Goal: Task Accomplishment & Management: Use online tool/utility

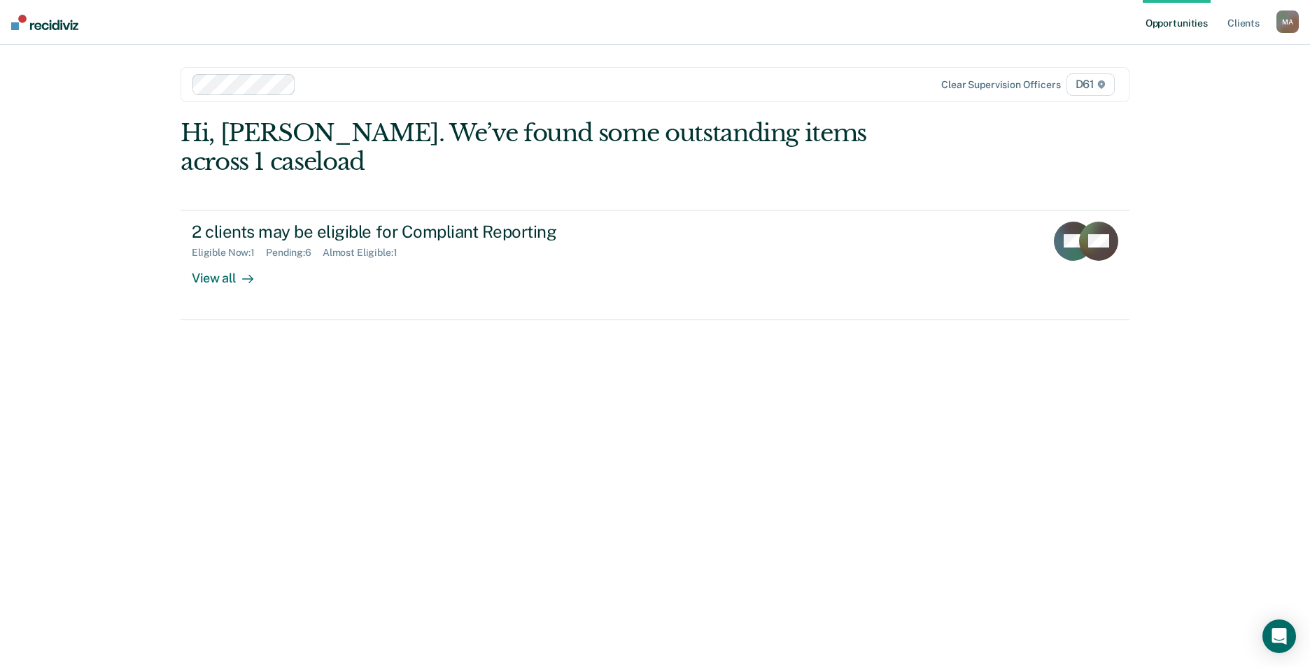
click at [320, 97] on div "Clear supervision officers D61" at bounding box center [654, 84] width 949 height 35
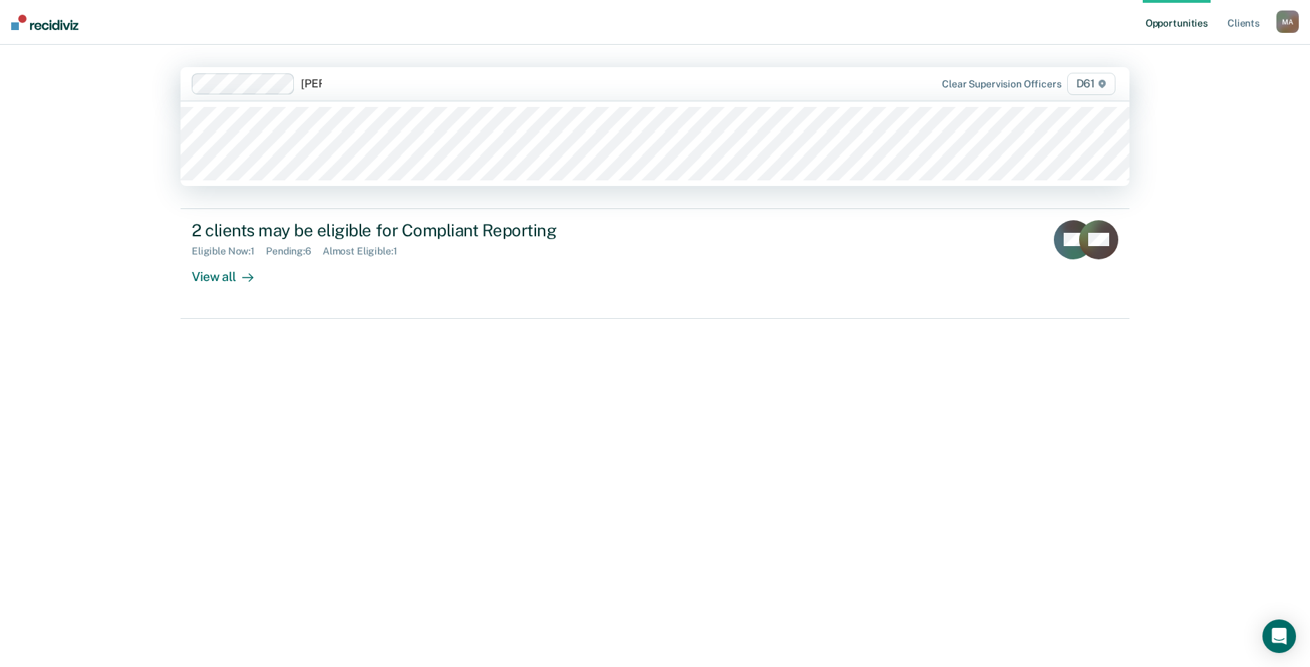
type input "[PERSON_NAME]"
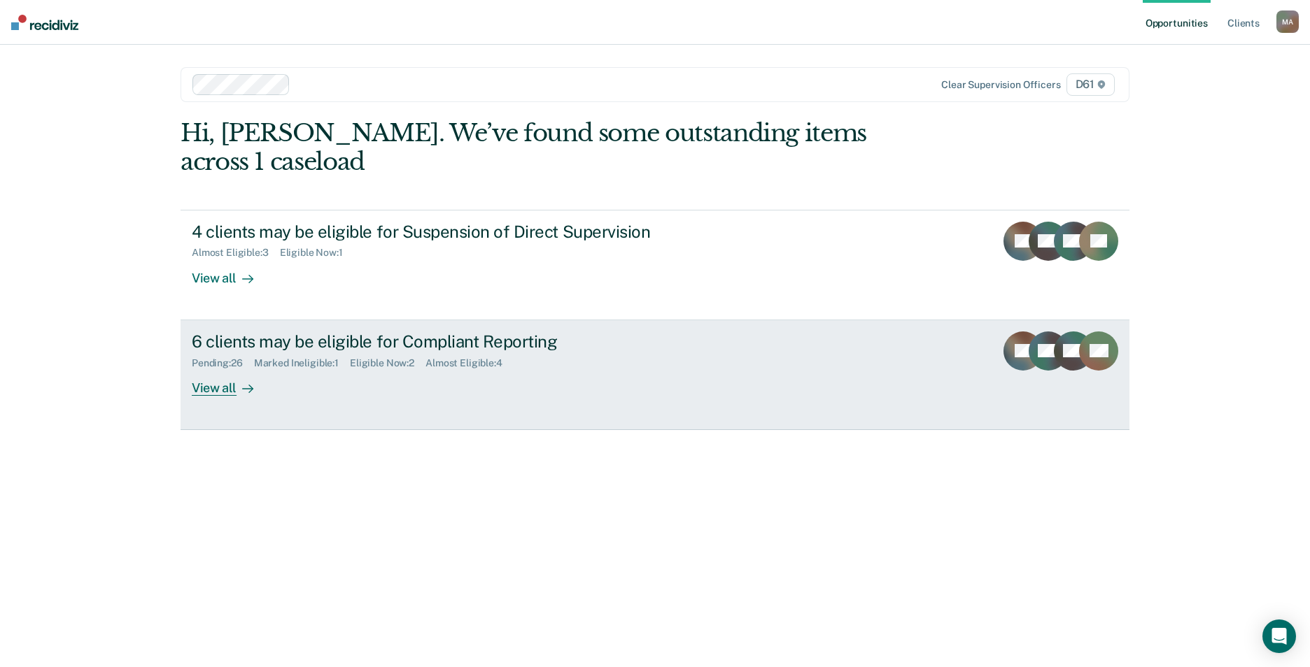
click at [367, 332] on div "6 clients may be eligible for Compliant Reporting" at bounding box center [437, 342] width 491 height 20
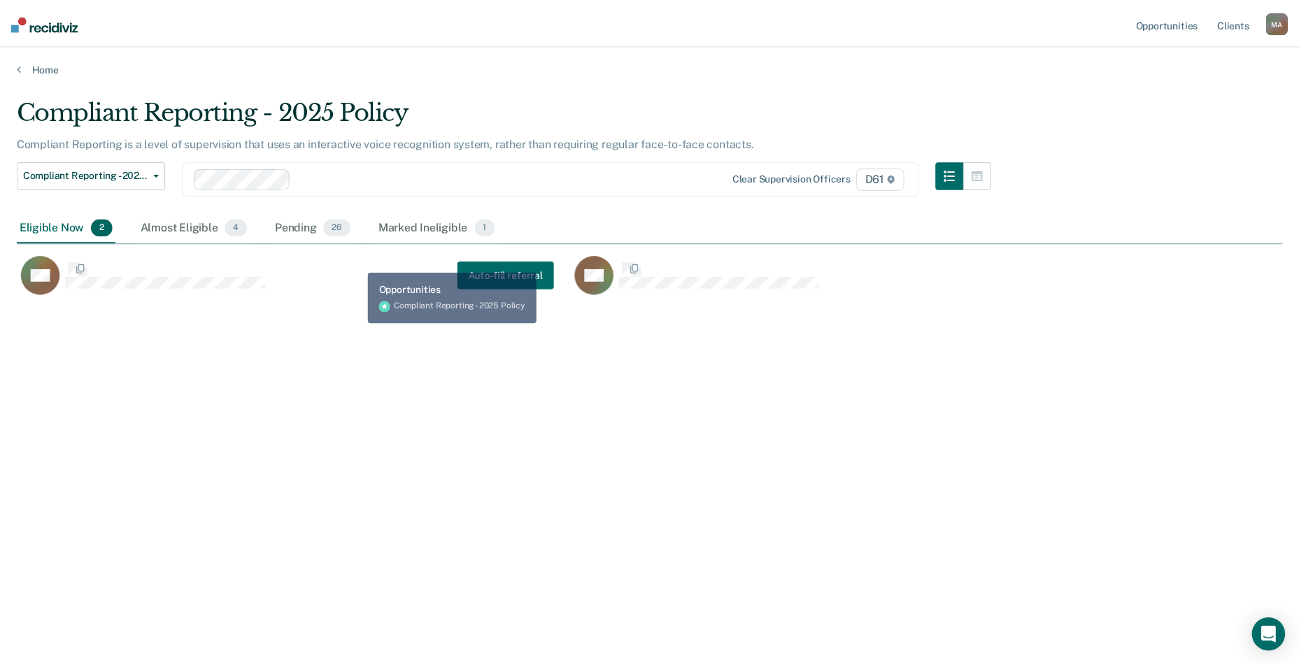
scroll to position [455, 1266]
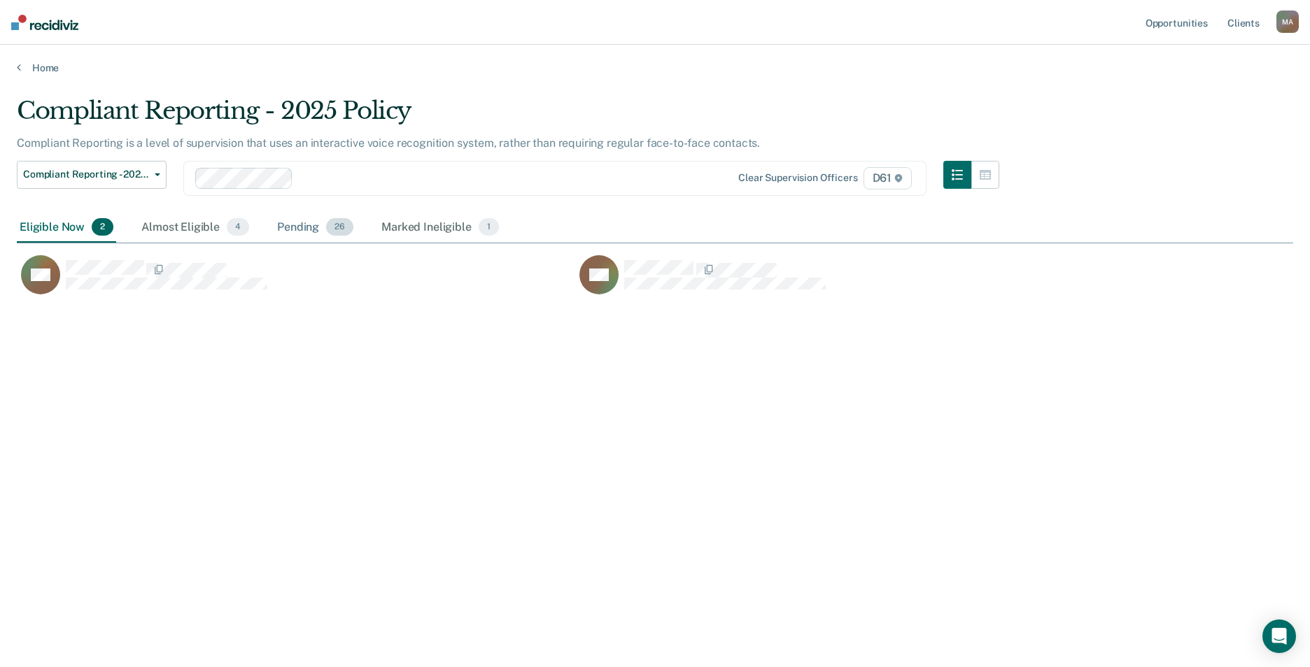
click at [307, 227] on div "Pending 26" at bounding box center [315, 228] width 82 height 31
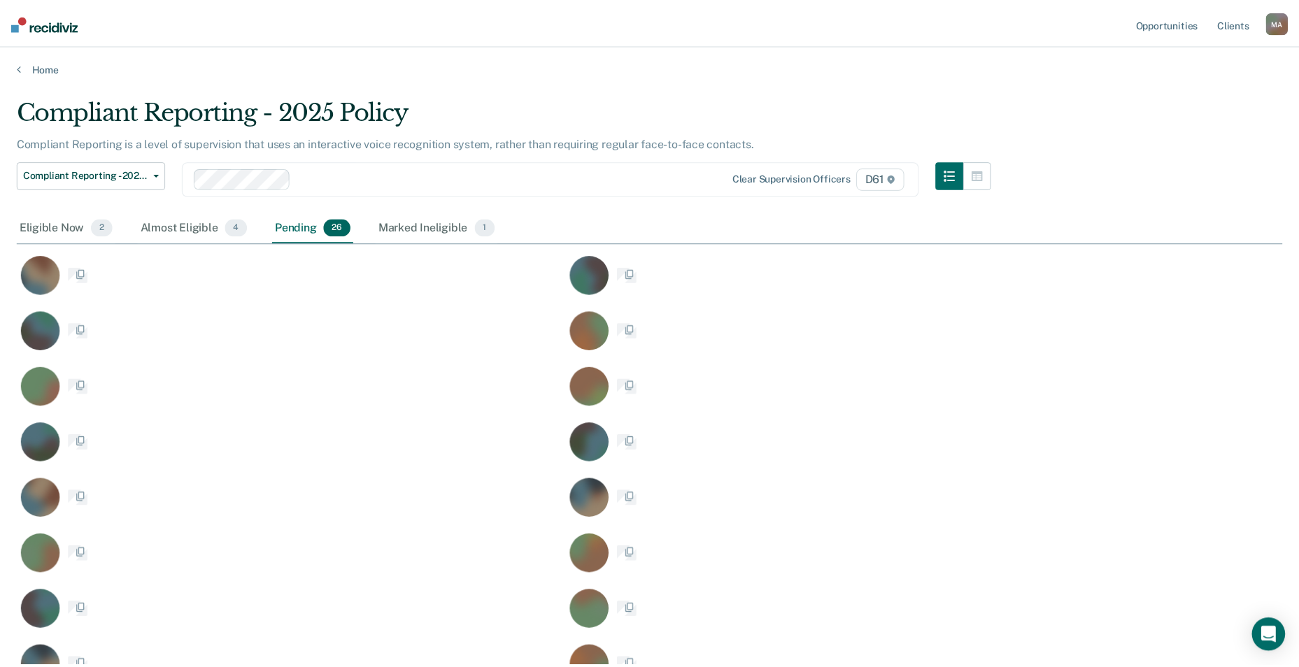
scroll to position [872, 1255]
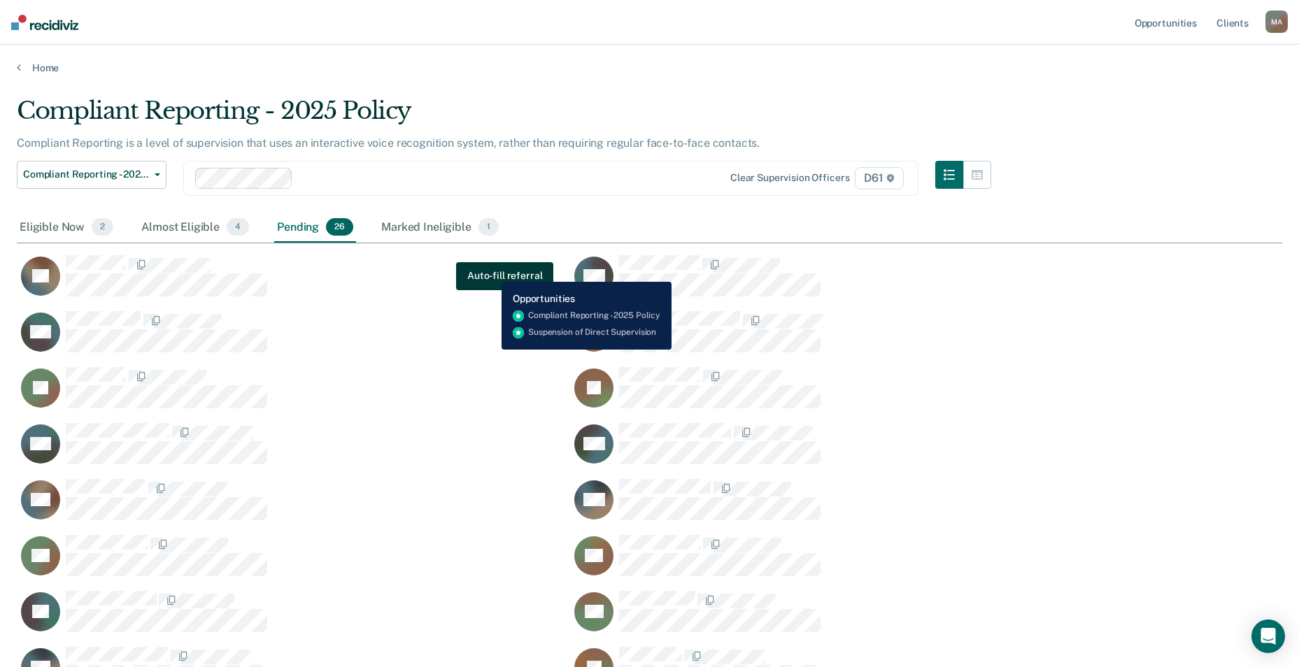
click at [491, 271] on button "Auto-fill referral" at bounding box center [504, 276] width 97 height 28
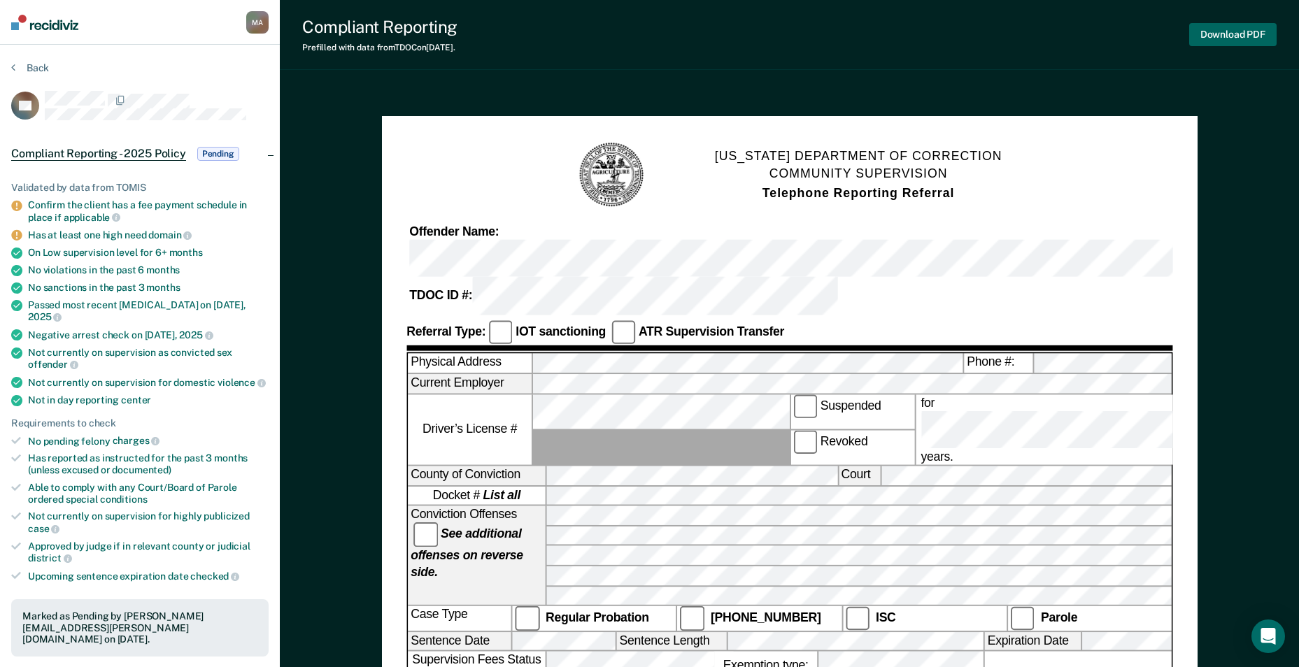
click at [1254, 34] on button "Download PDF" at bounding box center [1232, 34] width 87 height 23
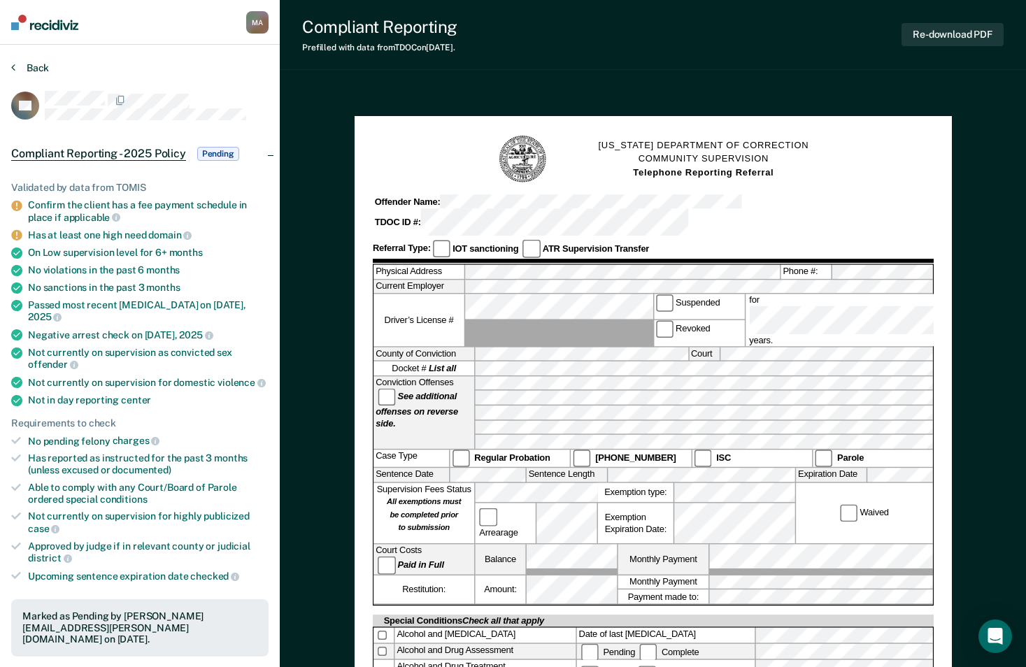
click at [31, 70] on button "Back" at bounding box center [30, 68] width 38 height 13
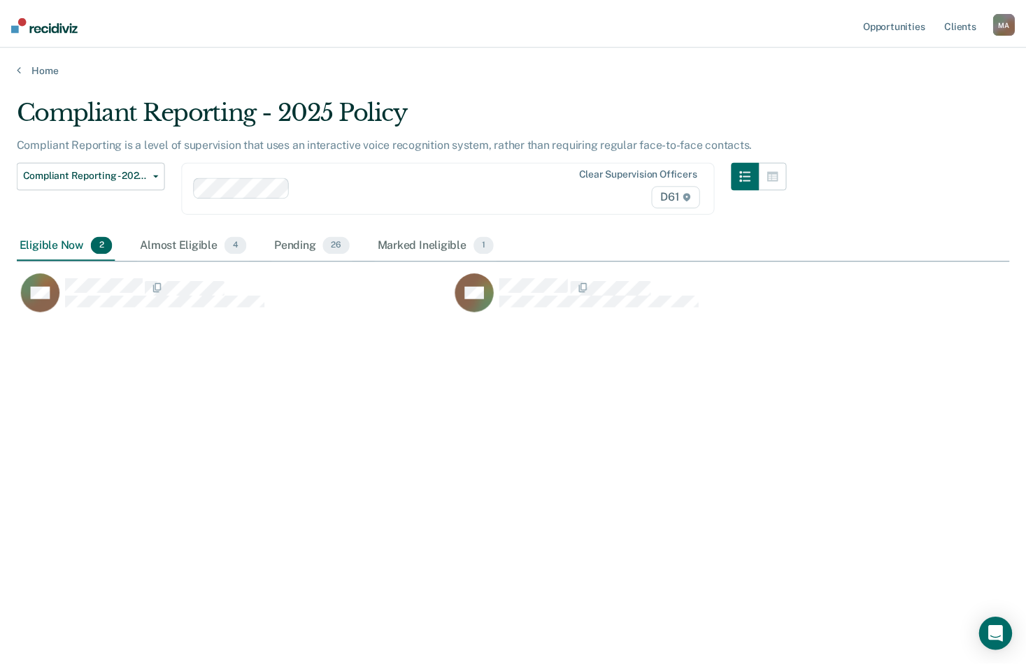
scroll to position [455, 993]
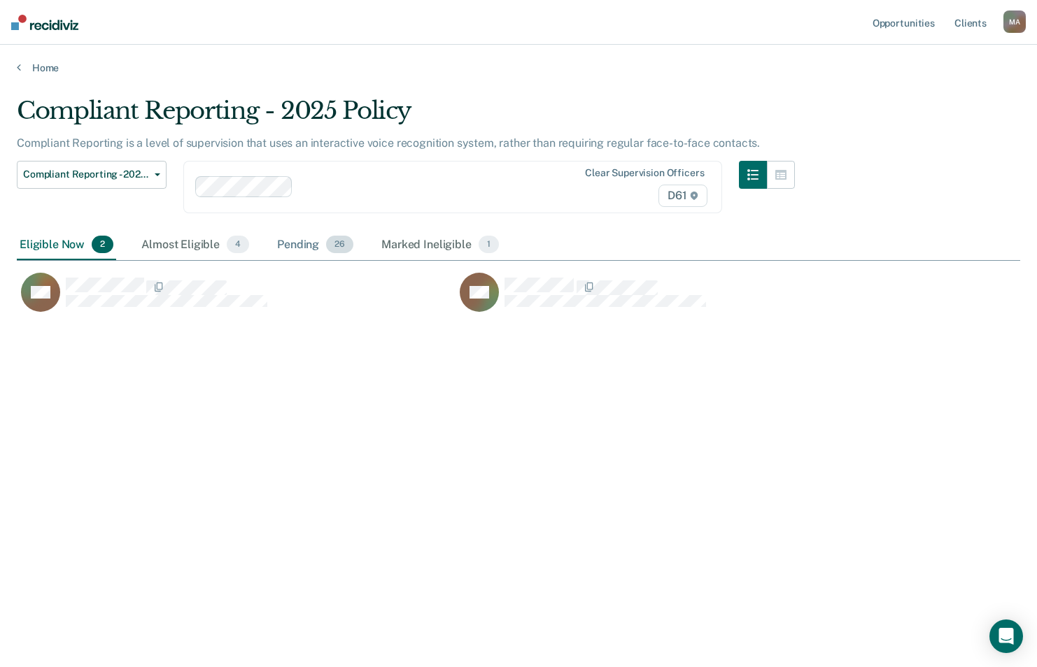
click at [292, 244] on div "Pending 26" at bounding box center [315, 245] width 82 height 31
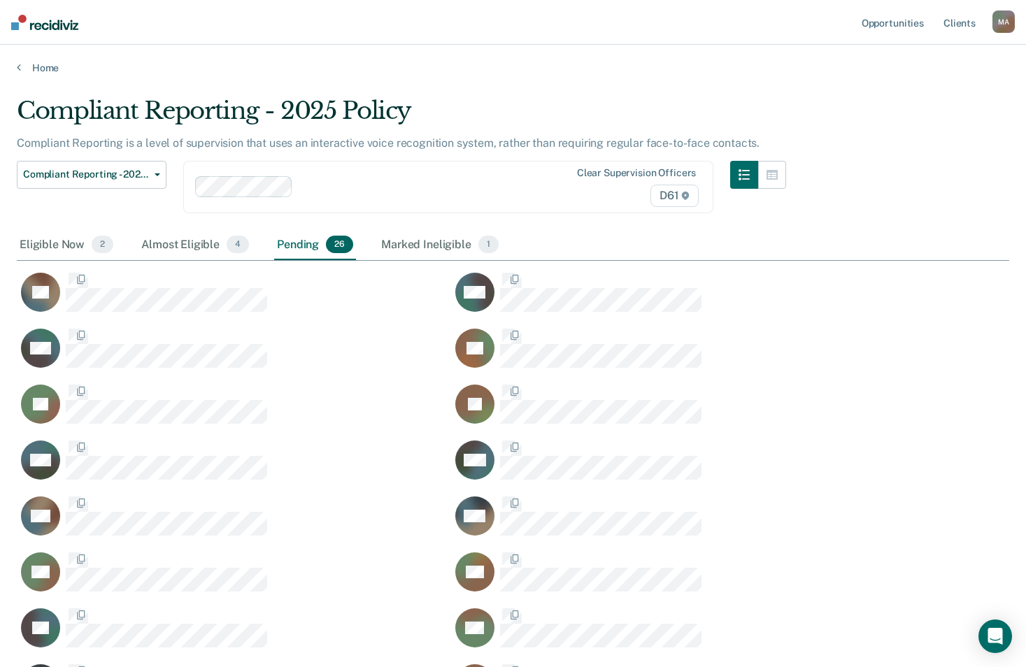
scroll to position [888, 982]
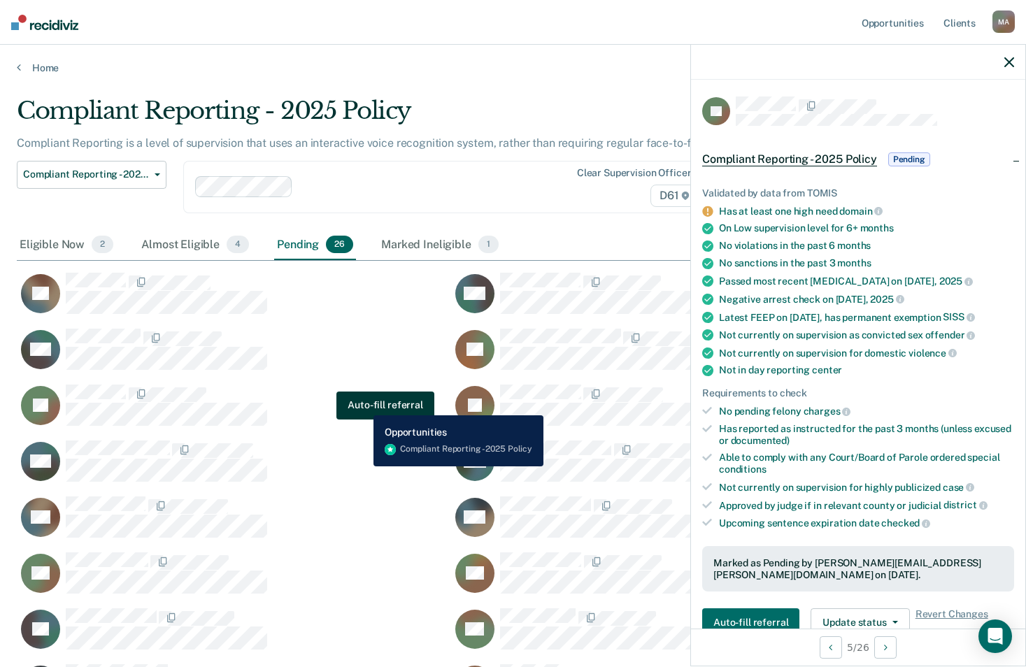
click at [364, 404] on button "Auto-fill referral" at bounding box center [385, 406] width 97 height 28
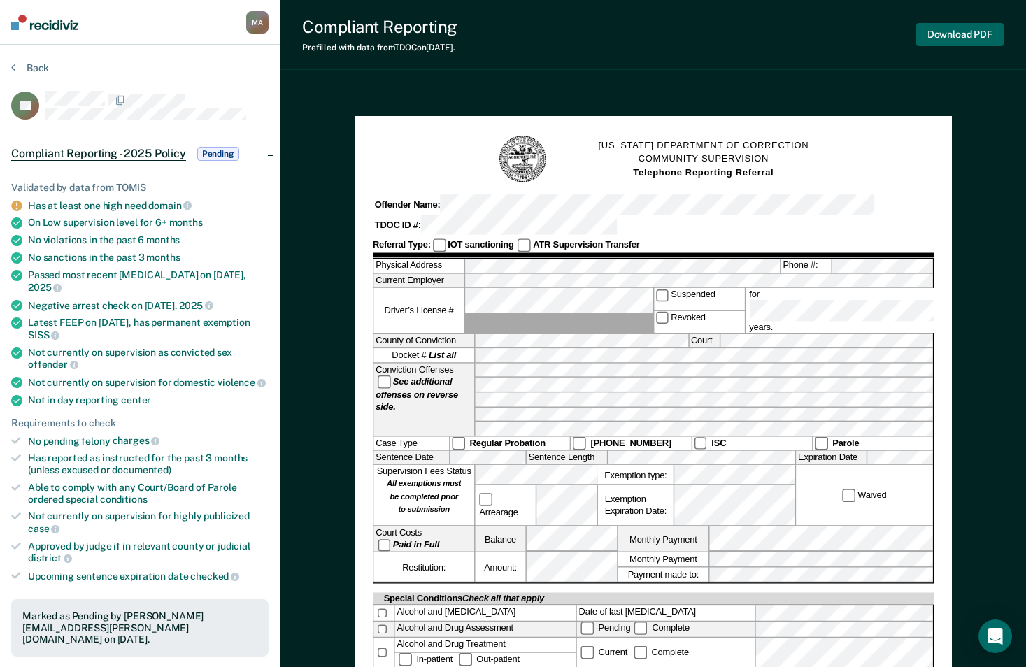
click at [943, 36] on button "Download PDF" at bounding box center [959, 34] width 87 height 23
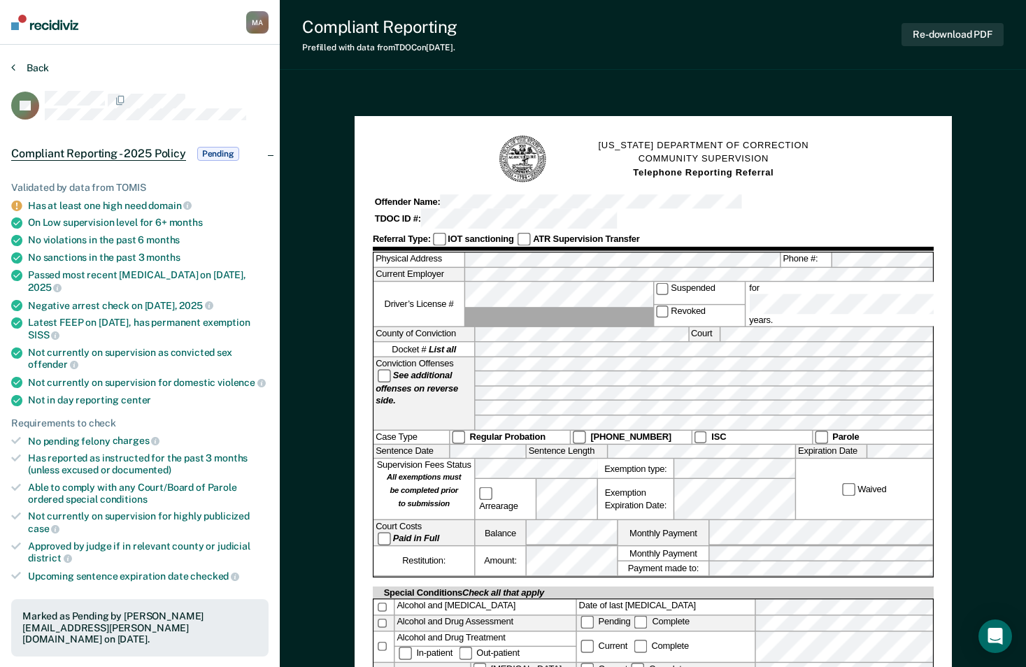
click at [31, 64] on button "Back" at bounding box center [30, 68] width 38 height 13
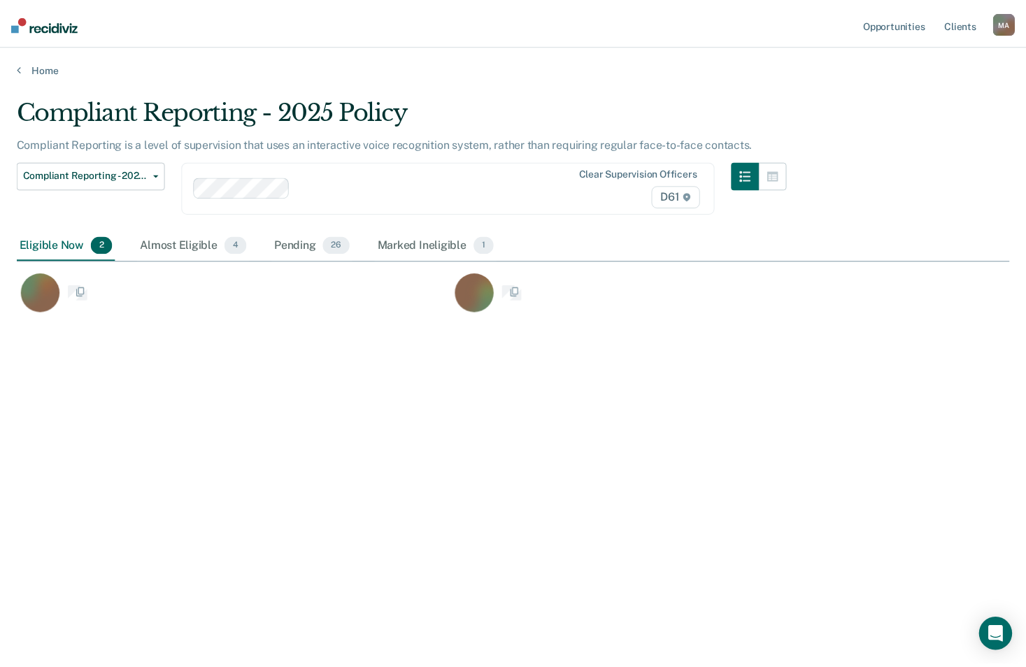
scroll to position [455, 993]
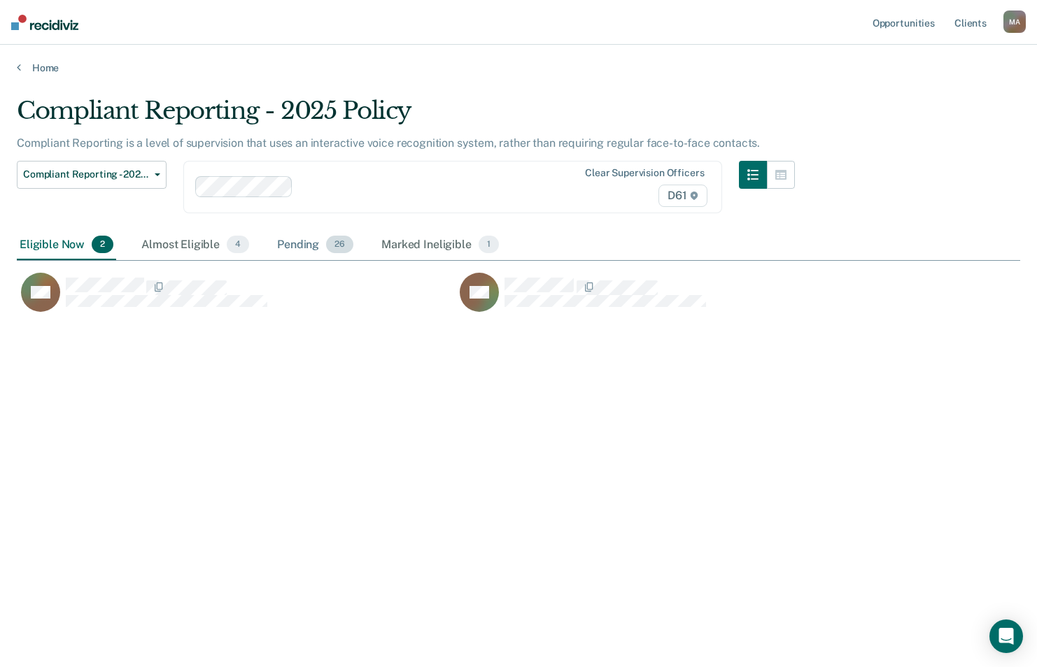
click at [301, 243] on div "Pending 26" at bounding box center [315, 245] width 82 height 31
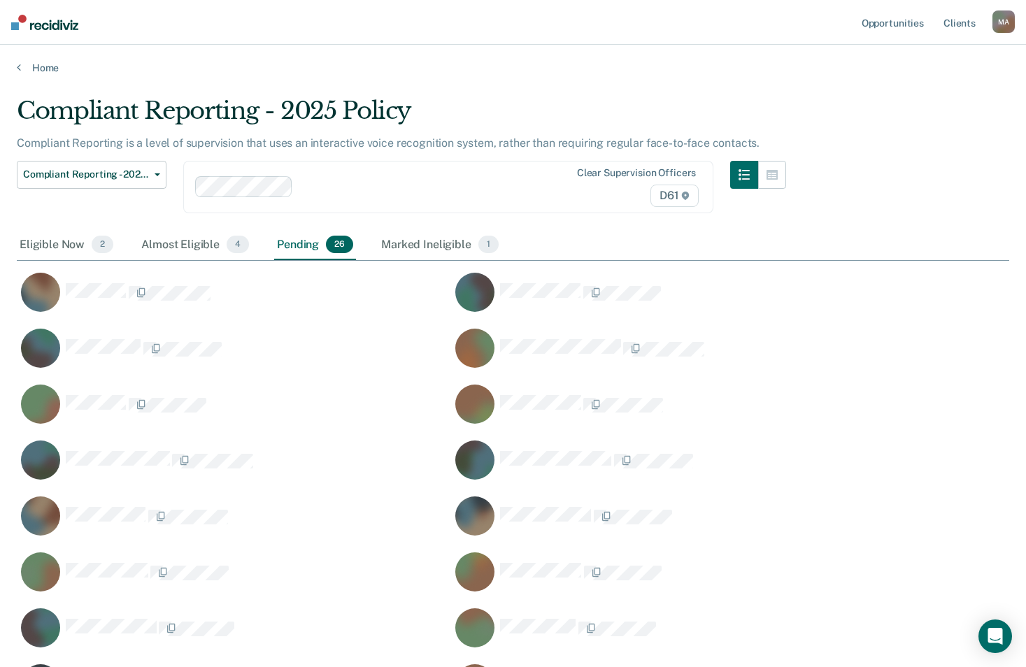
scroll to position [888, 982]
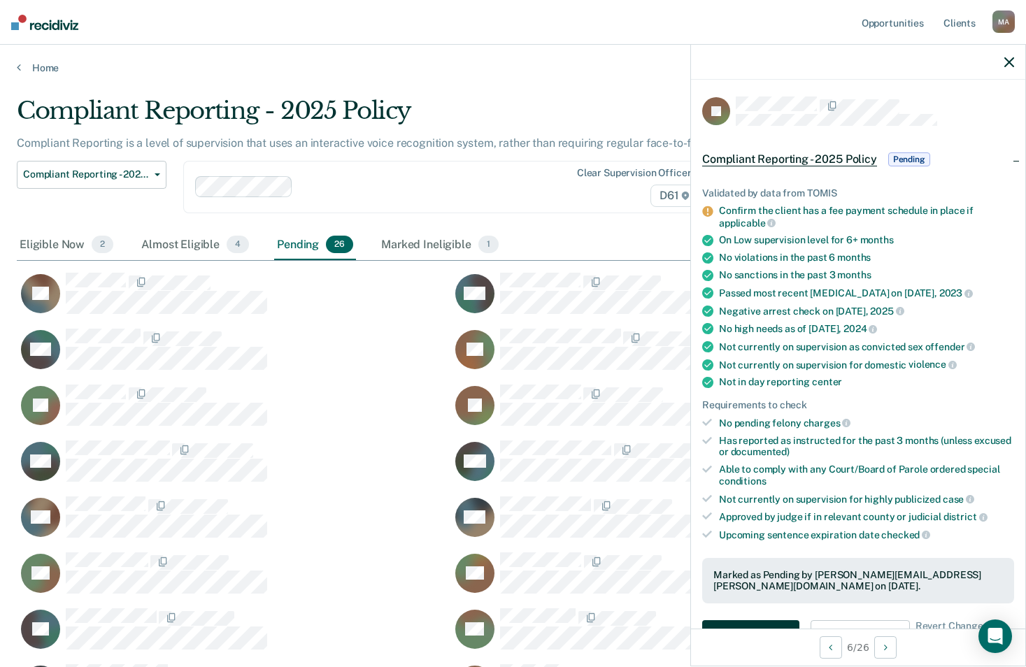
click at [730, 621] on button "Auto-fill referral" at bounding box center [750, 635] width 97 height 28
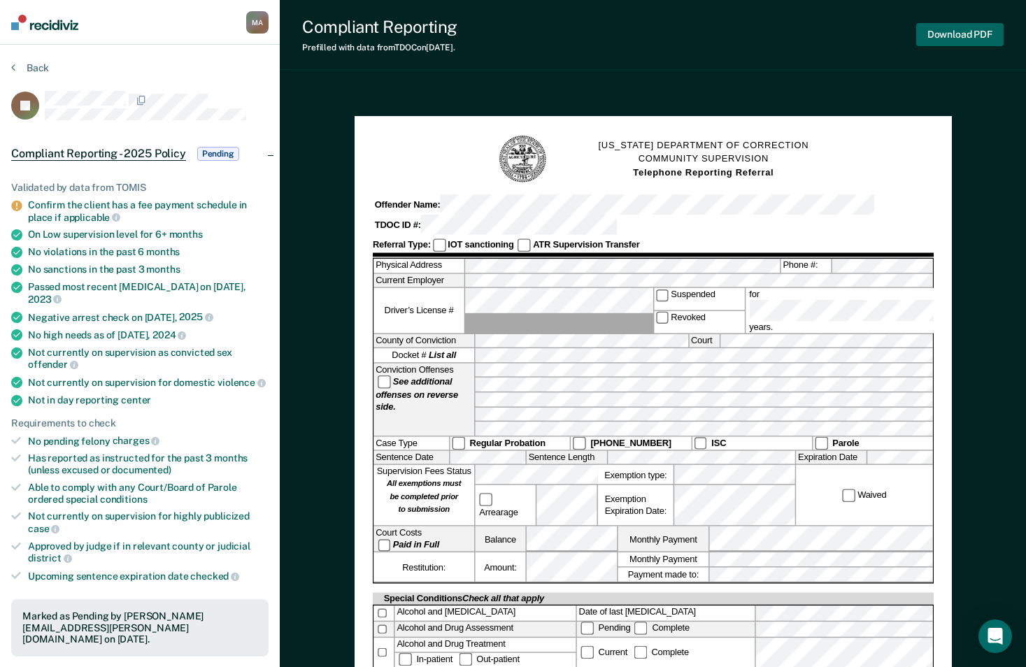
click at [933, 35] on button "Download PDF" at bounding box center [959, 34] width 87 height 23
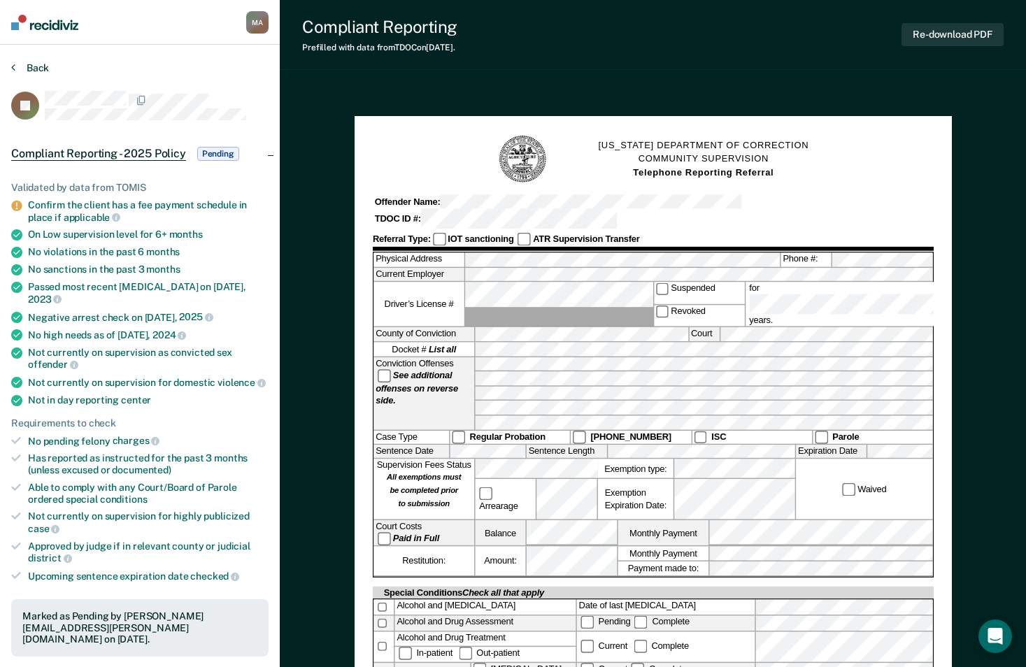
click at [33, 67] on button "Back" at bounding box center [30, 68] width 38 height 13
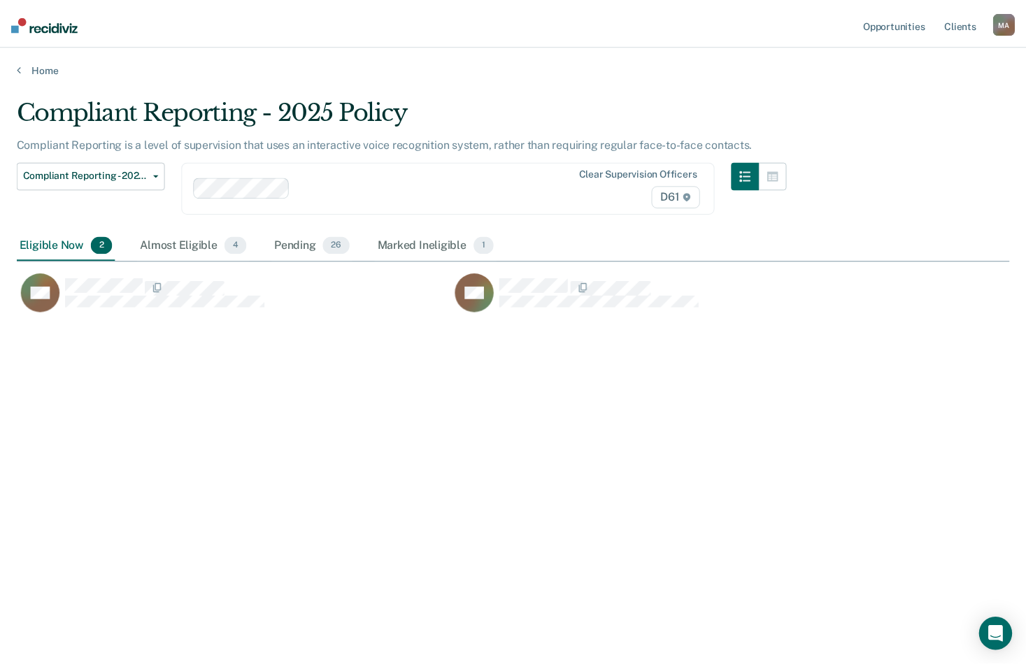
scroll to position [455, 993]
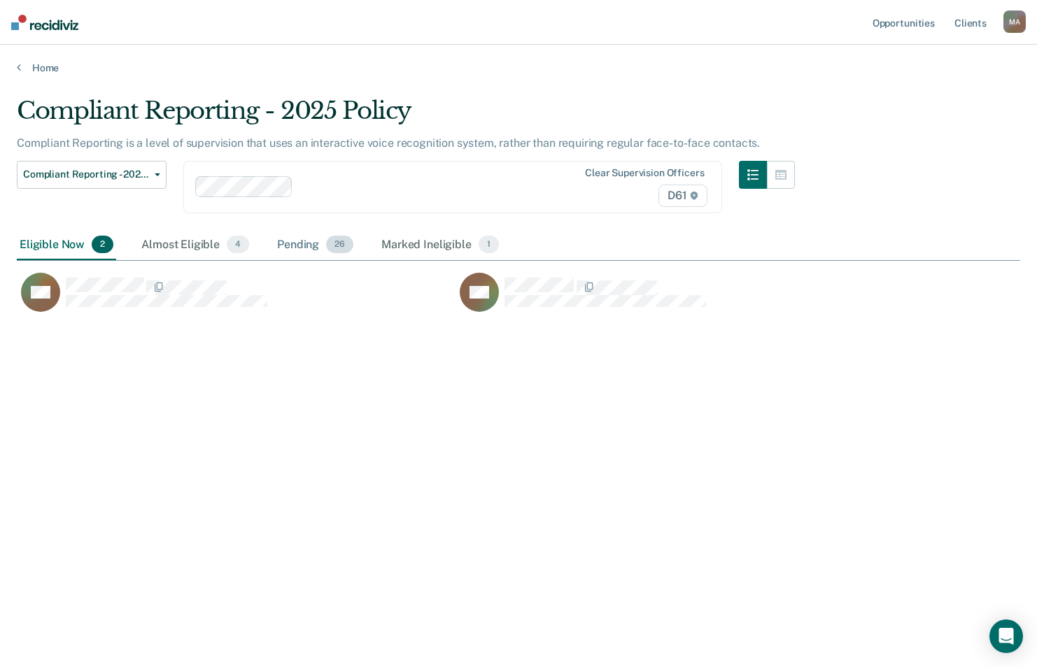
click at [313, 243] on div "Pending 26" at bounding box center [315, 245] width 82 height 31
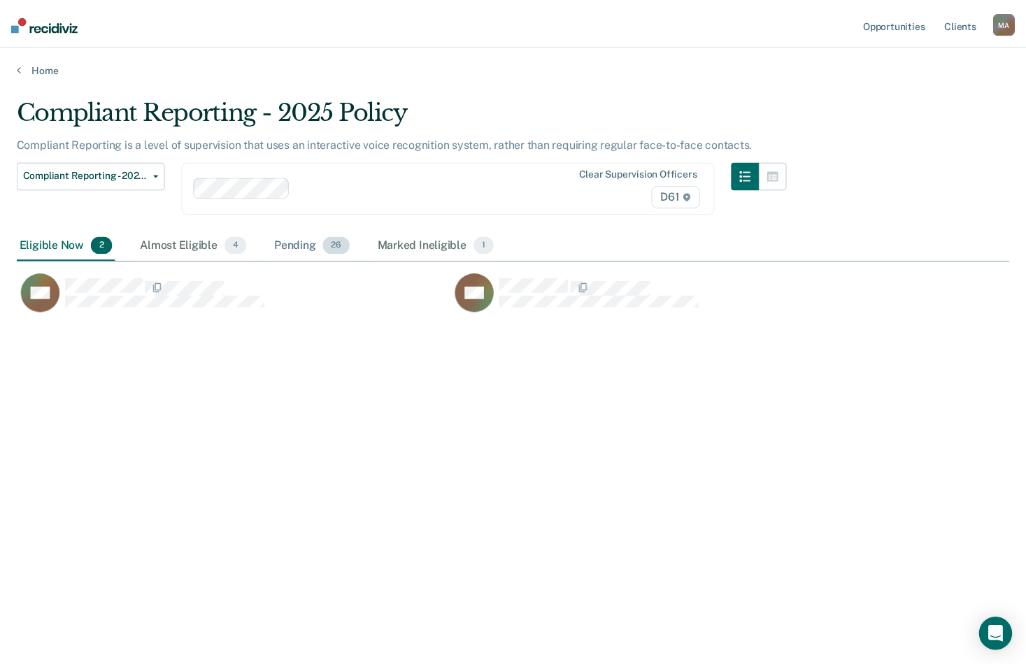
scroll to position [888, 982]
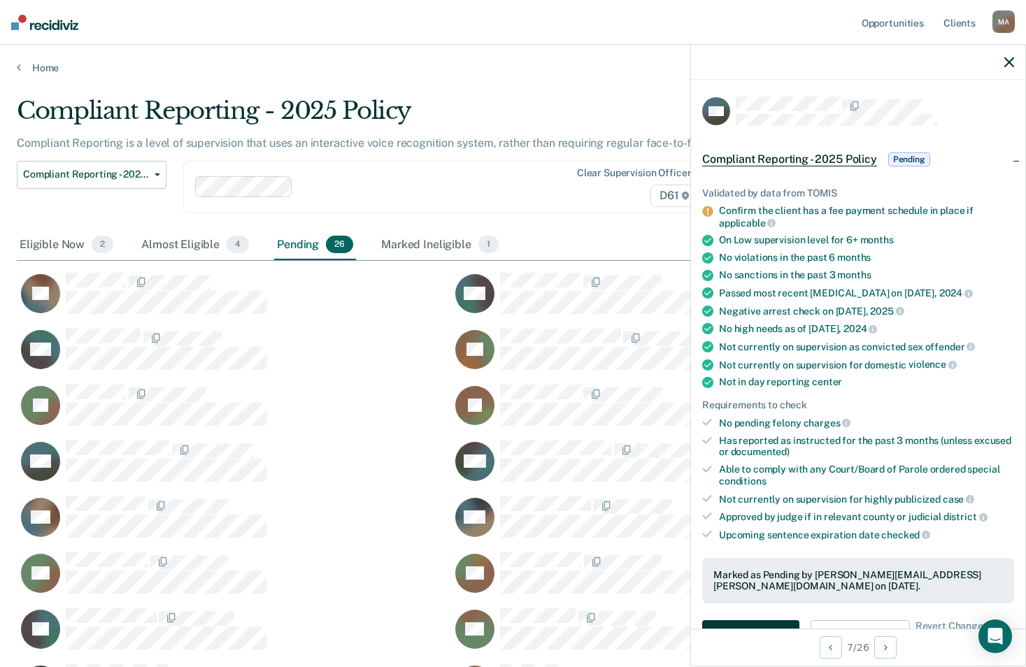
click at [774, 621] on button "Auto-fill referral" at bounding box center [750, 635] width 97 height 28
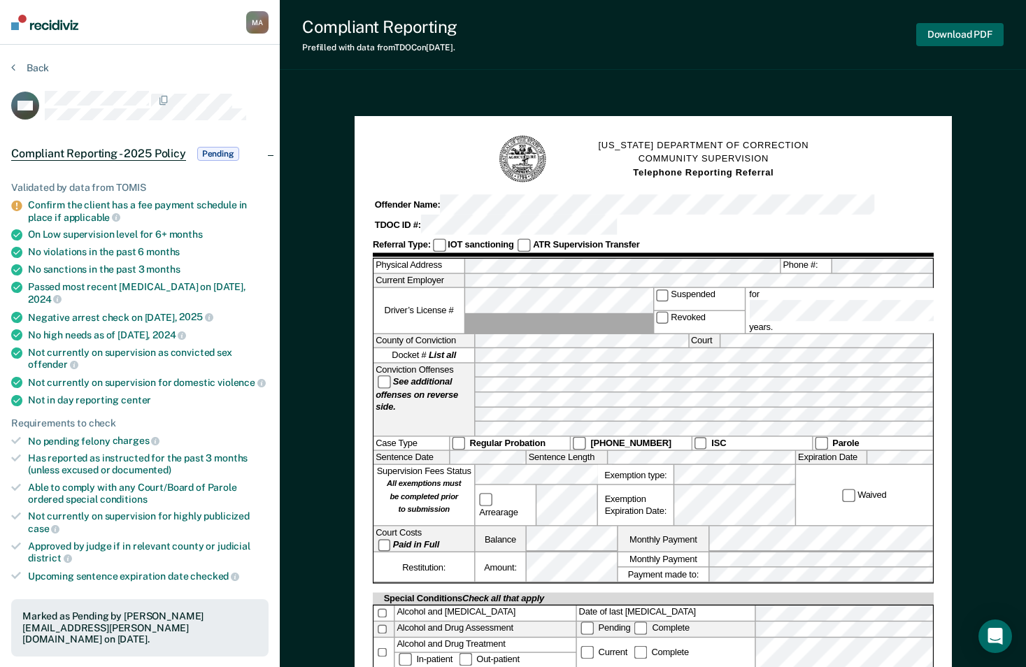
click at [944, 35] on button "Download PDF" at bounding box center [959, 34] width 87 height 23
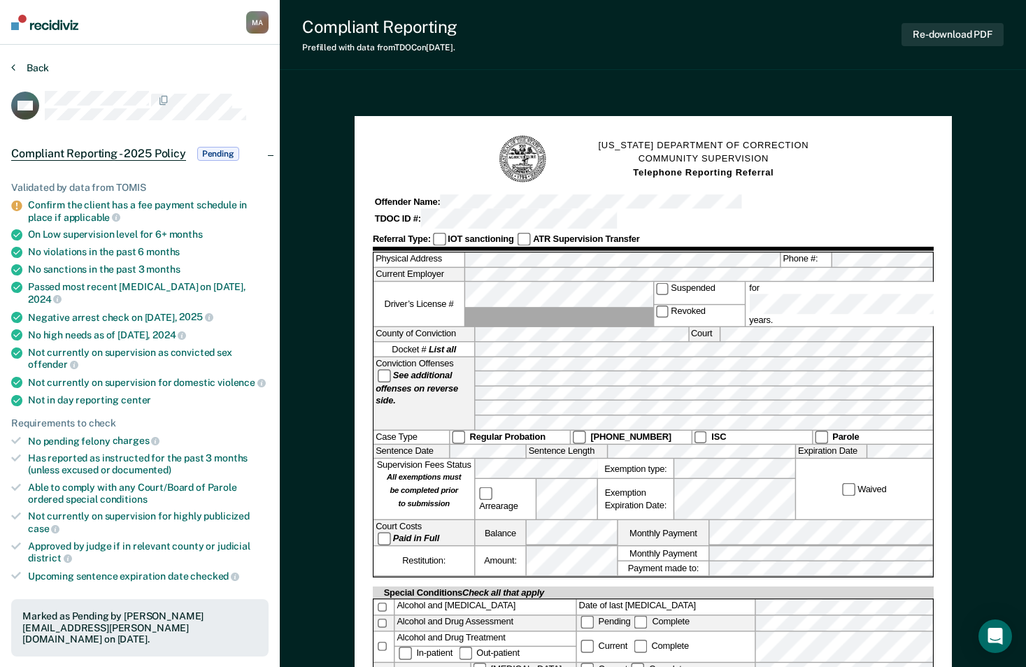
click at [34, 68] on button "Back" at bounding box center [30, 68] width 38 height 13
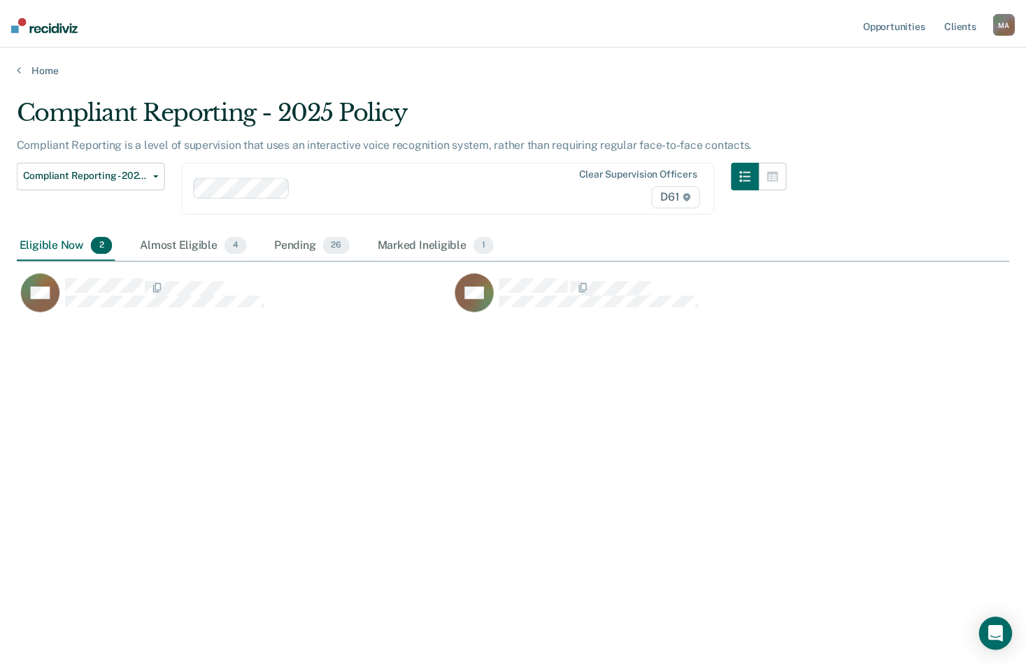
scroll to position [455, 993]
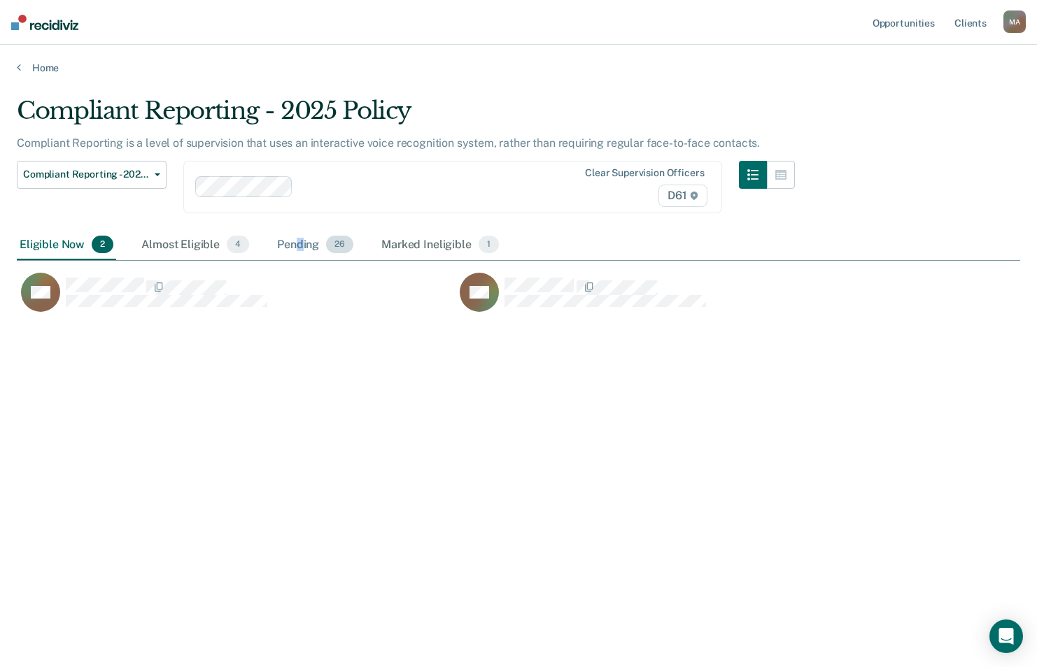
click at [297, 248] on div "Pending 26" at bounding box center [315, 245] width 82 height 31
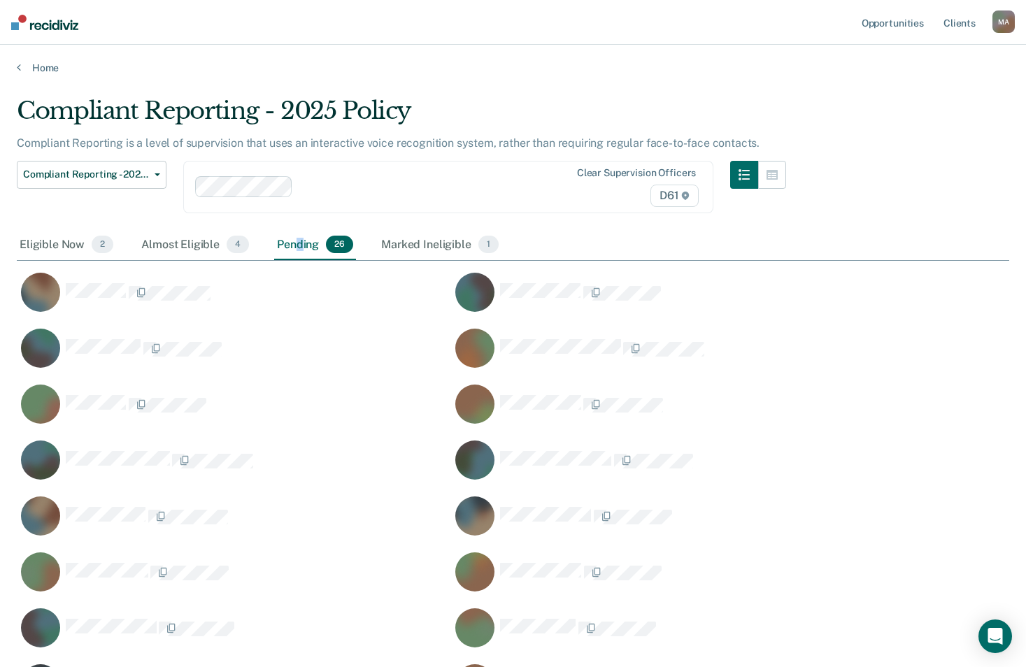
scroll to position [888, 982]
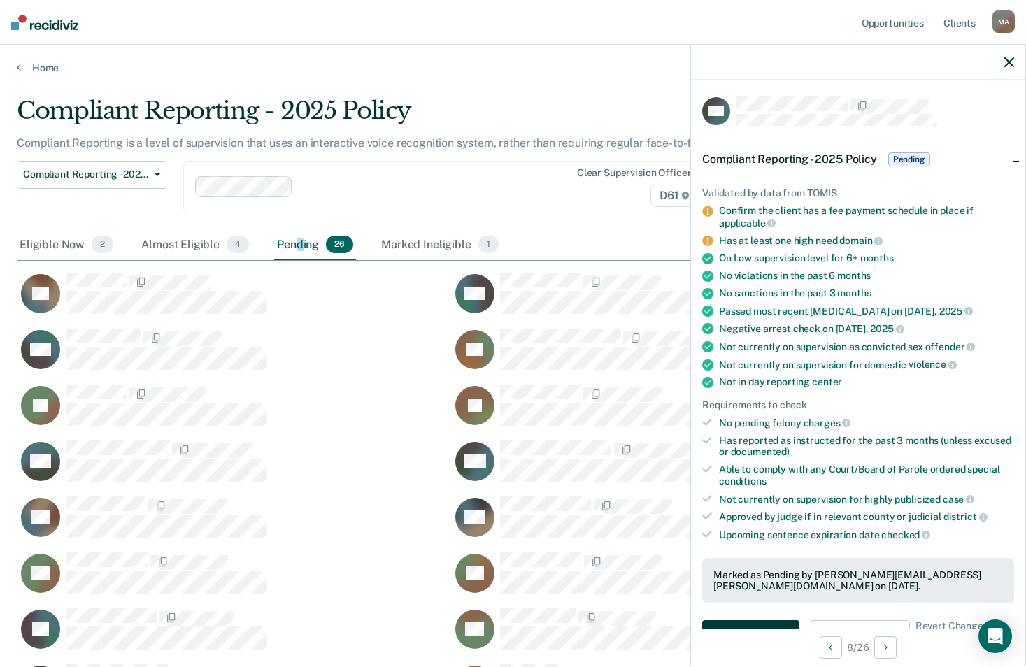
click at [743, 621] on button "Auto-fill referral" at bounding box center [750, 635] width 97 height 28
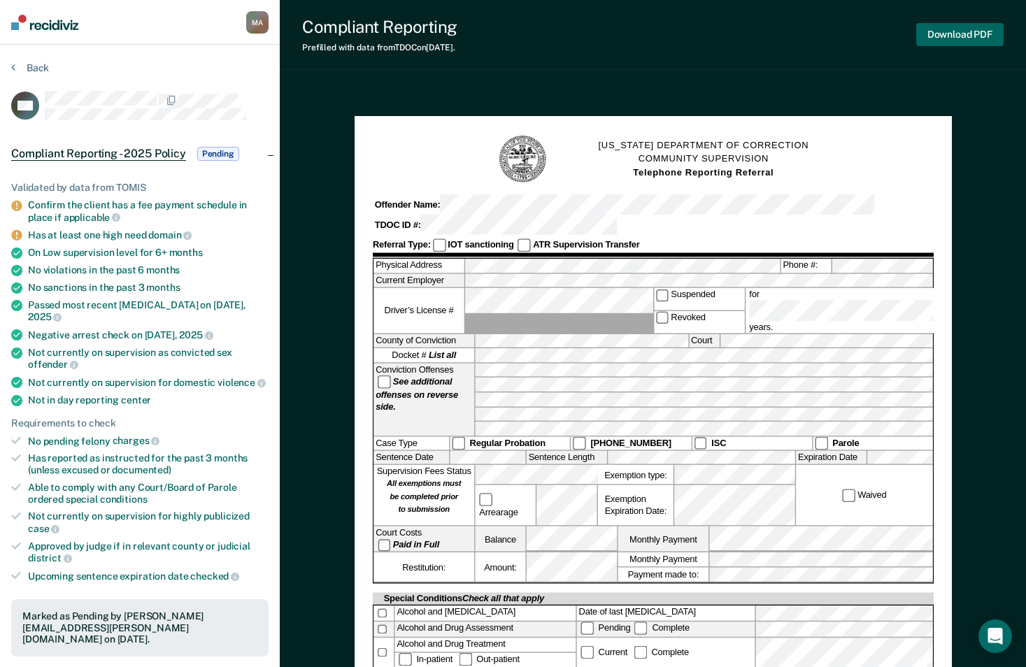
click at [954, 34] on button "Download PDF" at bounding box center [959, 34] width 87 height 23
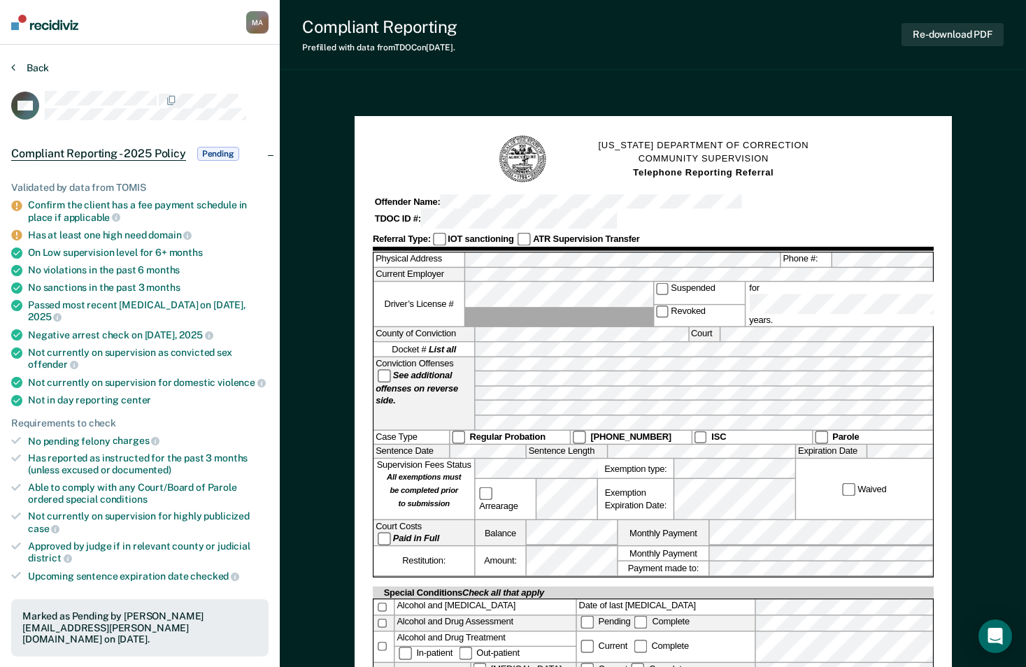
click at [33, 66] on button "Back" at bounding box center [30, 68] width 38 height 13
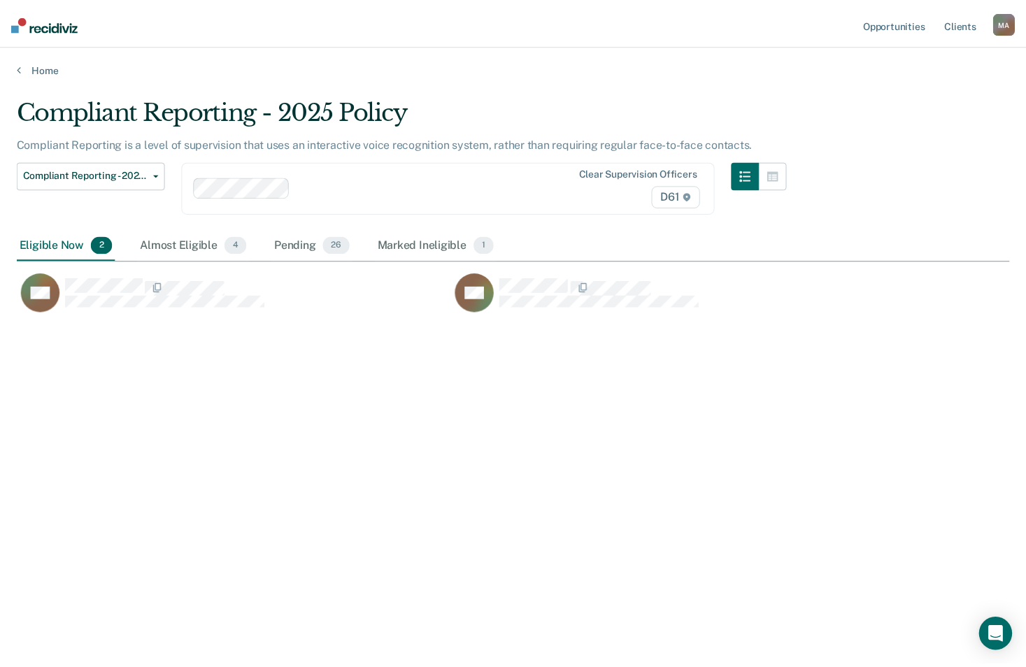
scroll to position [455, 993]
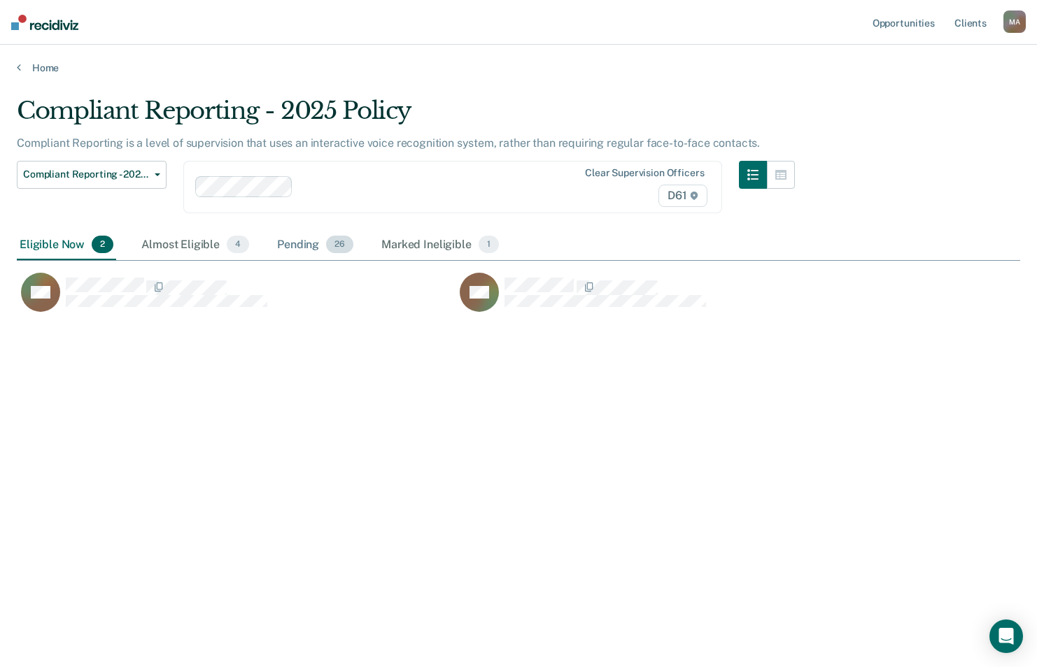
click at [288, 239] on div "Pending 26" at bounding box center [315, 245] width 82 height 31
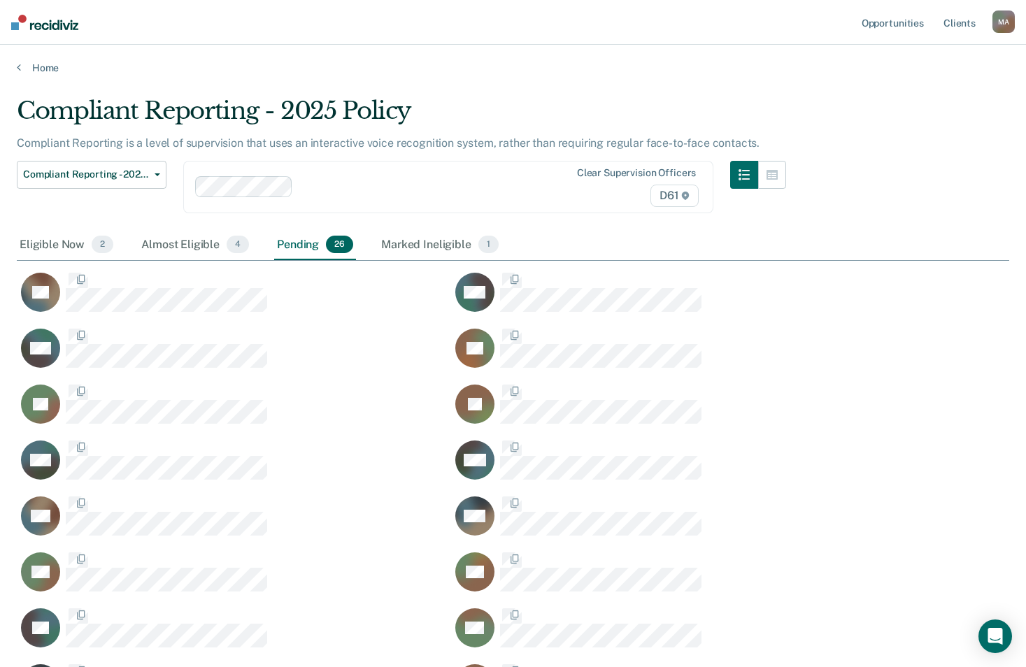
scroll to position [888, 982]
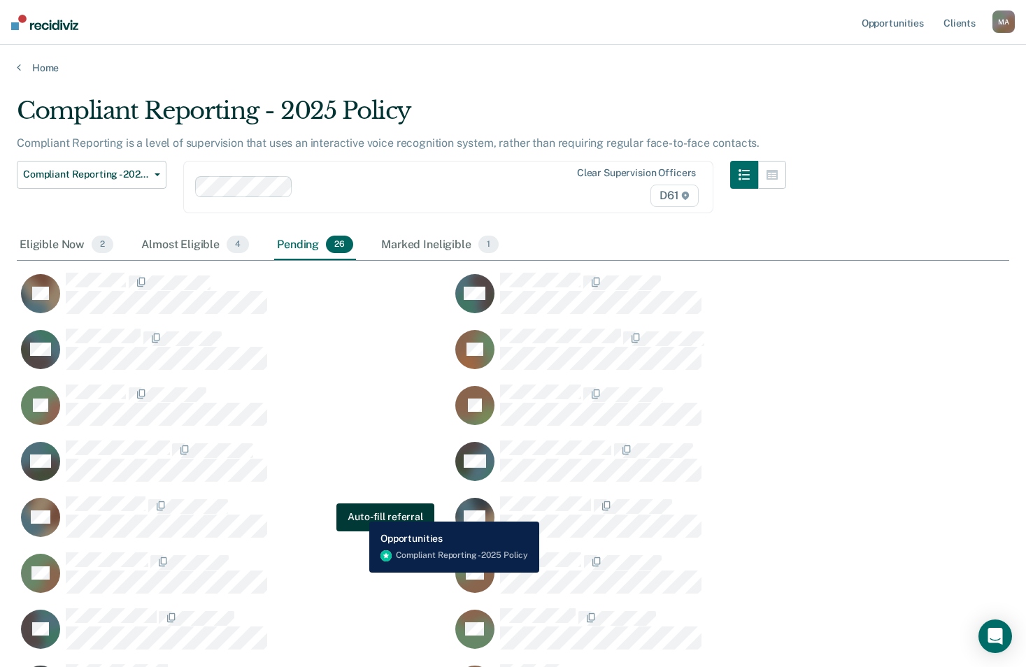
click at [362, 511] on button "Auto-fill referral" at bounding box center [385, 518] width 97 height 28
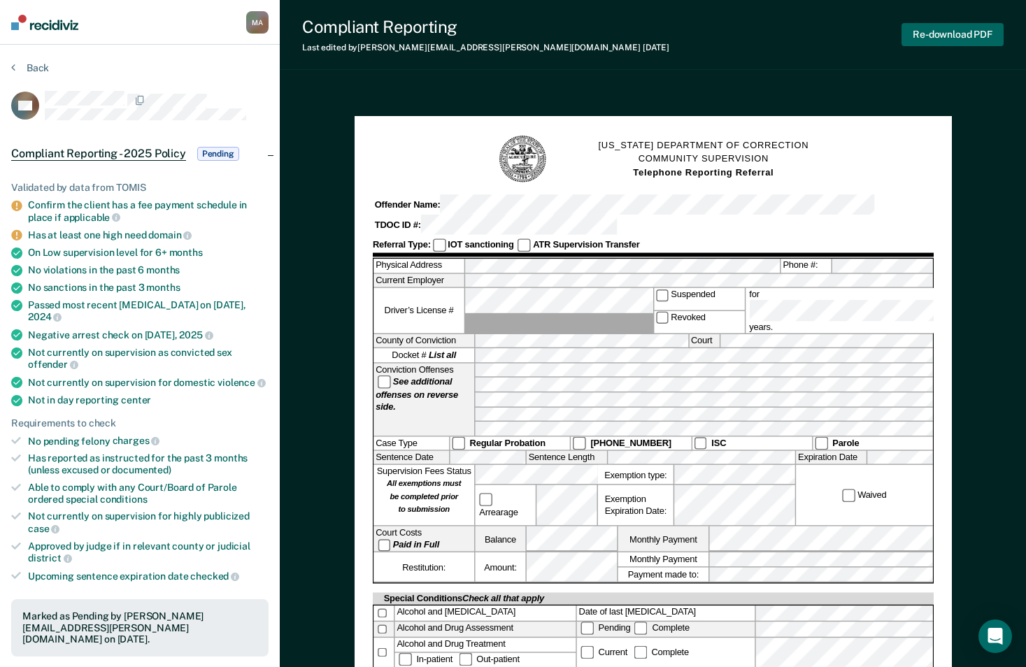
click at [958, 29] on button "Re-download PDF" at bounding box center [953, 34] width 102 height 23
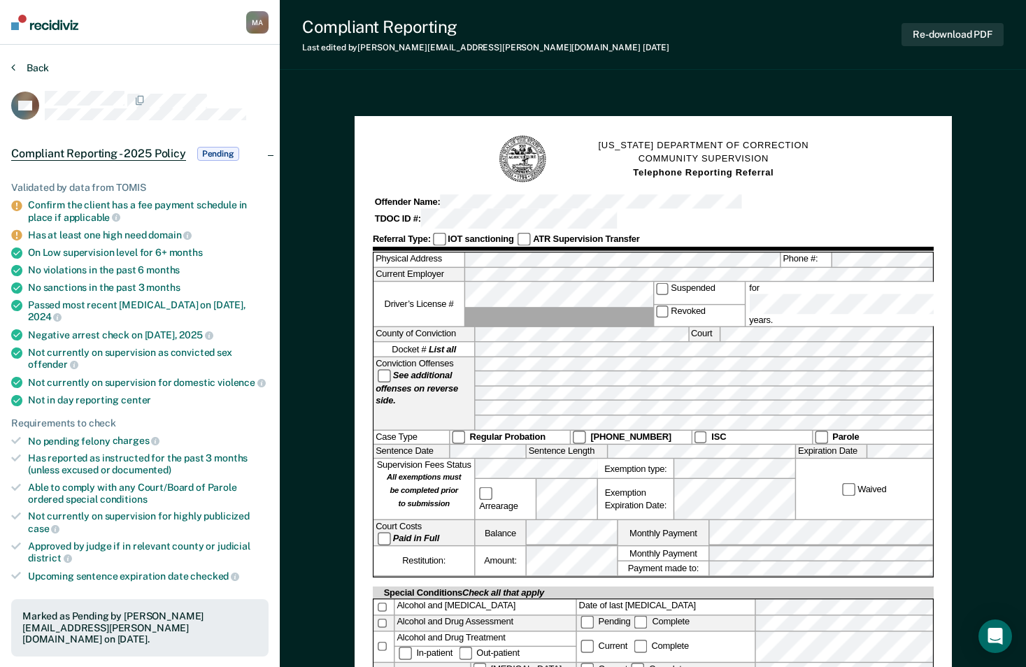
click at [36, 66] on button "Back" at bounding box center [30, 68] width 38 height 13
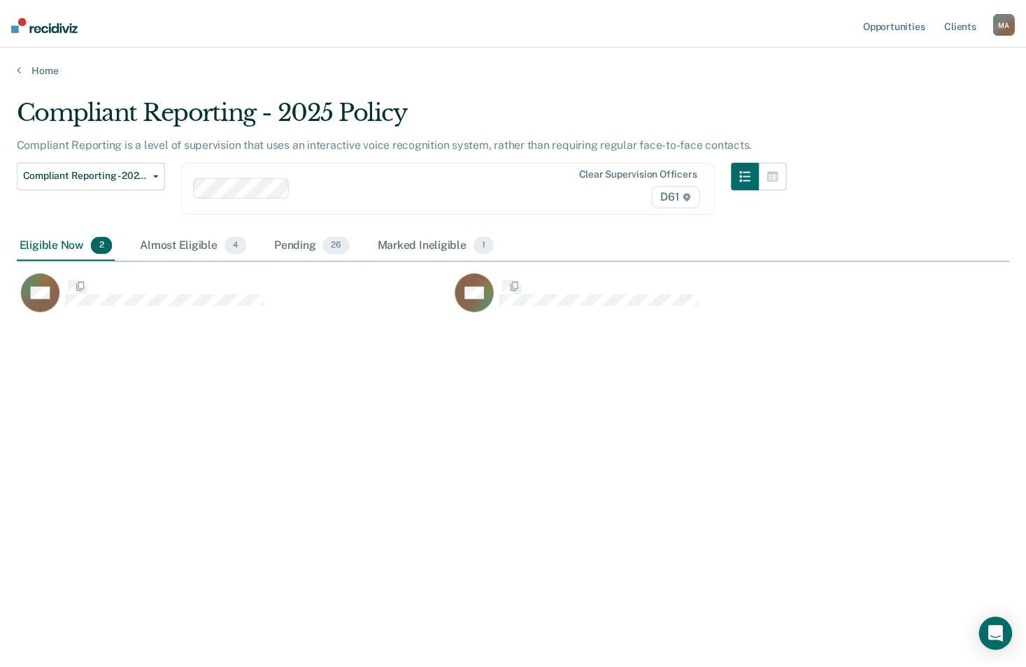
scroll to position [455, 993]
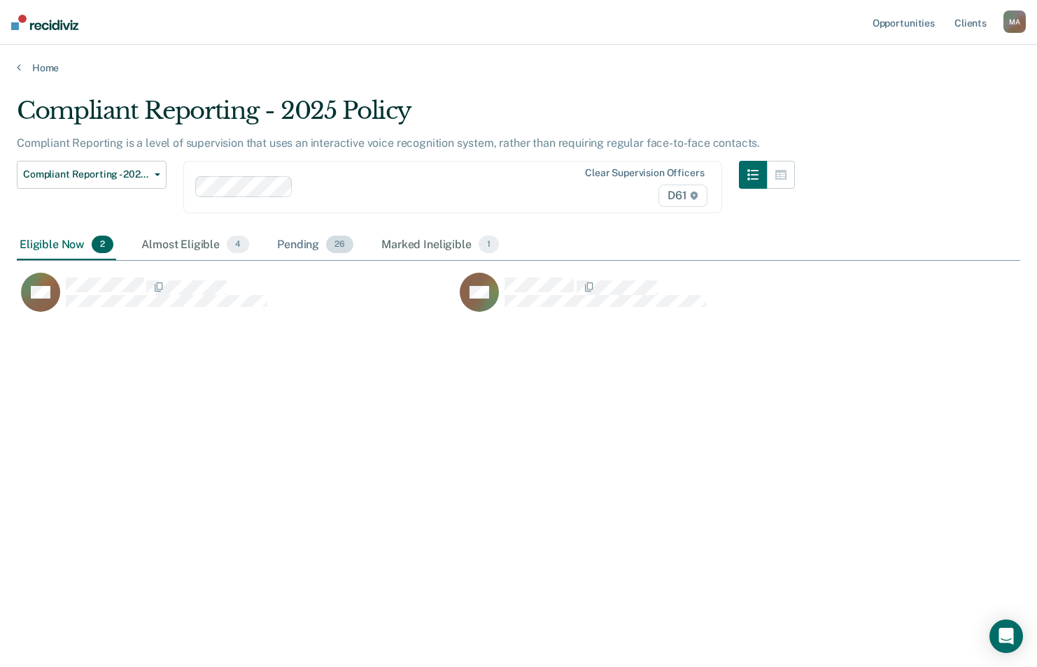
click at [303, 243] on div "Pending 26" at bounding box center [315, 245] width 82 height 31
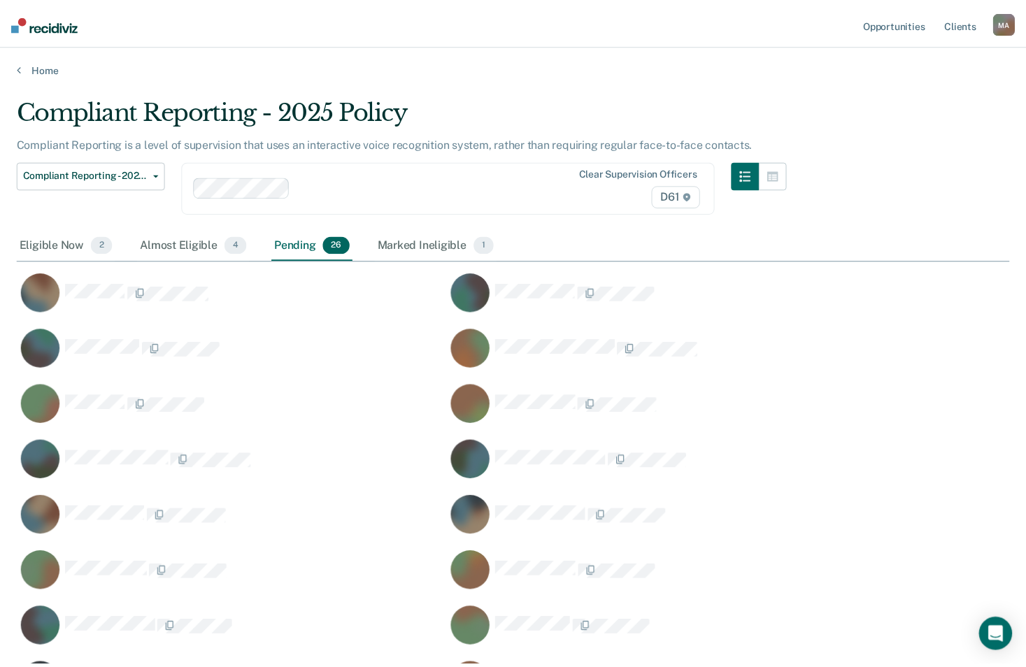
scroll to position [888, 982]
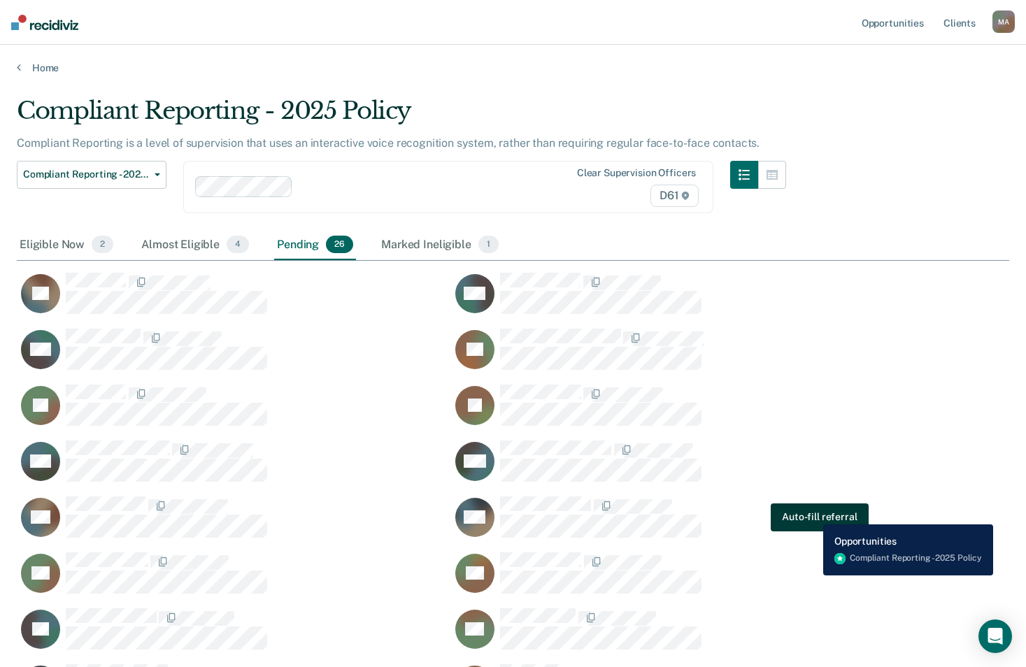
click at [813, 514] on button "Auto-fill referral" at bounding box center [819, 518] width 97 height 28
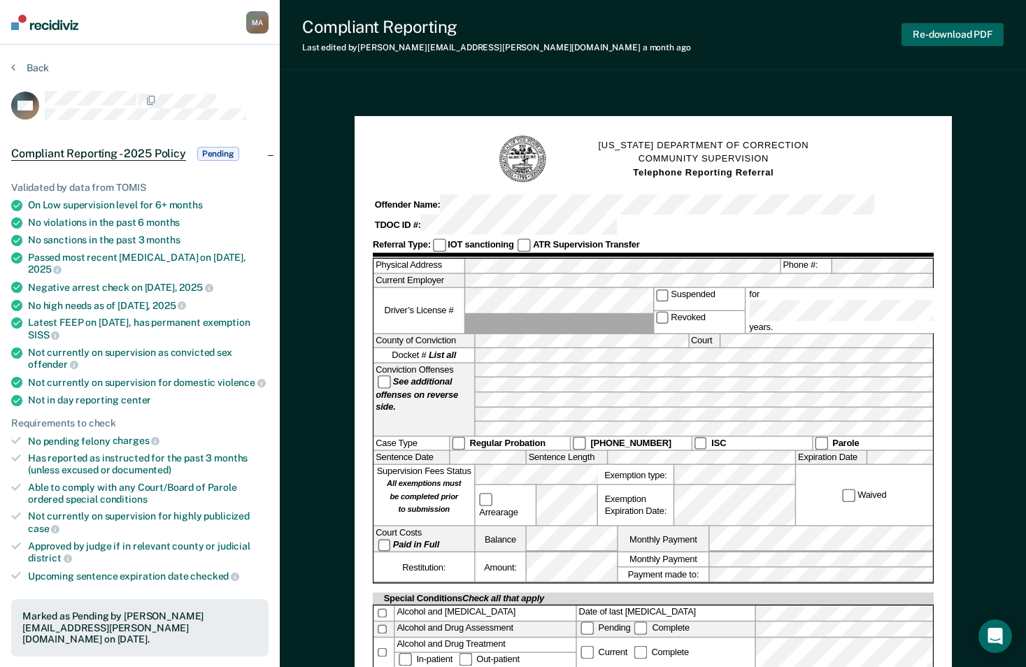
click at [927, 32] on button "Re-download PDF" at bounding box center [953, 34] width 102 height 23
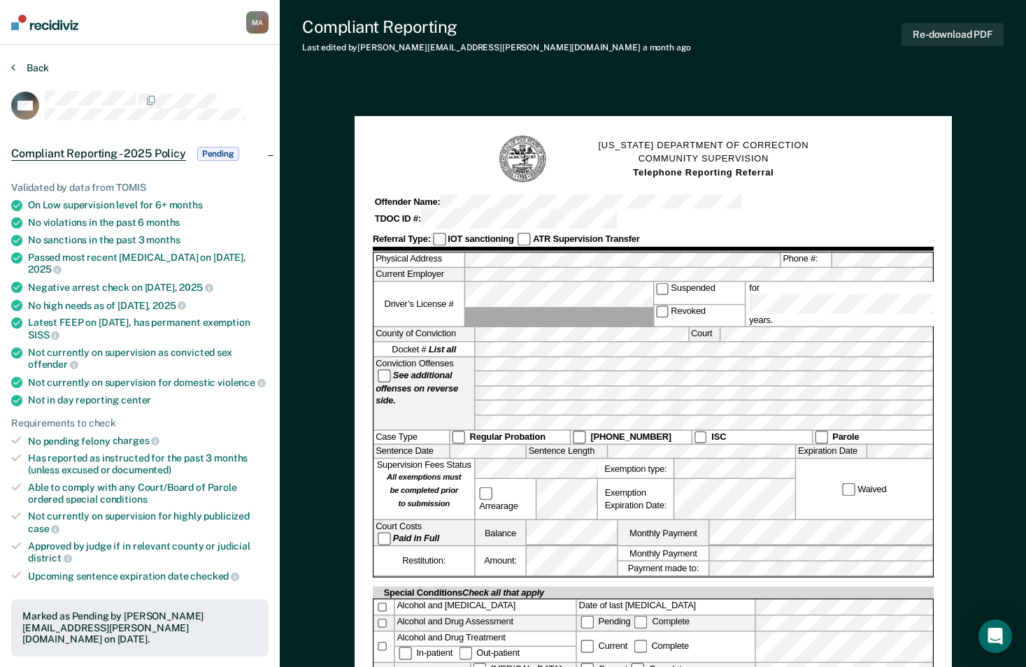
click at [32, 64] on button "Back" at bounding box center [30, 68] width 38 height 13
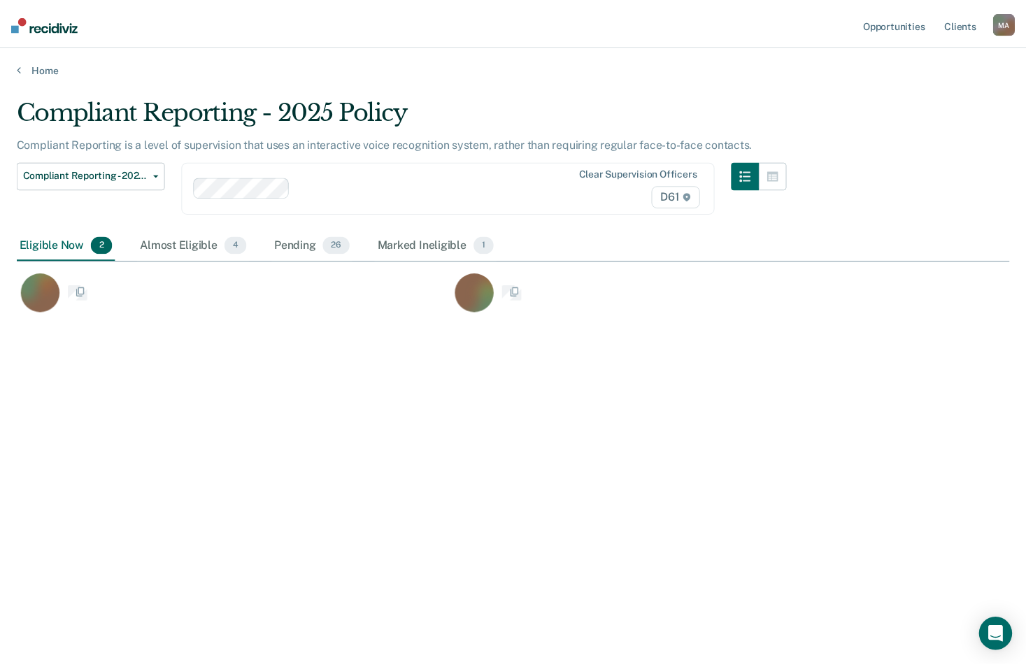
scroll to position [455, 993]
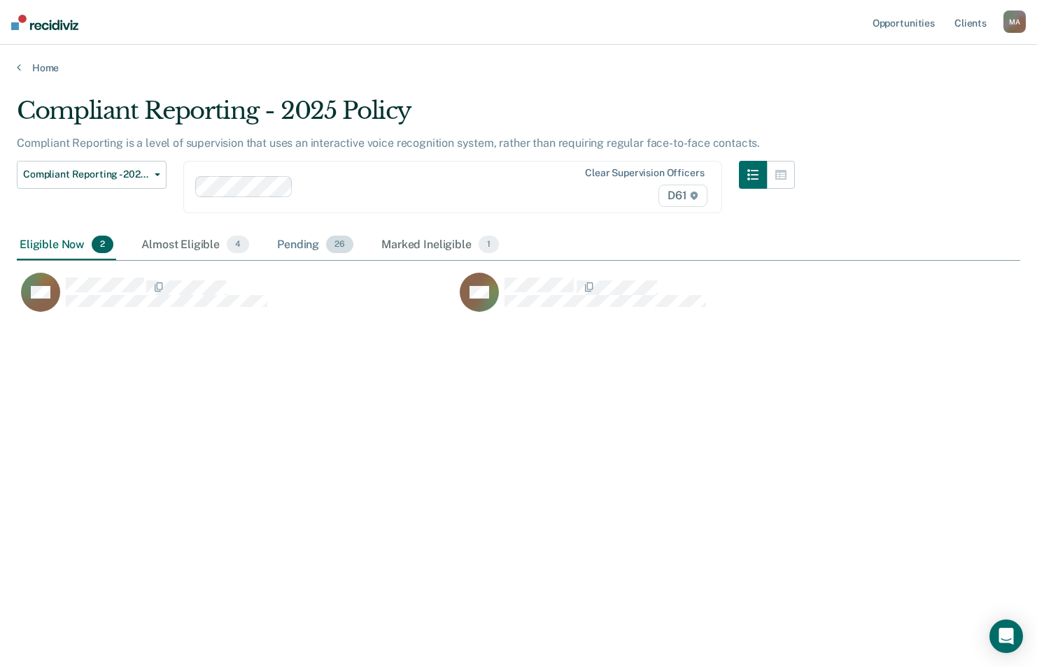
click at [299, 240] on div "Pending 26" at bounding box center [315, 245] width 82 height 31
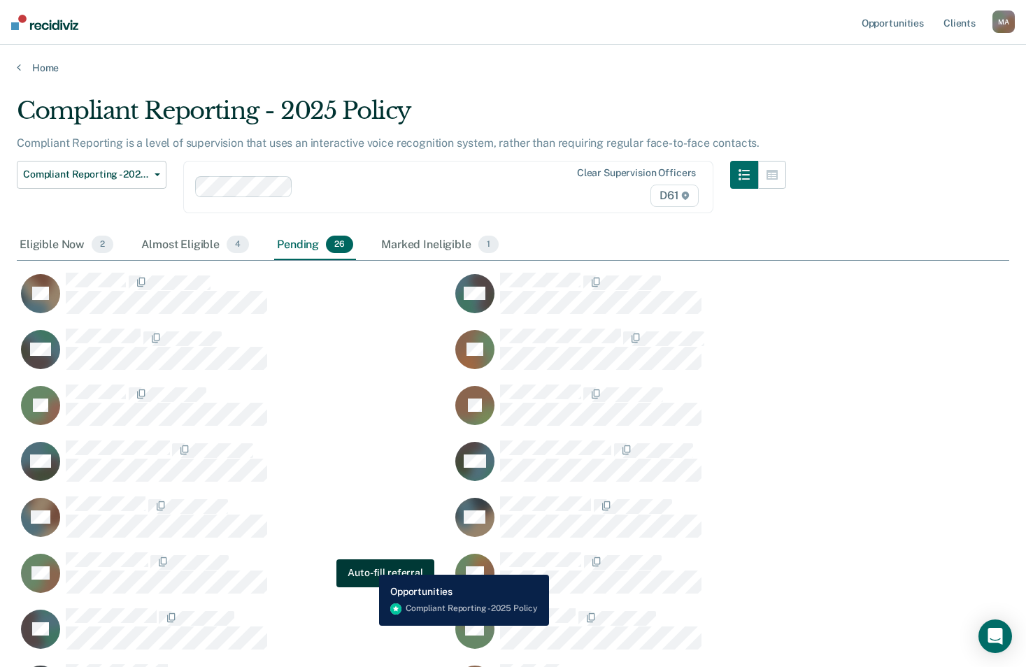
click at [369, 565] on button "Auto-fill referral" at bounding box center [385, 574] width 97 height 28
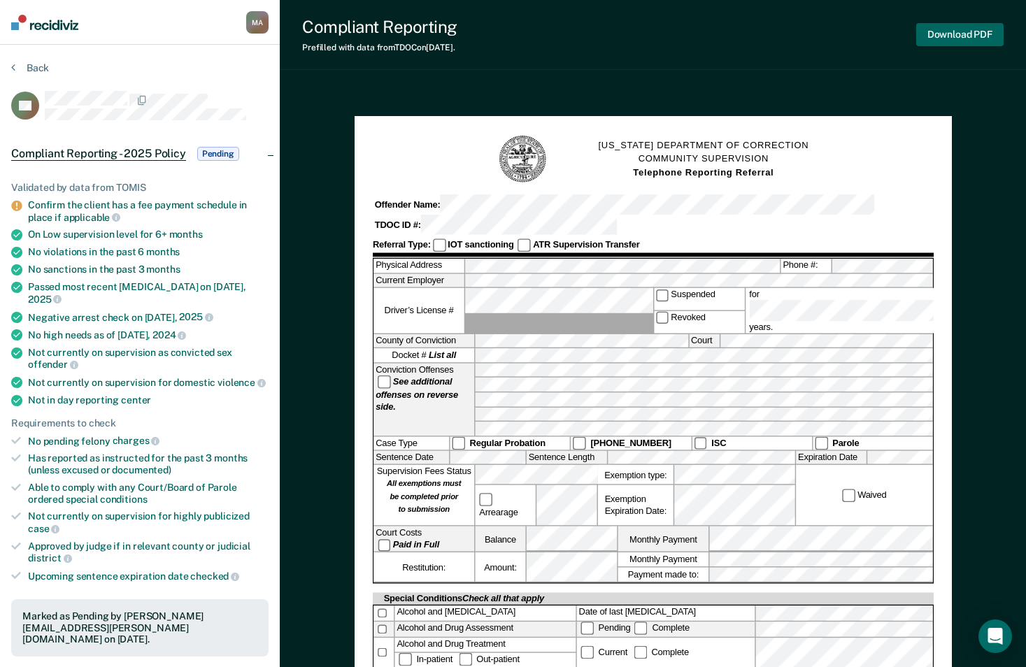
click at [966, 38] on button "Download PDF" at bounding box center [959, 34] width 87 height 23
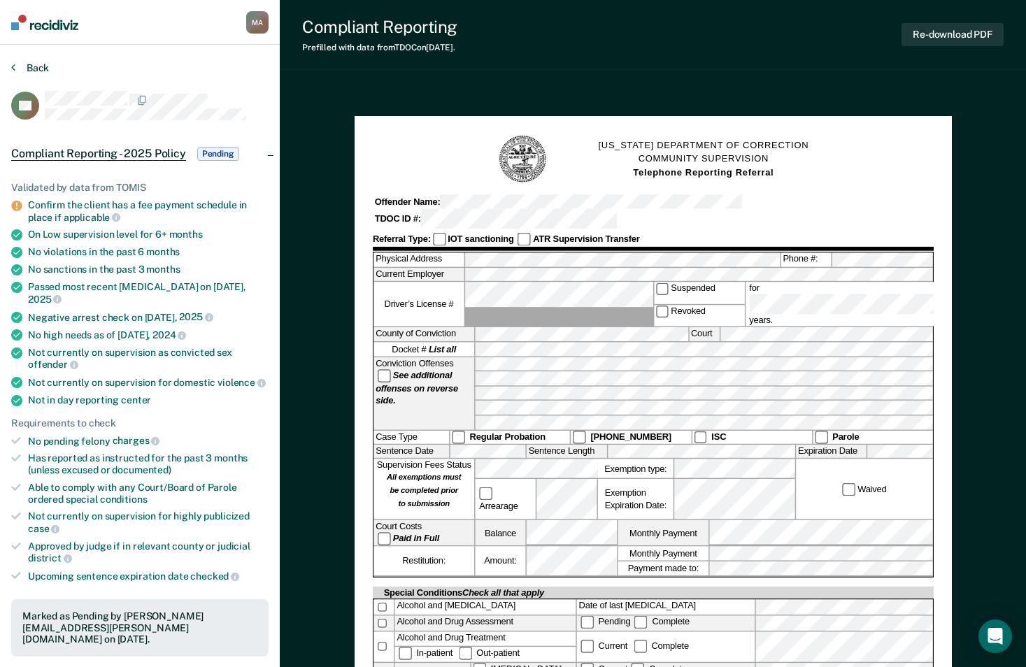
click at [29, 69] on button "Back" at bounding box center [30, 68] width 38 height 13
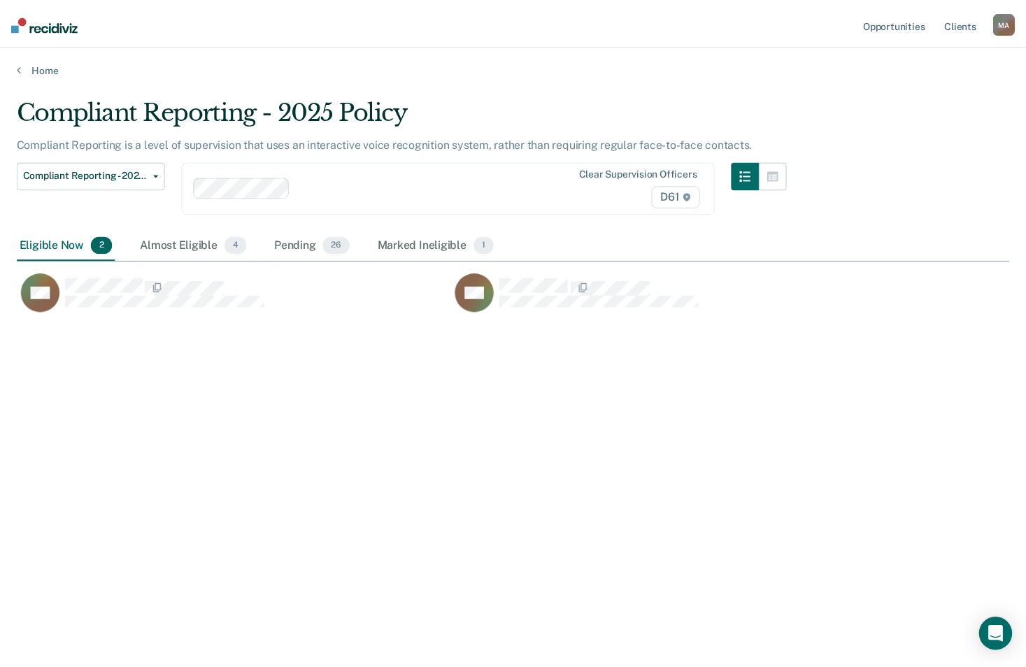
scroll to position [455, 993]
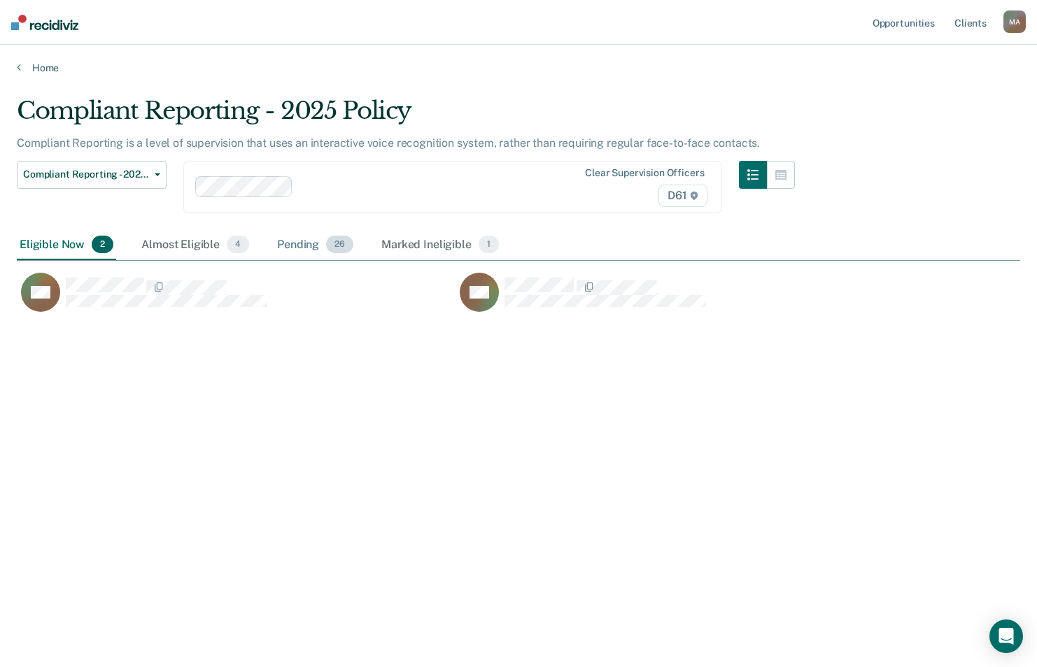
click at [316, 246] on div "Pending 26" at bounding box center [315, 245] width 82 height 31
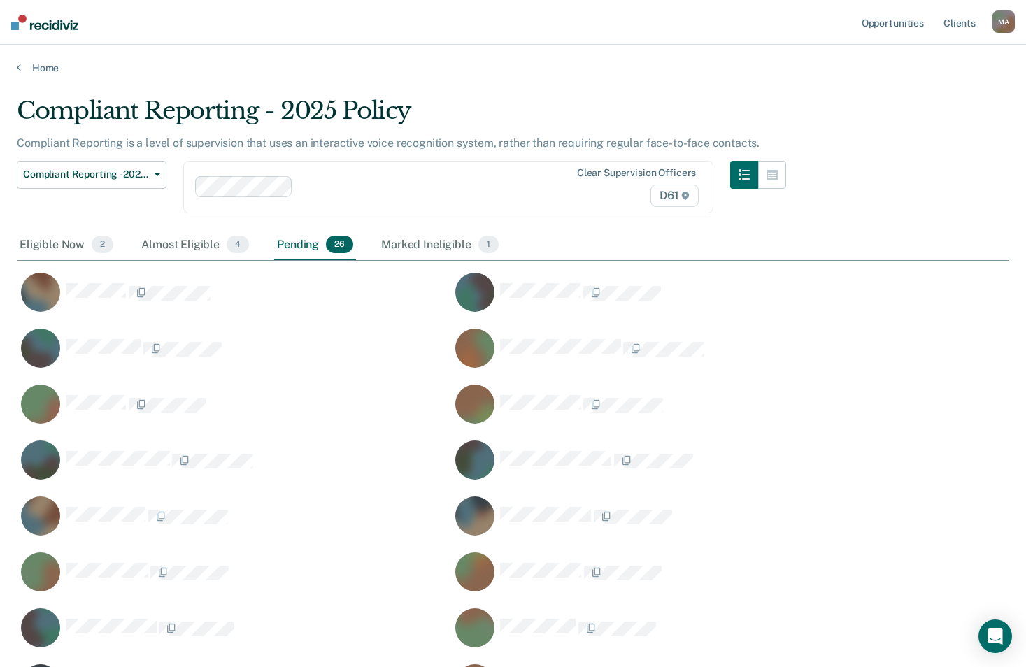
scroll to position [888, 982]
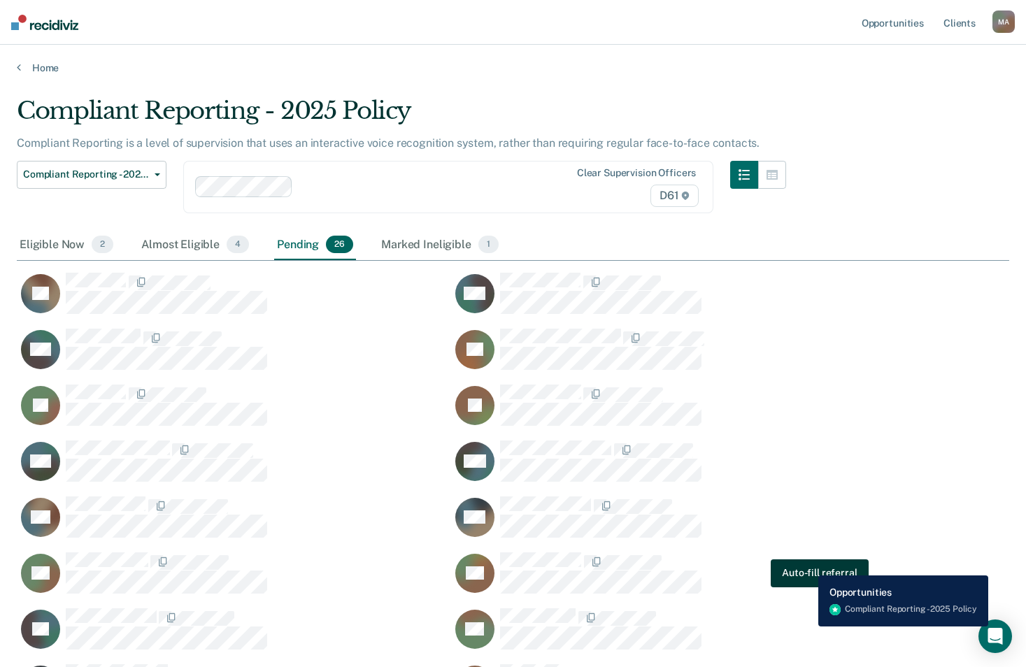
click at [807, 565] on button "Auto-fill referral" at bounding box center [819, 574] width 97 height 28
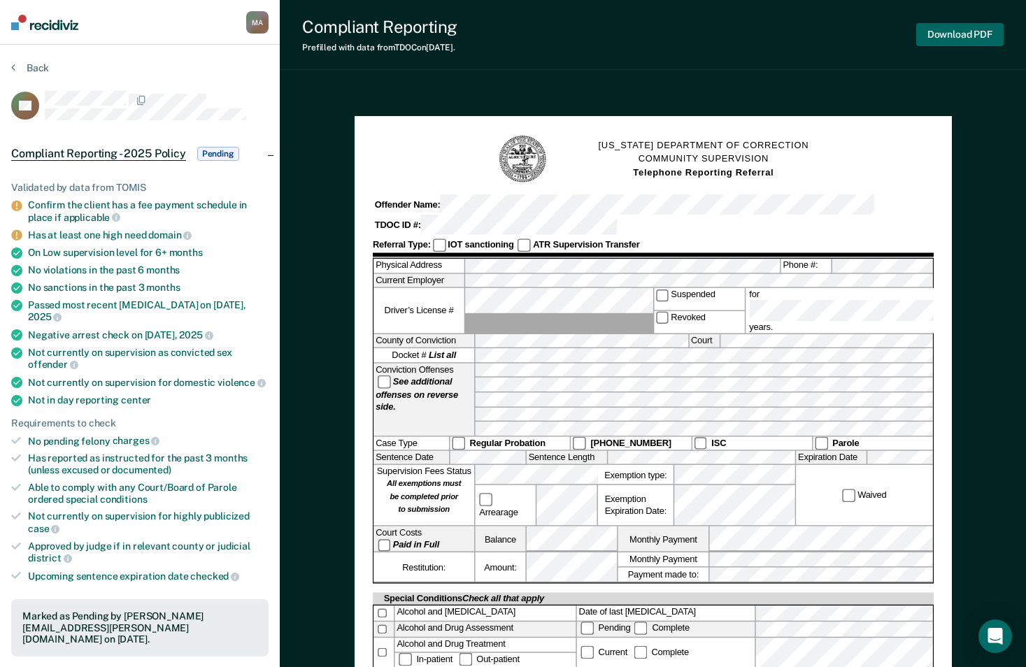
click at [956, 29] on button "Download PDF" at bounding box center [959, 34] width 87 height 23
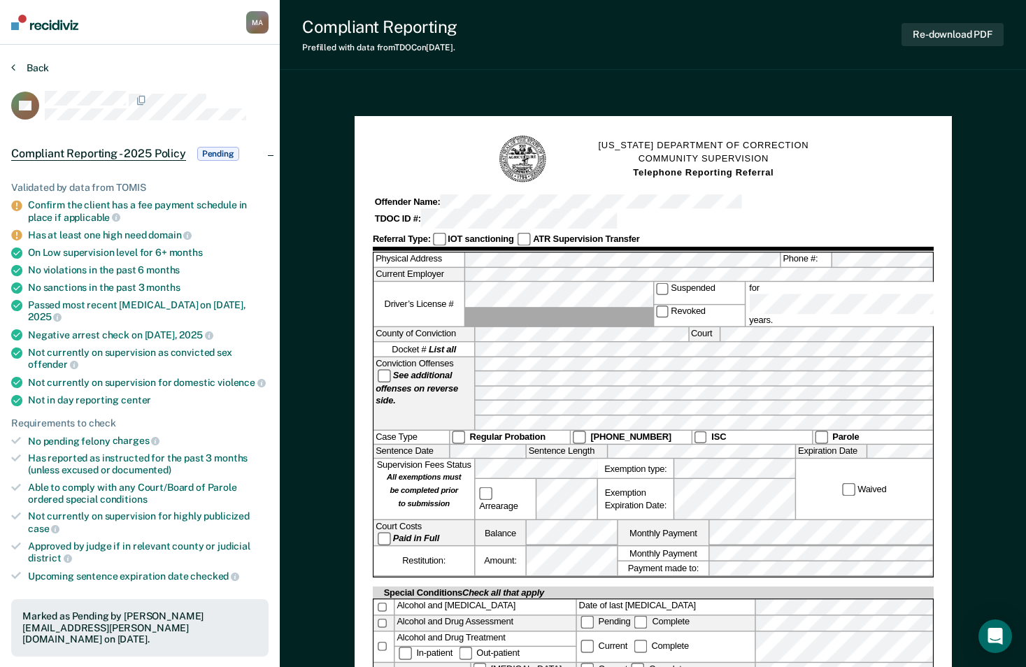
click at [38, 64] on button "Back" at bounding box center [30, 68] width 38 height 13
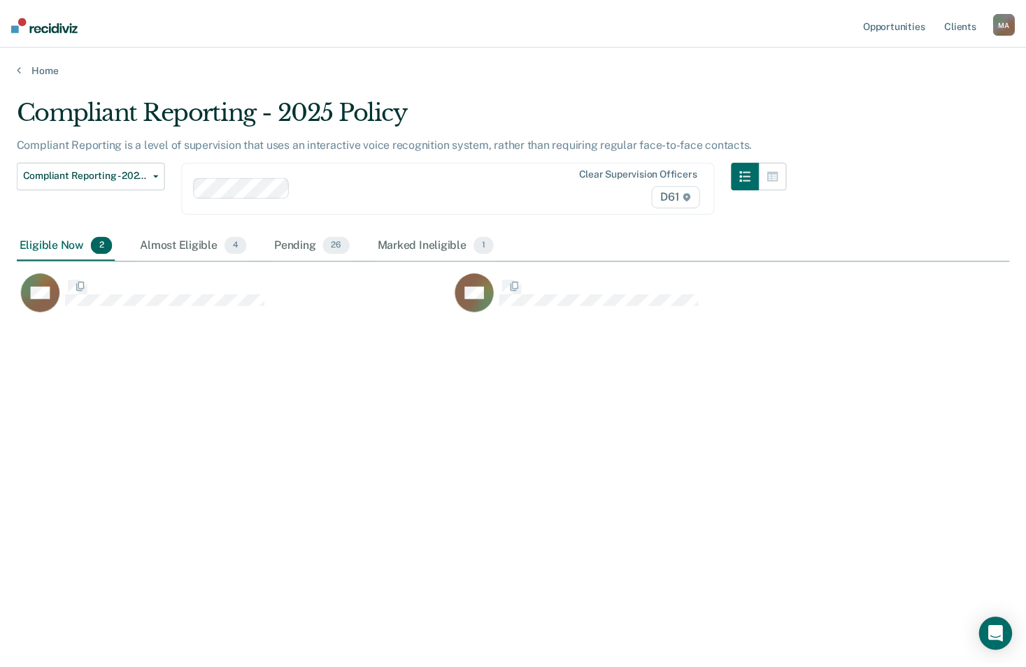
scroll to position [455, 993]
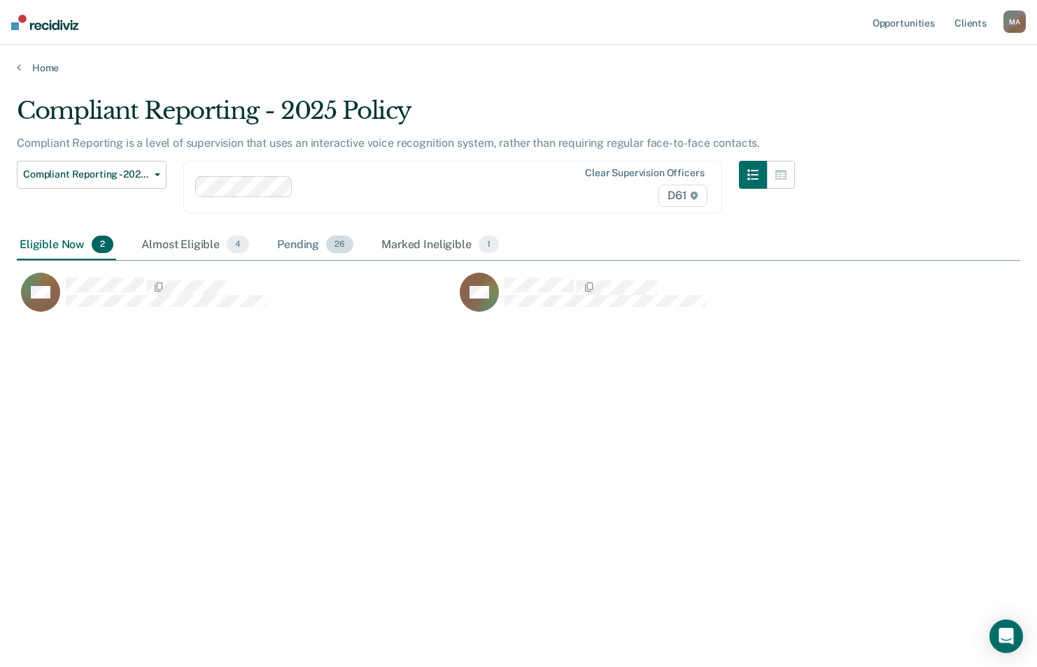
click at [298, 248] on div "Pending 26" at bounding box center [315, 245] width 82 height 31
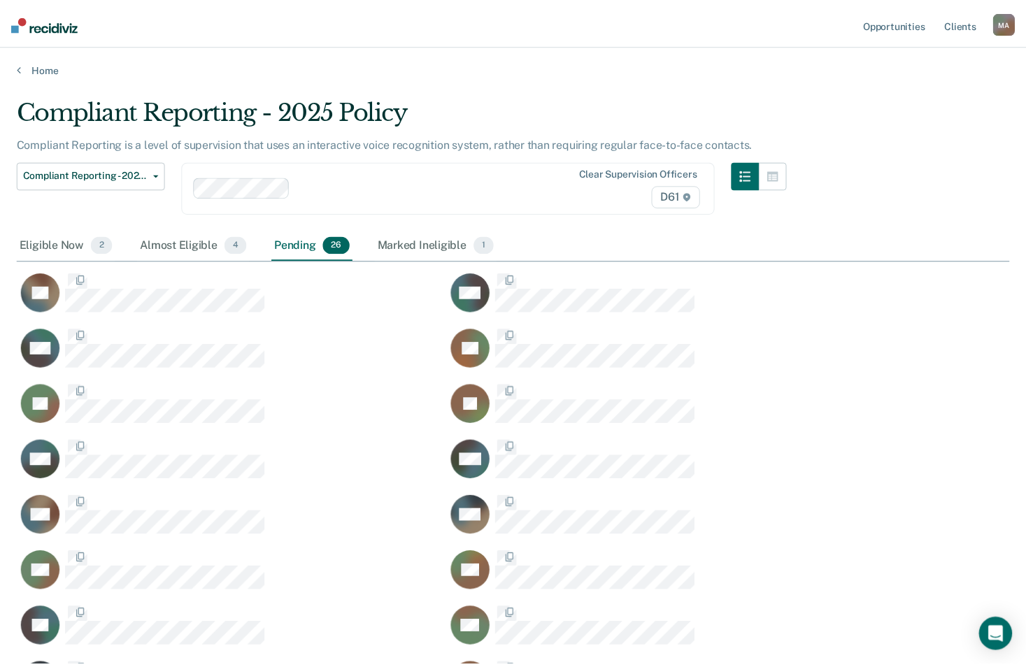
scroll to position [888, 982]
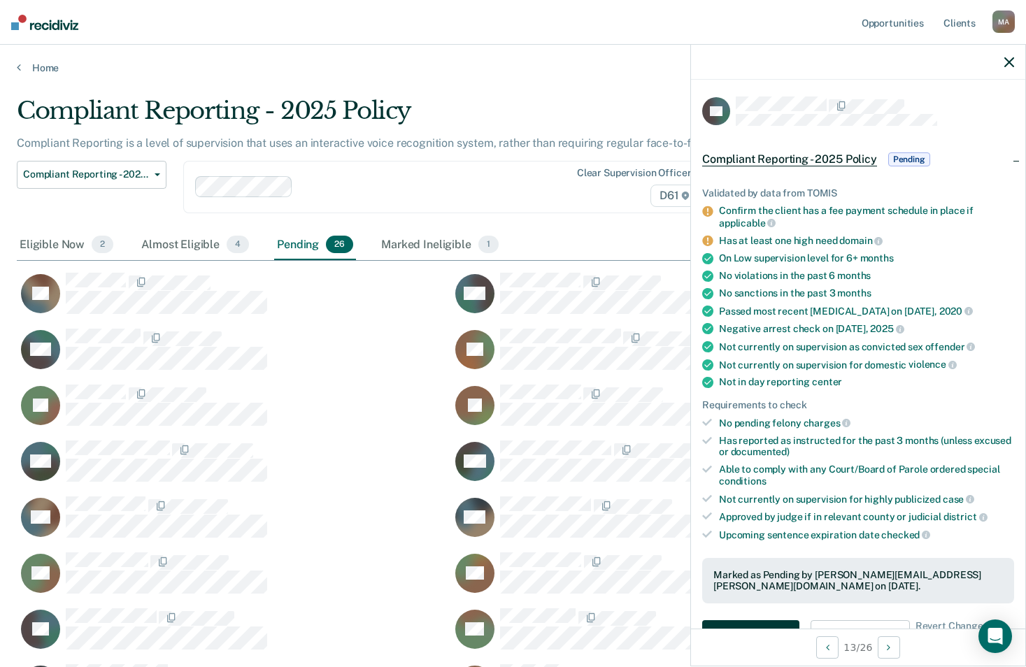
click at [772, 623] on button "Auto-fill referral" at bounding box center [750, 635] width 97 height 28
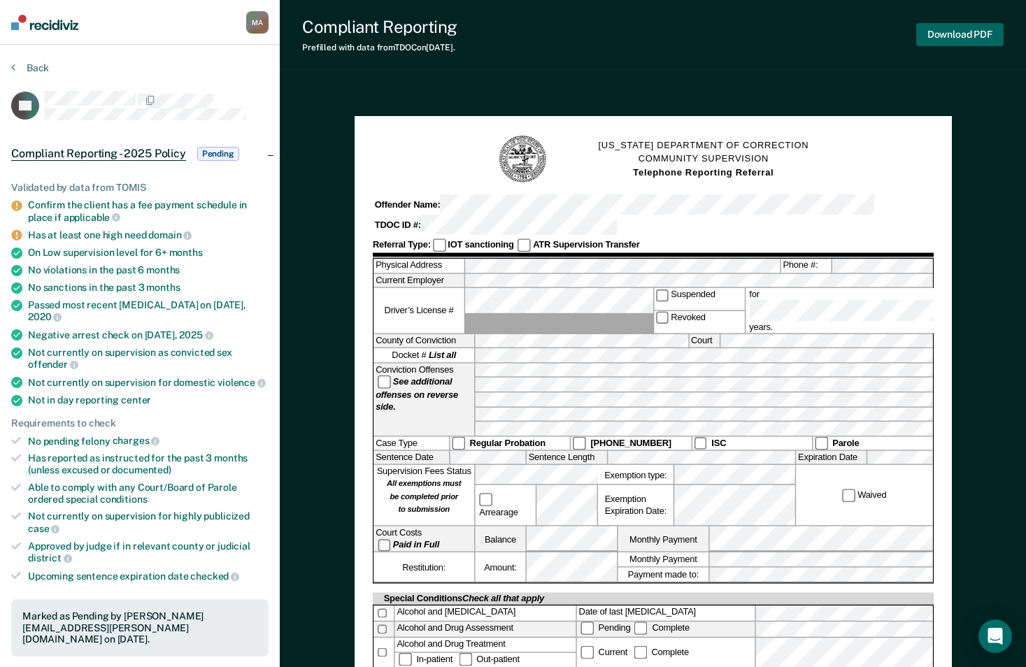
click at [974, 33] on button "Download PDF" at bounding box center [959, 34] width 87 height 23
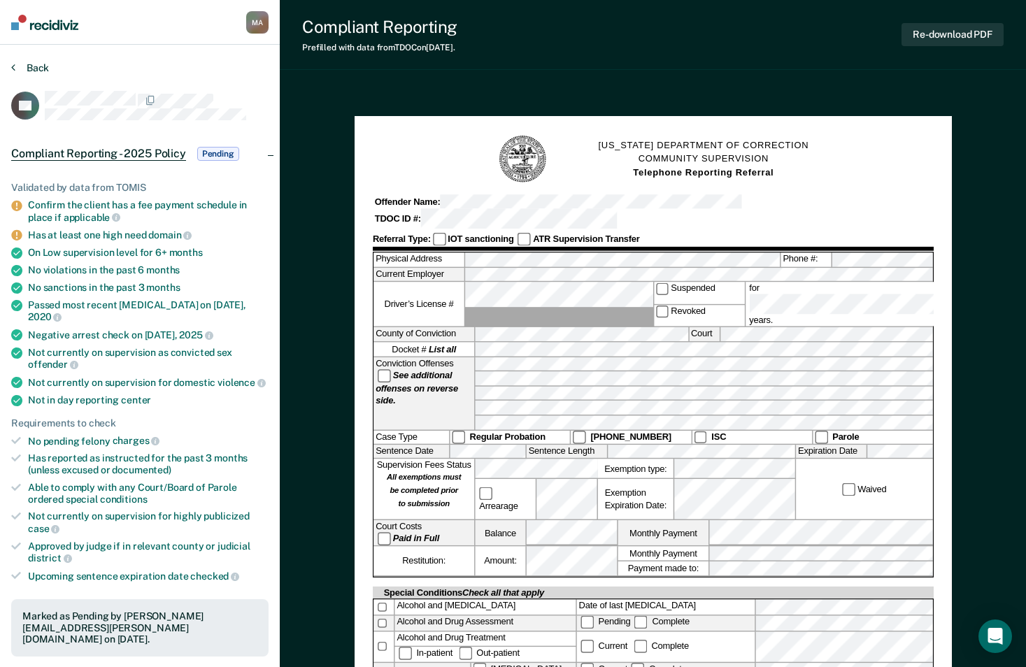
click at [29, 68] on button "Back" at bounding box center [30, 68] width 38 height 13
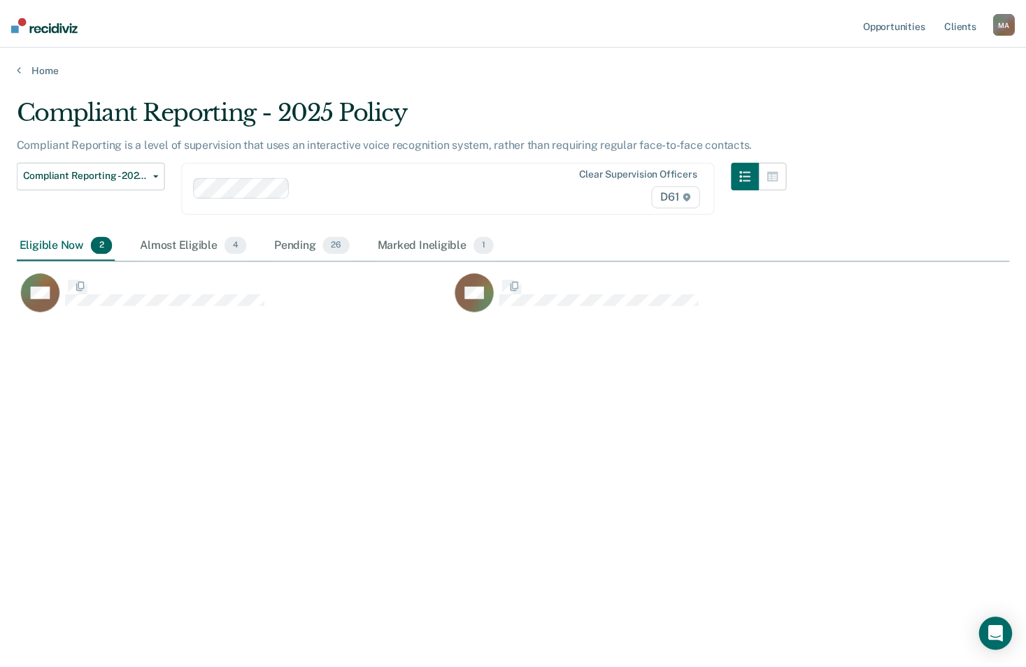
scroll to position [455, 993]
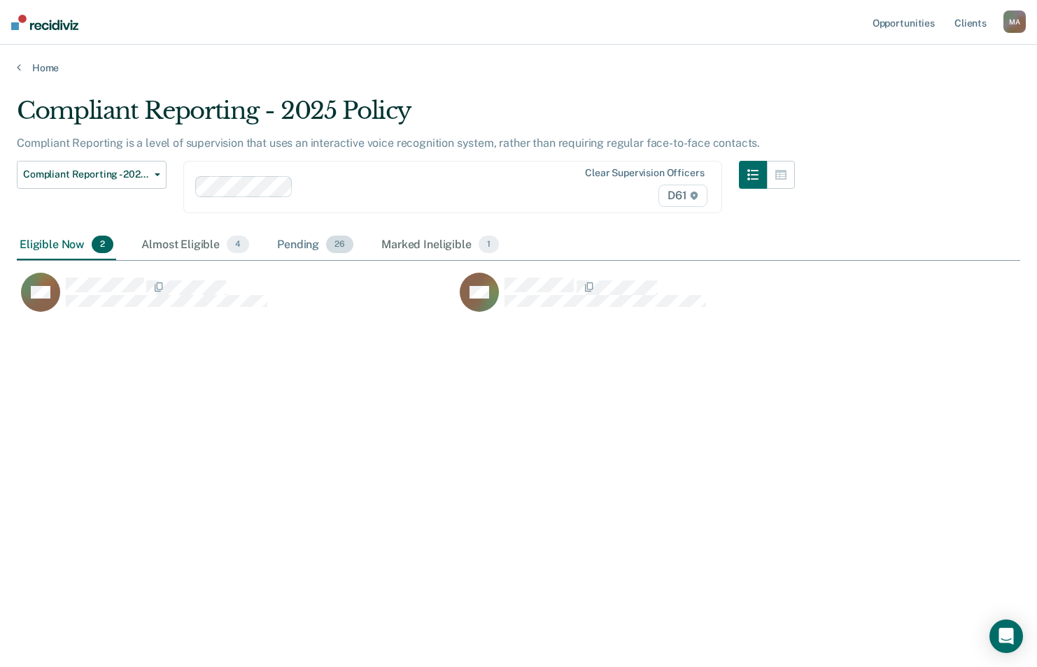
click at [301, 230] on div "Pending 26" at bounding box center [315, 245] width 82 height 31
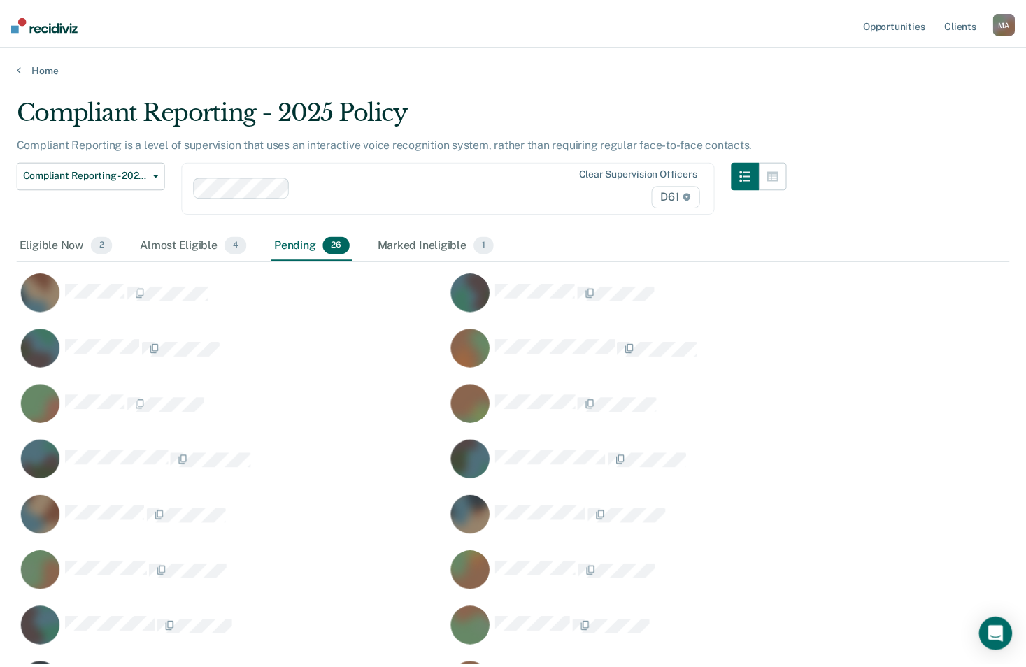
scroll to position [888, 982]
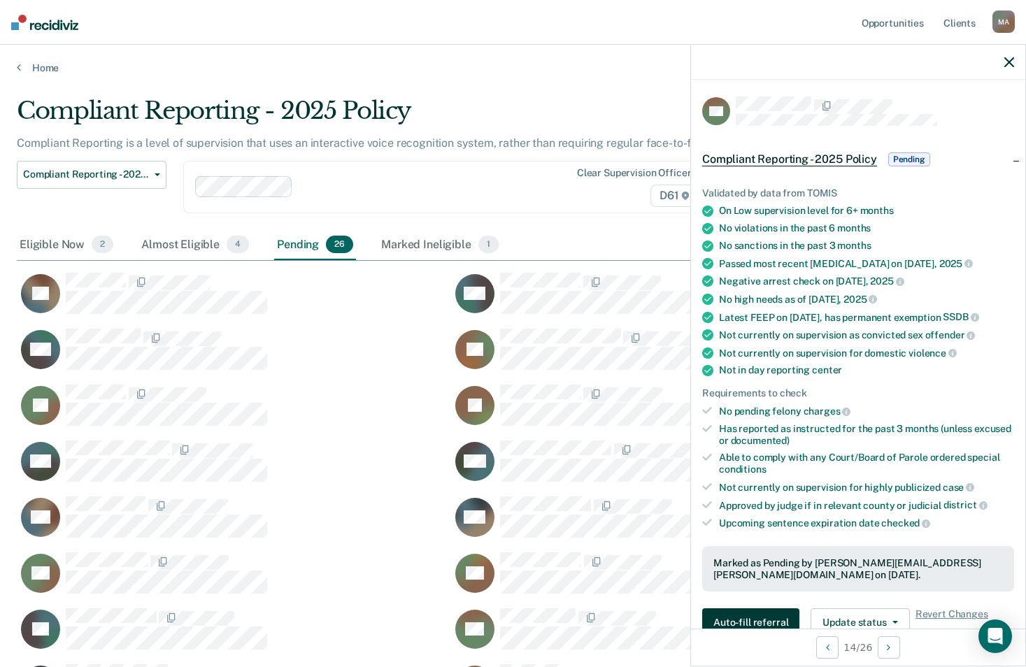
click at [714, 621] on button "Auto-fill referral" at bounding box center [750, 623] width 97 height 28
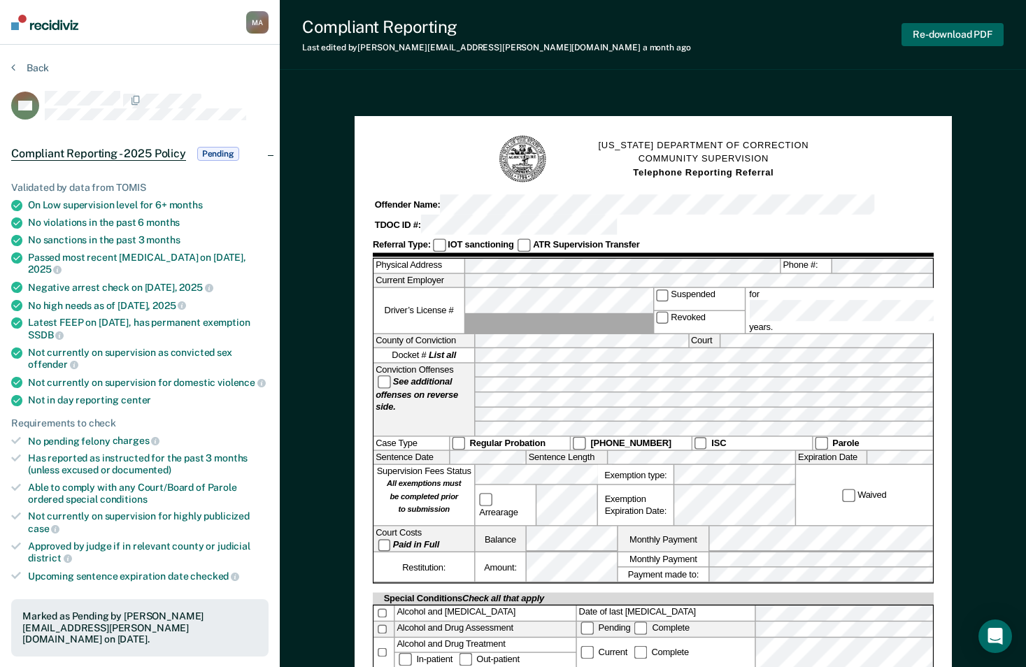
click at [944, 34] on button "Re-download PDF" at bounding box center [953, 34] width 102 height 23
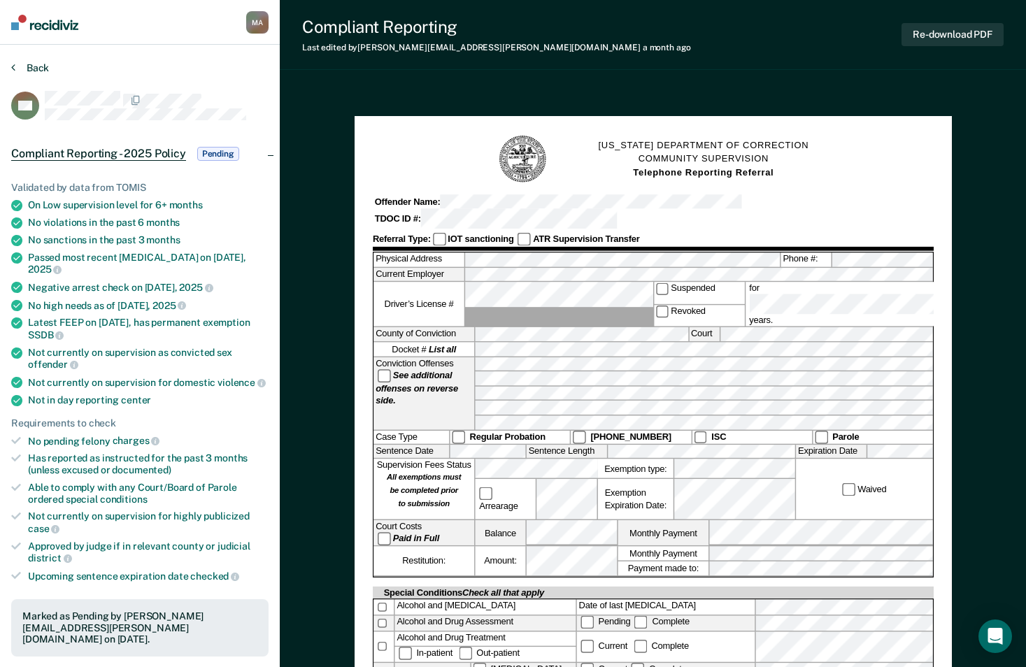
click at [29, 66] on button "Back" at bounding box center [30, 68] width 38 height 13
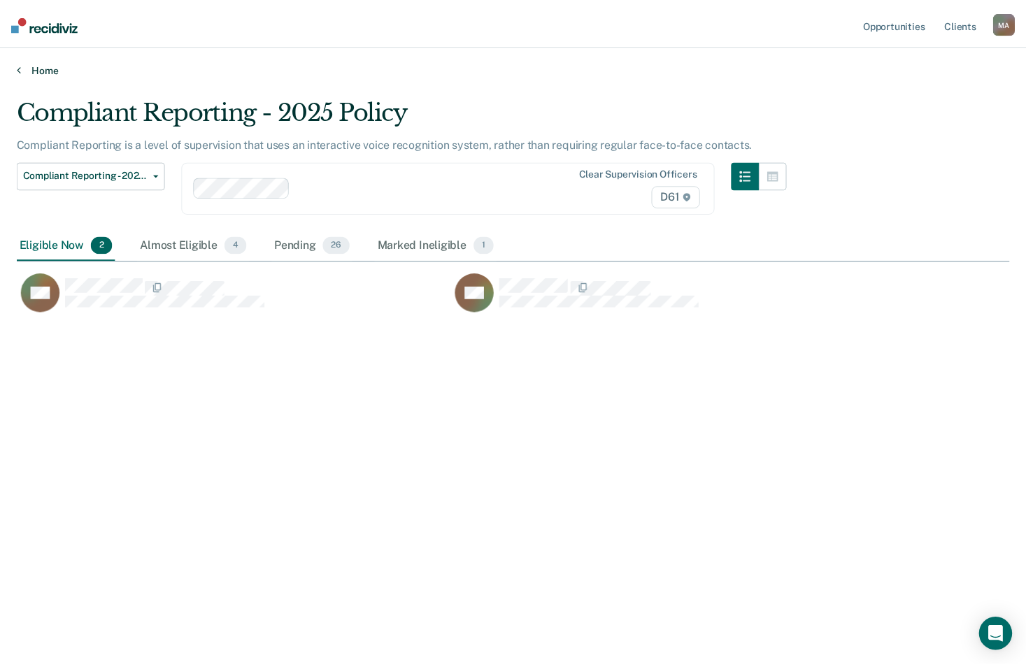
scroll to position [455, 993]
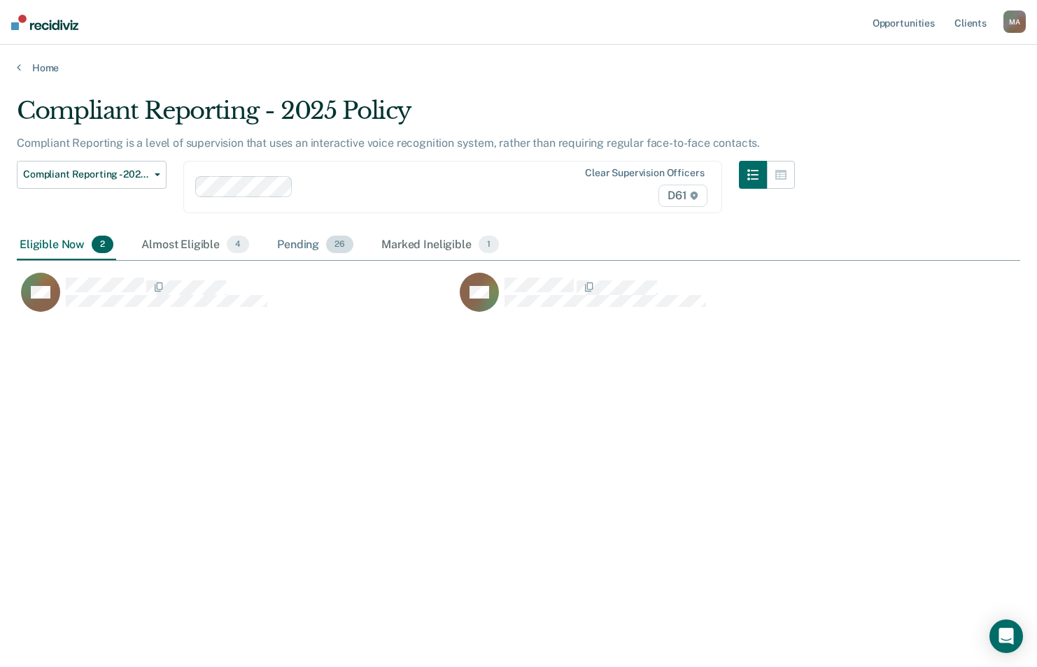
click at [290, 250] on div "Pending 26" at bounding box center [315, 245] width 82 height 31
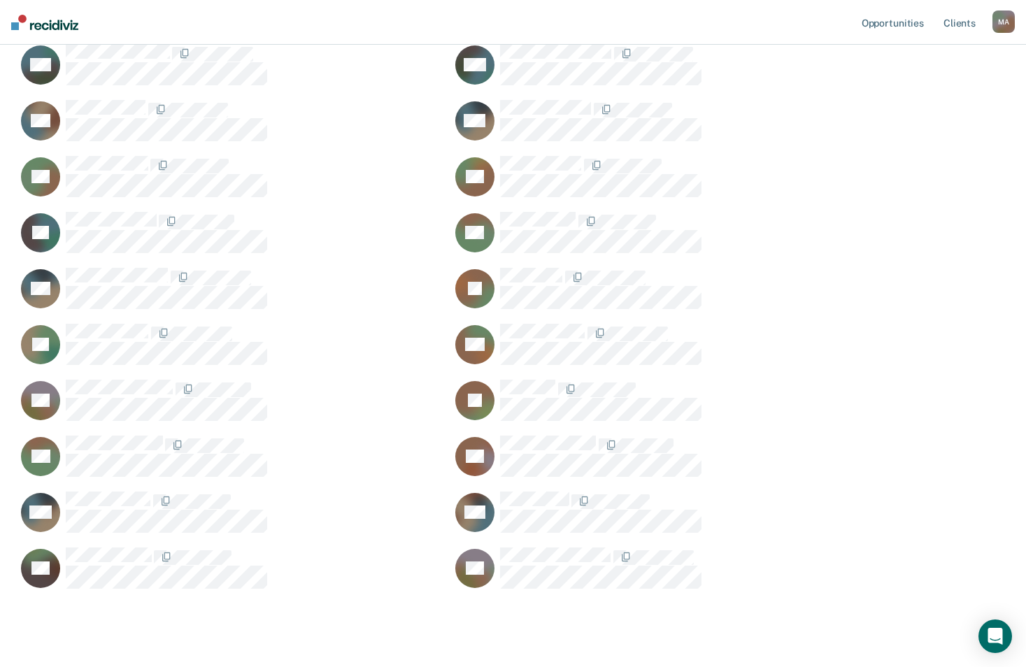
scroll to position [433, 0]
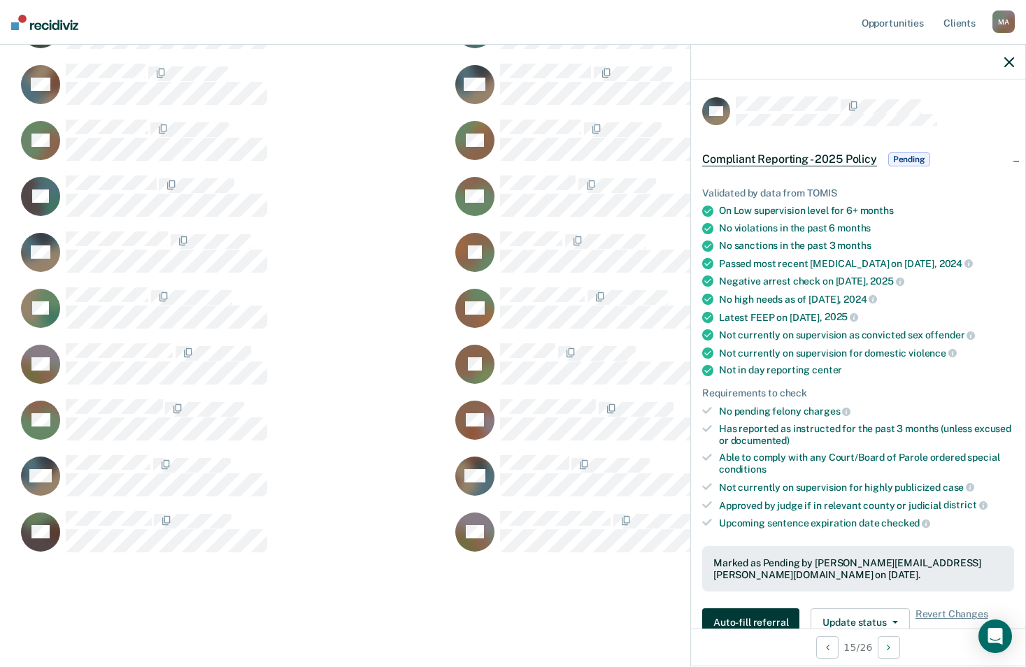
click at [727, 618] on button "Auto-fill referral" at bounding box center [750, 623] width 97 height 28
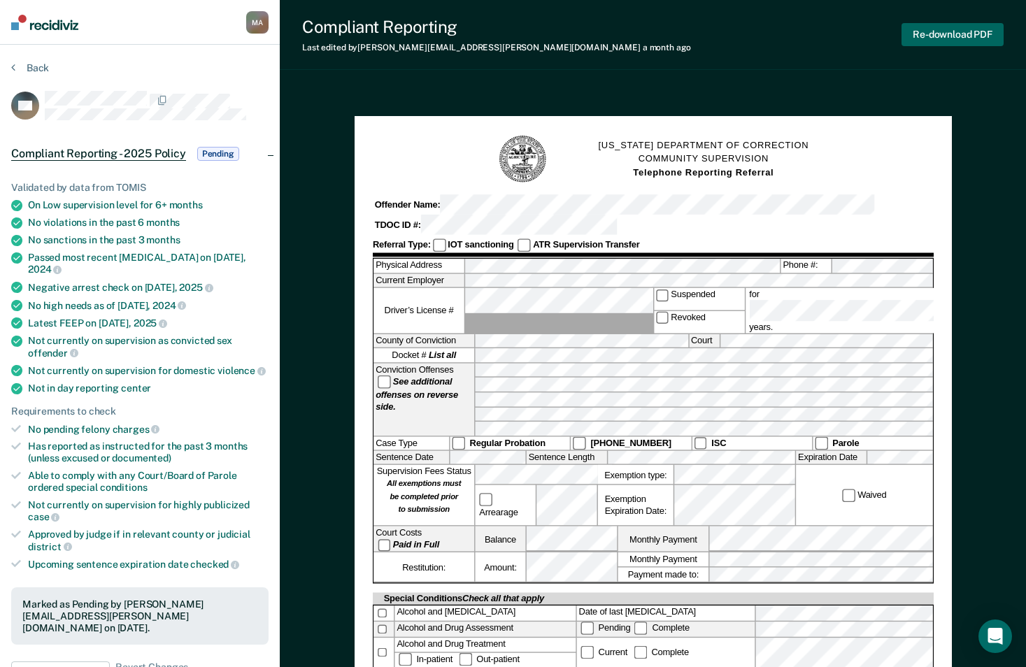
click at [940, 38] on button "Re-download PDF" at bounding box center [953, 34] width 102 height 23
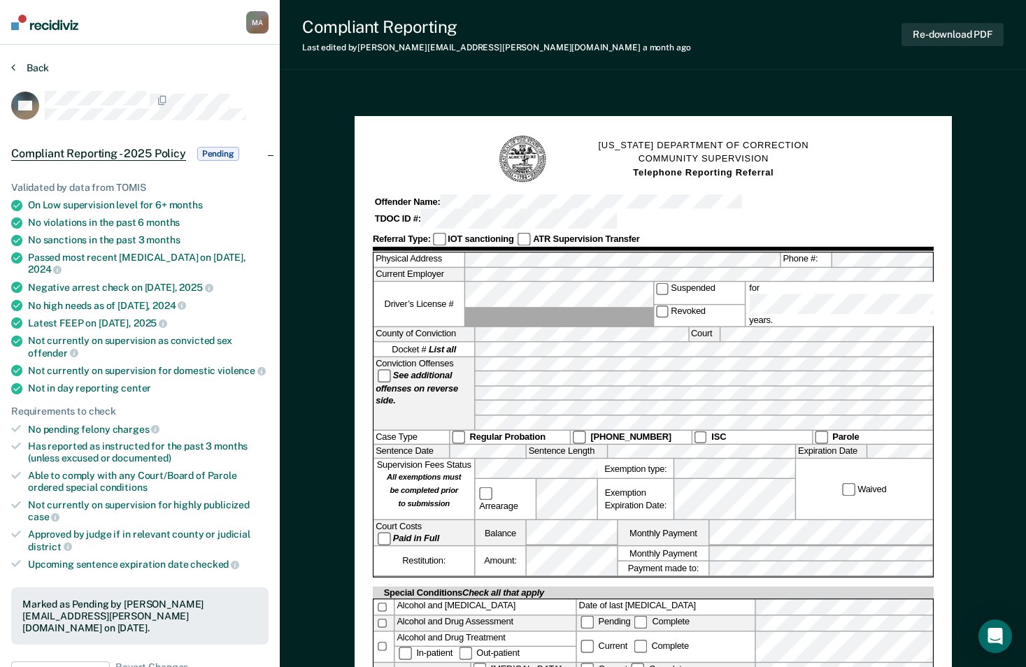
click at [39, 71] on button "Back" at bounding box center [30, 68] width 38 height 13
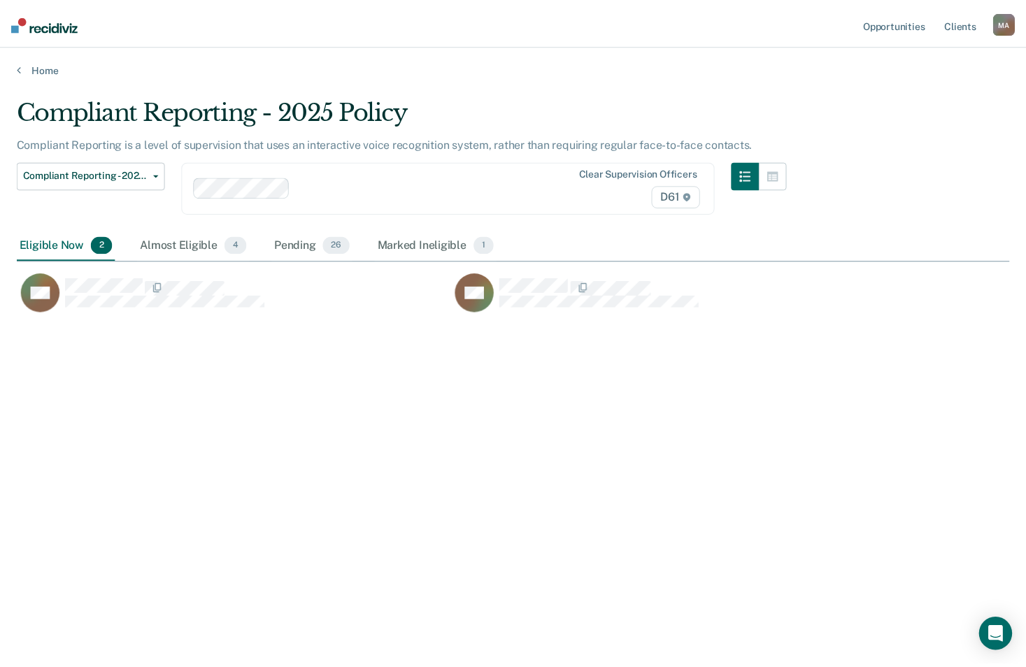
scroll to position [455, 993]
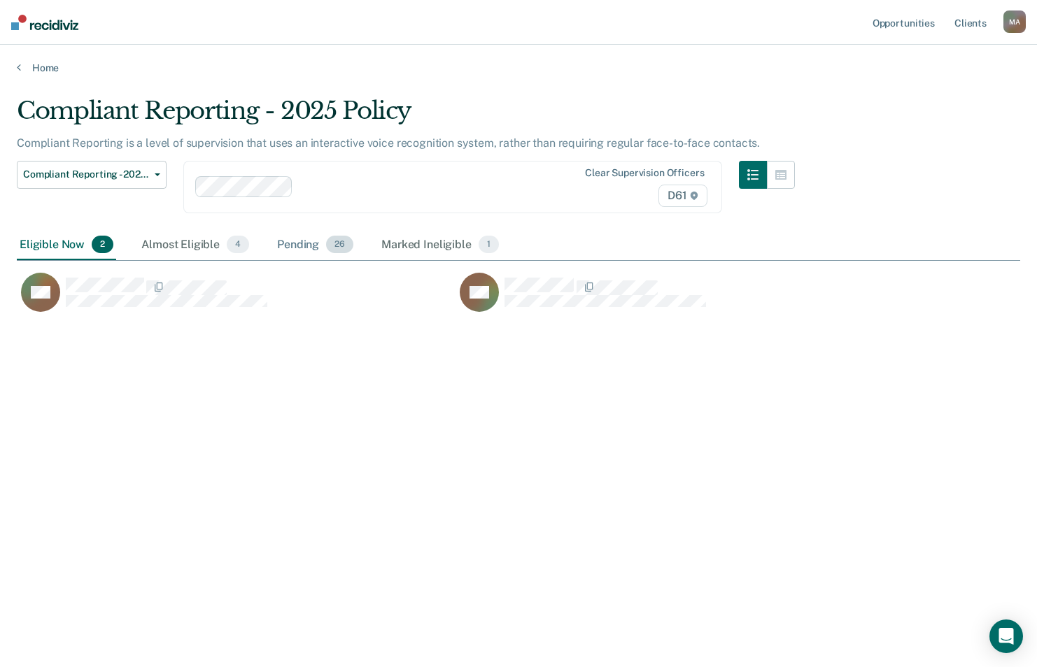
click at [291, 243] on div "Pending 26" at bounding box center [315, 245] width 82 height 31
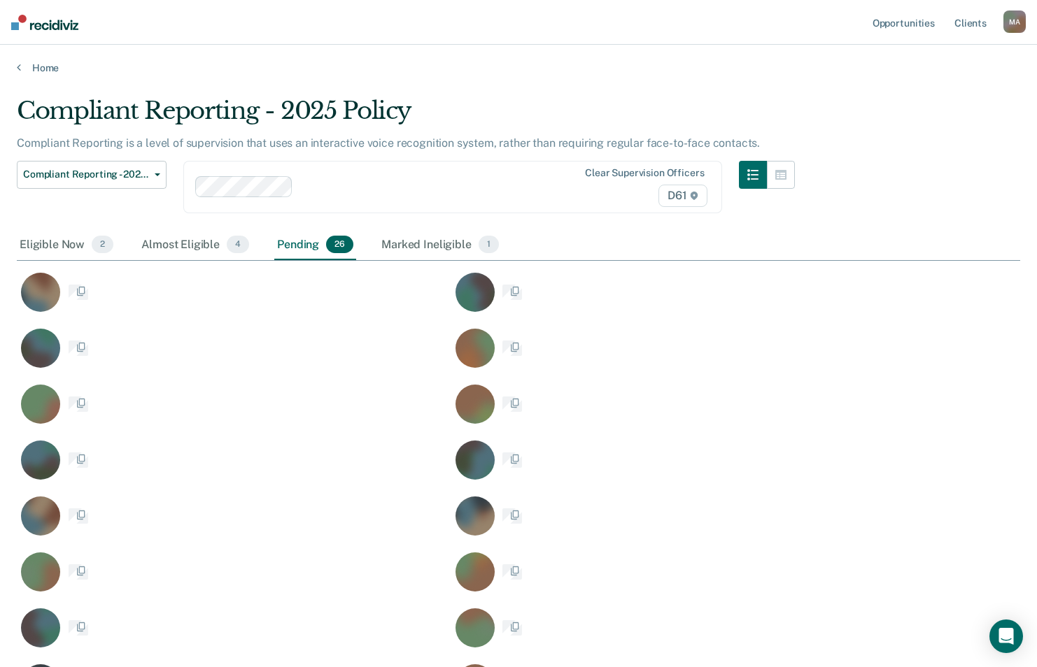
scroll to position [888, 982]
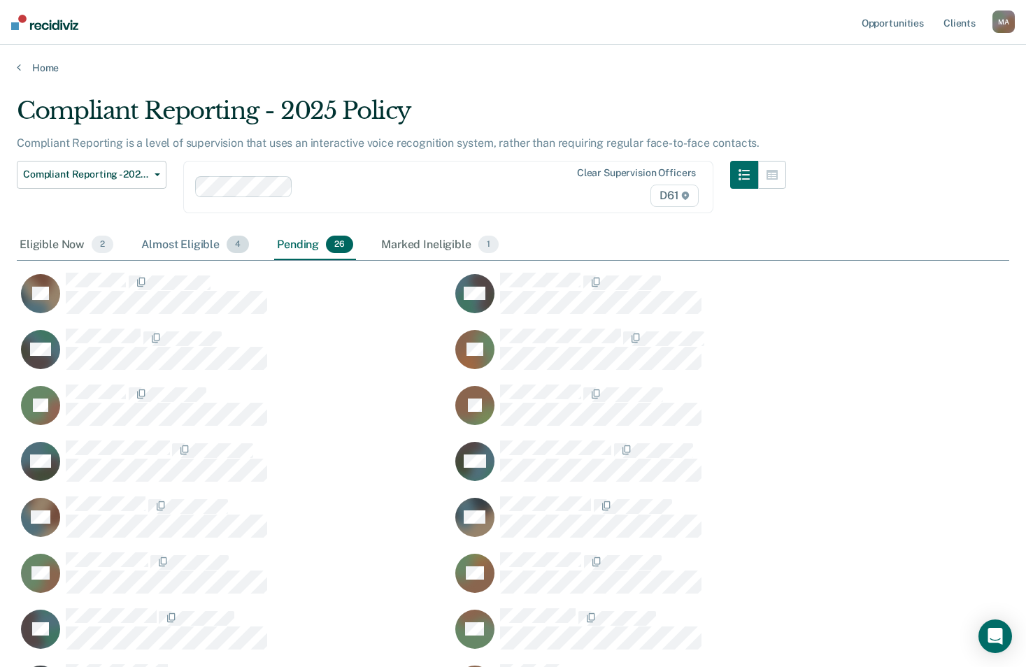
click at [184, 243] on div "Almost Eligible 4" at bounding box center [195, 245] width 113 height 31
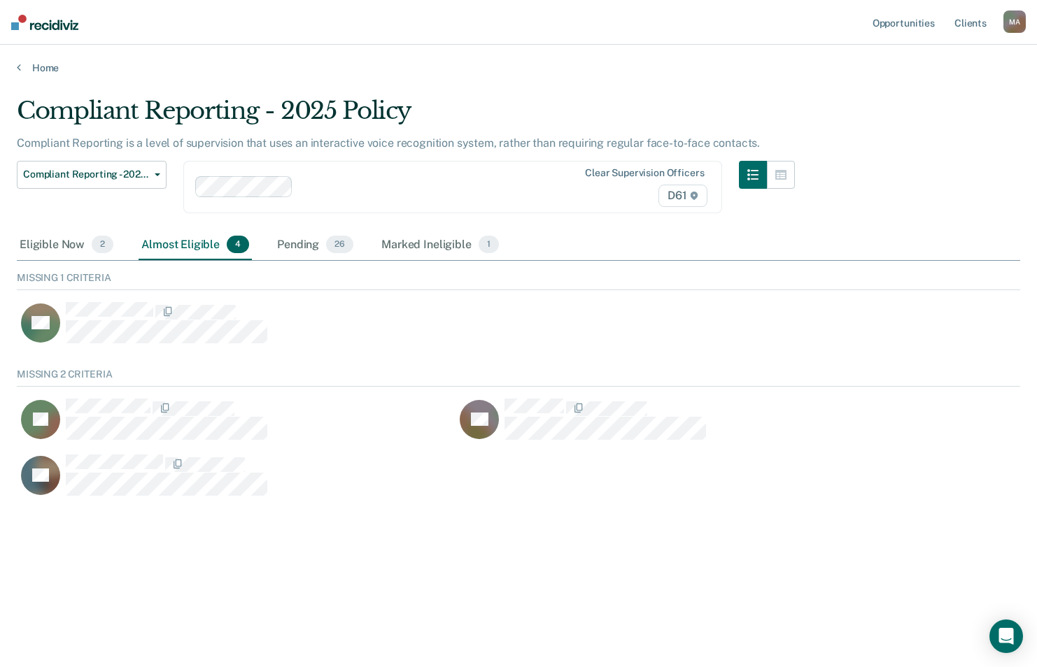
scroll to position [131, 993]
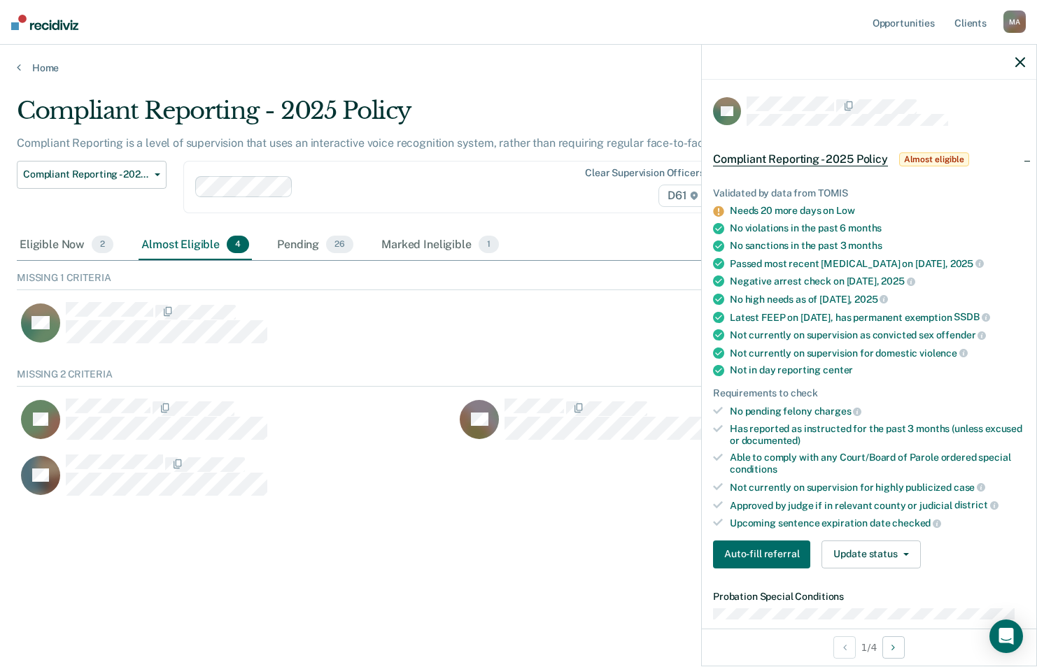
click at [100, 451] on div "JH" at bounding box center [236, 426] width 439 height 56
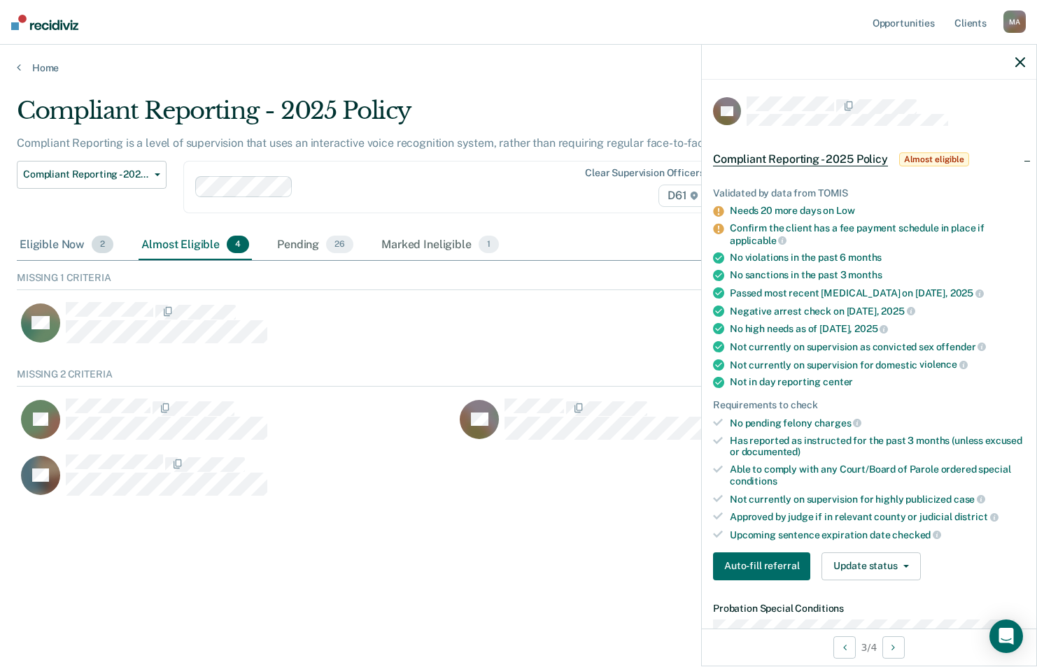
click at [58, 246] on div "Eligible Now 2" at bounding box center [66, 245] width 99 height 31
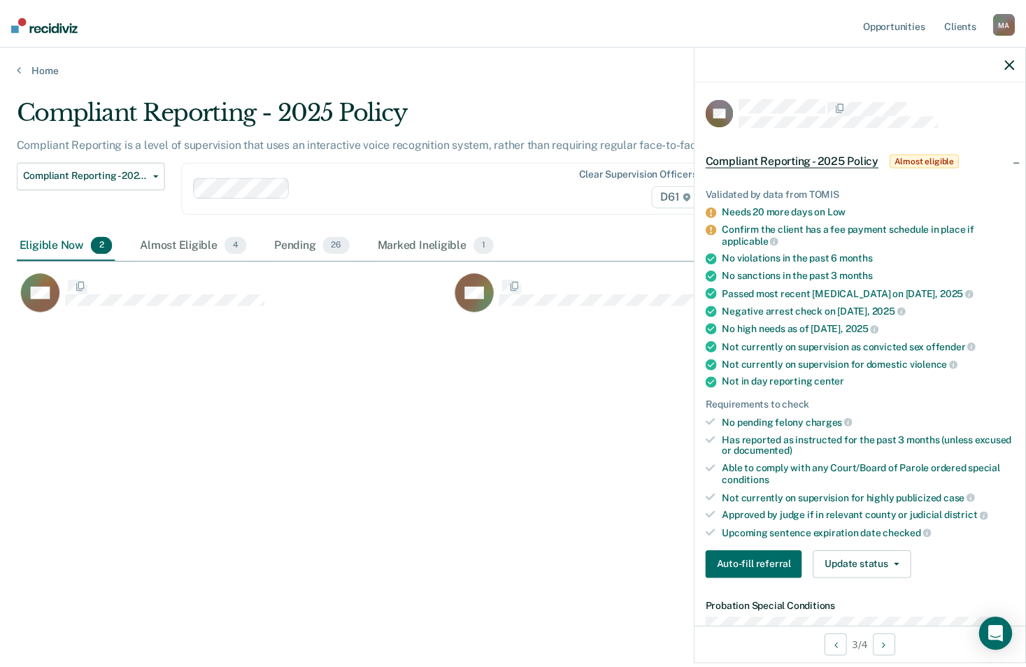
scroll to position [455, 993]
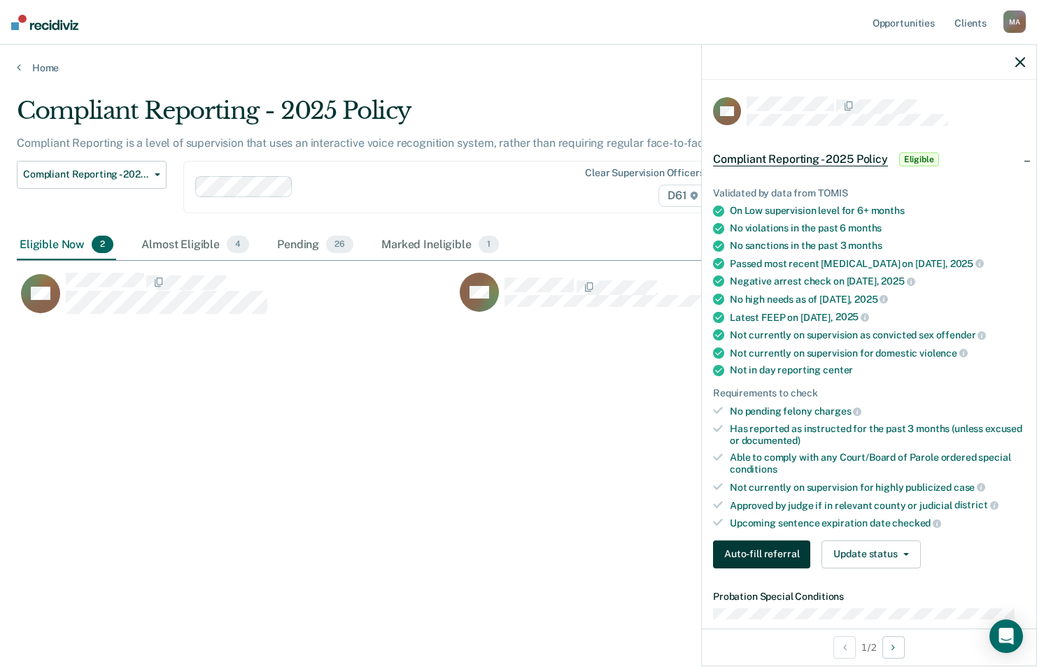
click at [751, 558] on button "Auto-fill referral" at bounding box center [761, 555] width 97 height 28
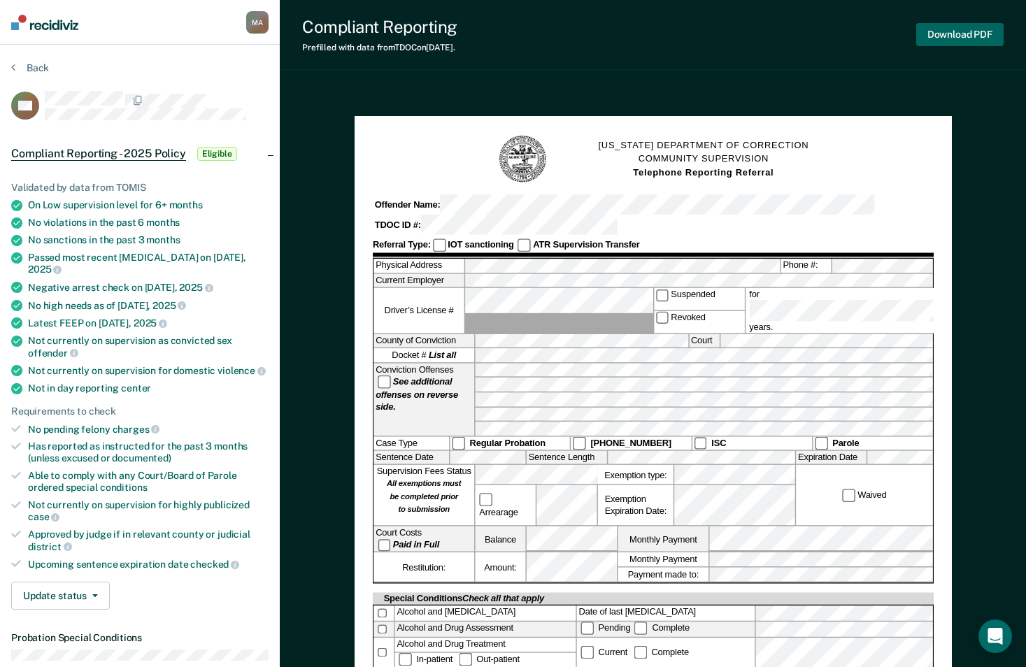
click at [951, 37] on button "Download PDF" at bounding box center [959, 34] width 87 height 23
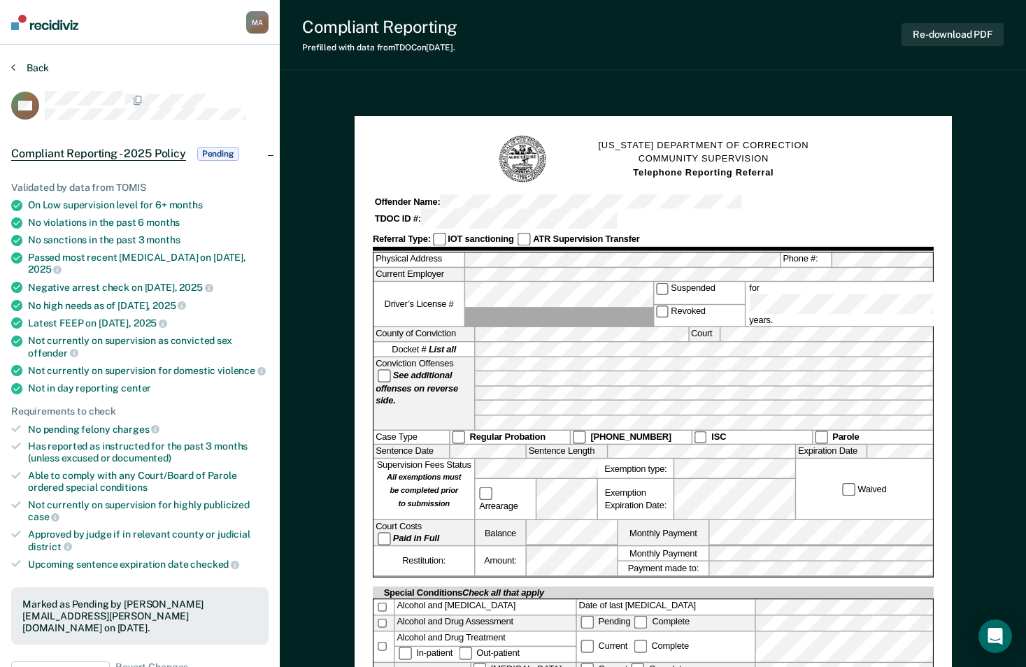
click at [34, 62] on button "Back" at bounding box center [30, 68] width 38 height 13
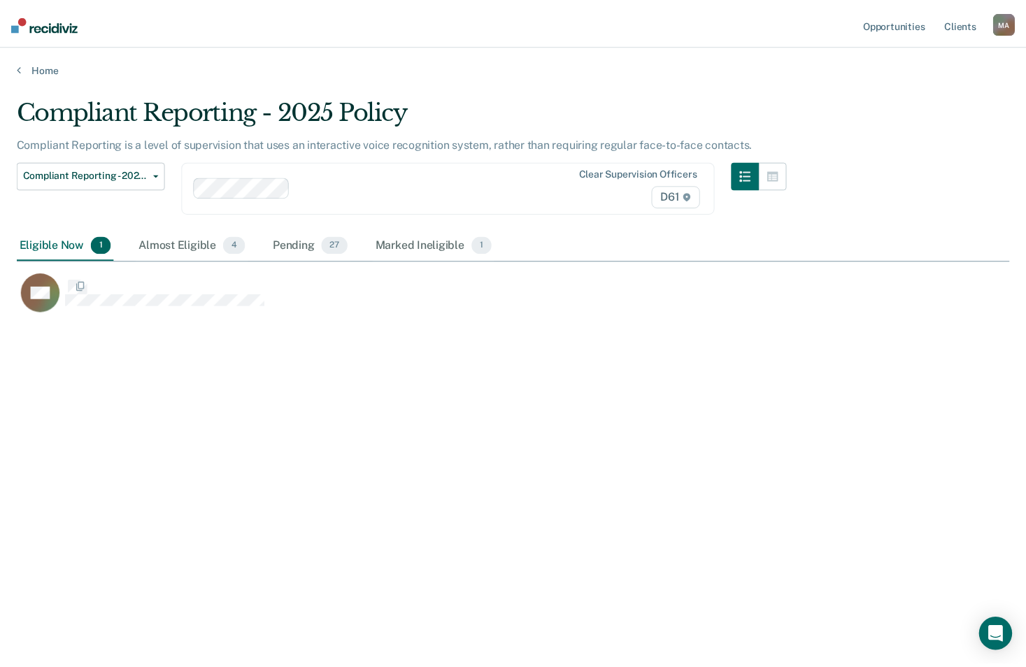
scroll to position [455, 993]
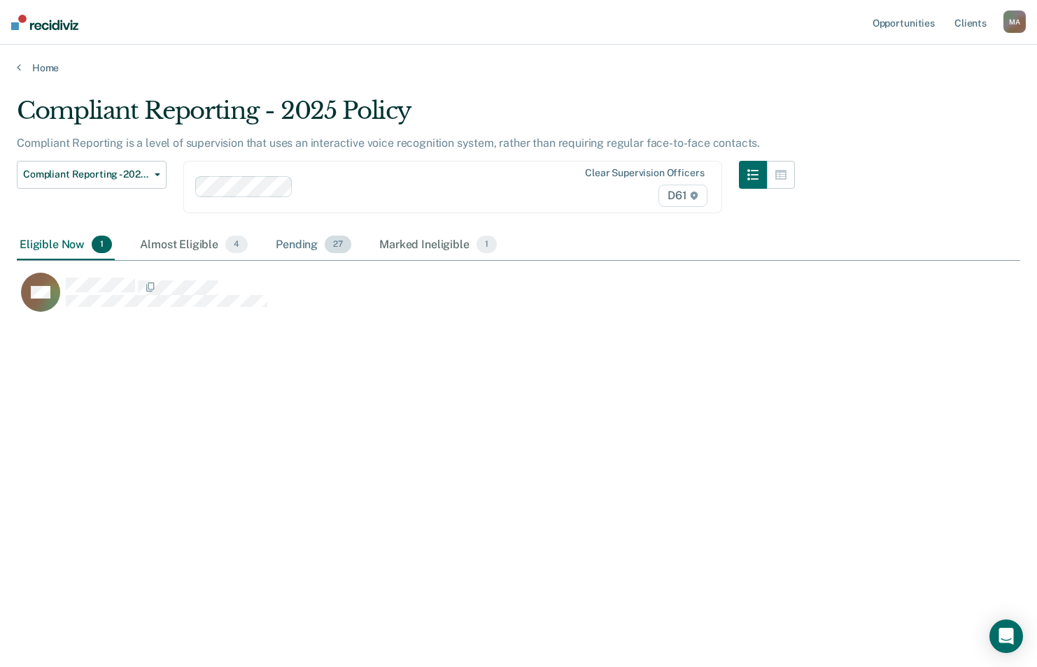
click at [278, 243] on div "Pending 27" at bounding box center [313, 245] width 81 height 31
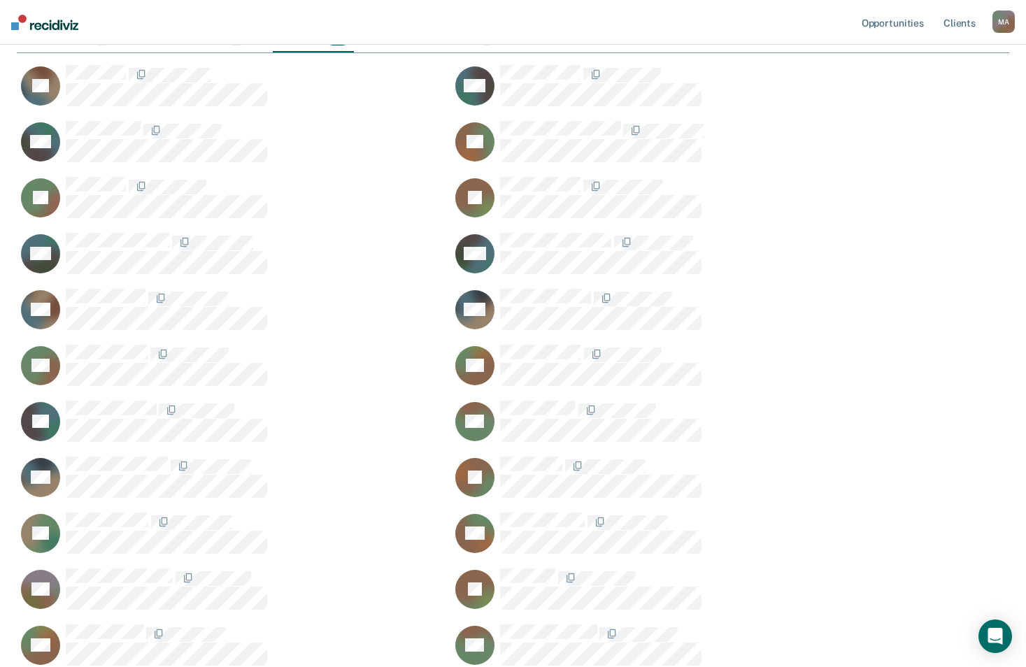
scroll to position [489, 0]
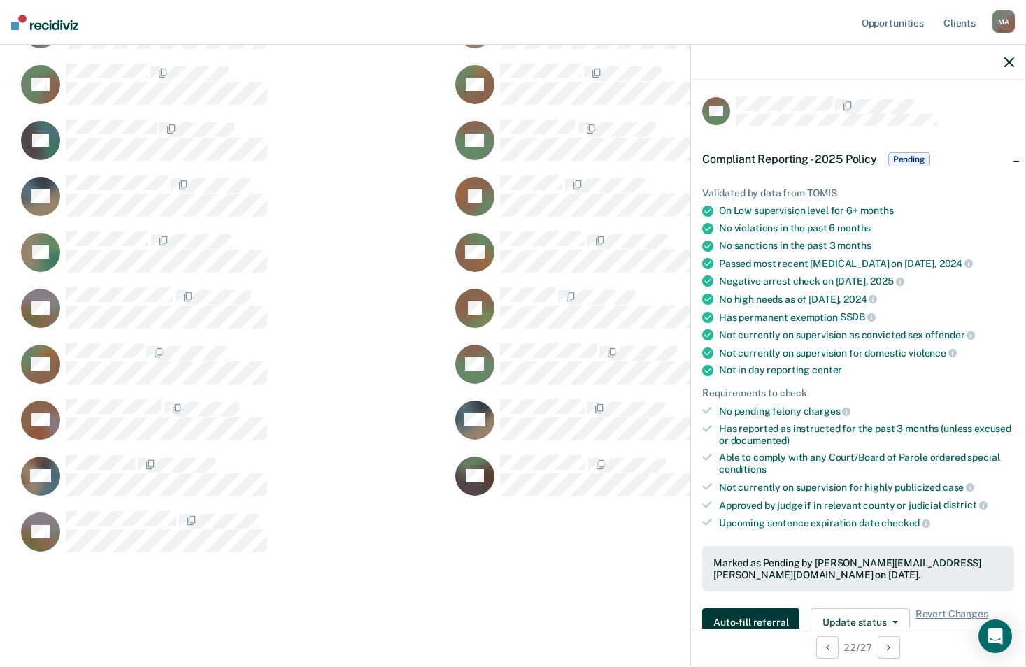
click at [759, 620] on button "Auto-fill referral" at bounding box center [750, 623] width 97 height 28
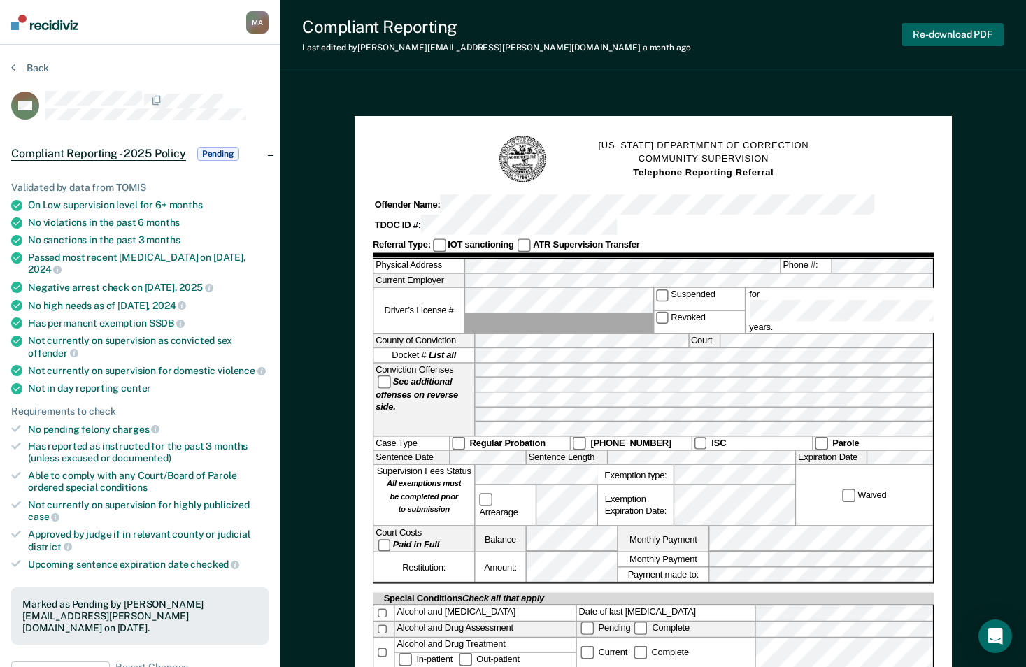
click at [947, 39] on button "Re-download PDF" at bounding box center [953, 34] width 102 height 23
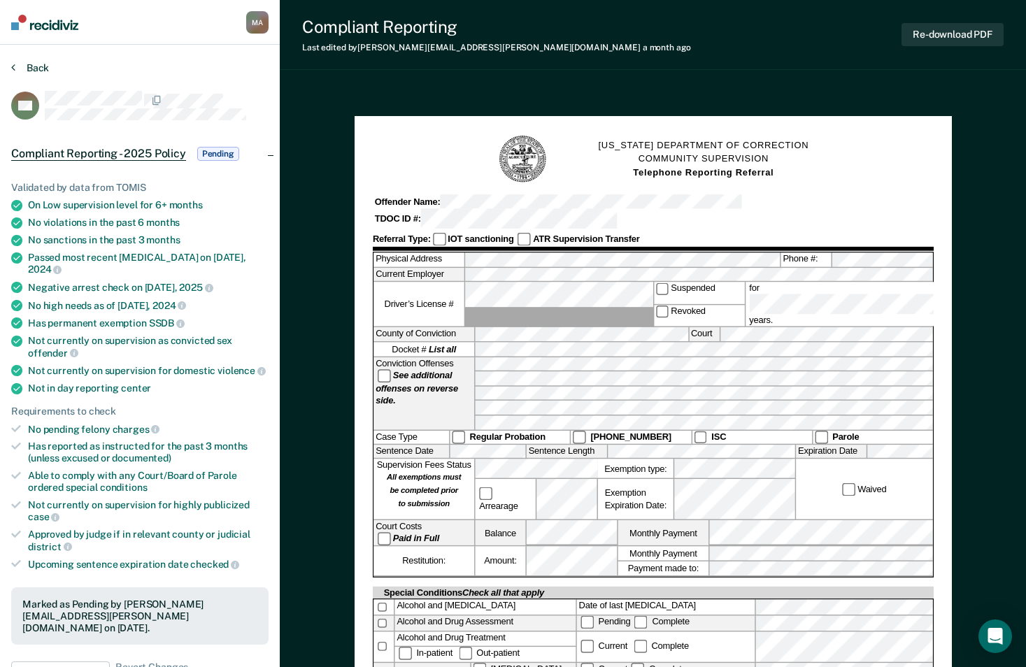
click at [24, 65] on button "Back" at bounding box center [30, 68] width 38 height 13
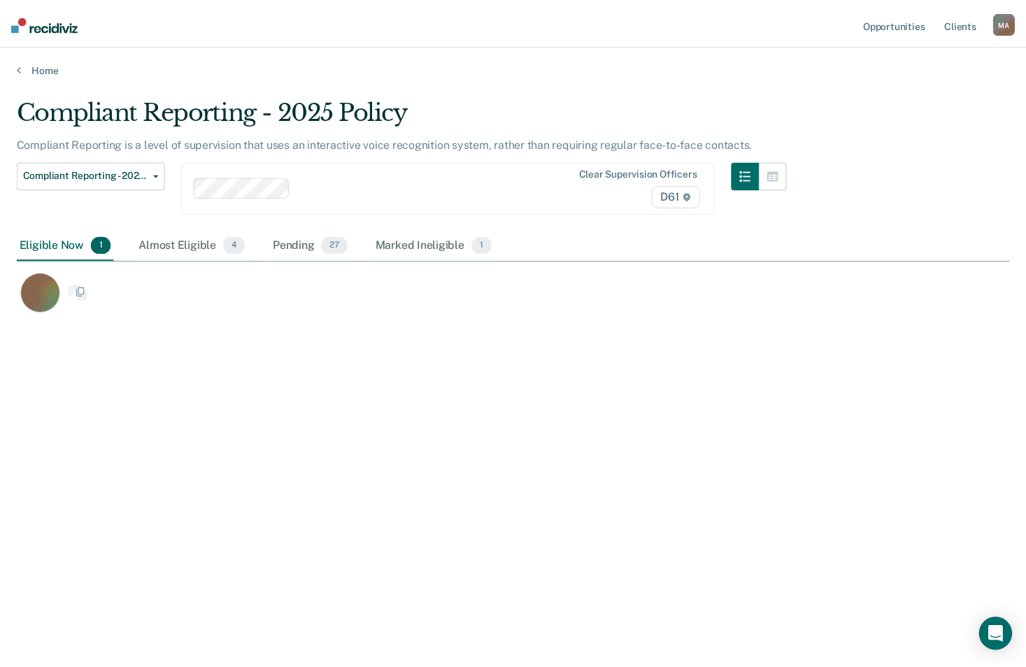
scroll to position [455, 993]
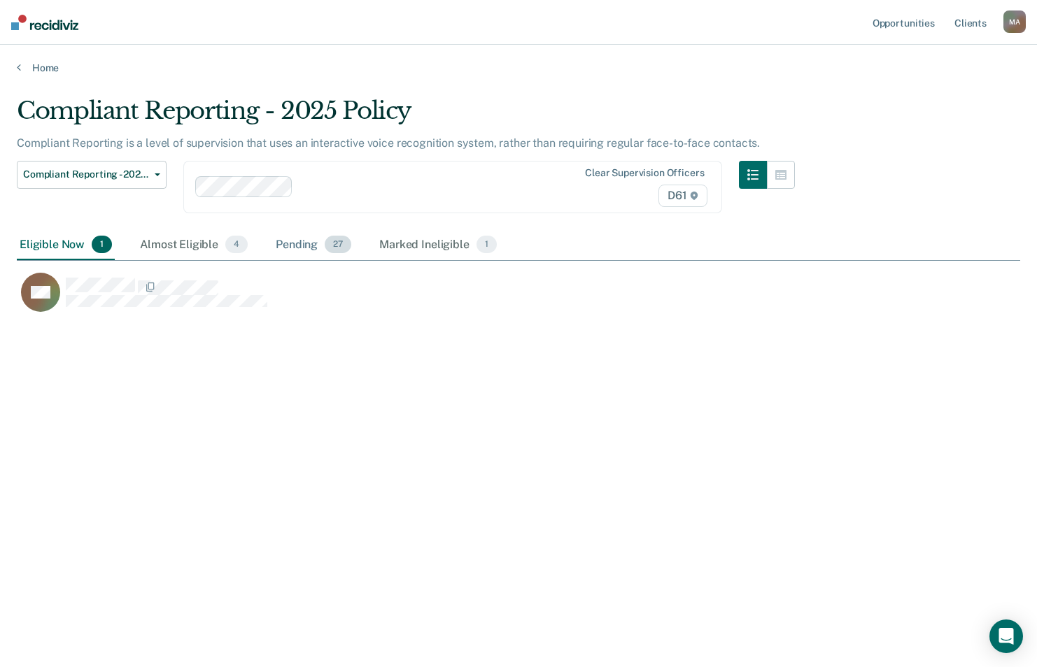
click at [291, 242] on div "Pending 27" at bounding box center [313, 245] width 81 height 31
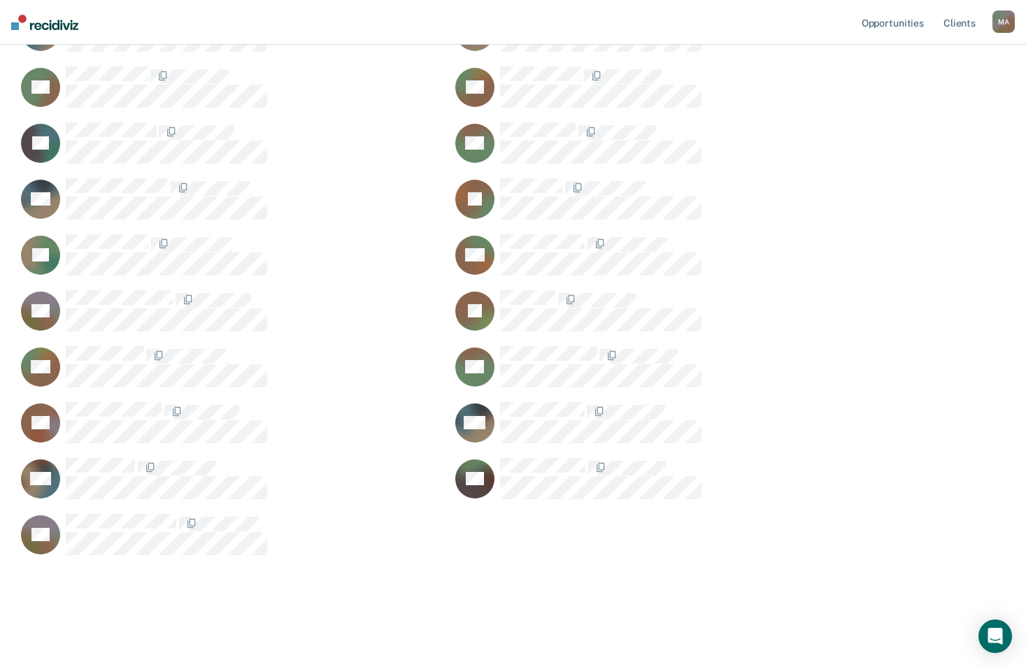
scroll to position [489, 0]
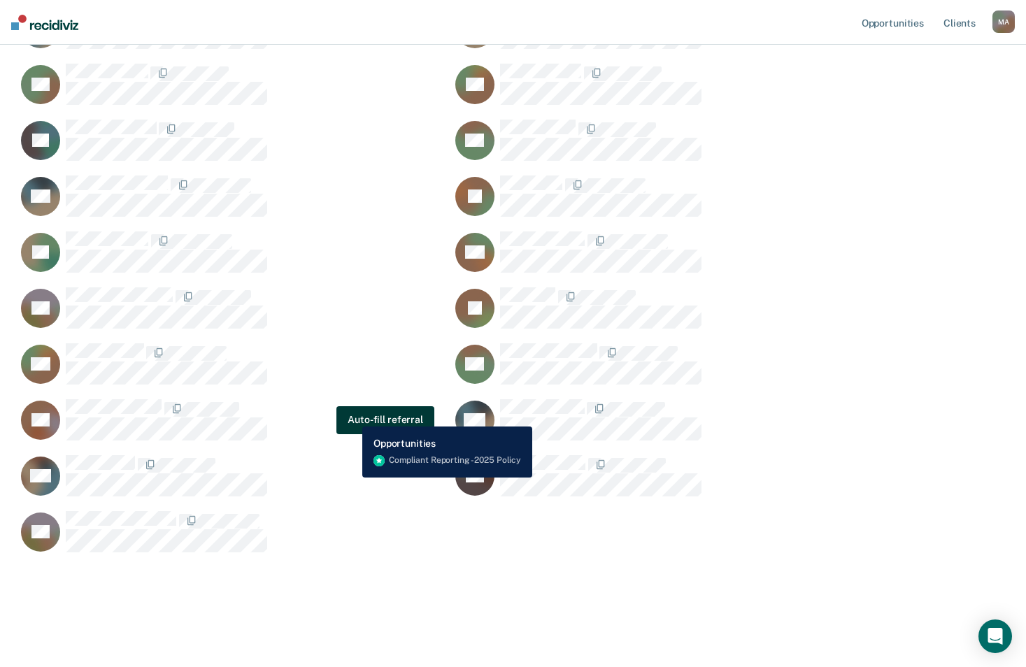
click at [352, 416] on button "Auto-fill referral" at bounding box center [385, 420] width 97 height 28
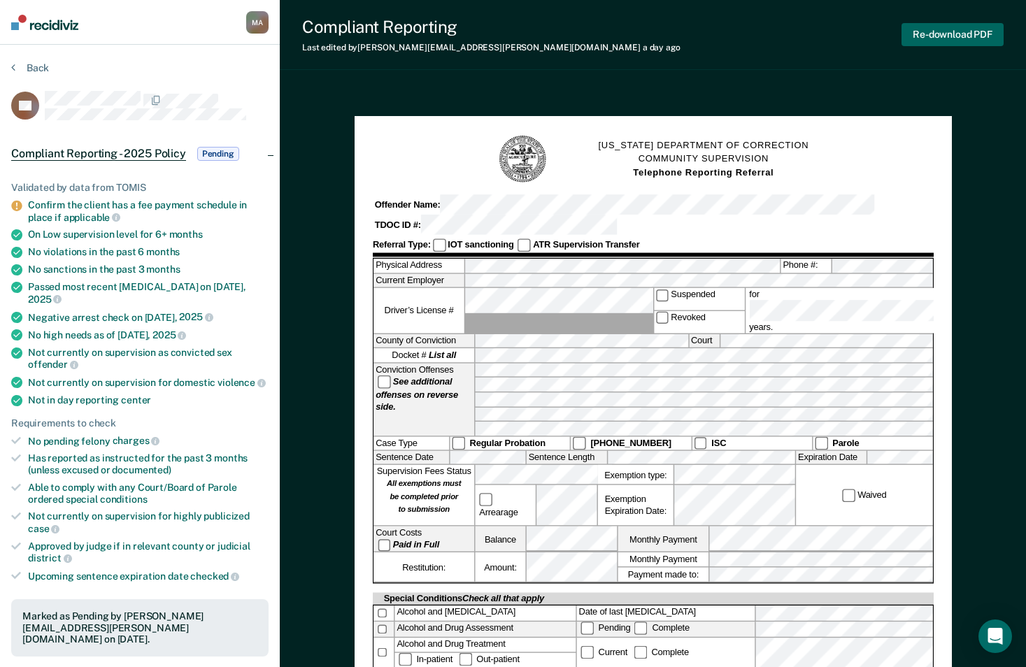
click at [946, 40] on button "Re-download PDF" at bounding box center [953, 34] width 102 height 23
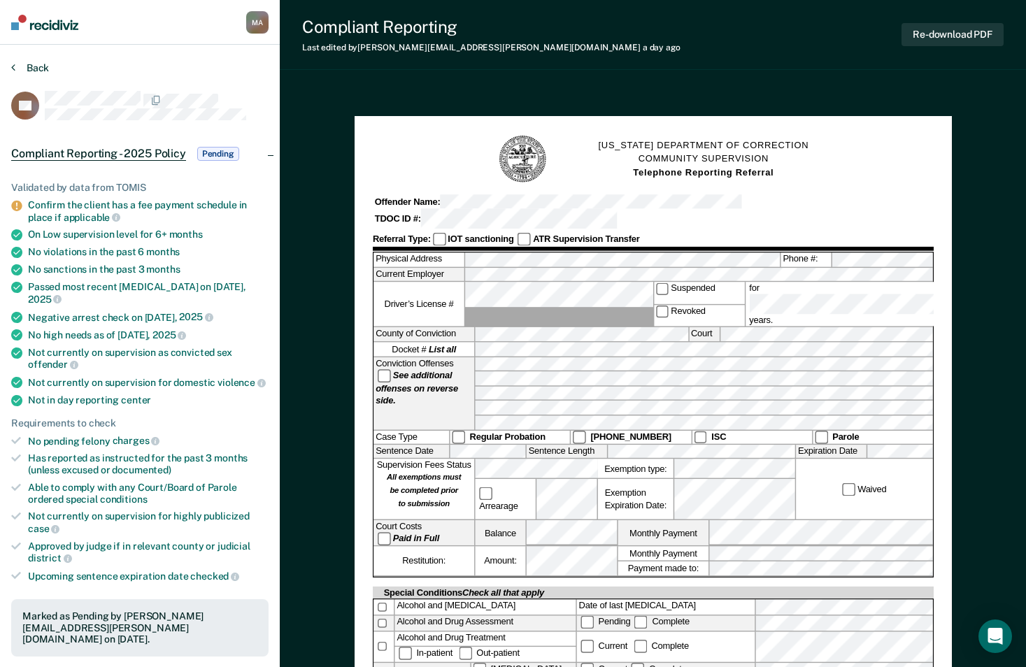
click at [23, 69] on button "Back" at bounding box center [30, 68] width 38 height 13
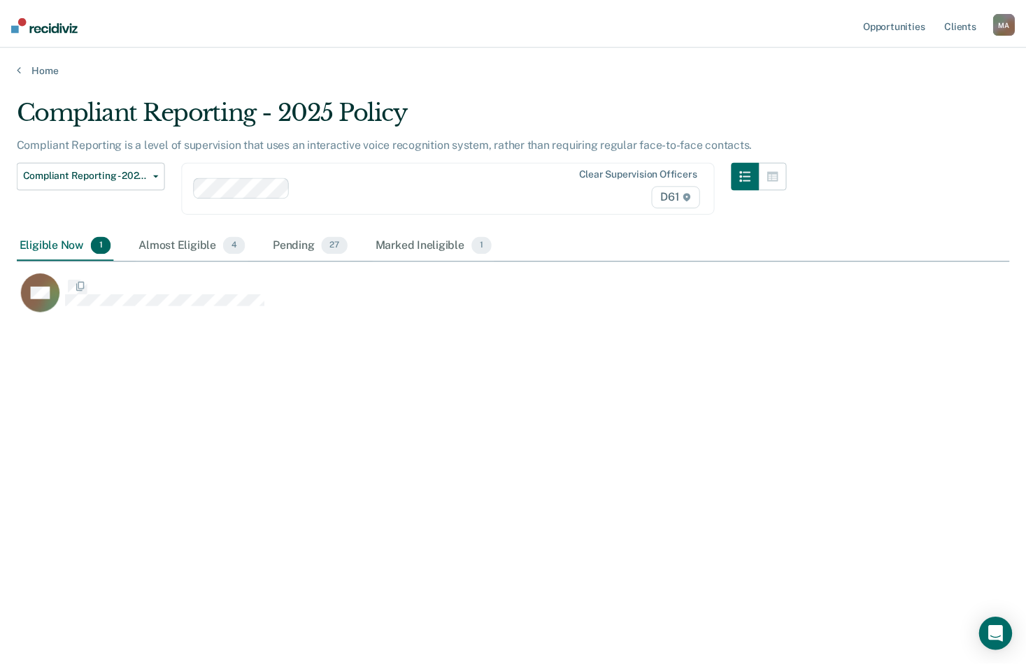
scroll to position [455, 993]
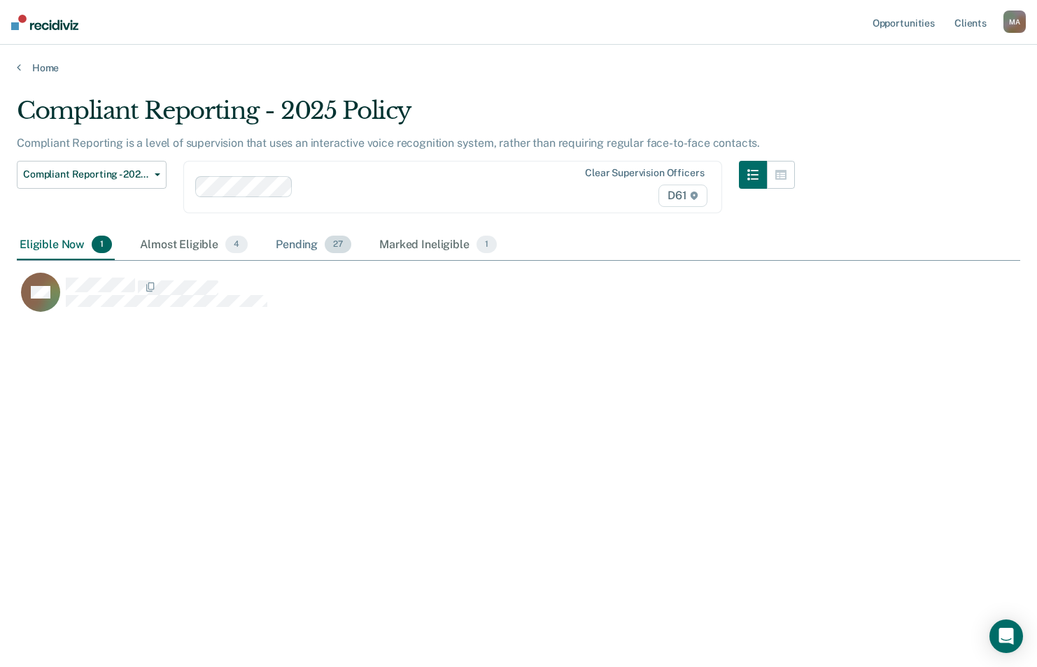
click at [308, 237] on div "Pending 27" at bounding box center [313, 245] width 81 height 31
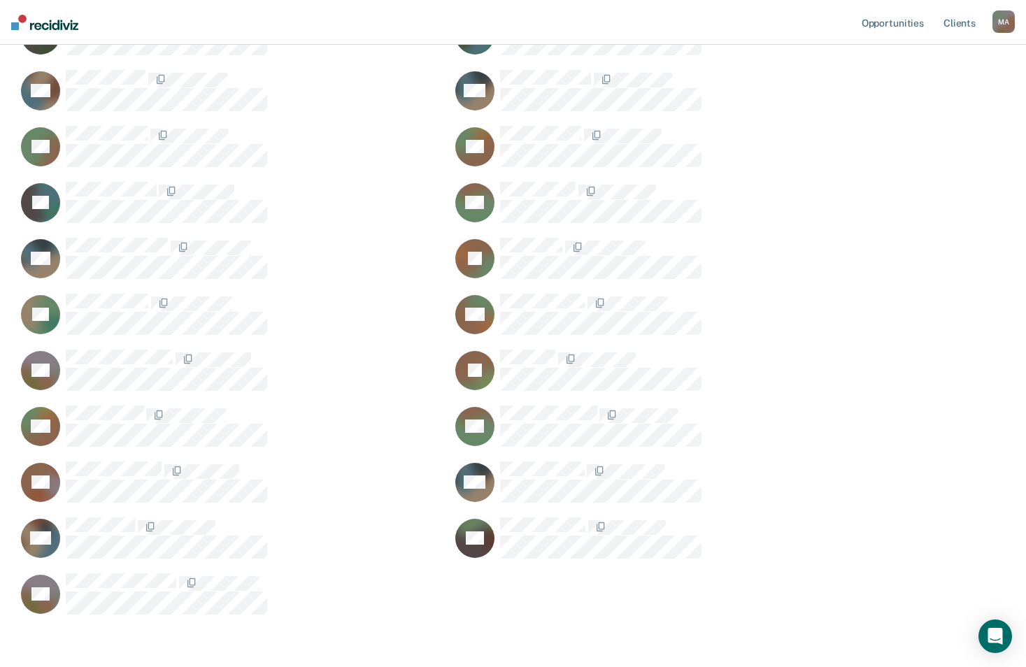
scroll to position [489, 0]
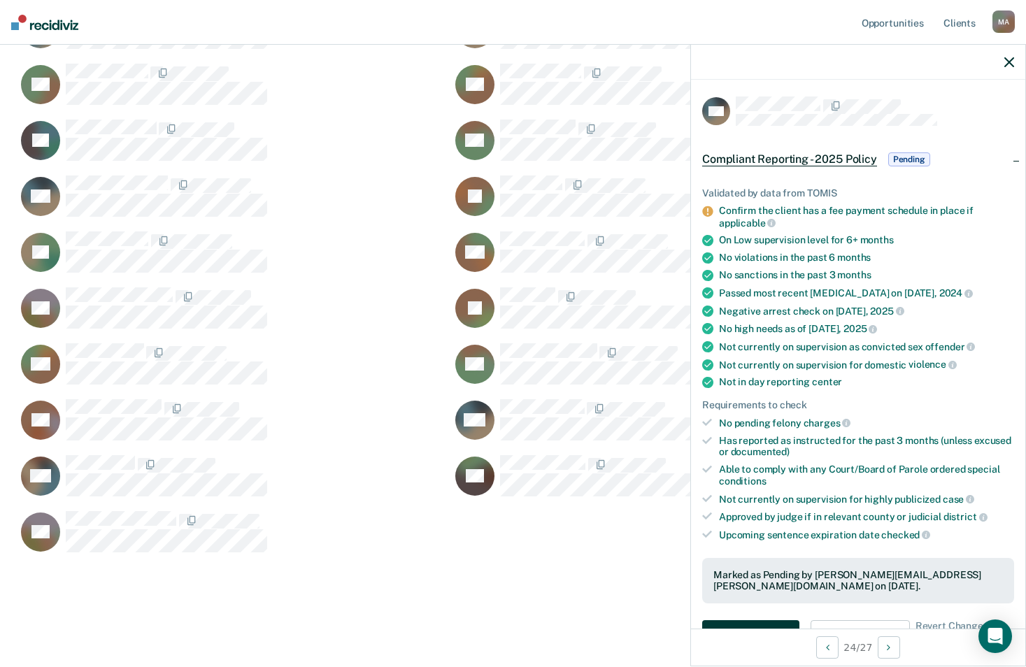
click at [751, 625] on button "Auto-fill referral" at bounding box center [750, 635] width 97 height 28
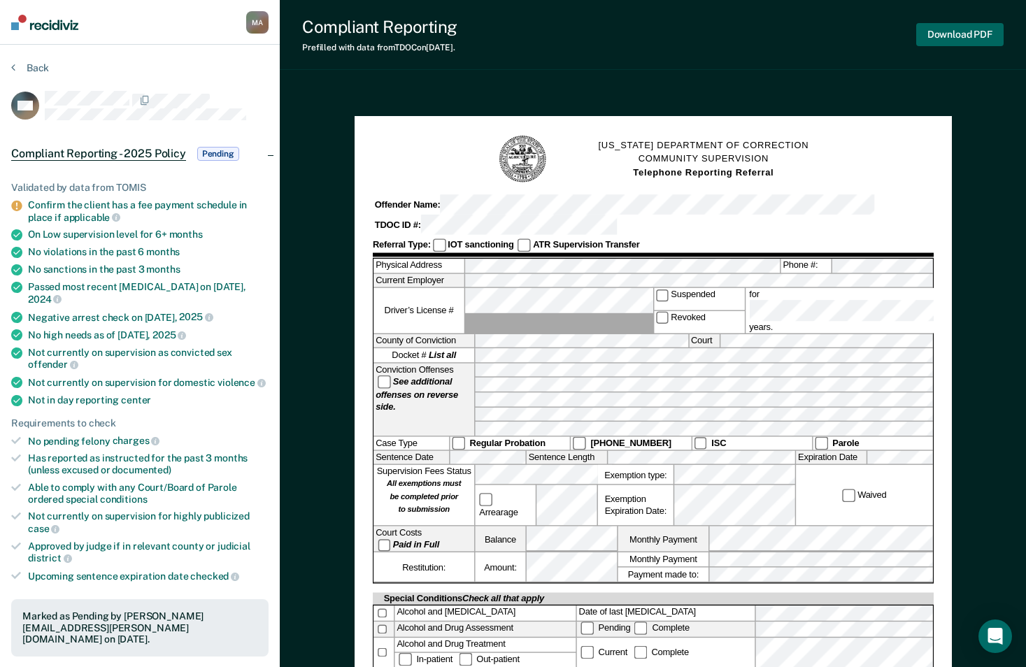
click at [967, 32] on button "Download PDF" at bounding box center [959, 34] width 87 height 23
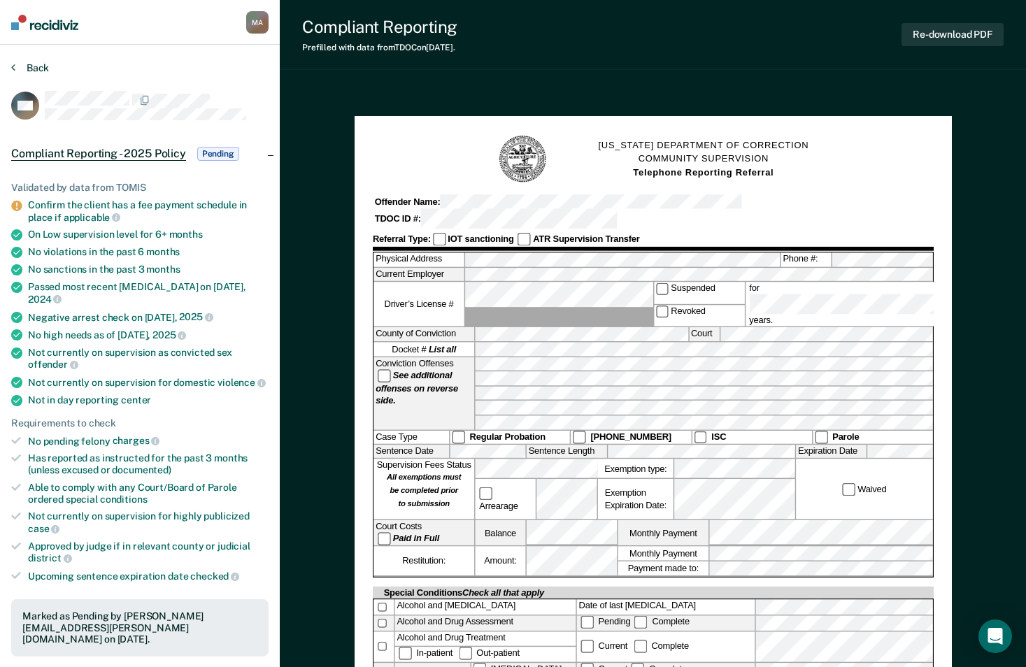
click at [34, 66] on button "Back" at bounding box center [30, 68] width 38 height 13
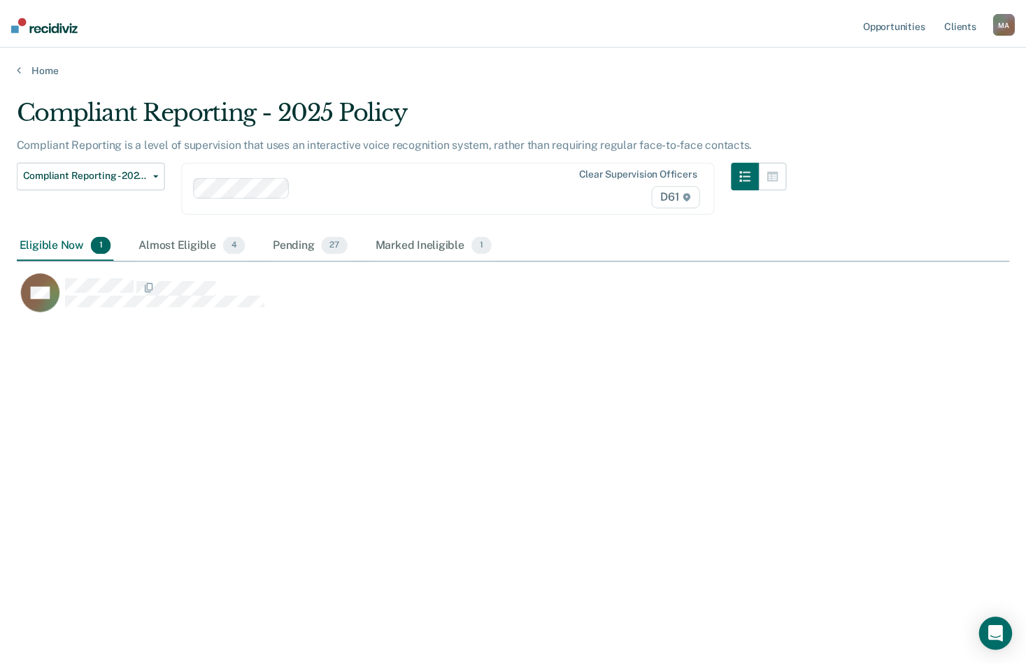
scroll to position [455, 993]
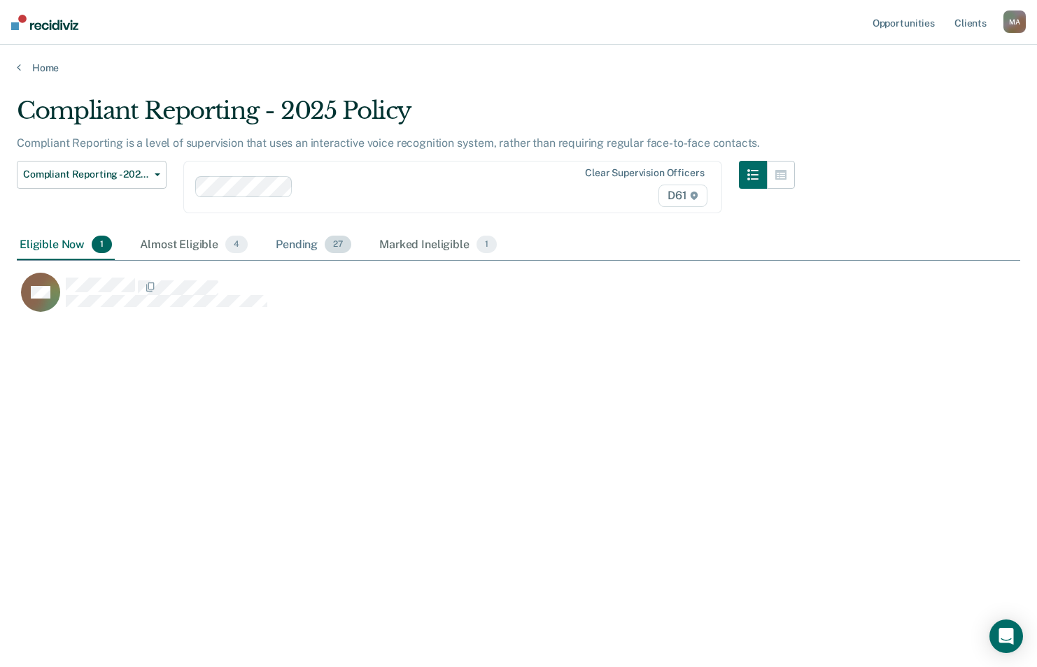
click at [306, 250] on div "Pending 27" at bounding box center [313, 245] width 81 height 31
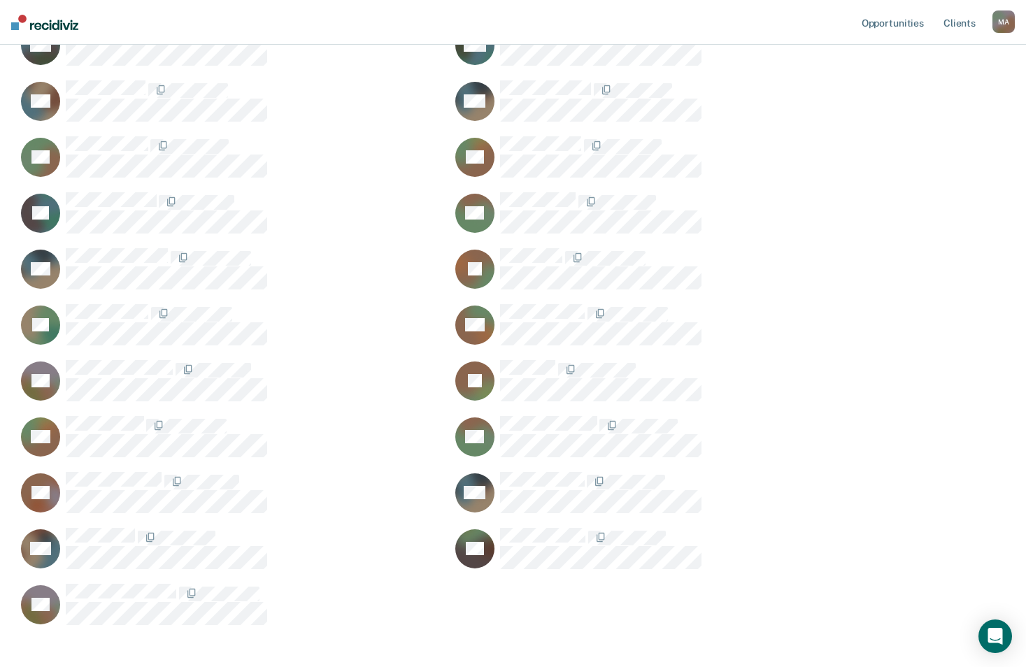
scroll to position [489, 0]
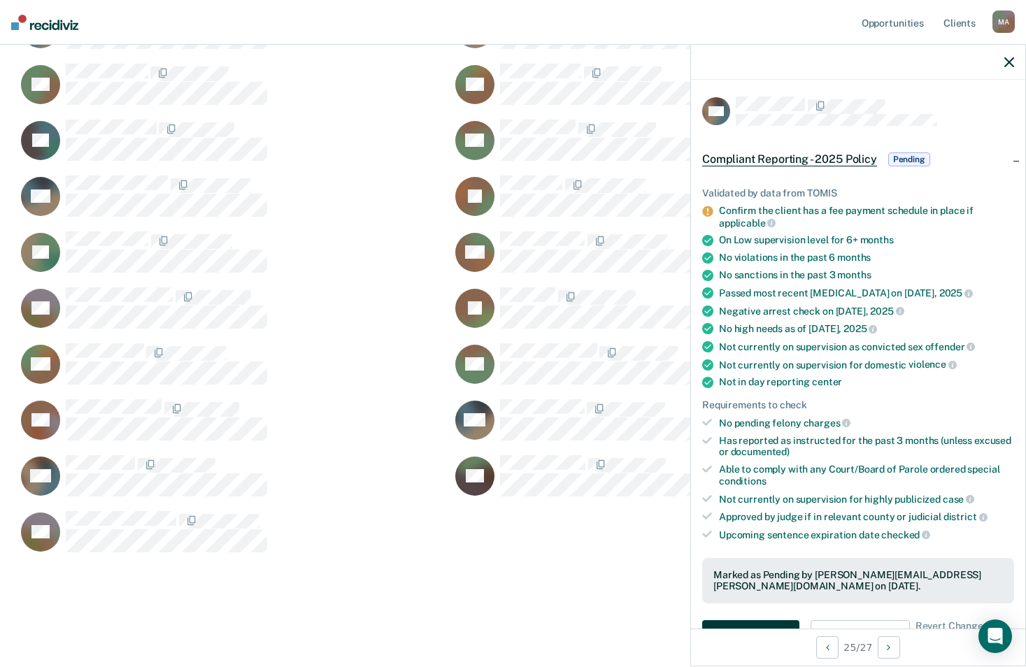
click at [779, 621] on button "Auto-fill referral" at bounding box center [750, 635] width 97 height 28
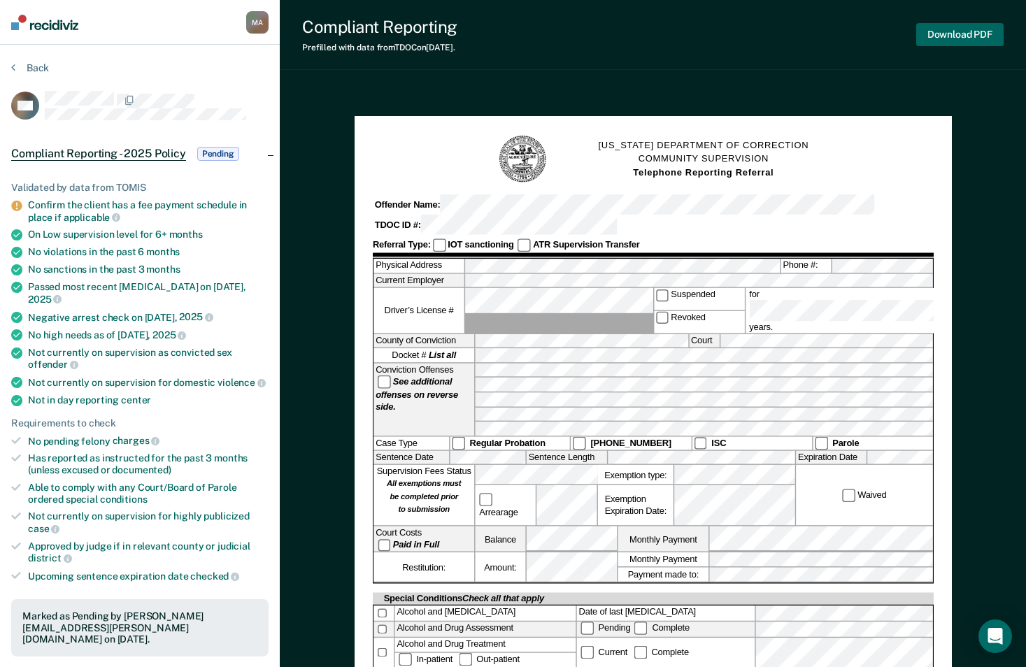
click at [953, 31] on button "Download PDF" at bounding box center [959, 34] width 87 height 23
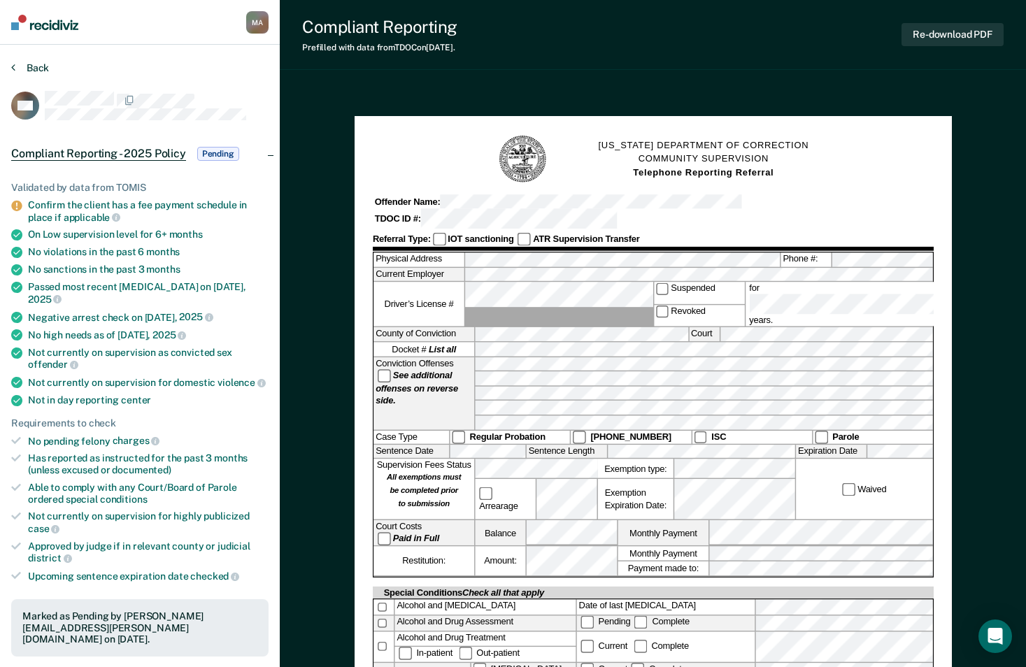
click at [38, 69] on button "Back" at bounding box center [30, 68] width 38 height 13
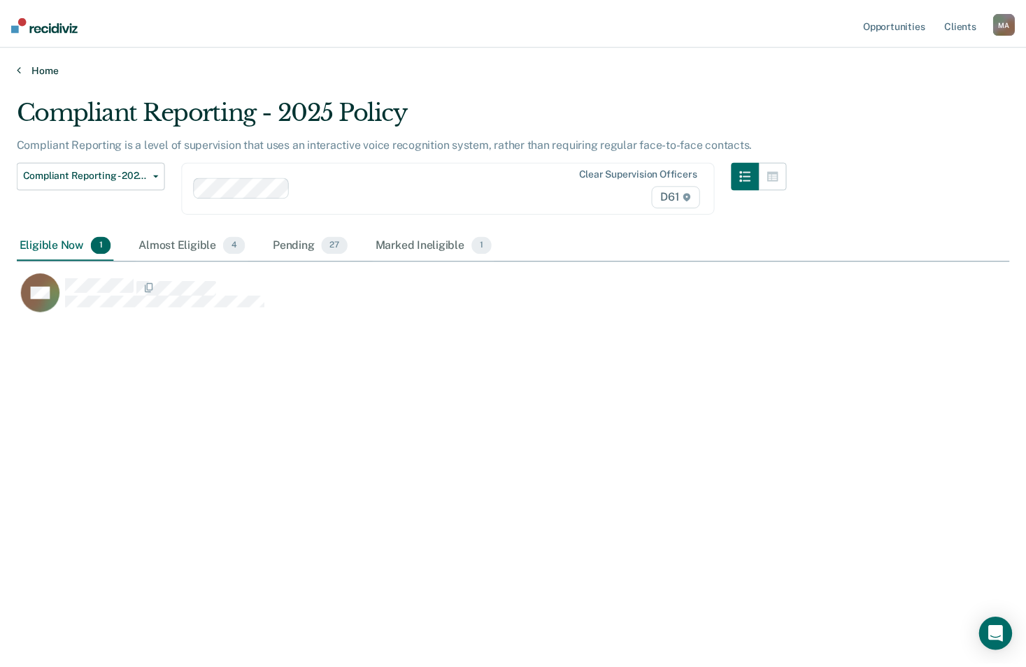
scroll to position [455, 993]
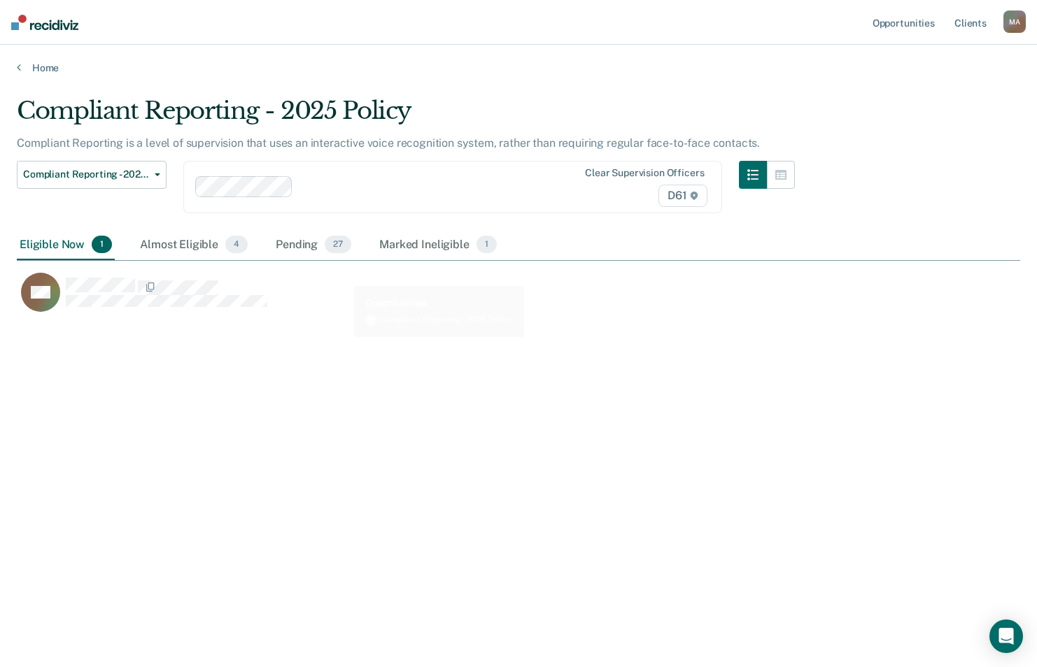
click at [267, 239] on div "Eligible Now 1 Almost Eligible 4 Pending 27 Marked Ineligible 1" at bounding box center [258, 245] width 483 height 31
click at [286, 248] on div "Pending 27" at bounding box center [313, 245] width 81 height 31
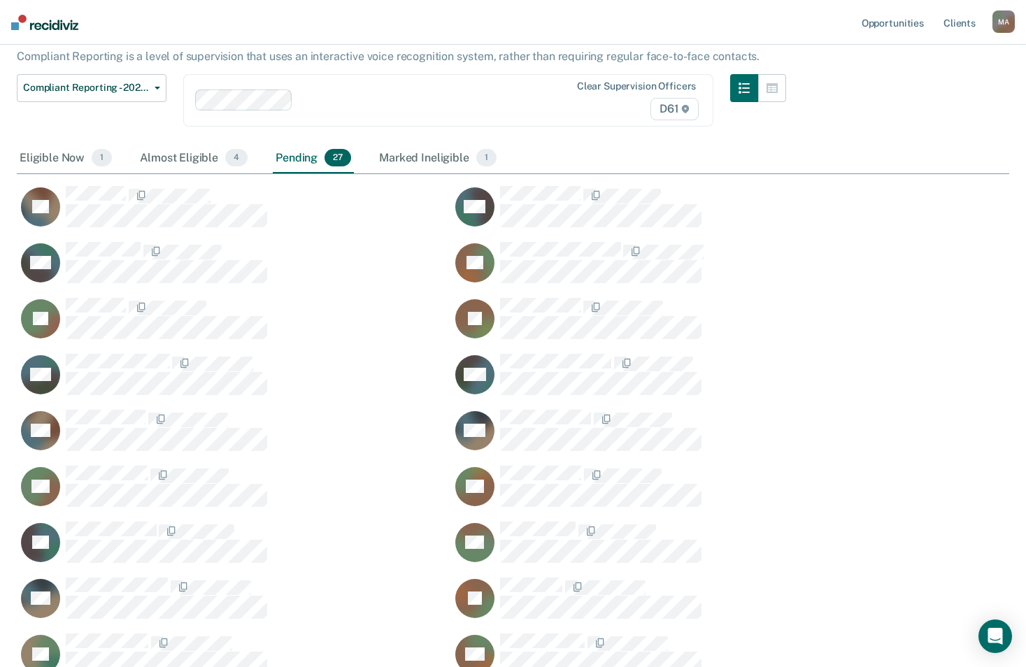
scroll to position [489, 0]
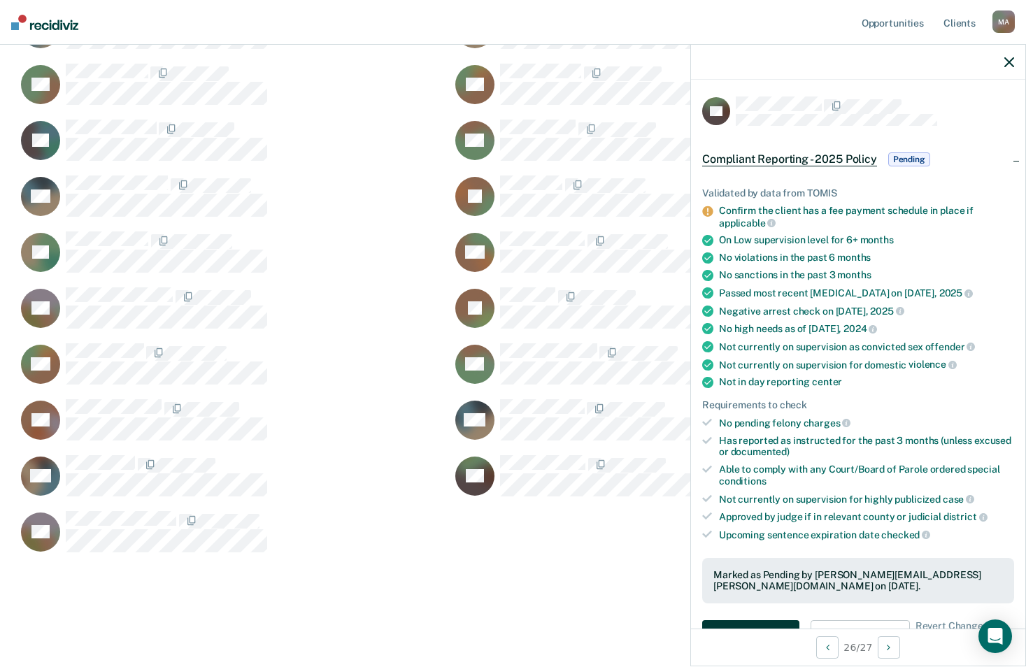
click at [745, 621] on button "Auto-fill referral" at bounding box center [750, 635] width 97 height 28
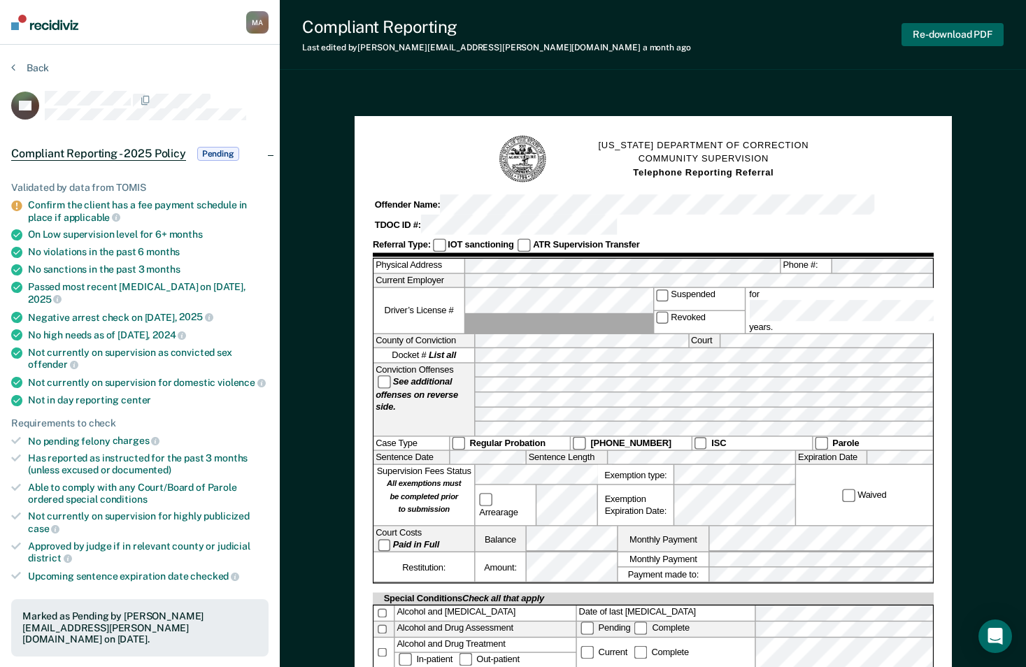
click at [947, 32] on button "Re-download PDF" at bounding box center [953, 34] width 102 height 23
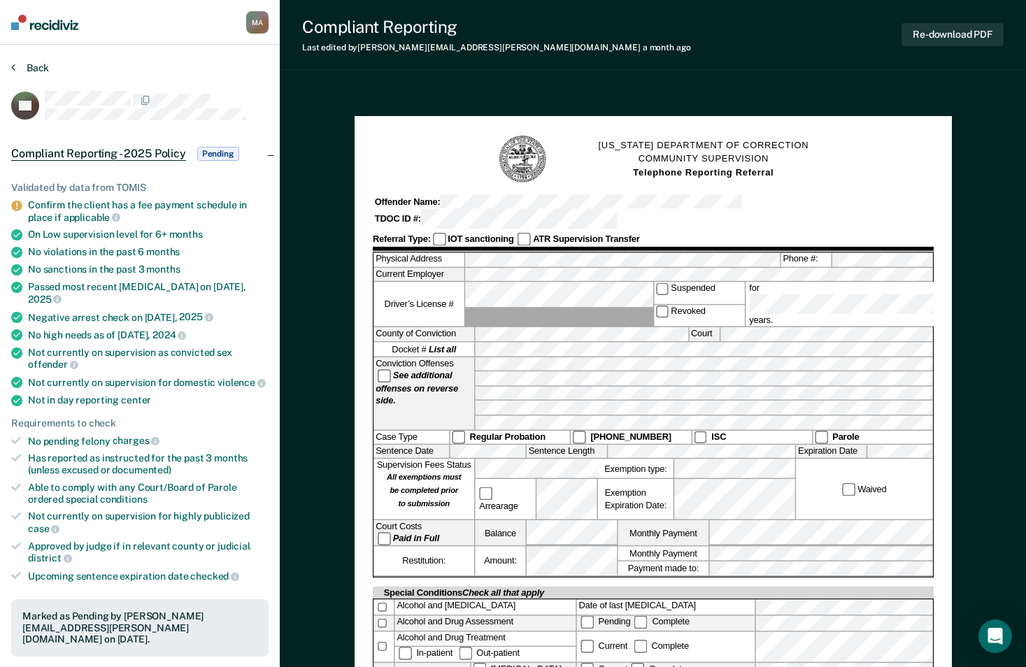
click at [29, 61] on section "Back BG Compliant Reporting - 2025 Policy Pending Validated by data from TOMIS …" at bounding box center [140, 658] width 280 height 1226
click at [38, 68] on button "Back" at bounding box center [30, 68] width 38 height 13
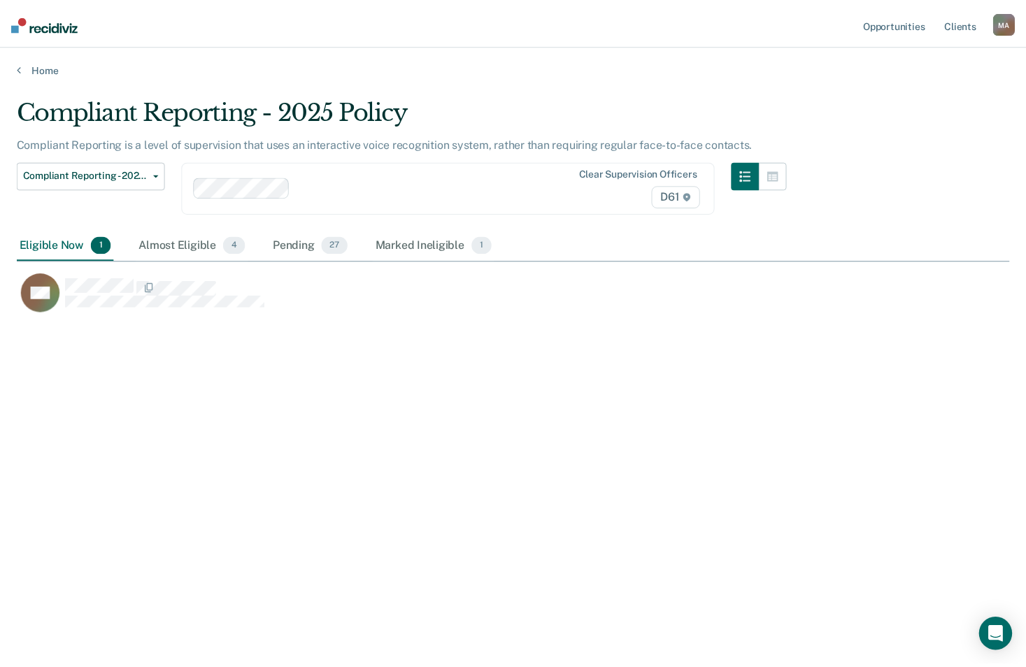
scroll to position [455, 993]
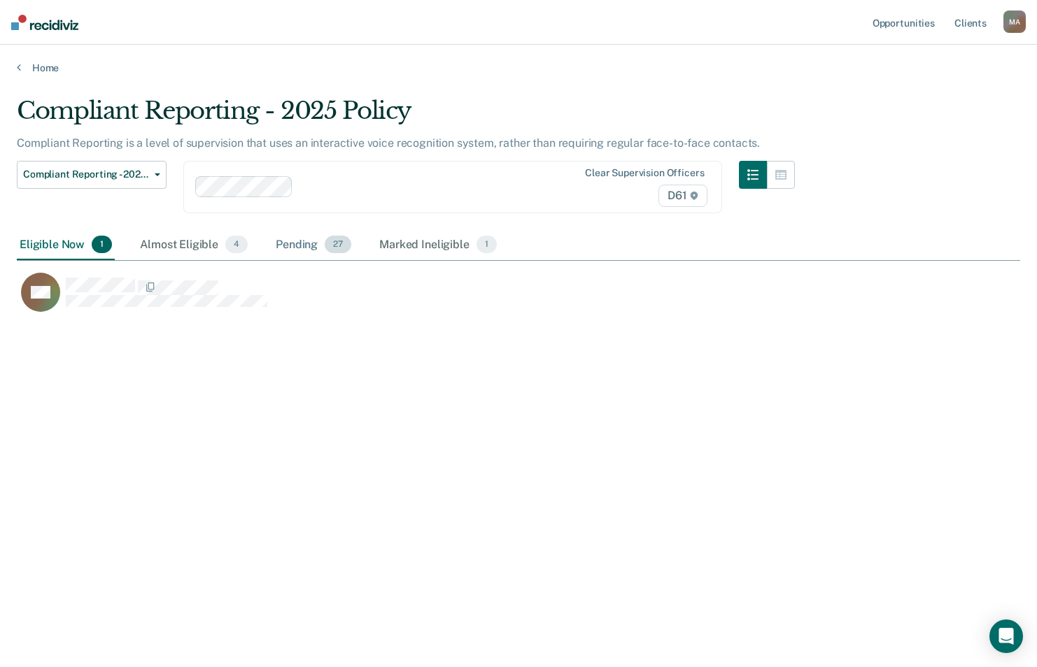
click at [295, 240] on div "Pending 27" at bounding box center [313, 245] width 81 height 31
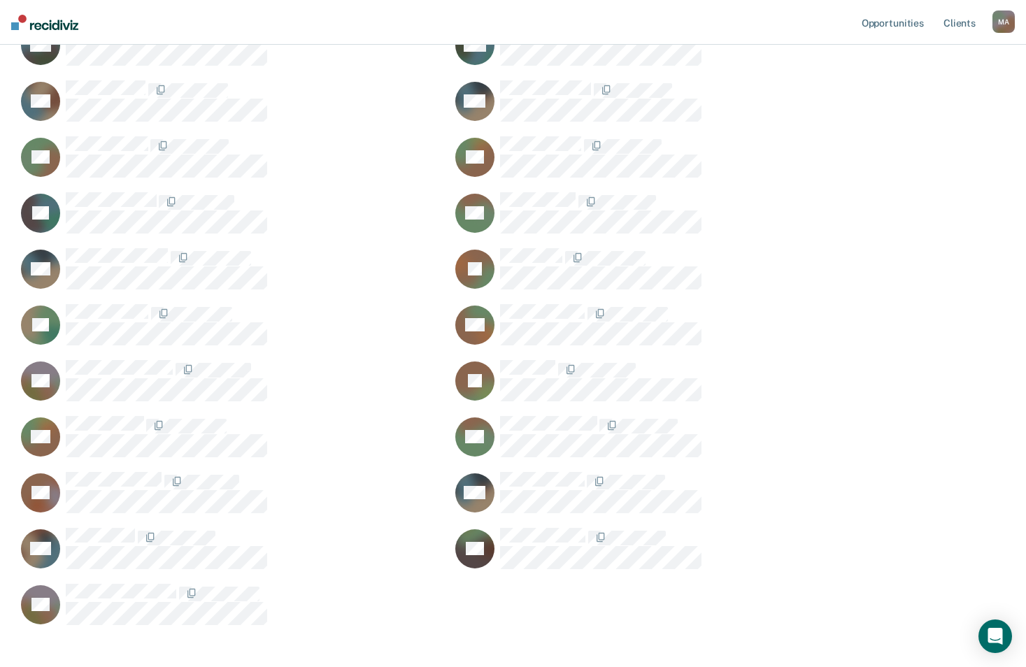
scroll to position [489, 0]
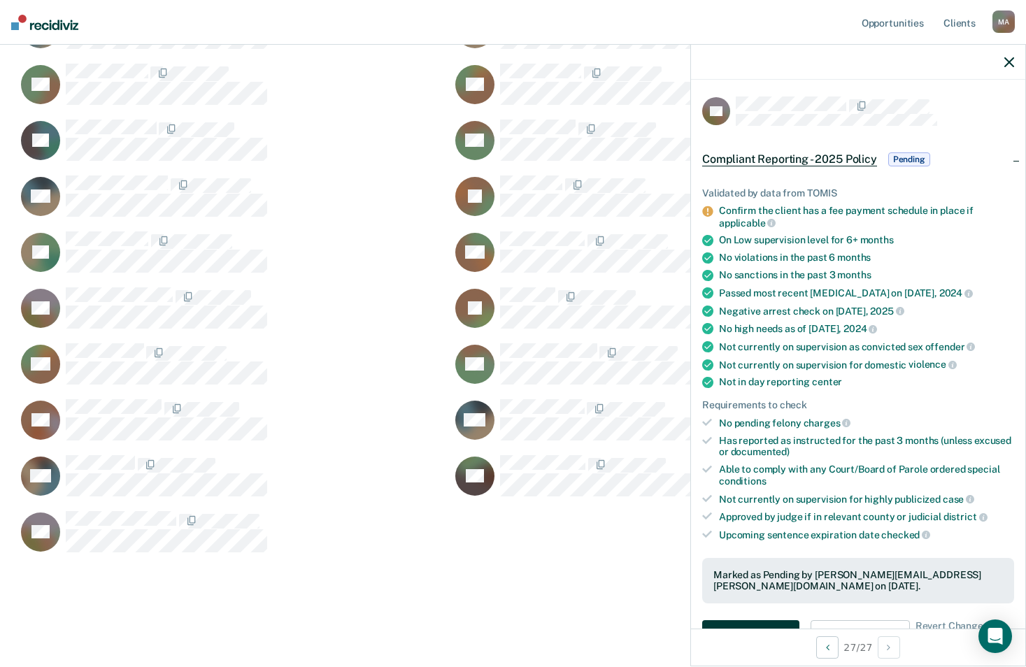
click at [758, 621] on button "Auto-fill referral" at bounding box center [750, 635] width 97 height 28
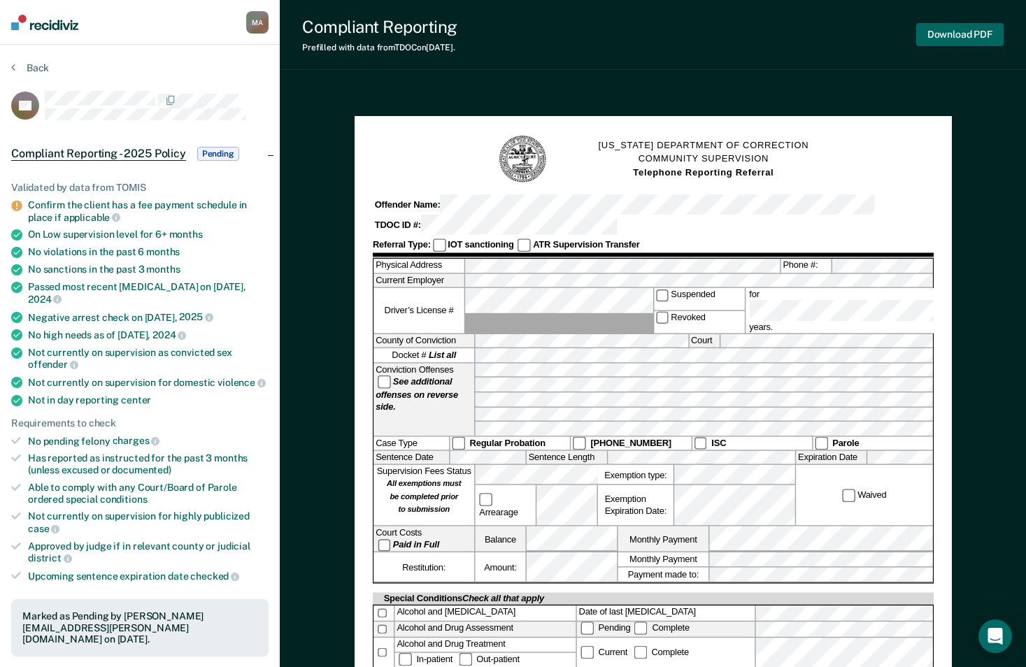
click at [961, 36] on button "Download PDF" at bounding box center [959, 34] width 87 height 23
click at [974, 29] on button "Download PDF" at bounding box center [959, 34] width 87 height 23
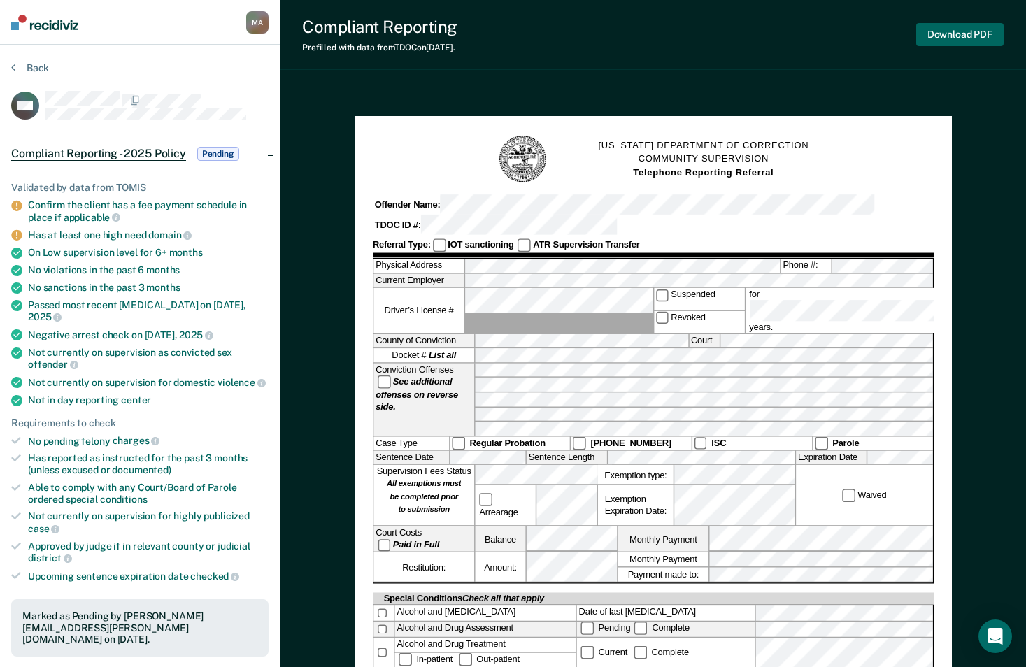
click at [989, 33] on button "Download PDF" at bounding box center [959, 34] width 87 height 23
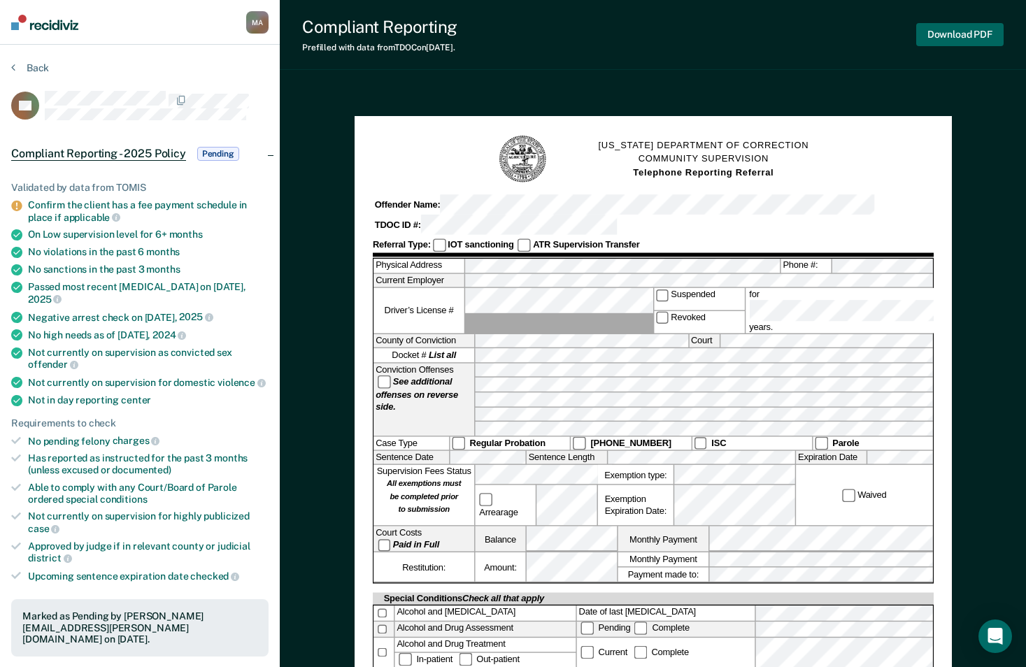
click at [940, 37] on button "Download PDF" at bounding box center [959, 34] width 87 height 23
click at [606, 141] on h1 "TENNESSEE DEPARTMENT OF CORRECTION COMMUNITY SUPERVISION Telephone Reporting Re…" at bounding box center [703, 159] width 211 height 41
click at [41, 62] on button "Back" at bounding box center [30, 68] width 38 height 13
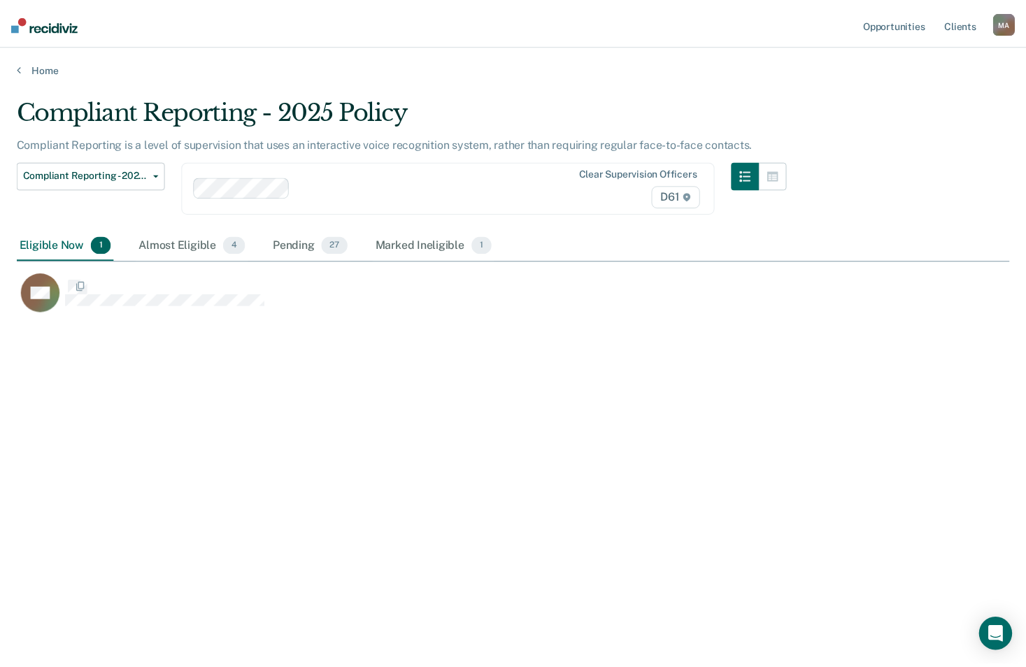
scroll to position [455, 993]
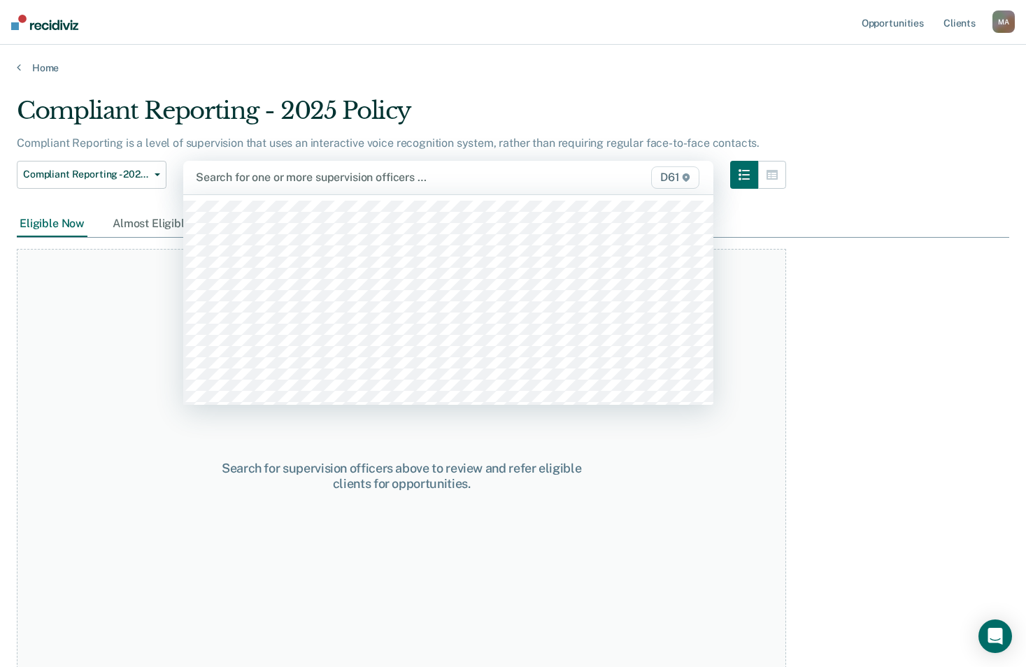
click at [264, 176] on div at bounding box center [372, 177] width 353 height 16
type input "no"
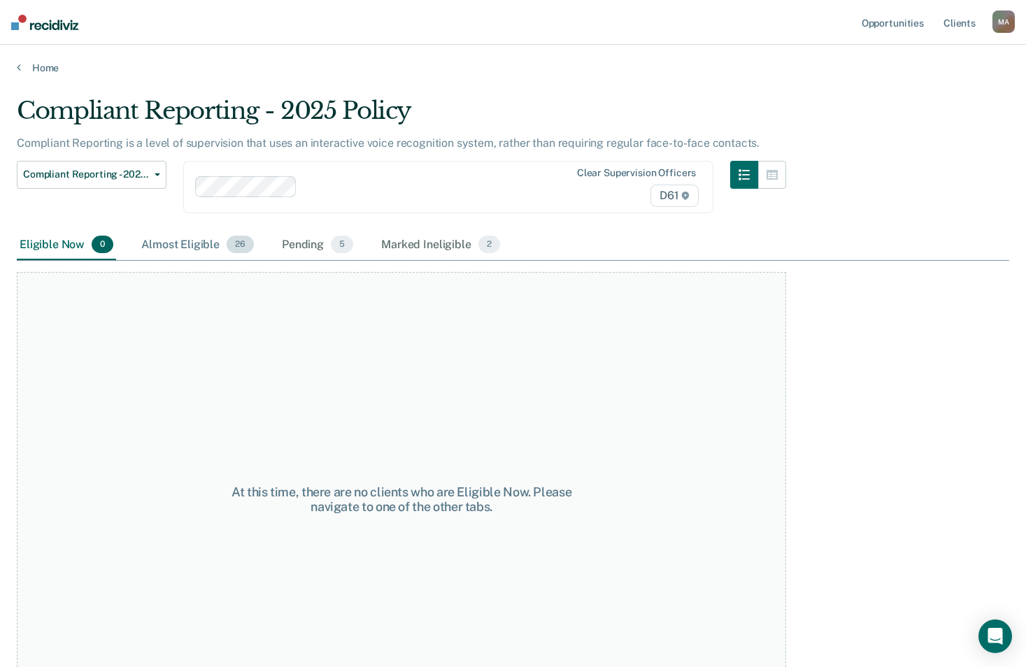
click at [178, 248] on div "Almost Eligible 26" at bounding box center [198, 245] width 118 height 31
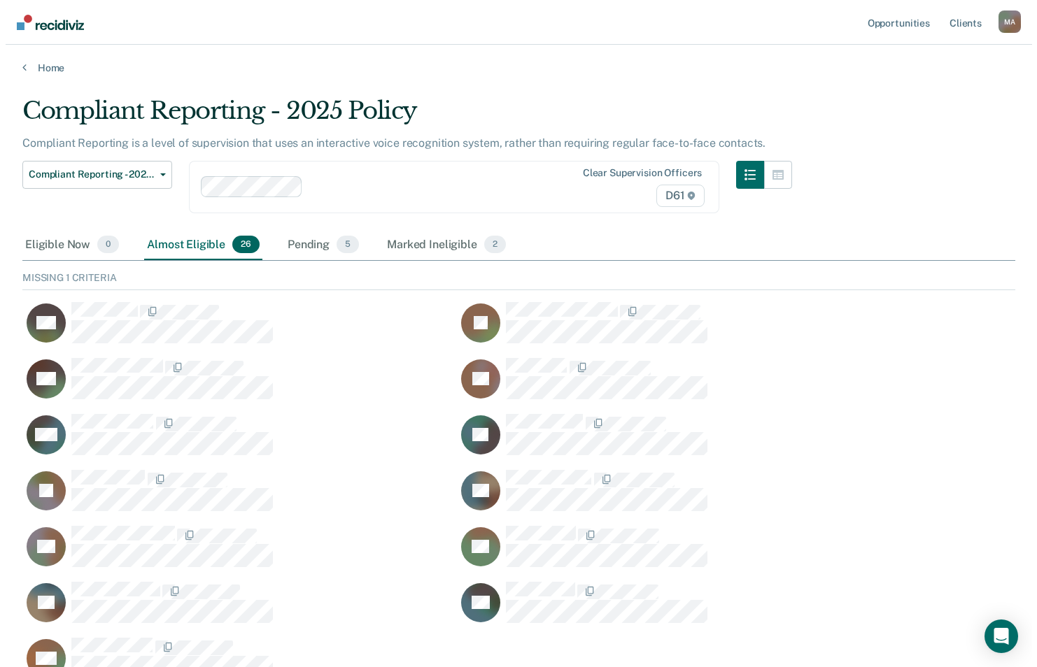
scroll to position [75, 982]
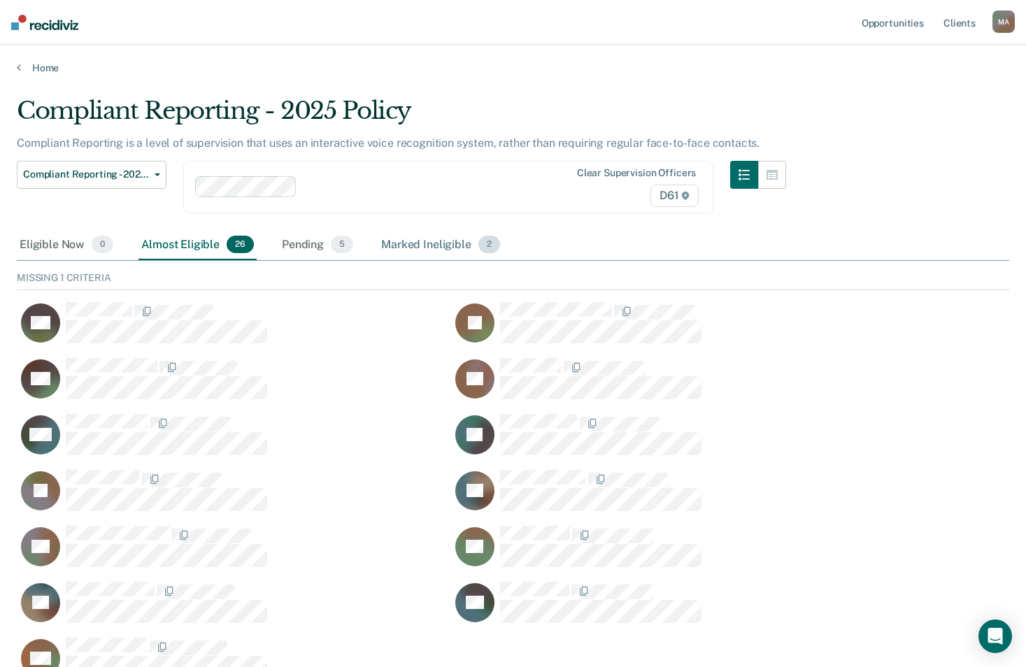
click at [411, 247] on div "Marked Ineligible 2" at bounding box center [440, 245] width 125 height 31
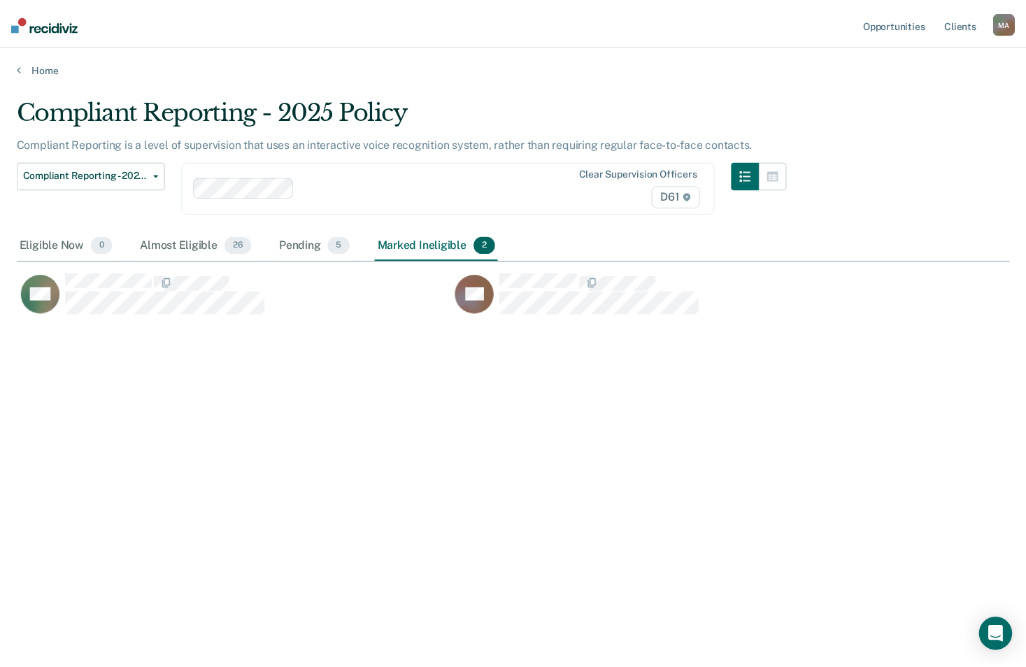
scroll to position [455, 993]
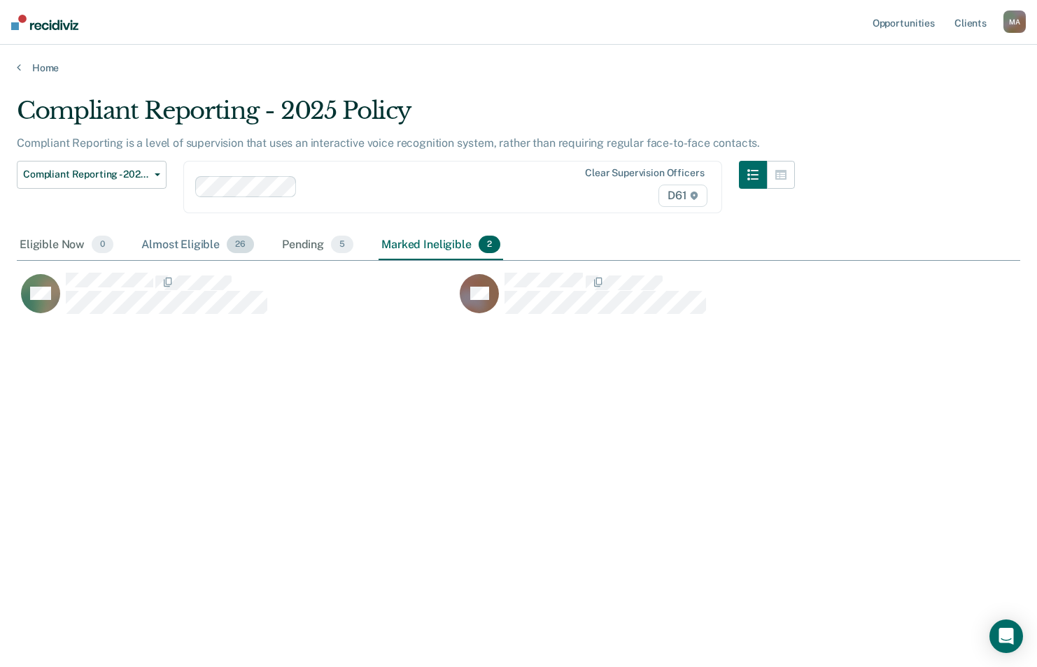
click at [185, 247] on div "Almost Eligible 26" at bounding box center [198, 245] width 118 height 31
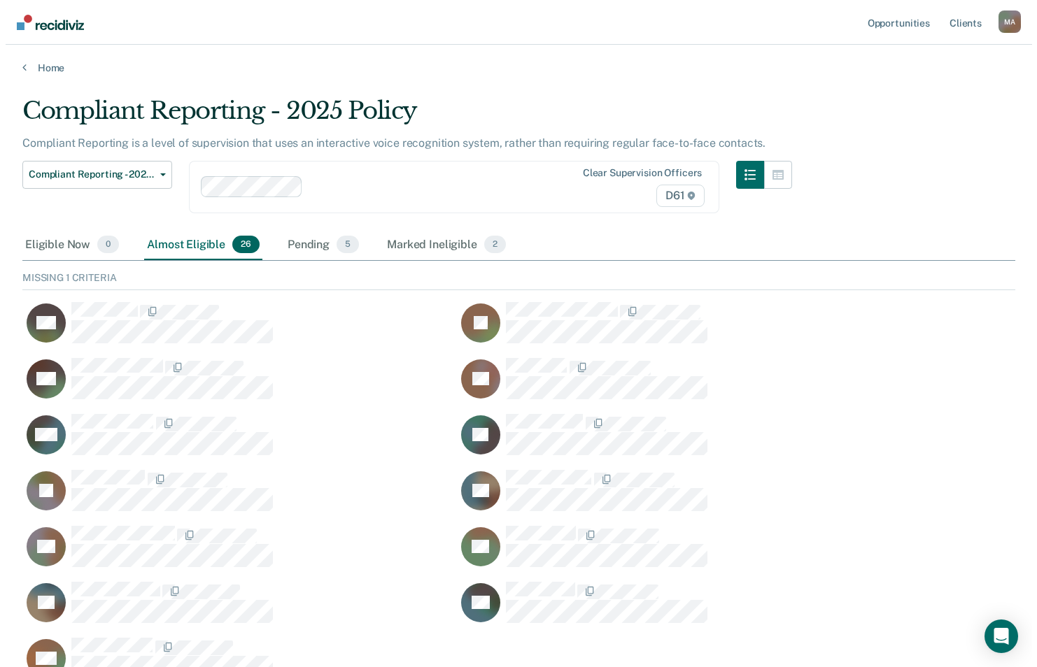
scroll to position [75, 982]
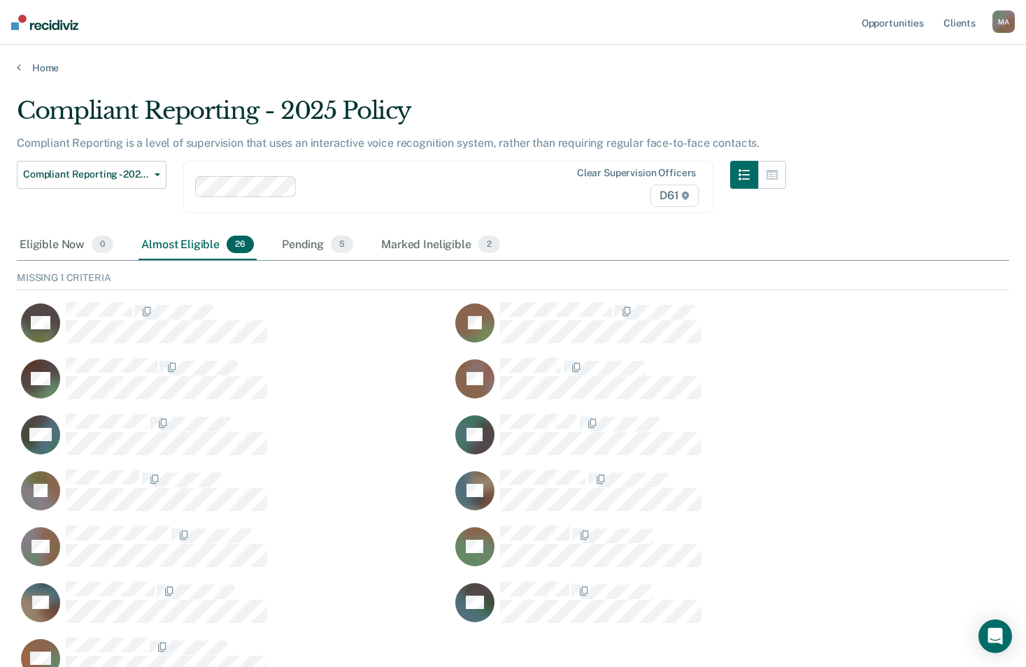
click at [276, 240] on div "Eligible Now 0 Almost Eligible 26 Pending 5 Marked Ineligible 2" at bounding box center [260, 245] width 486 height 31
click at [299, 241] on div "Pending 5" at bounding box center [317, 245] width 77 height 31
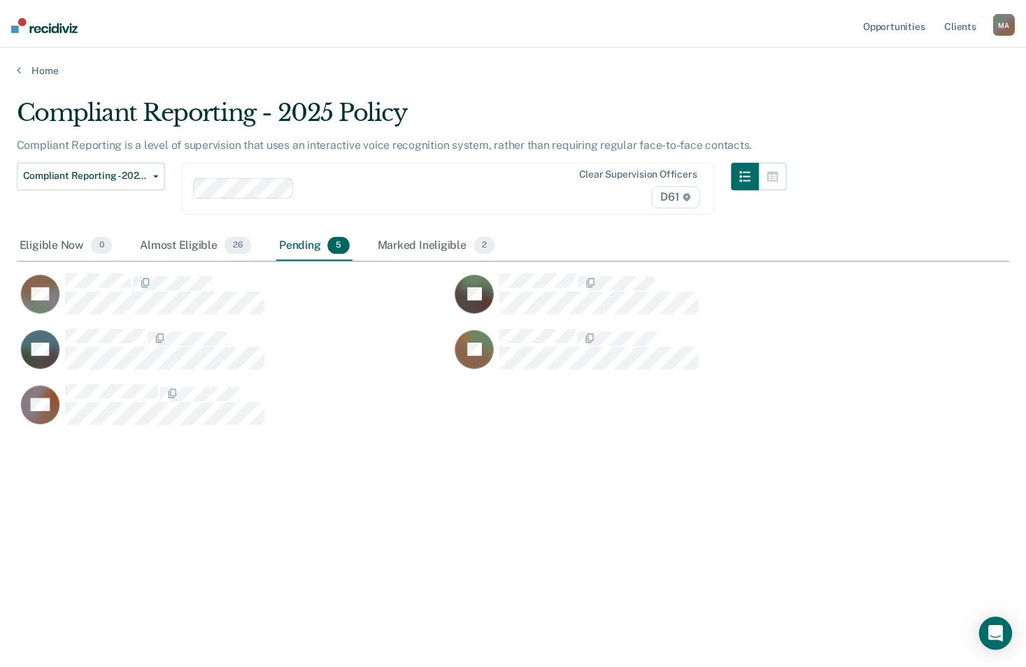
scroll to position [455, 993]
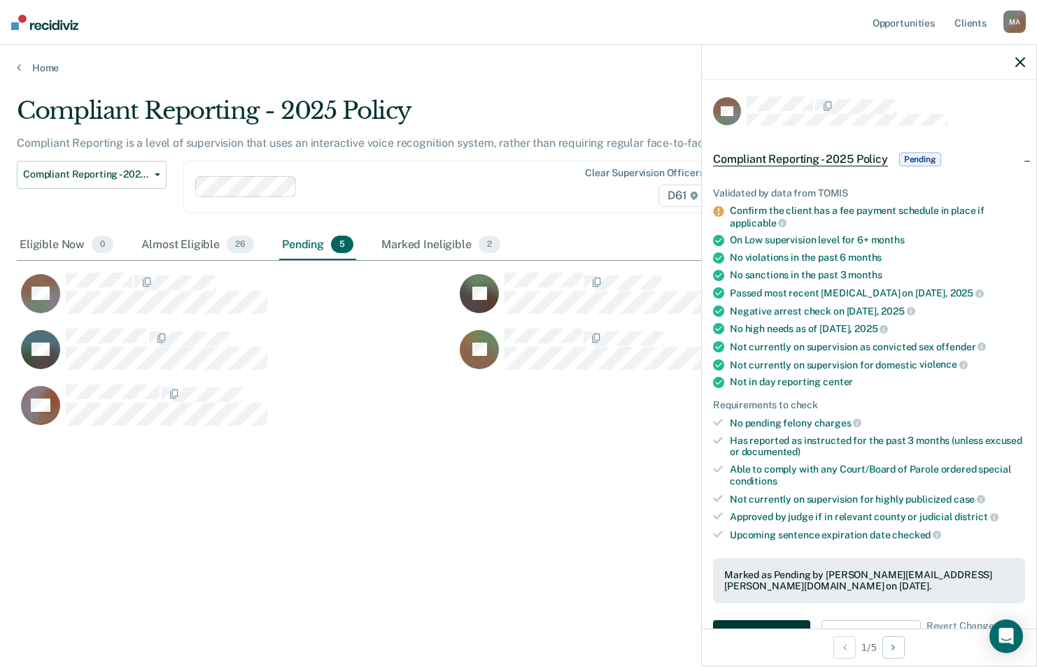
click at [784, 622] on button "Auto-fill referral" at bounding box center [761, 635] width 97 height 28
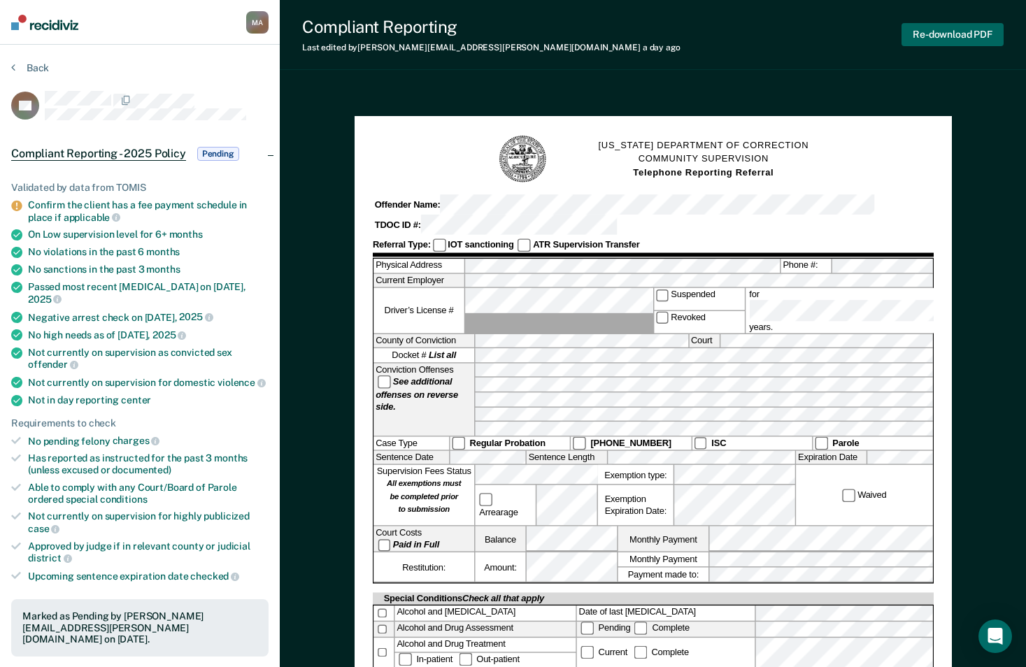
click at [977, 36] on button "Re-download PDF" at bounding box center [953, 34] width 102 height 23
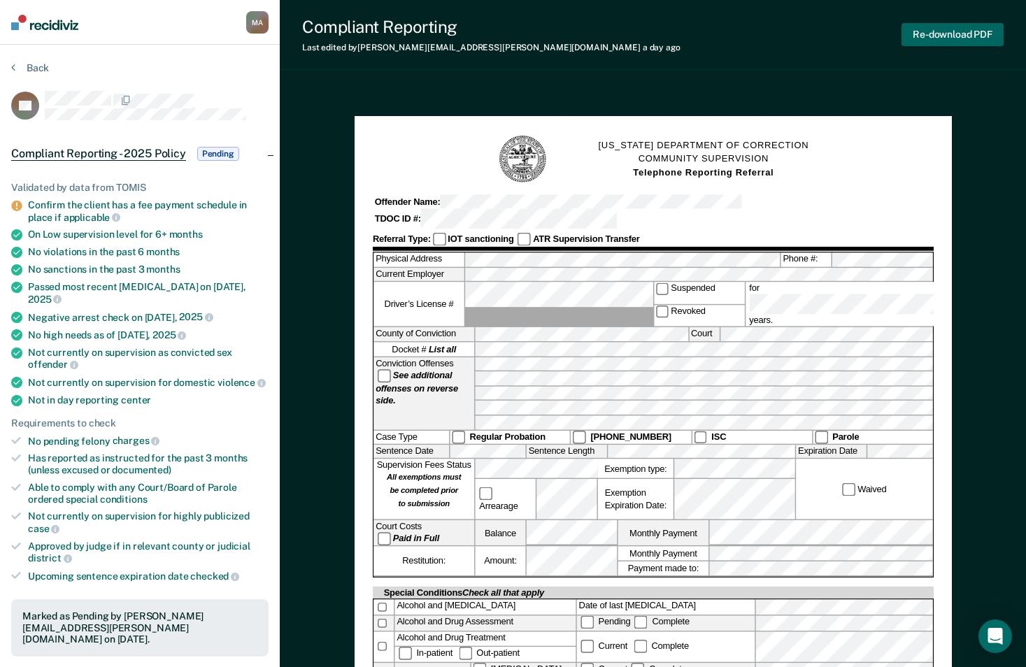
click at [954, 29] on button "Re-download PDF" at bounding box center [953, 34] width 102 height 23
click at [41, 66] on button "Back" at bounding box center [30, 68] width 38 height 13
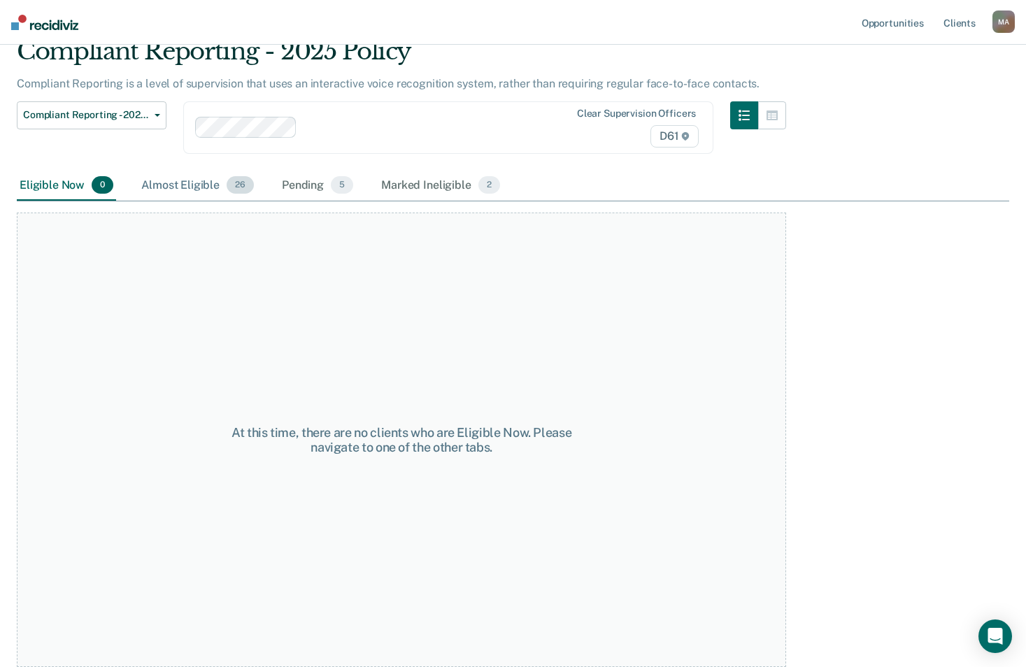
click at [174, 191] on div "Almost Eligible 26" at bounding box center [198, 186] width 118 height 31
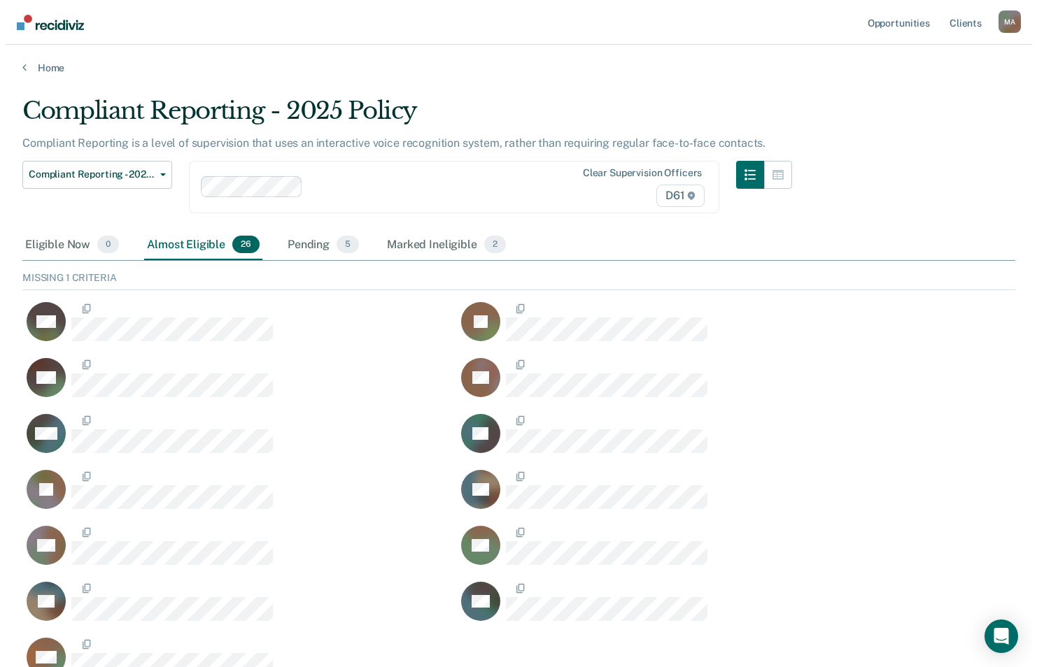
scroll to position [75, 982]
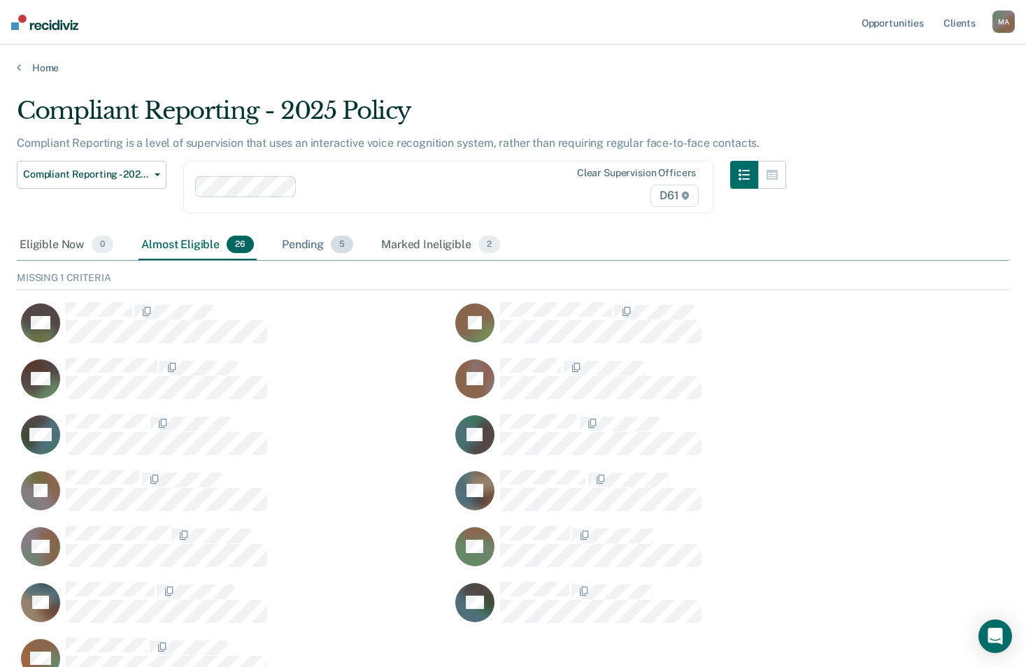
click at [302, 244] on div "Pending 5" at bounding box center [317, 245] width 77 height 31
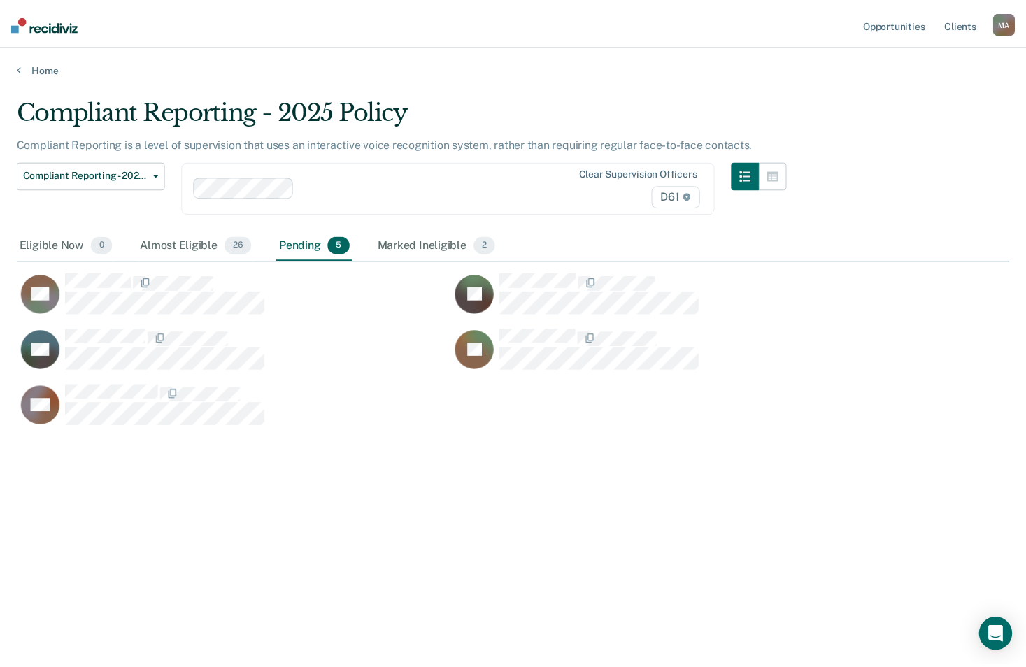
scroll to position [455, 993]
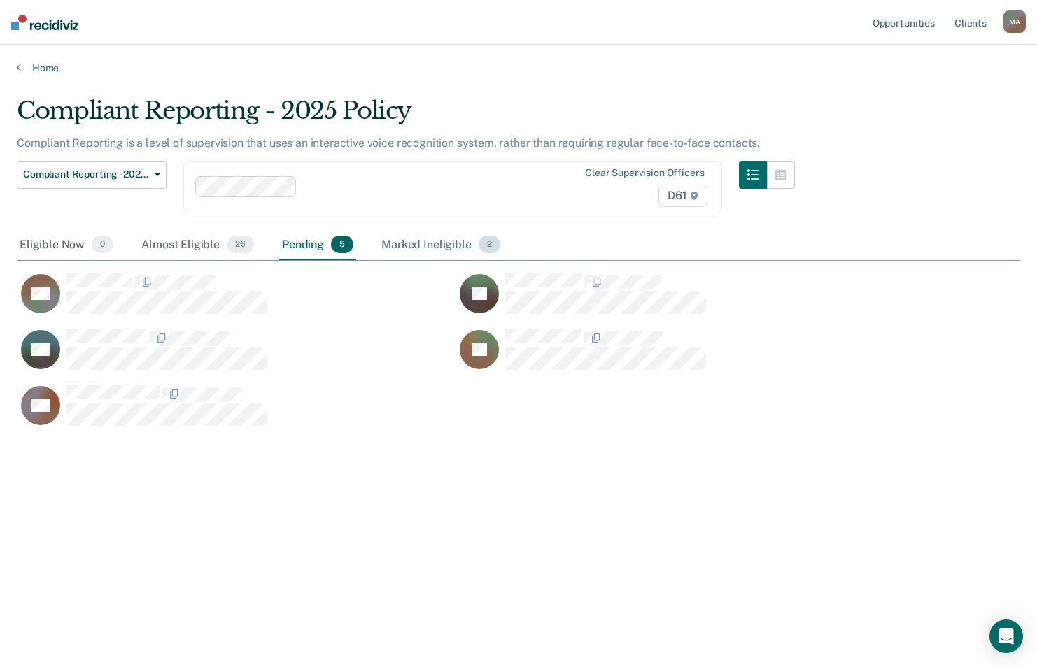
click at [427, 243] on div "Marked Ineligible 2" at bounding box center [440, 245] width 125 height 31
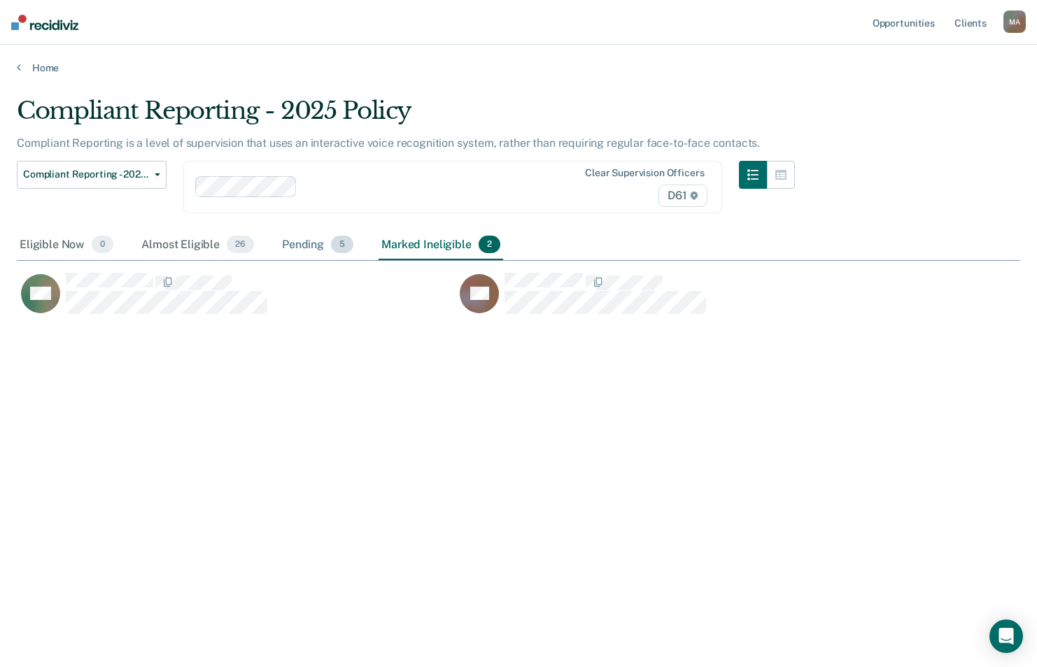
click at [319, 250] on div "Pending 5" at bounding box center [317, 245] width 77 height 31
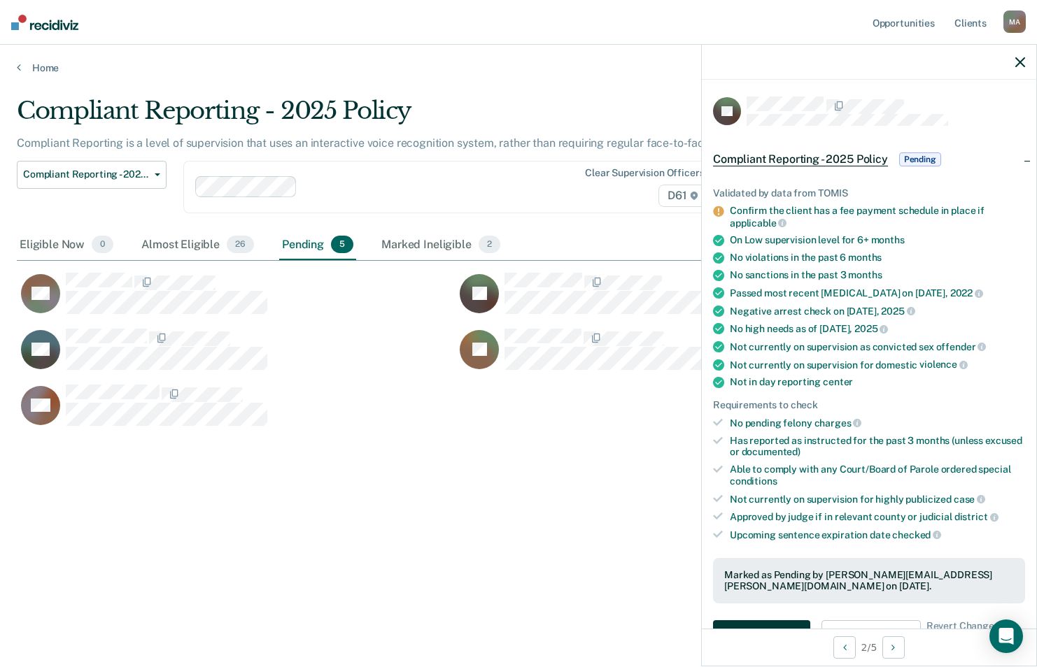
click at [756, 621] on button "Auto-fill referral" at bounding box center [761, 635] width 97 height 28
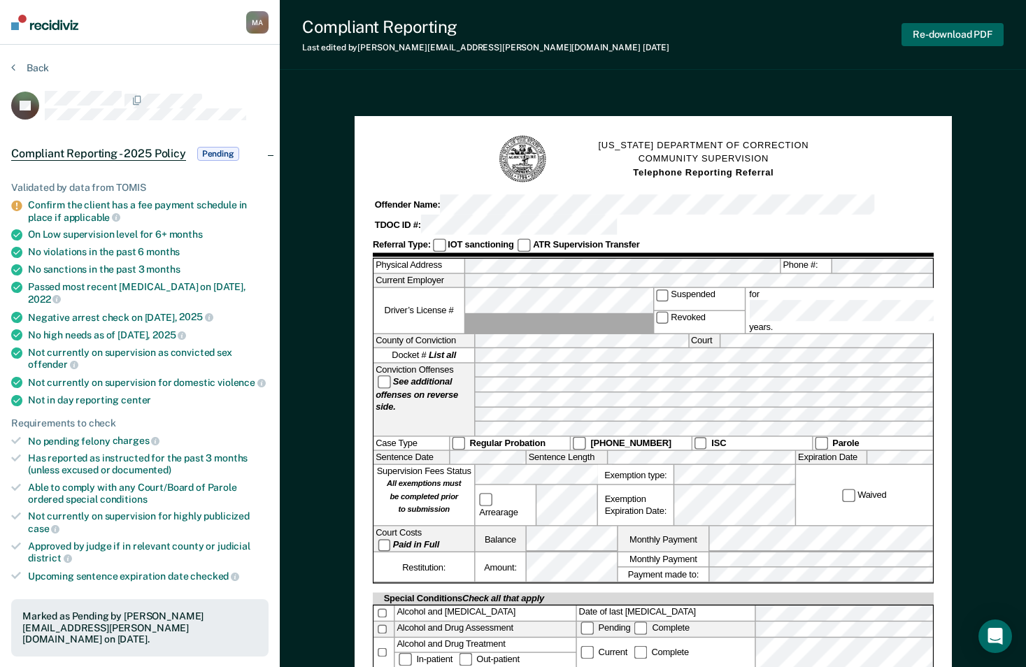
click at [952, 36] on button "Re-download PDF" at bounding box center [953, 34] width 102 height 23
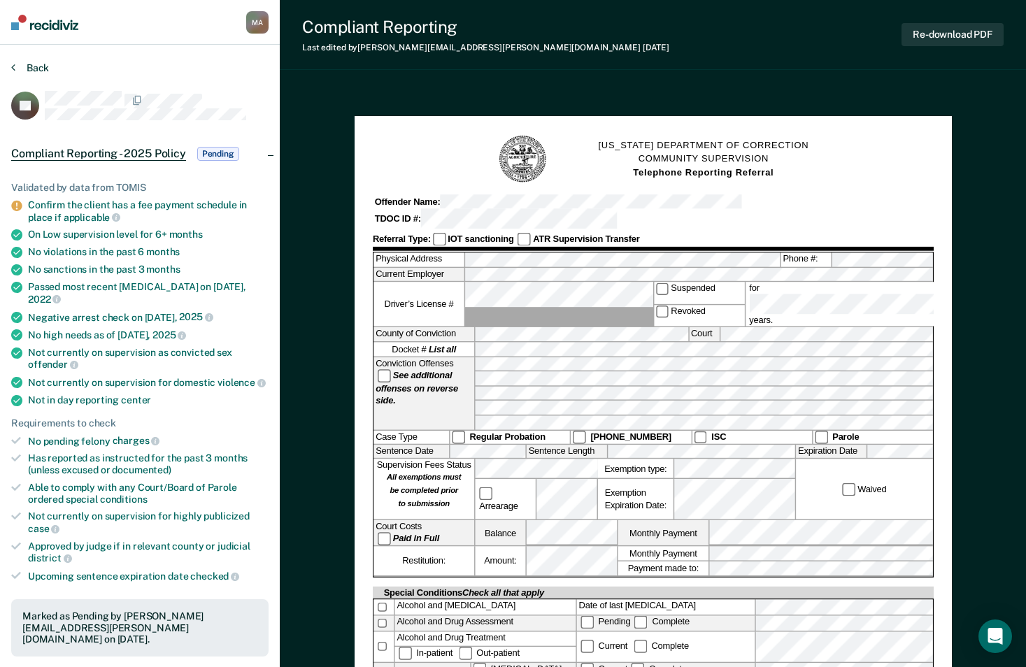
click at [28, 64] on button "Back" at bounding box center [30, 68] width 38 height 13
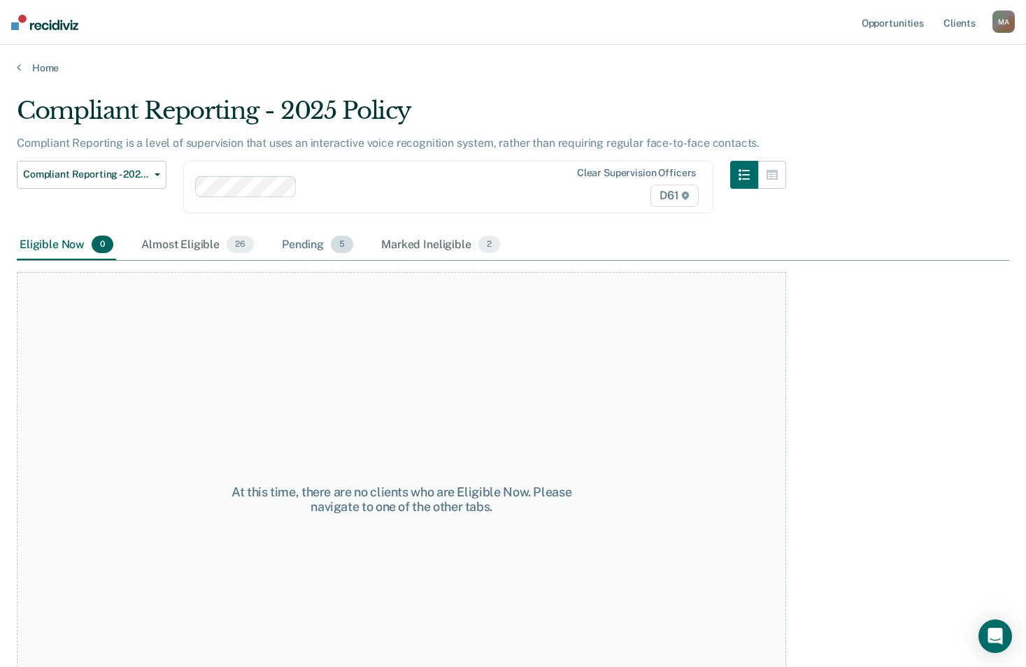
click at [294, 239] on div "Pending 5" at bounding box center [317, 245] width 77 height 31
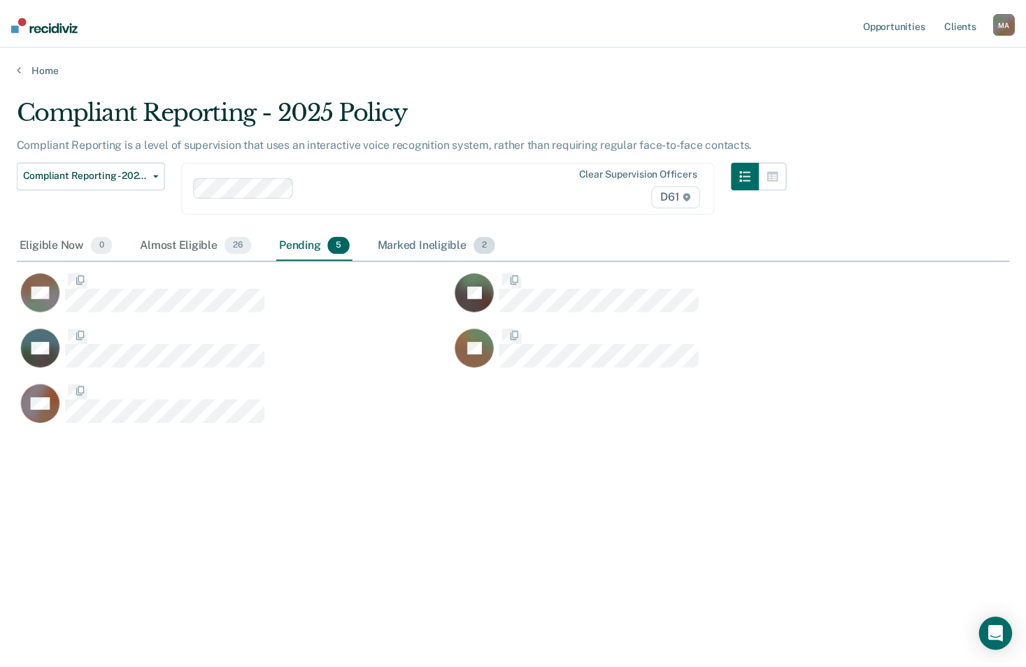
scroll to position [455, 993]
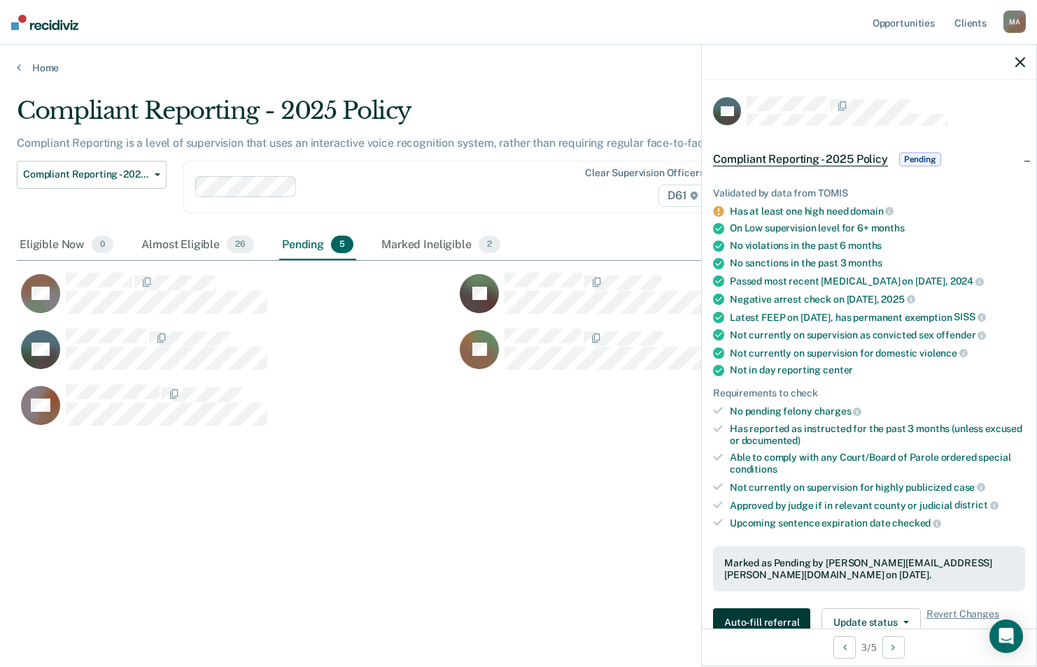
click at [772, 618] on button "Auto-fill referral" at bounding box center [761, 623] width 97 height 28
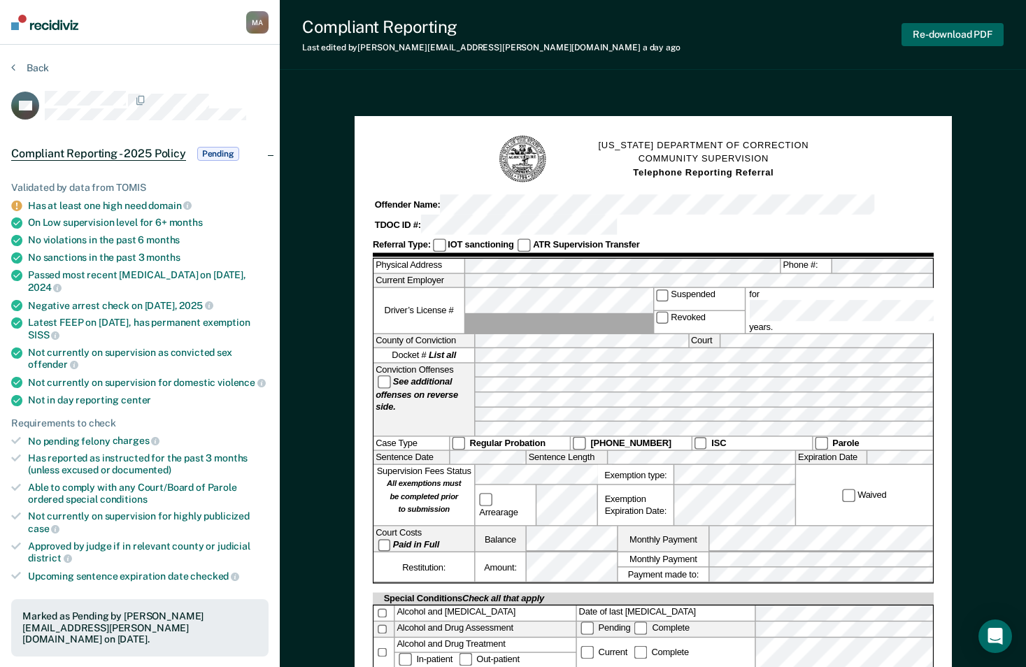
click at [939, 35] on button "Re-download PDF" at bounding box center [953, 34] width 102 height 23
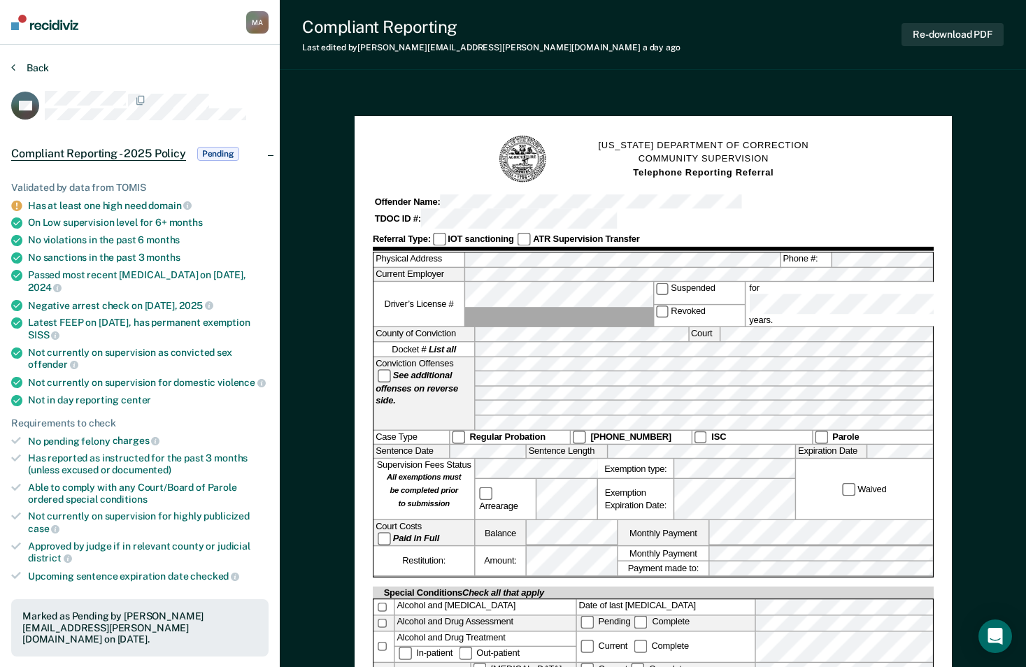
click at [34, 64] on button "Back" at bounding box center [30, 68] width 38 height 13
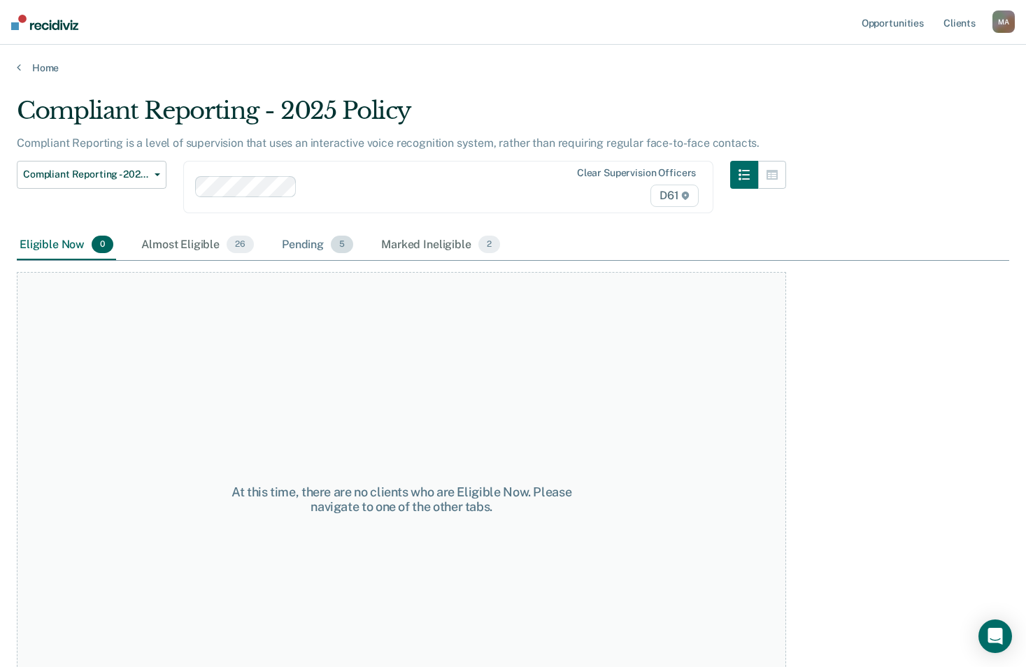
click at [292, 242] on div "Pending 5" at bounding box center [317, 245] width 77 height 31
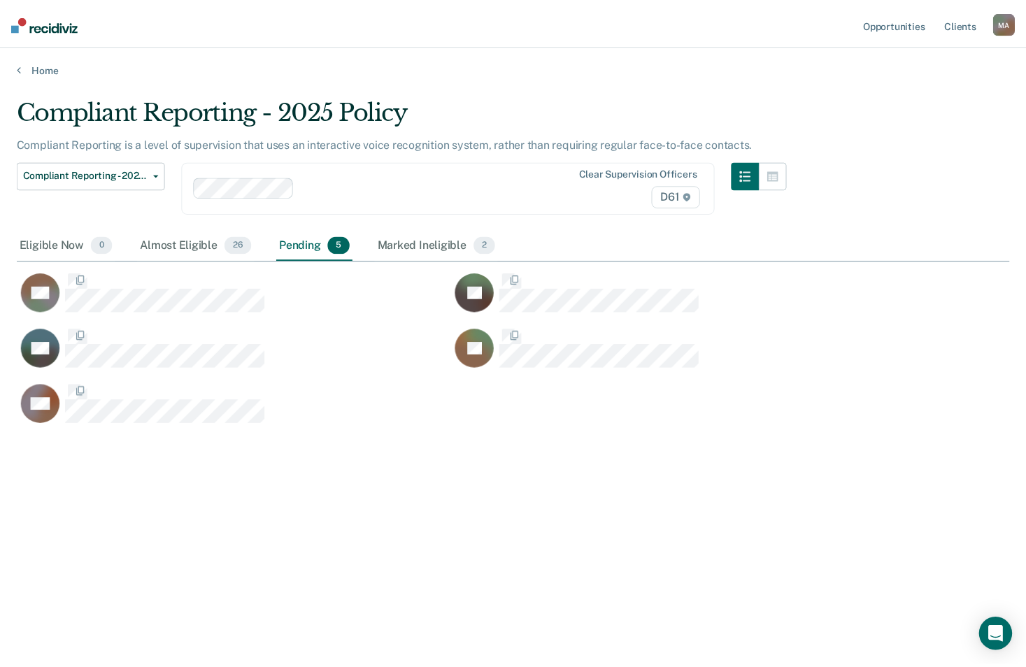
scroll to position [455, 993]
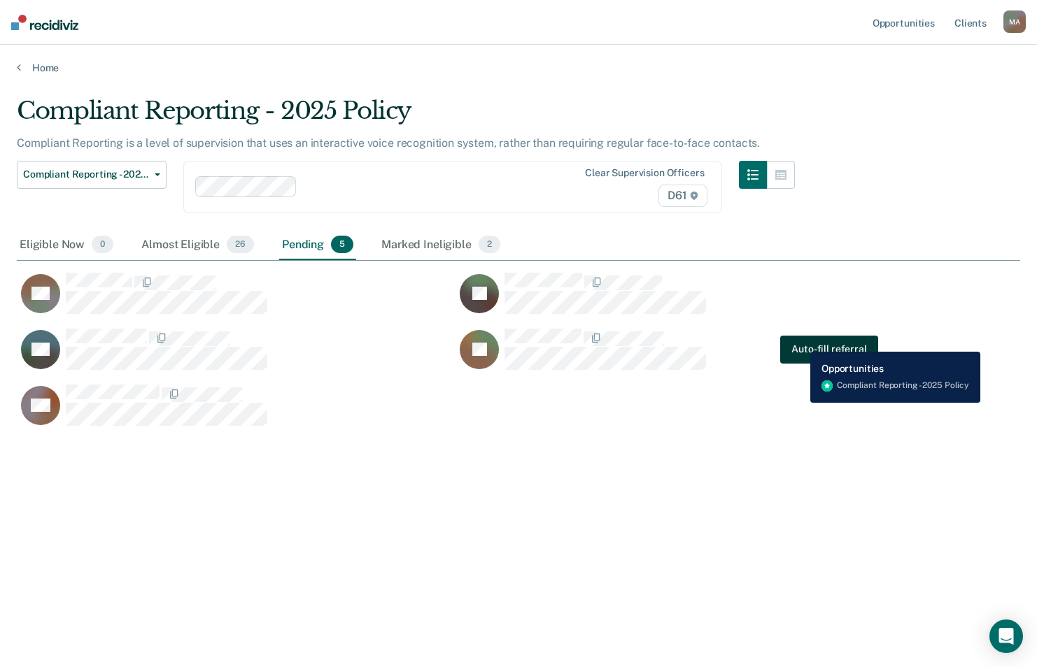
click at [800, 341] on button "Auto-fill referral" at bounding box center [828, 350] width 97 height 28
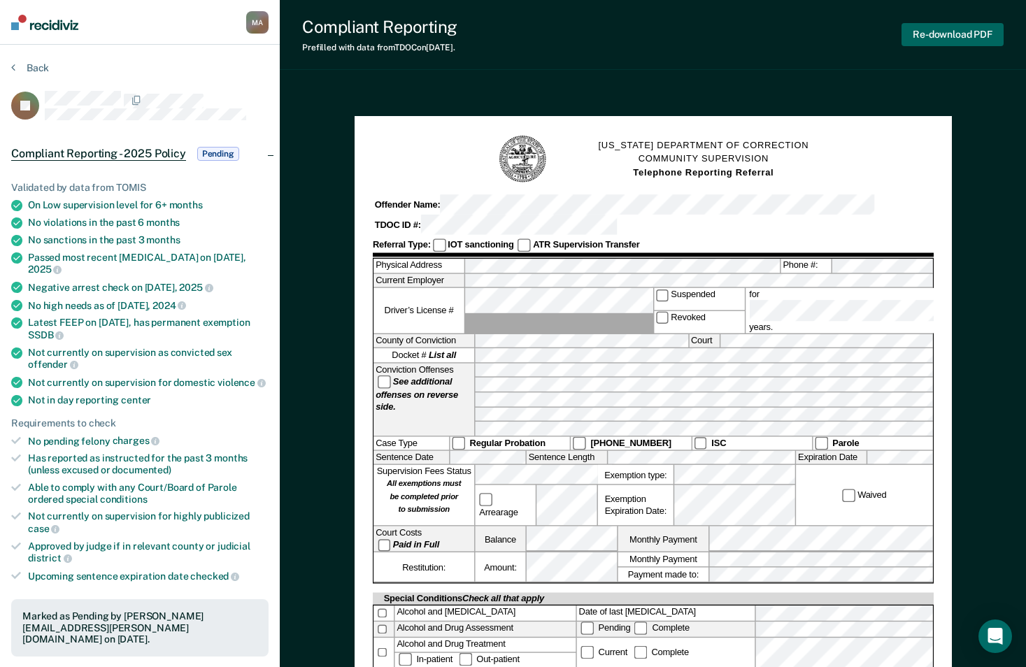
click at [947, 35] on button "Re-download PDF" at bounding box center [953, 34] width 102 height 23
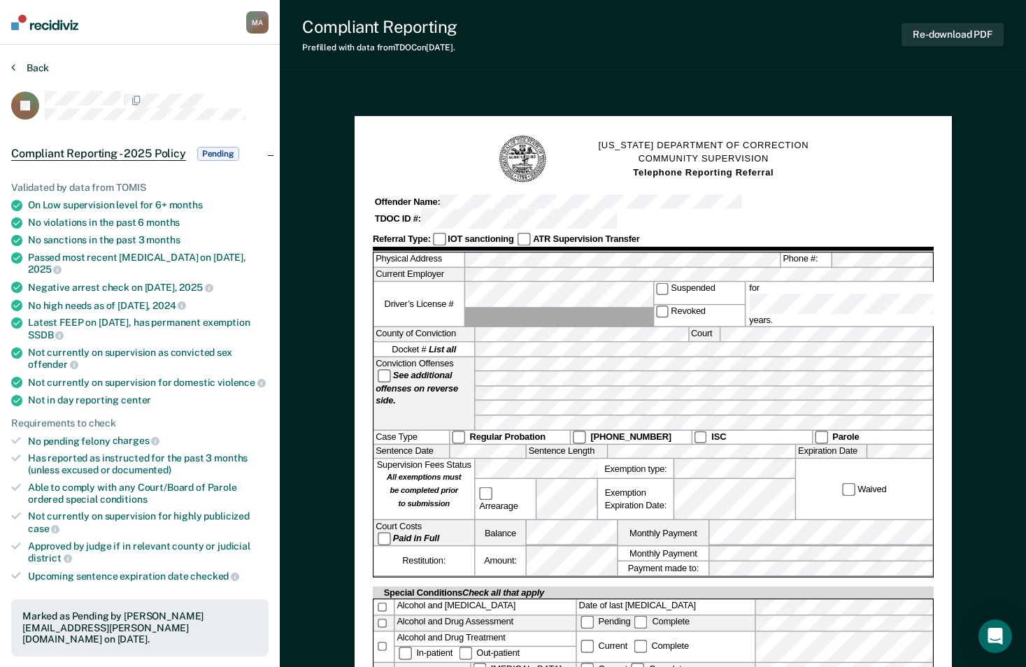
click at [15, 66] on button "Back" at bounding box center [30, 68] width 38 height 13
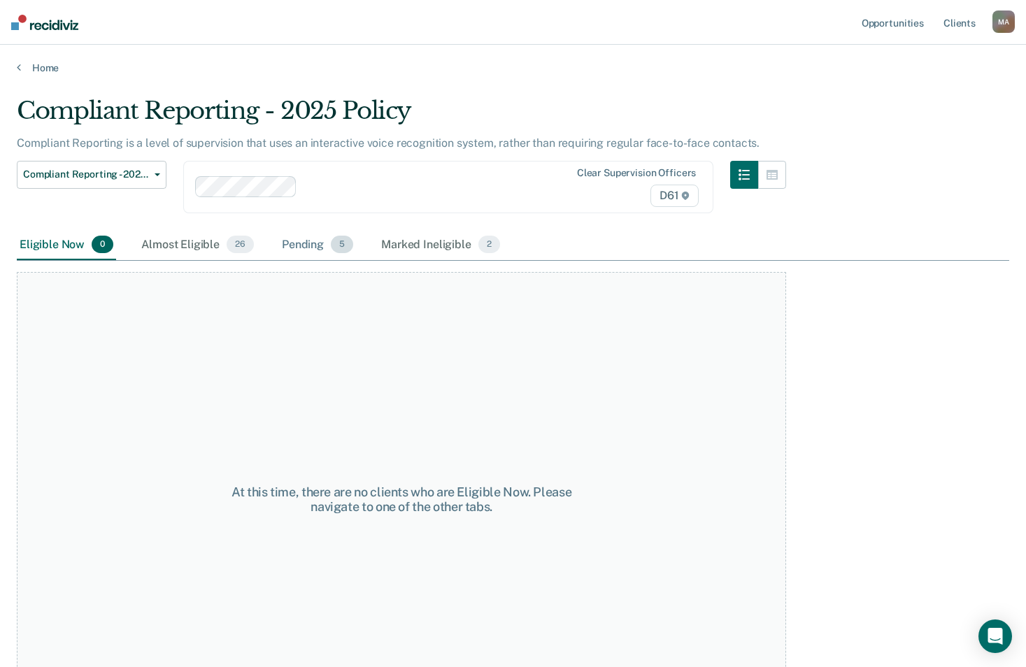
click at [309, 248] on div "Pending 5" at bounding box center [317, 245] width 77 height 31
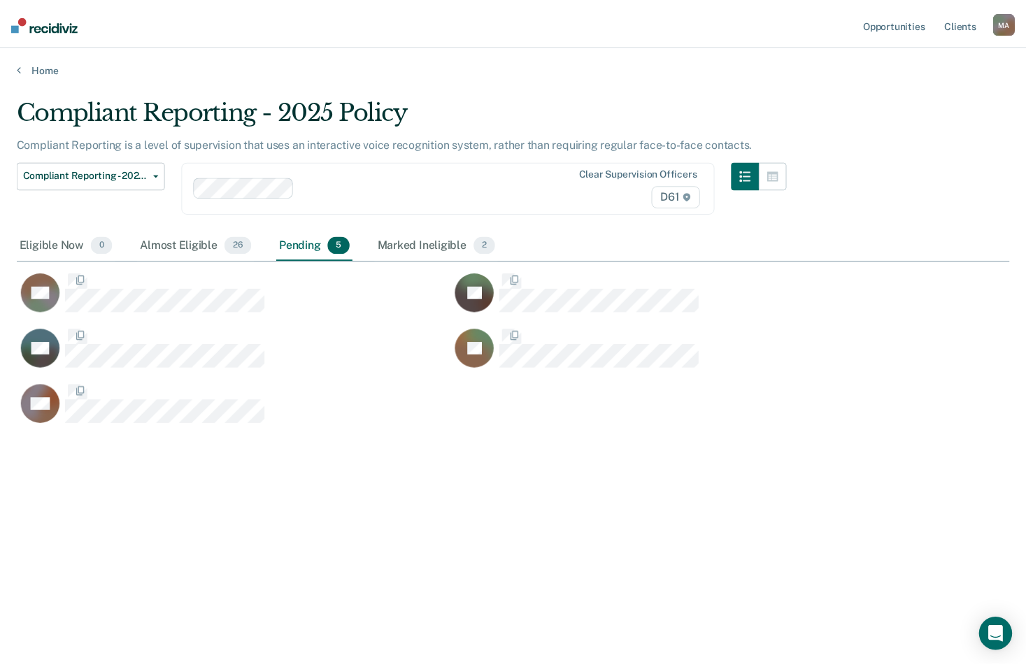
scroll to position [455, 993]
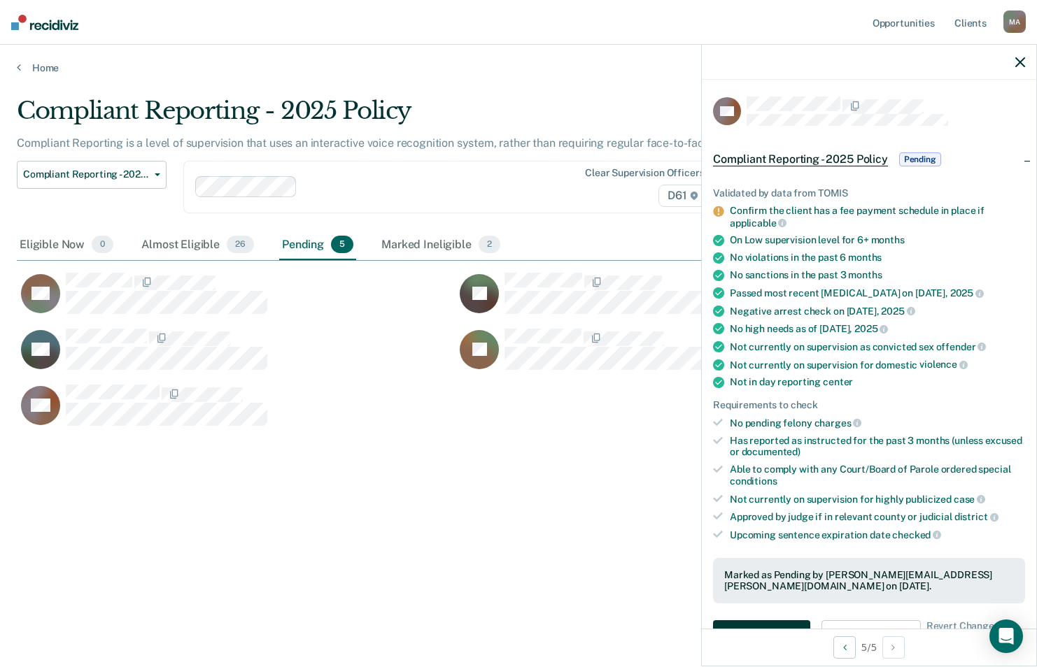
click at [758, 621] on button "Auto-fill referral" at bounding box center [761, 635] width 97 height 28
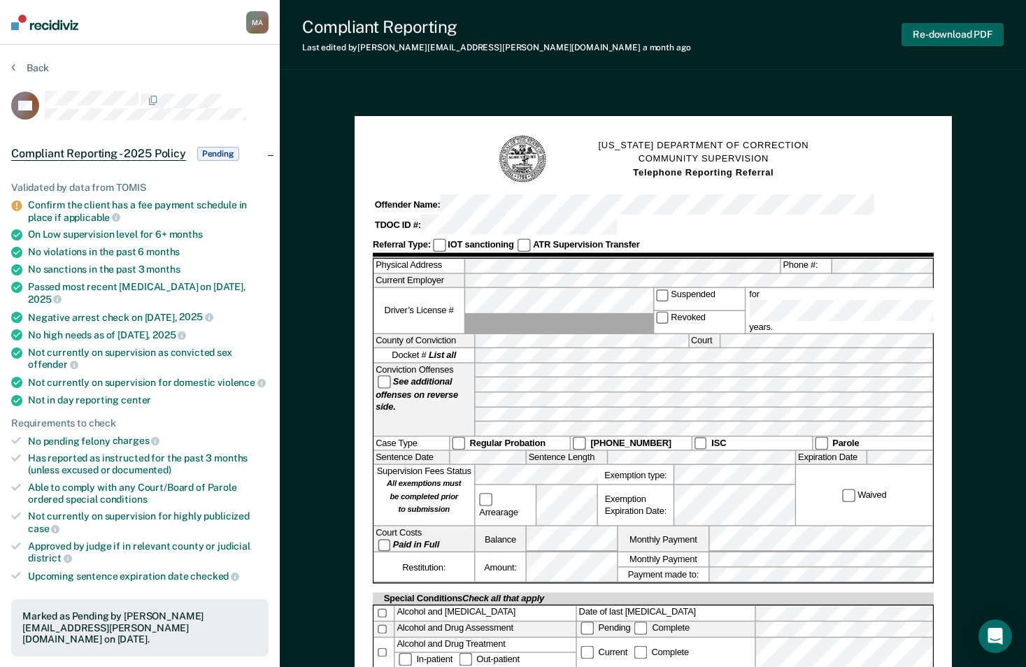
click at [956, 35] on button "Re-download PDF" at bounding box center [953, 34] width 102 height 23
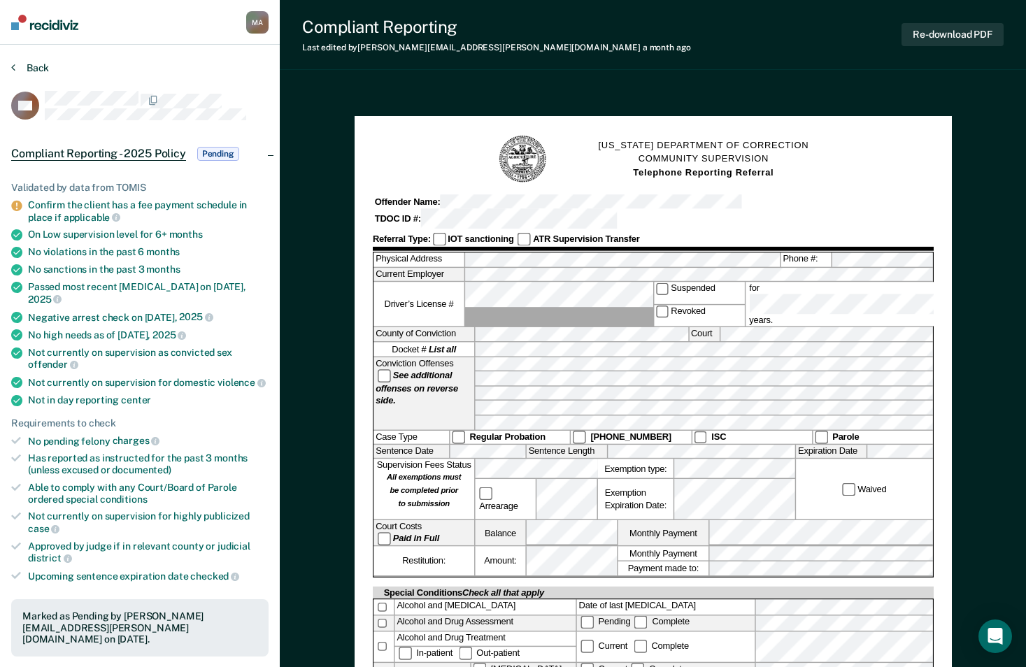
click at [29, 62] on button "Back" at bounding box center [30, 68] width 38 height 13
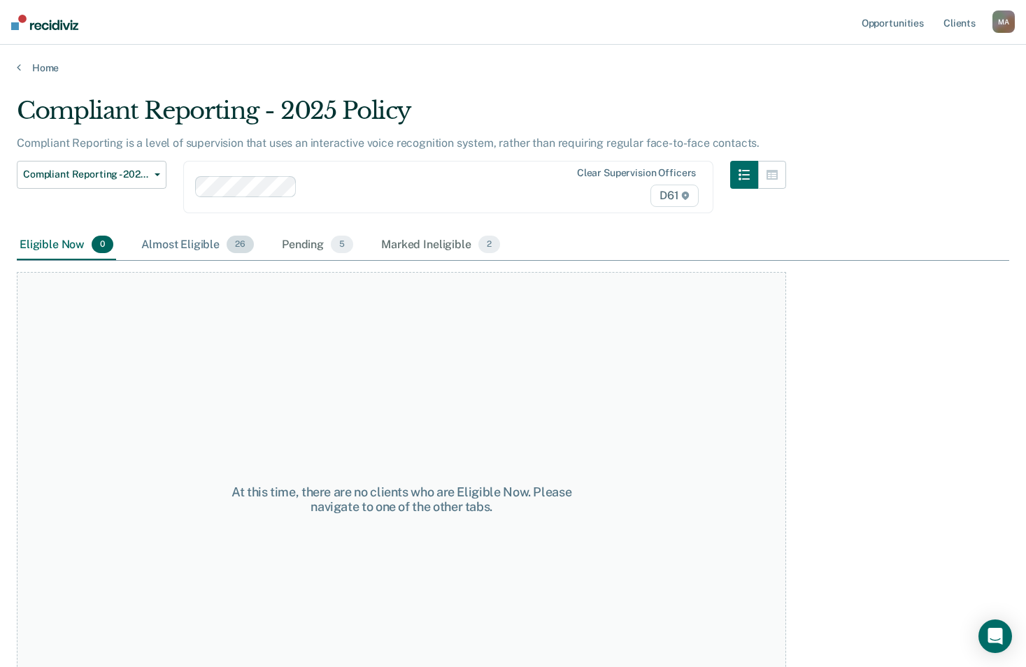
click at [184, 245] on div "Almost Eligible 26" at bounding box center [198, 245] width 118 height 31
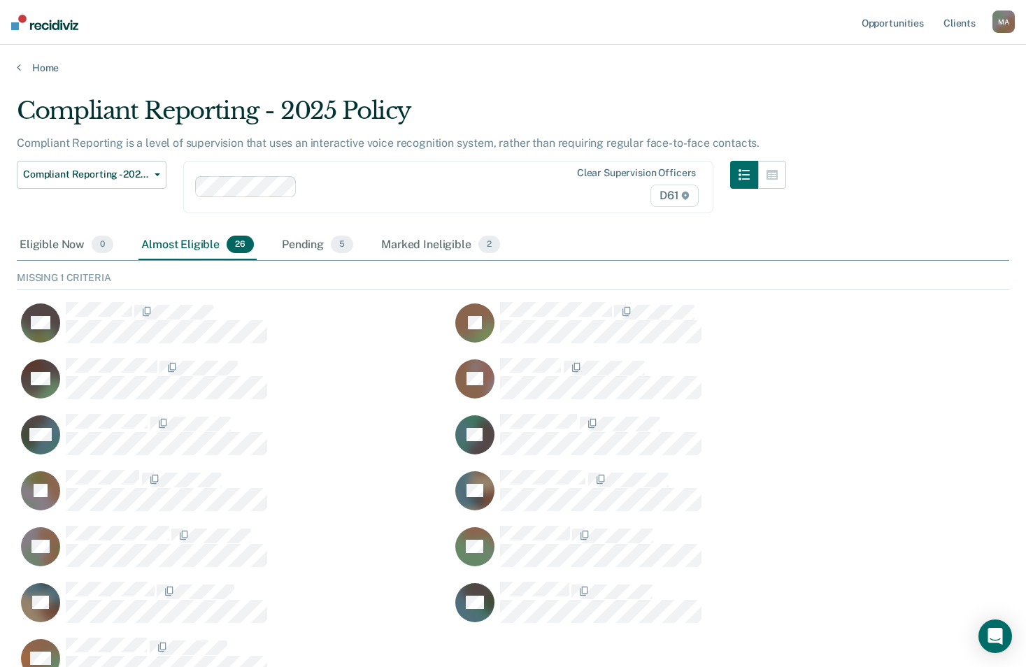
scroll to position [75, 982]
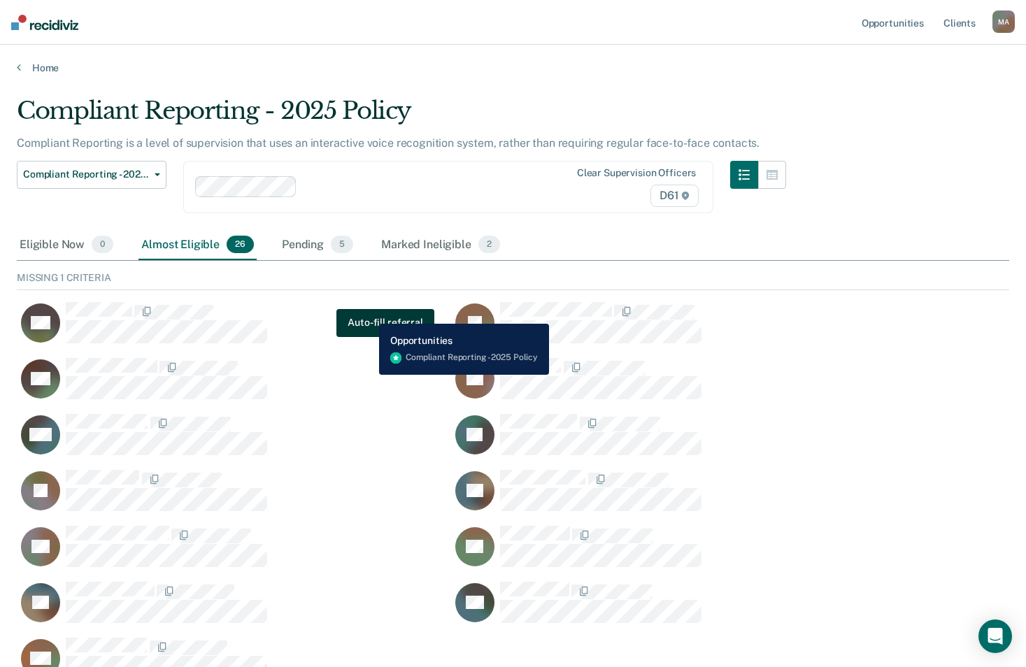
click at [369, 313] on button "Auto-fill referral" at bounding box center [385, 323] width 97 height 28
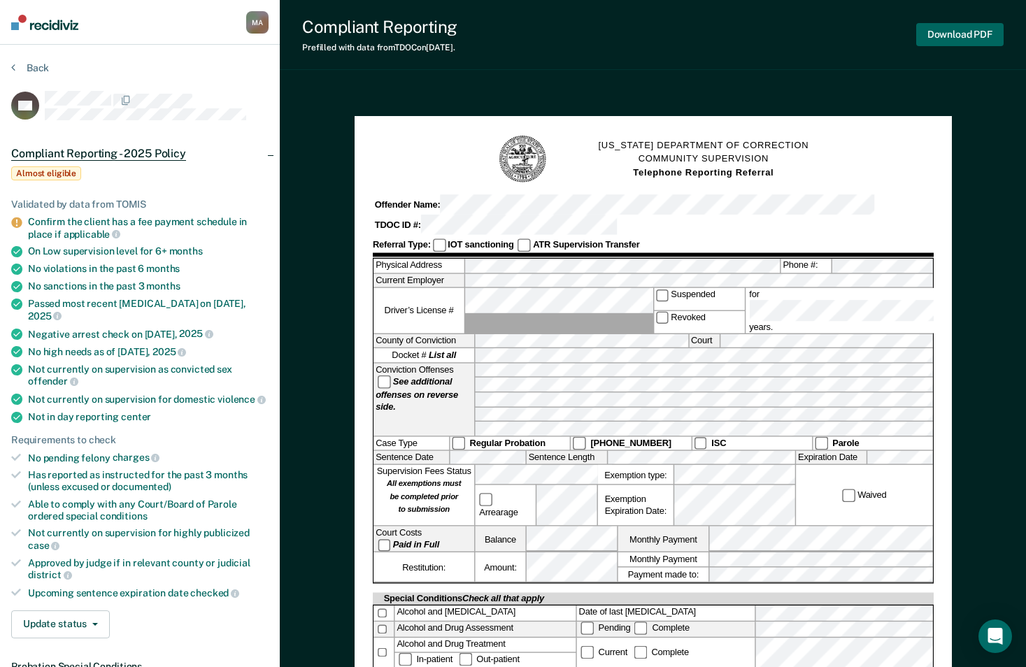
click at [975, 34] on button "Download PDF" at bounding box center [959, 34] width 87 height 23
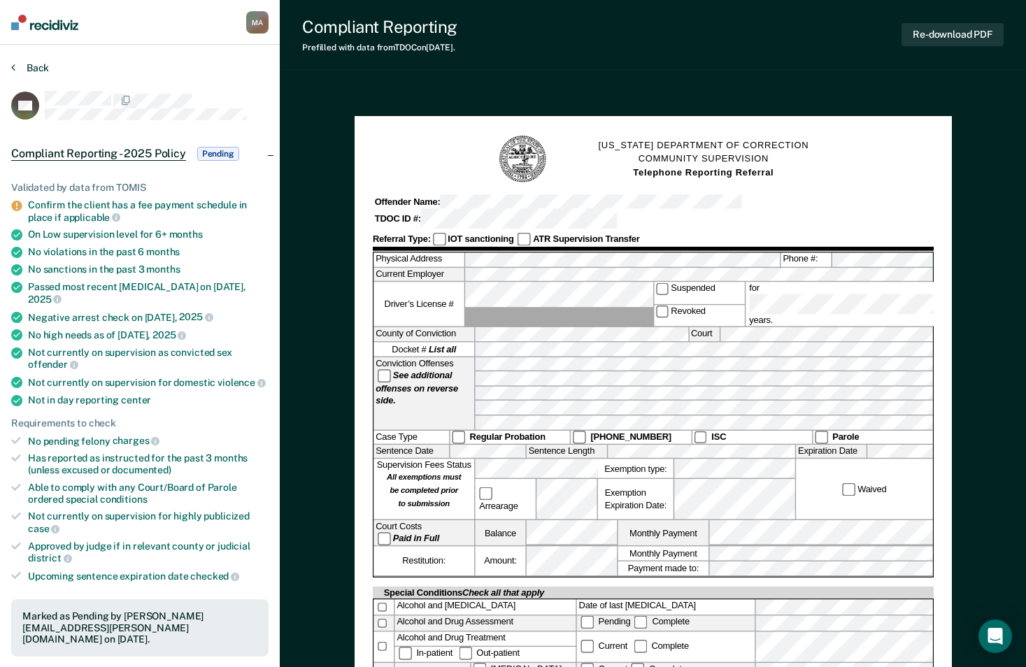
click at [36, 66] on button "Back" at bounding box center [30, 68] width 38 height 13
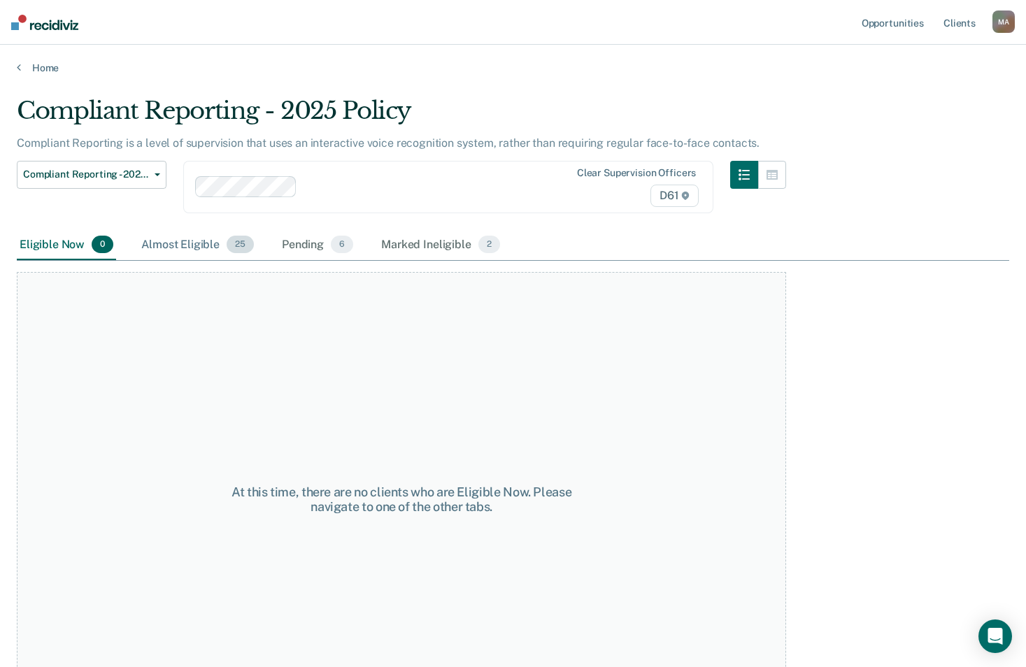
click at [184, 249] on div "Almost Eligible 25" at bounding box center [198, 245] width 118 height 31
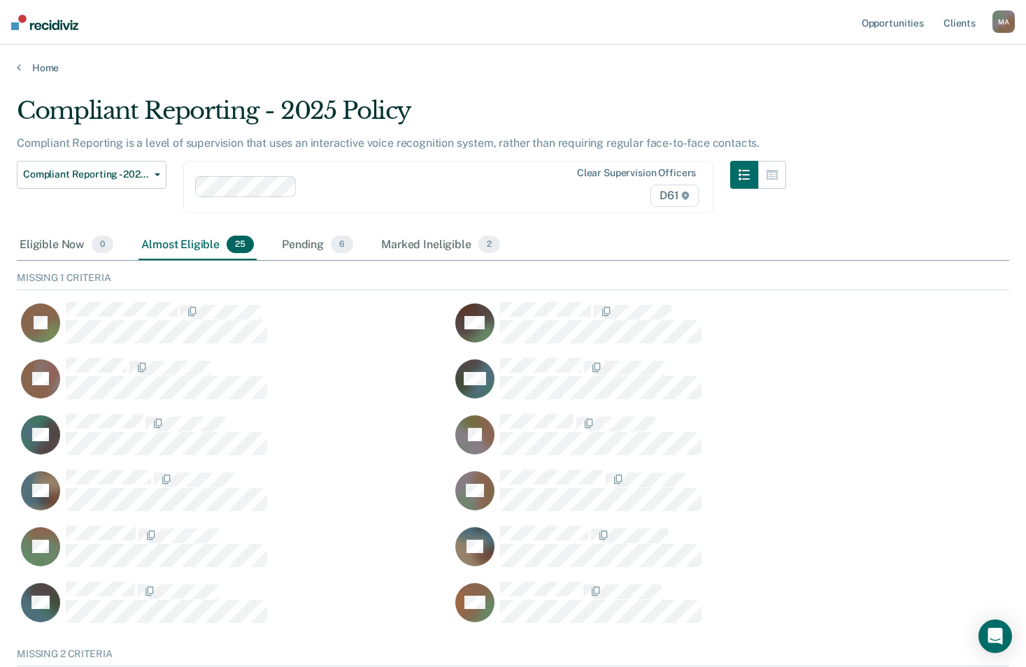
scroll to position [75, 982]
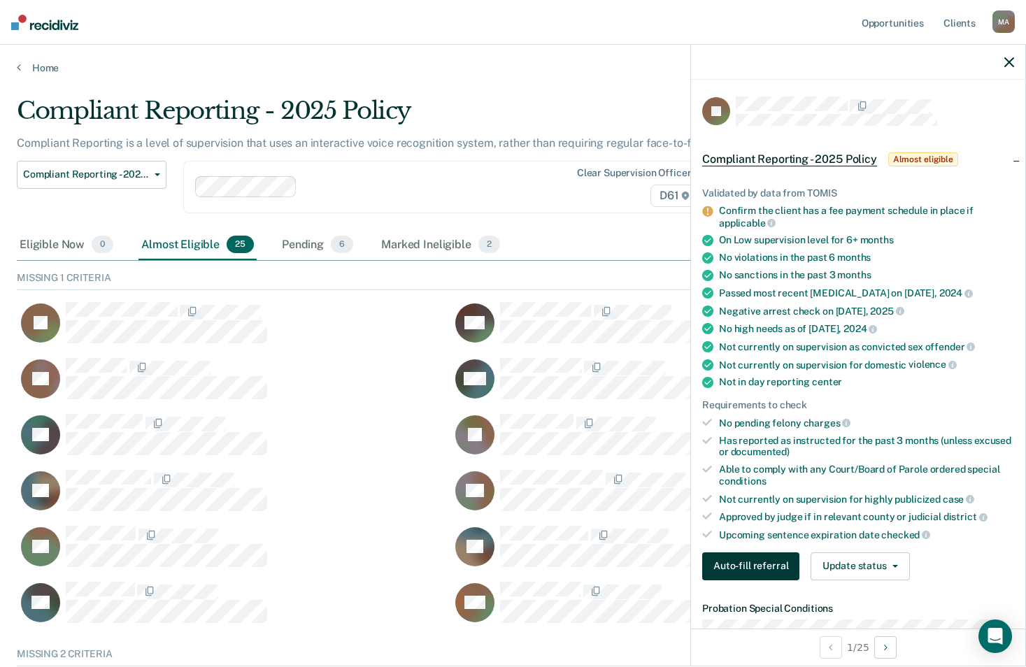
click at [739, 556] on button "Auto-fill referral" at bounding box center [750, 567] width 97 height 28
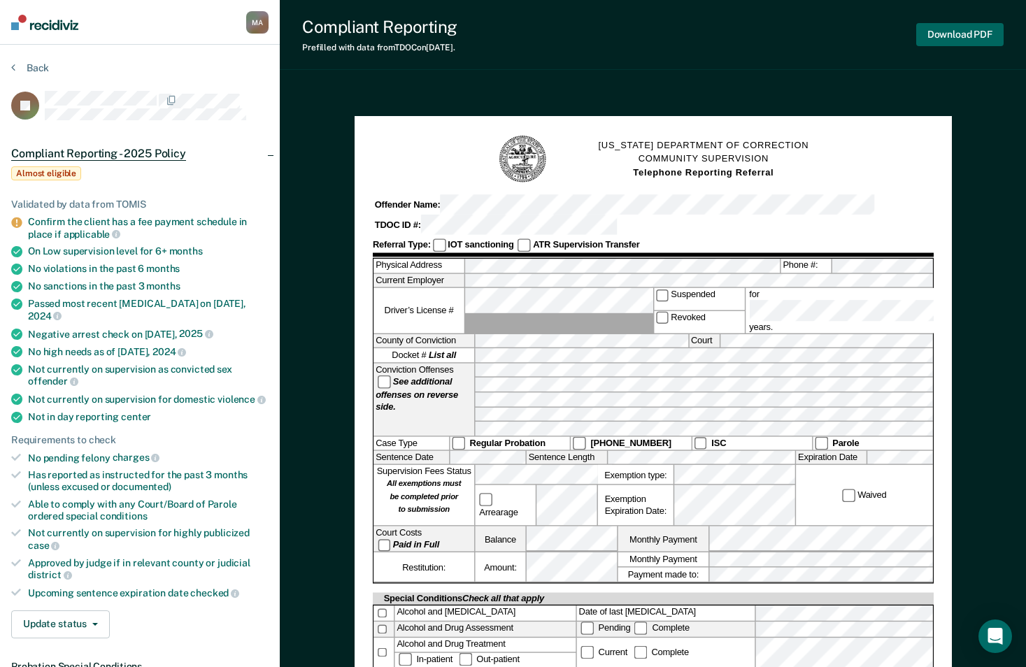
click at [977, 36] on button "Download PDF" at bounding box center [959, 34] width 87 height 23
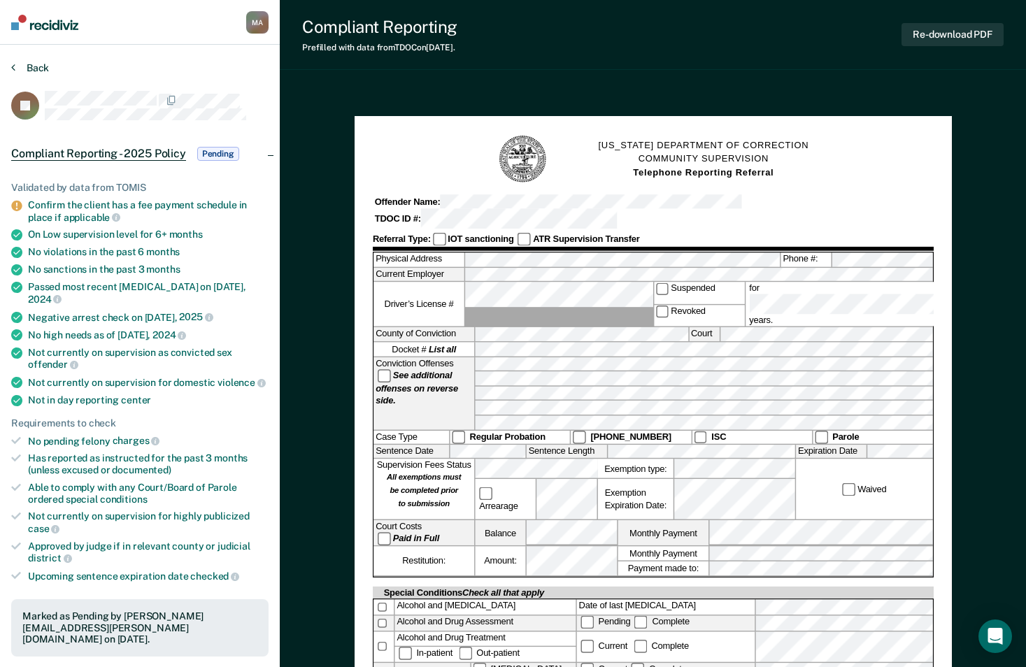
click at [33, 64] on button "Back" at bounding box center [30, 68] width 38 height 13
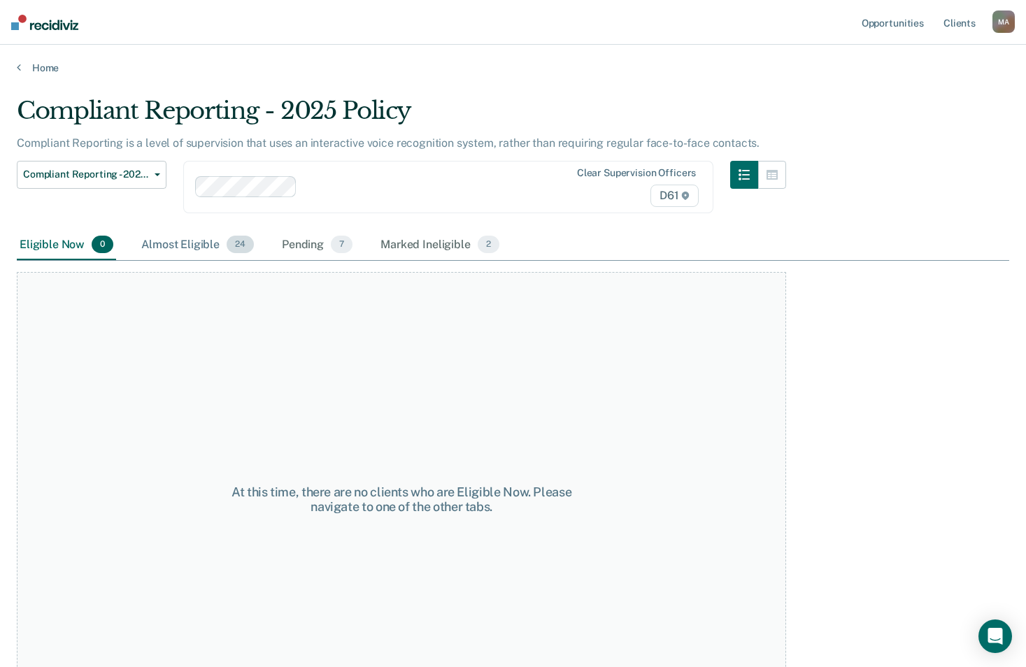
click at [186, 244] on div "Almost Eligible 24" at bounding box center [198, 245] width 118 height 31
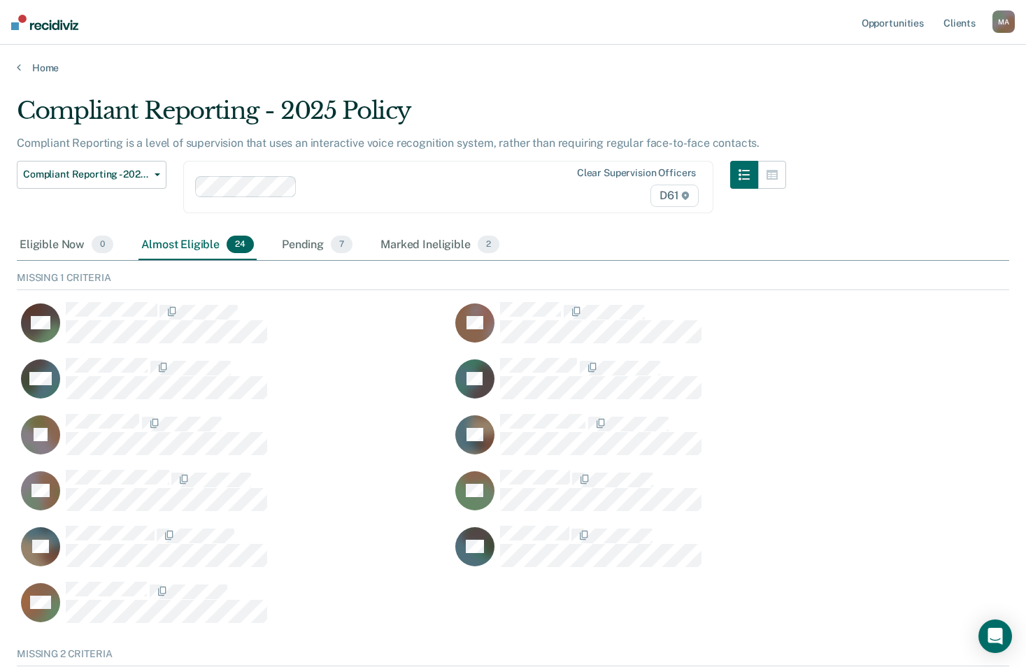
scroll to position [75, 982]
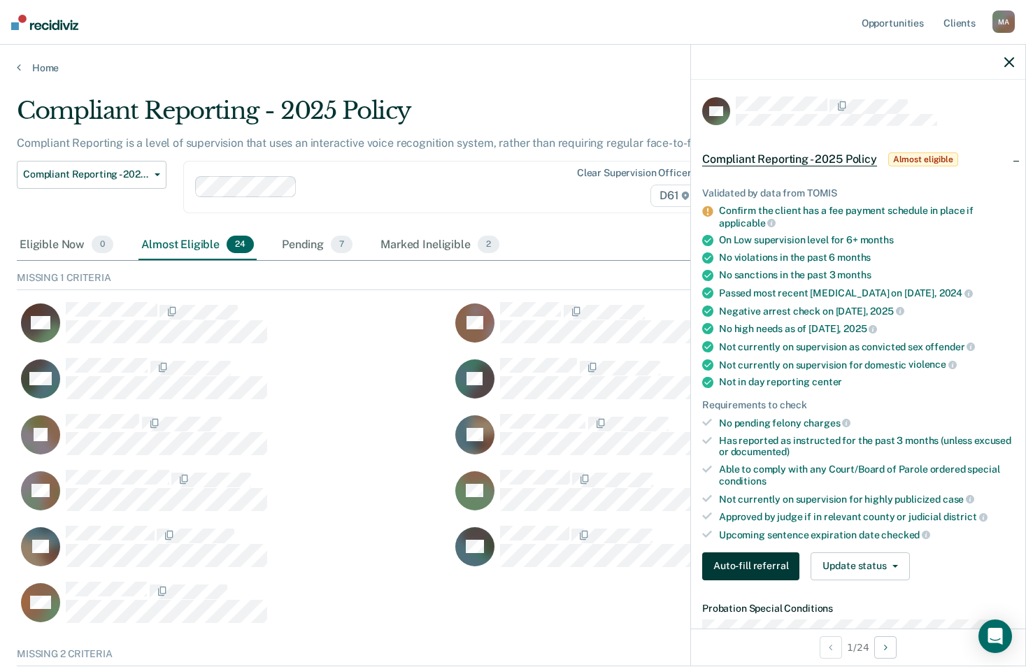
click at [753, 568] on button "Auto-fill referral" at bounding box center [750, 567] width 97 height 28
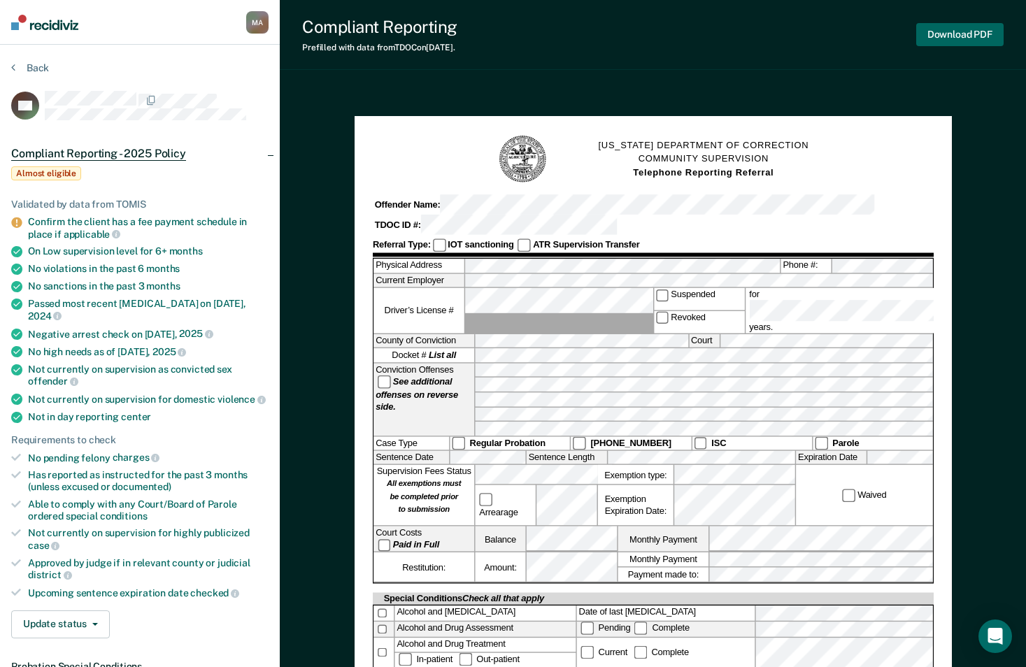
click at [953, 36] on button "Download PDF" at bounding box center [959, 34] width 87 height 23
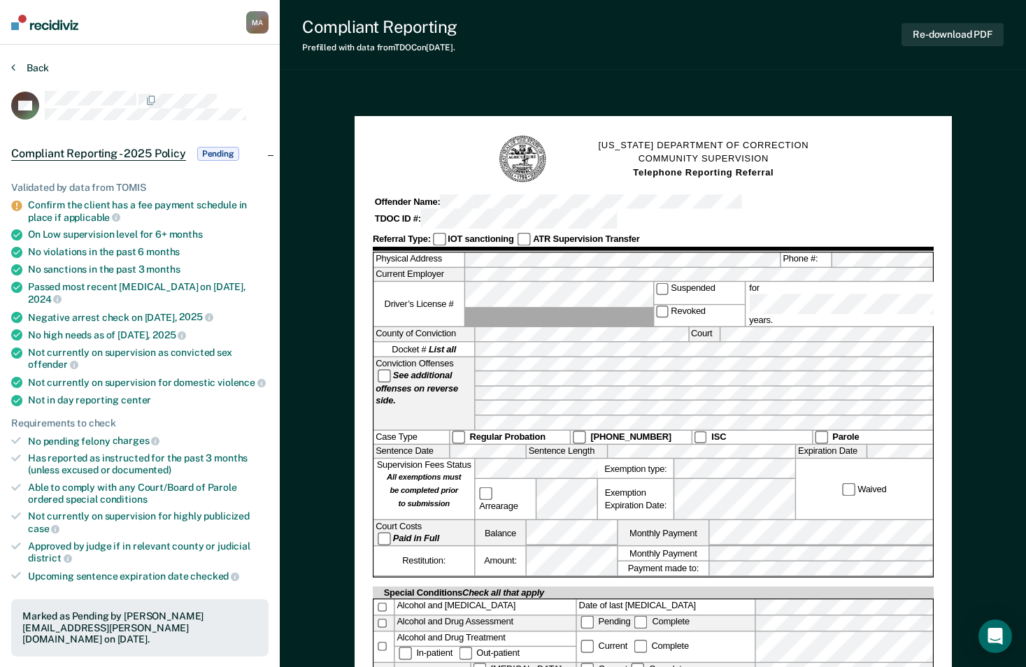
click at [40, 66] on button "Back" at bounding box center [30, 68] width 38 height 13
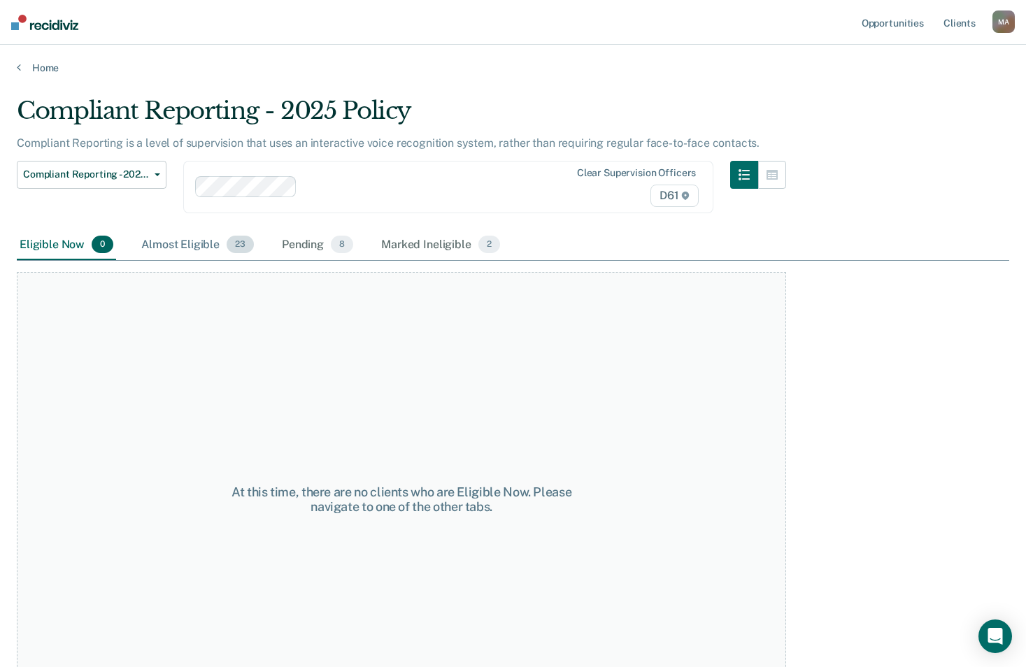
click at [198, 256] on div "Almost Eligible 23" at bounding box center [198, 245] width 118 height 31
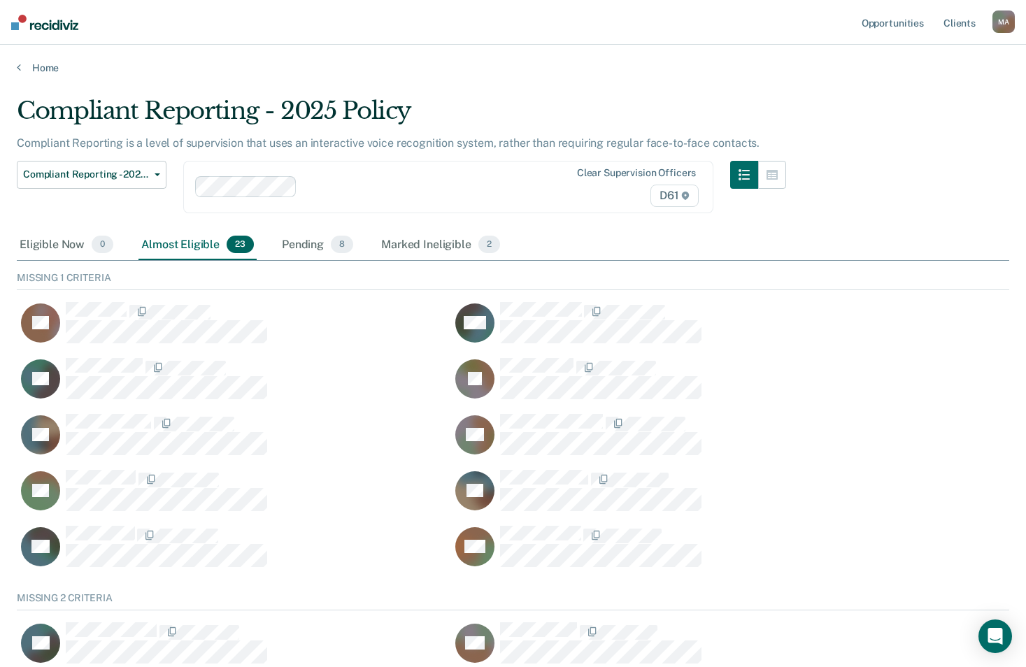
scroll to position [75, 982]
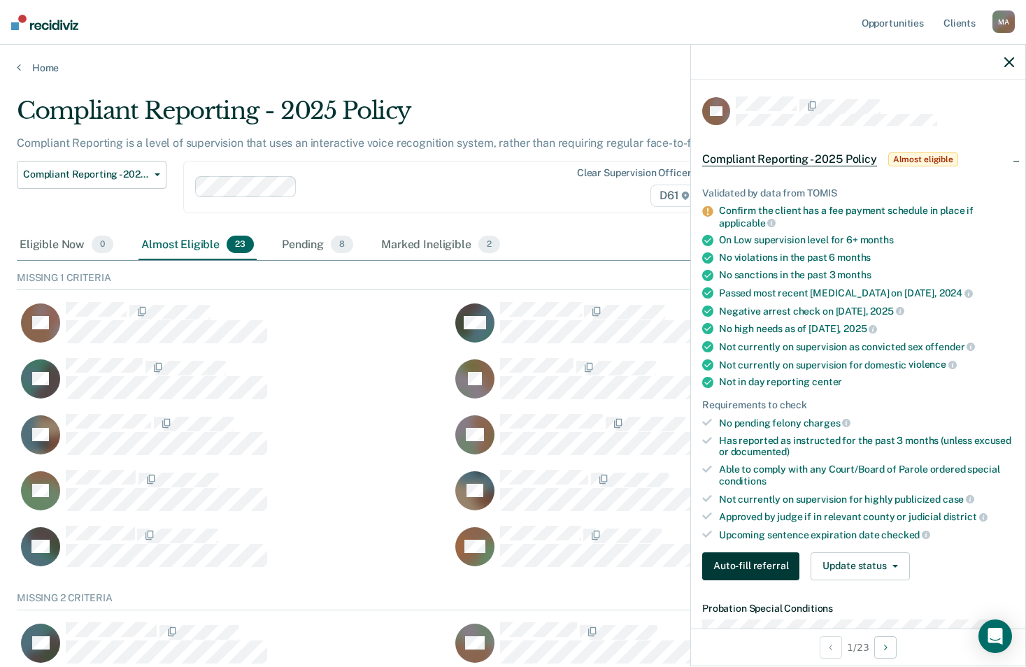
click at [751, 553] on button "Auto-fill referral" at bounding box center [750, 567] width 97 height 28
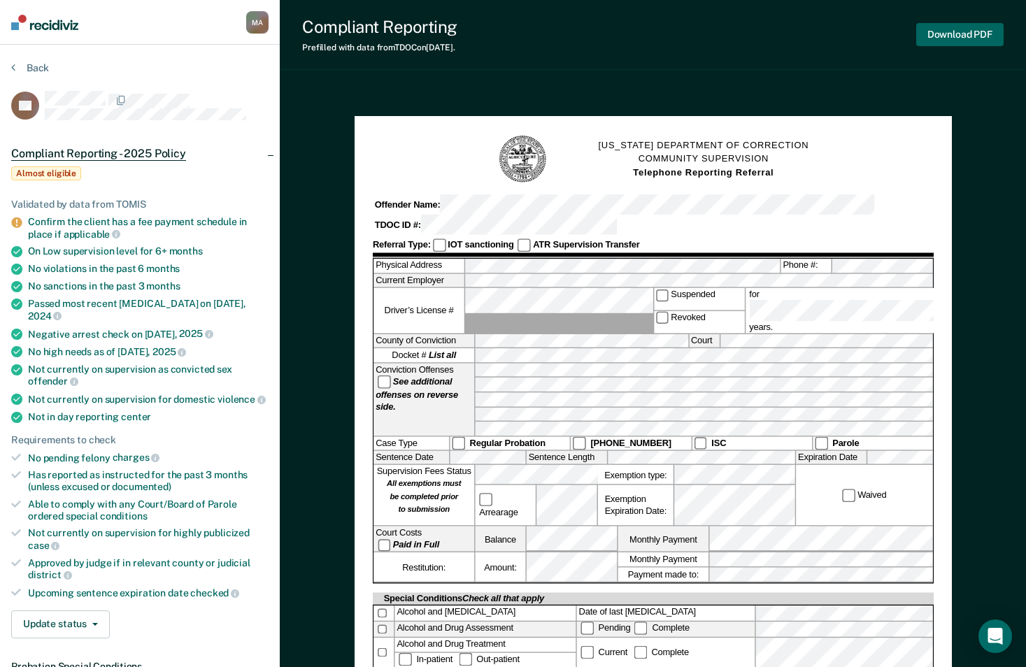
click at [945, 38] on button "Download PDF" at bounding box center [959, 34] width 87 height 23
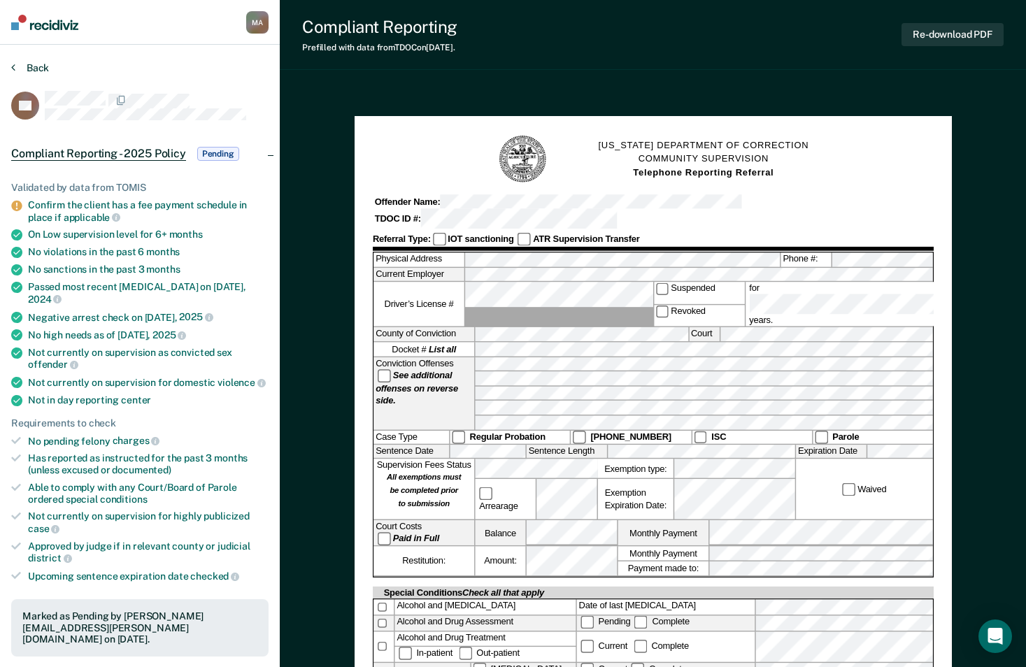
click at [38, 66] on button "Back" at bounding box center [30, 68] width 38 height 13
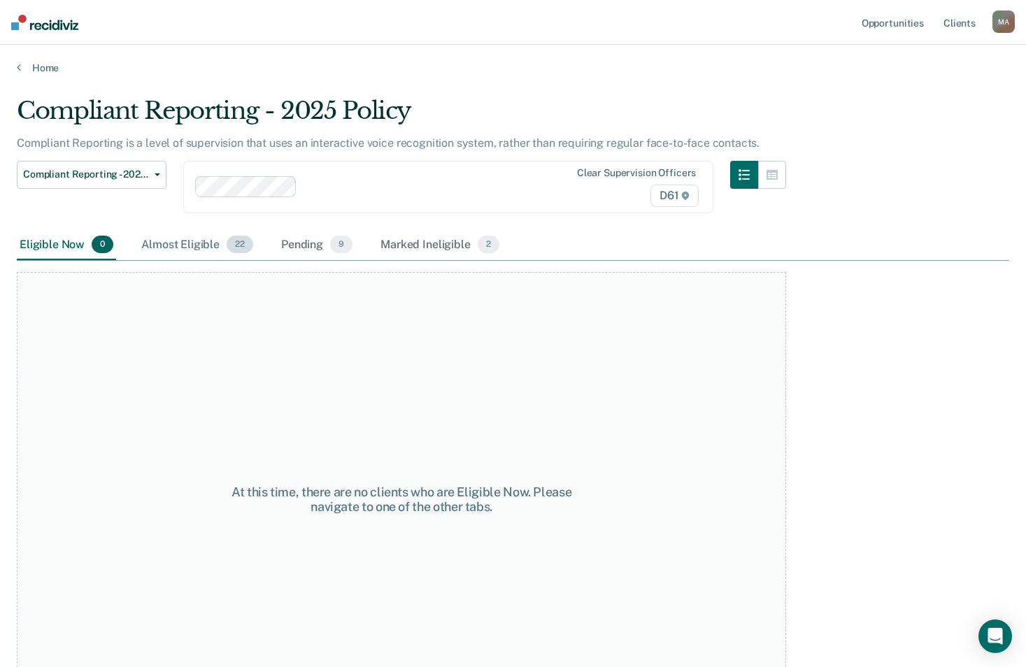
click at [197, 244] on div "Almost Eligible 22" at bounding box center [198, 245] width 118 height 31
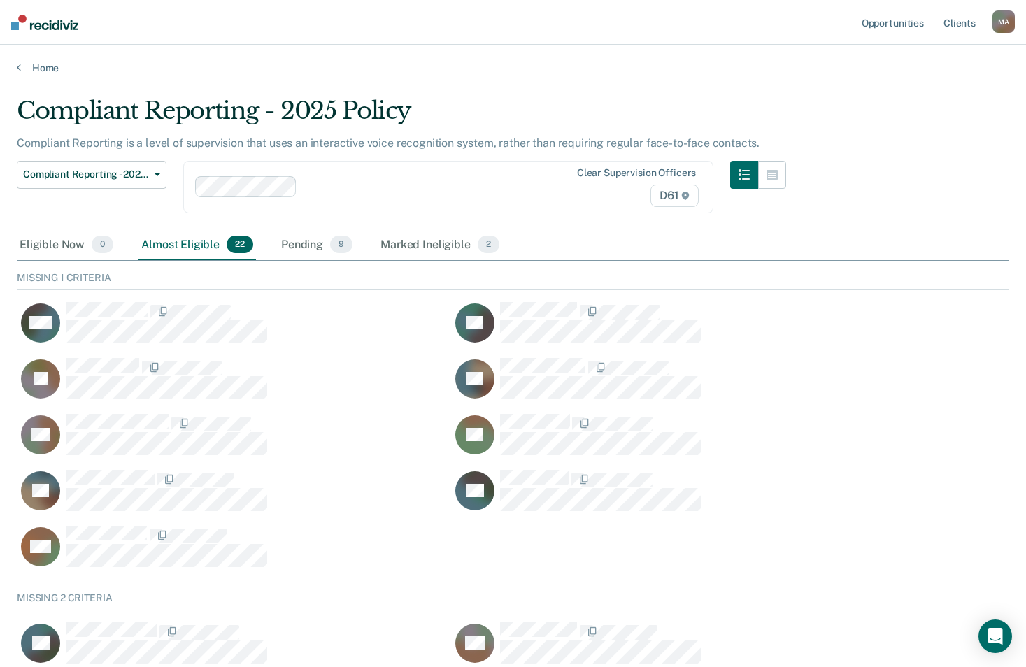
scroll to position [75, 982]
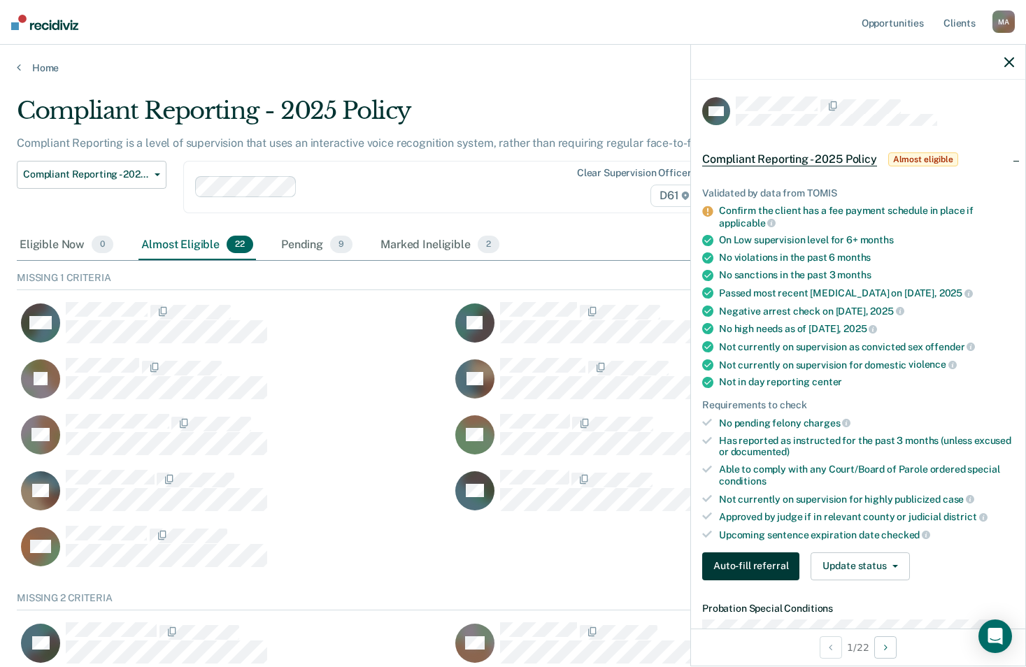
click at [749, 567] on button "Auto-fill referral" at bounding box center [750, 567] width 97 height 28
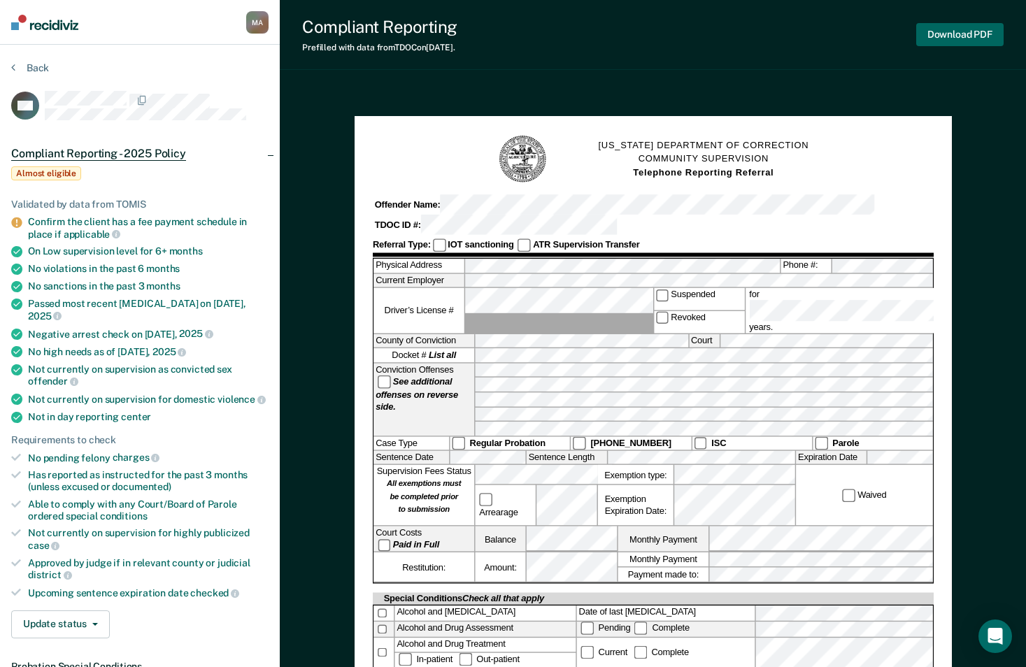
click at [952, 34] on button "Download PDF" at bounding box center [959, 34] width 87 height 23
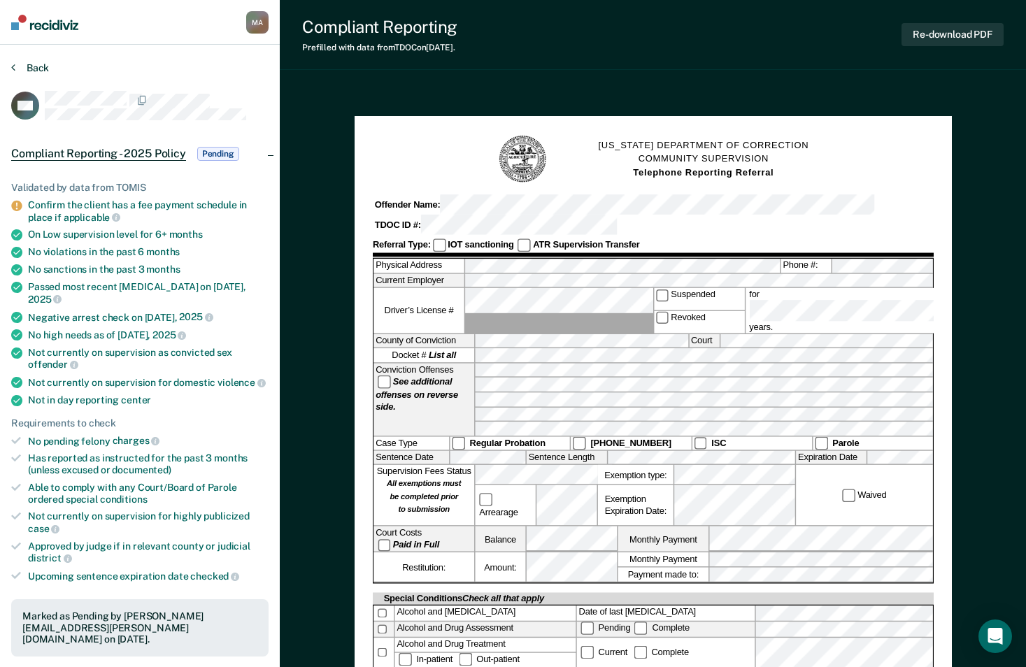
click at [25, 64] on button "Back" at bounding box center [30, 68] width 38 height 13
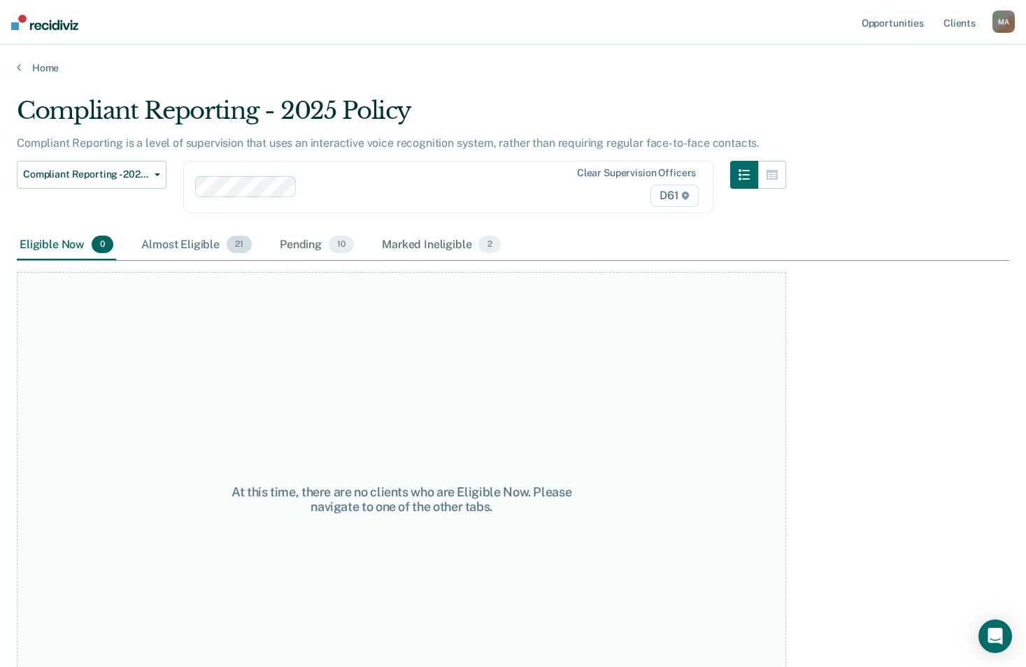
click at [194, 254] on div "Almost Eligible 21" at bounding box center [197, 245] width 116 height 31
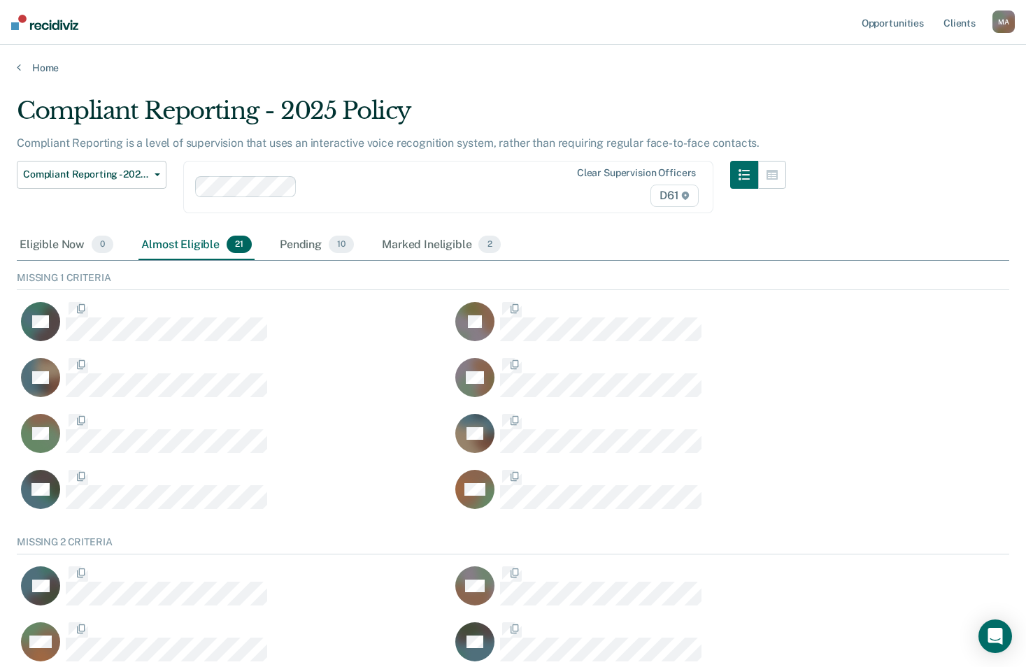
scroll to position [75, 982]
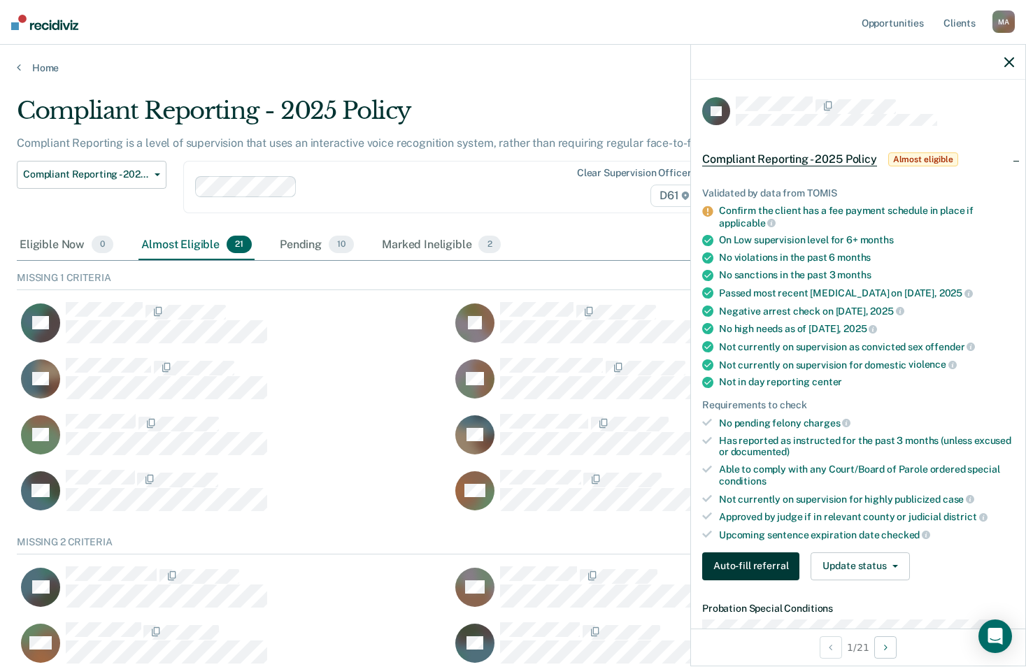
click at [749, 568] on button "Auto-fill referral" at bounding box center [750, 567] width 97 height 28
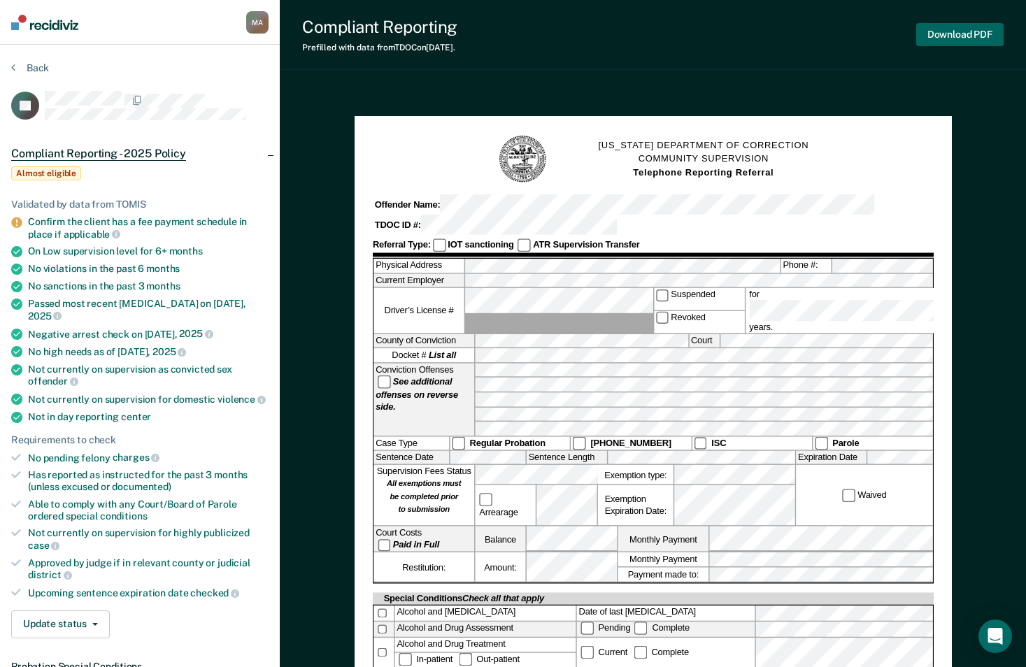
click at [973, 28] on button "Download PDF" at bounding box center [959, 34] width 87 height 23
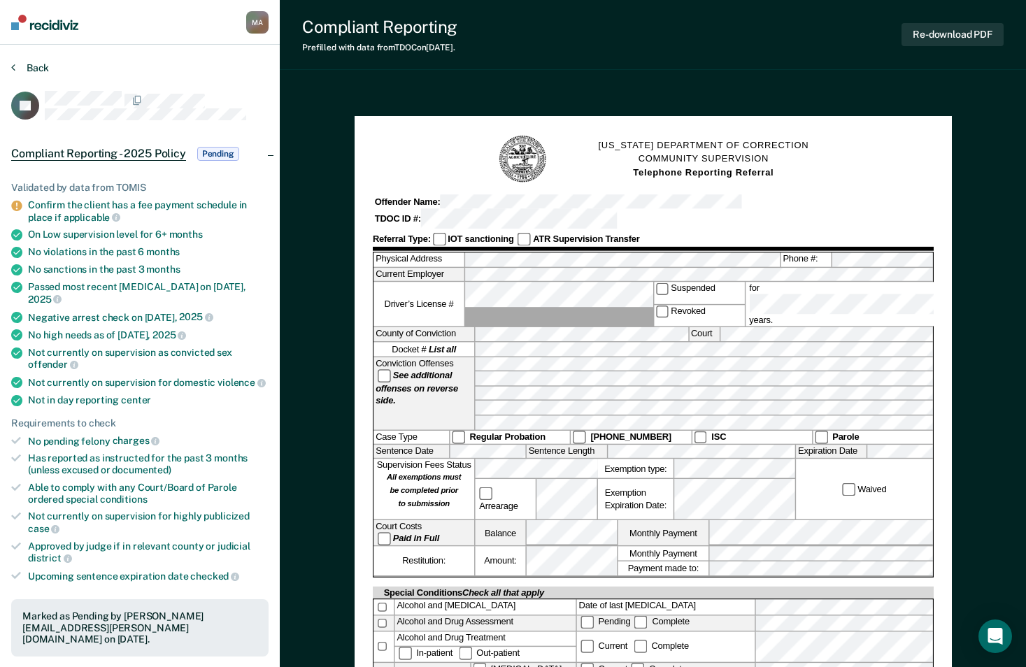
click at [33, 66] on button "Back" at bounding box center [30, 68] width 38 height 13
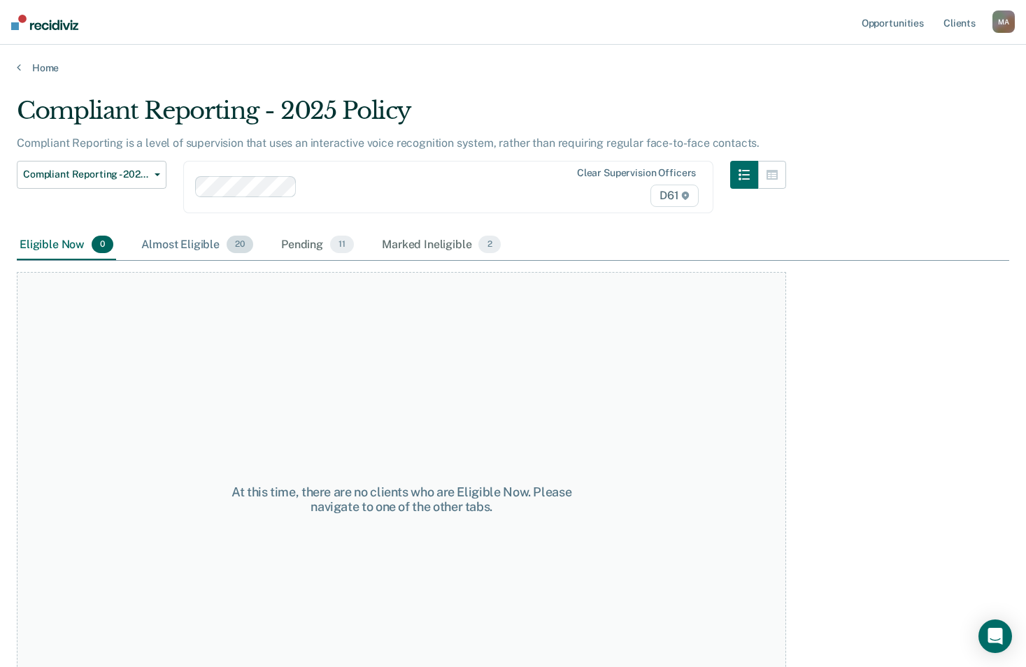
click at [195, 246] on div "Almost Eligible 20" at bounding box center [198, 245] width 118 height 31
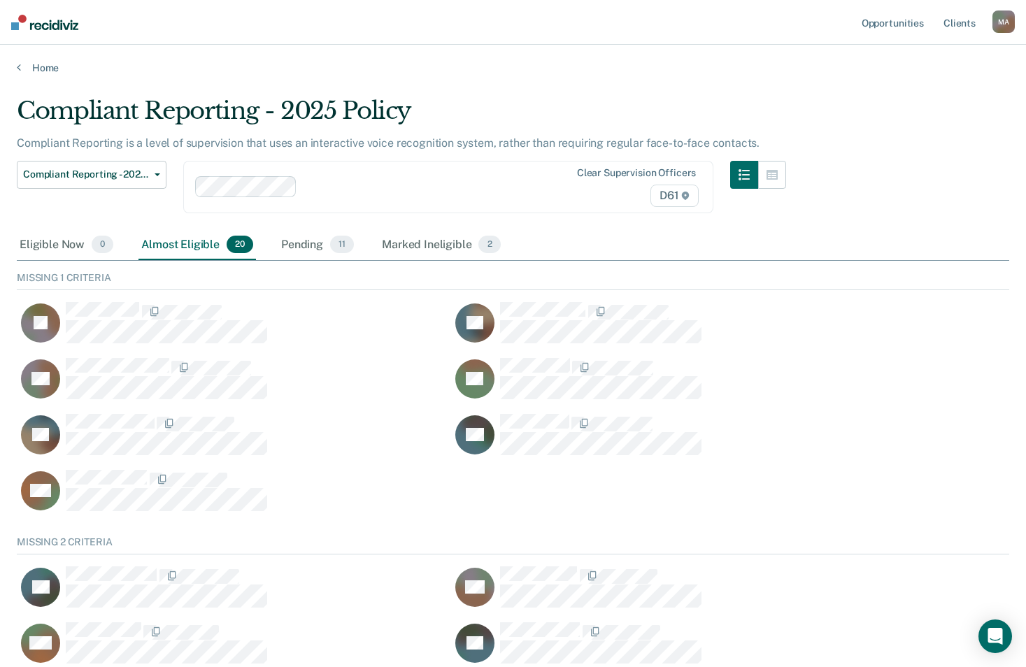
scroll to position [75, 982]
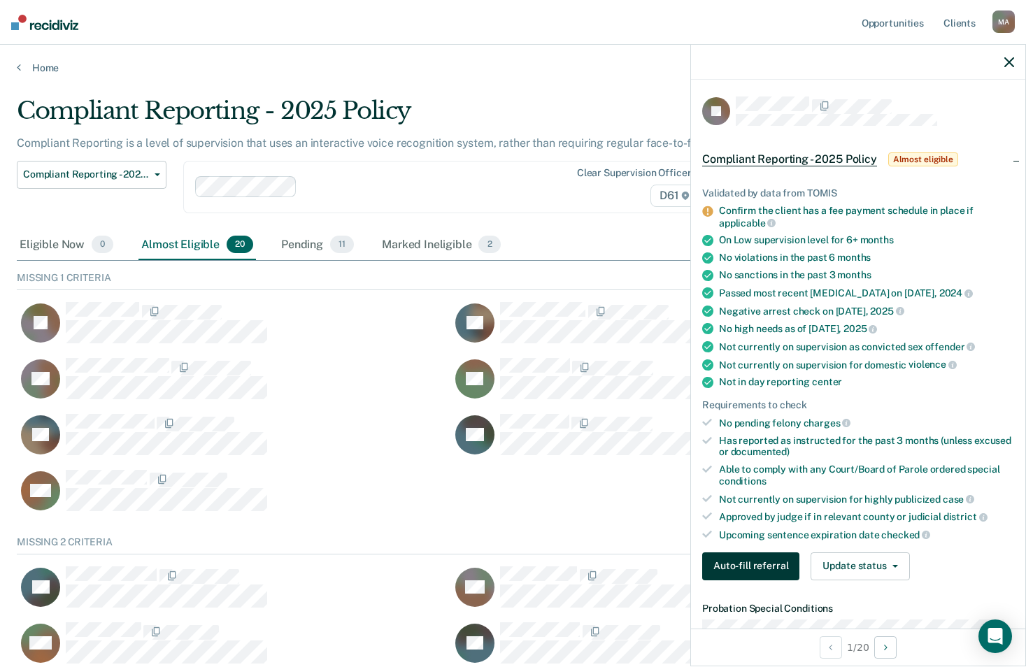
click at [743, 565] on button "Auto-fill referral" at bounding box center [750, 567] width 97 height 28
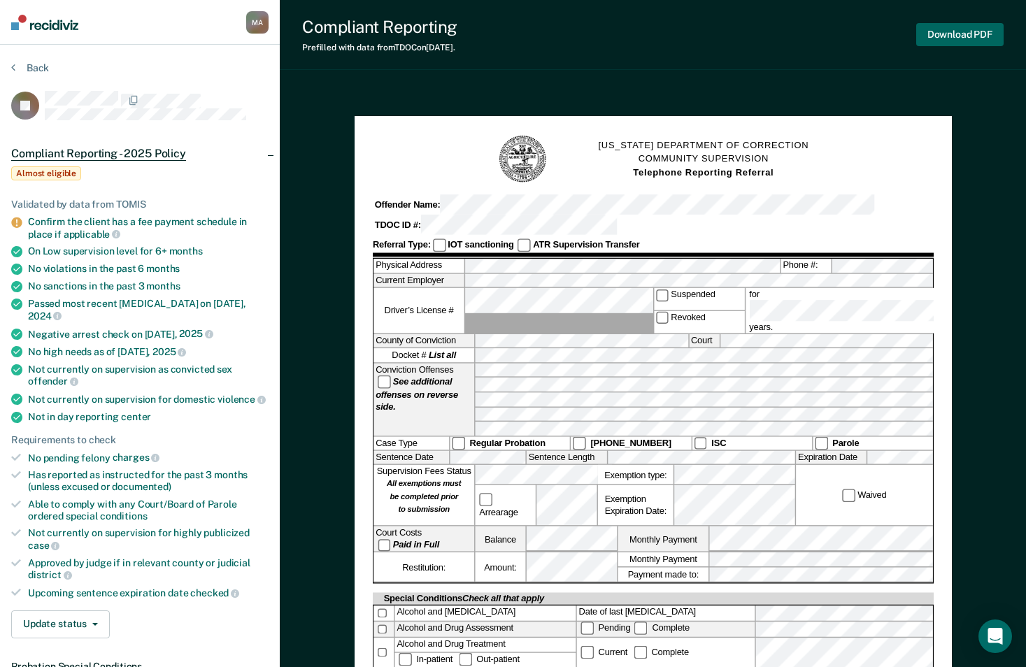
click at [944, 34] on button "Download PDF" at bounding box center [959, 34] width 87 height 23
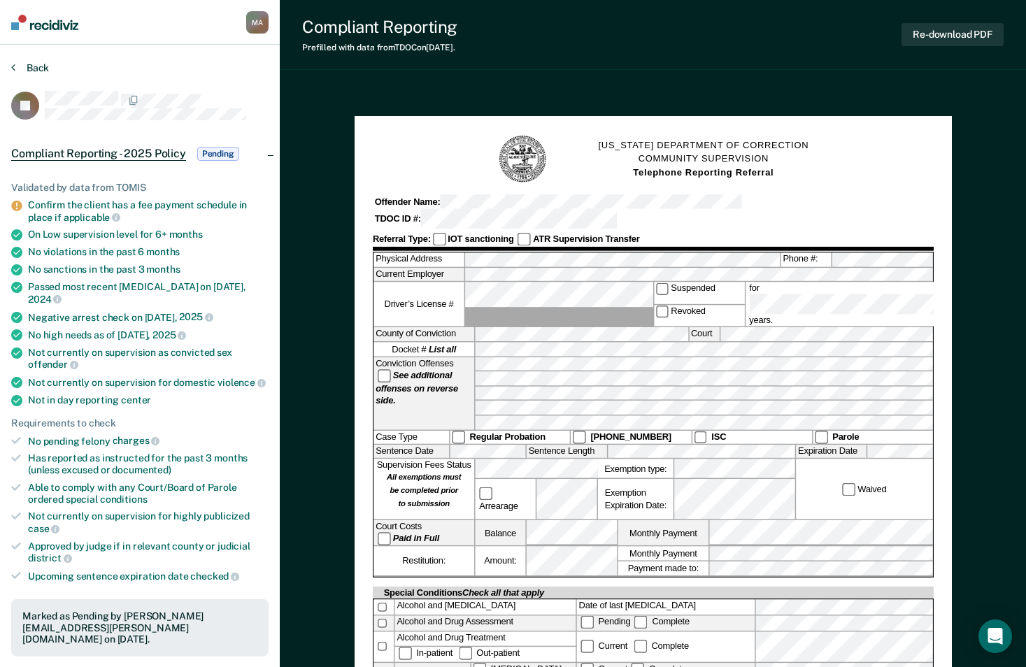
click at [37, 64] on button "Back" at bounding box center [30, 68] width 38 height 13
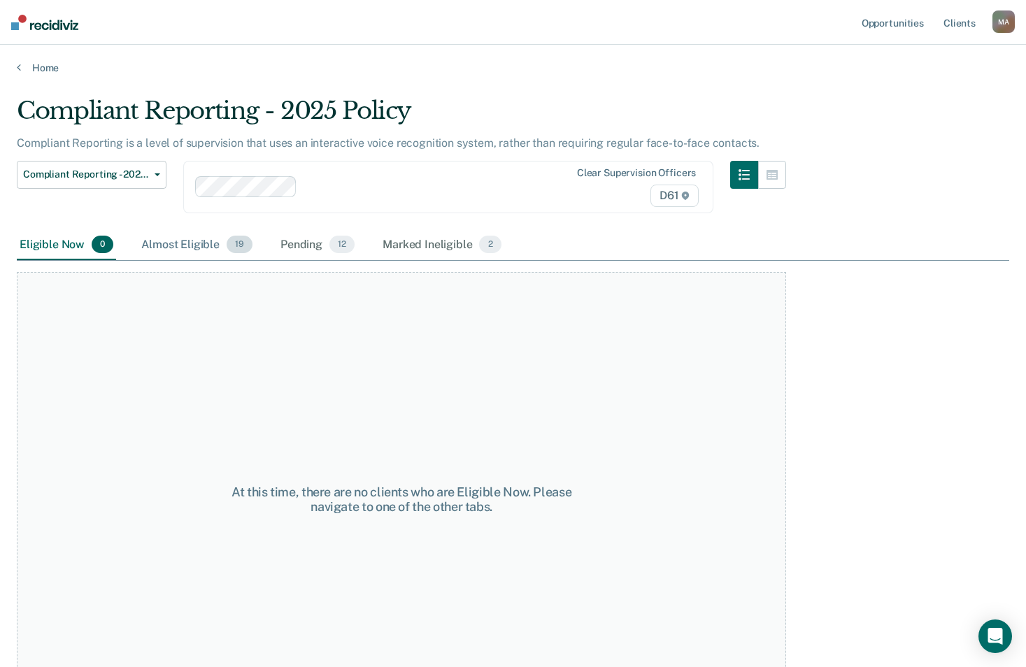
click at [183, 248] on div "Almost Eligible 19" at bounding box center [197, 245] width 117 height 31
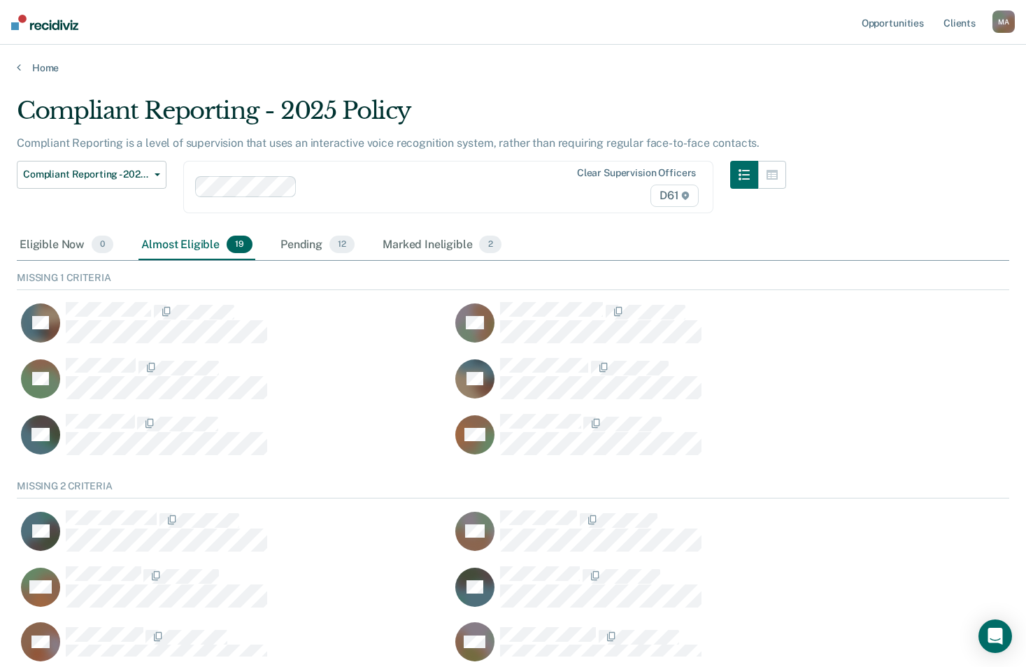
scroll to position [75, 982]
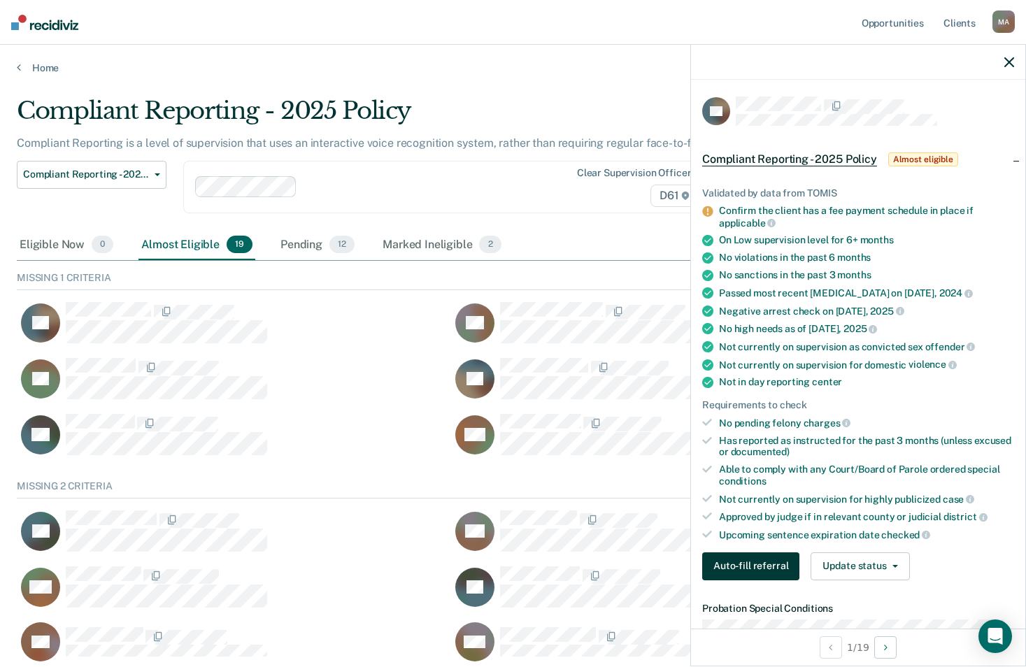
click at [765, 553] on button "Auto-fill referral" at bounding box center [750, 567] width 97 height 28
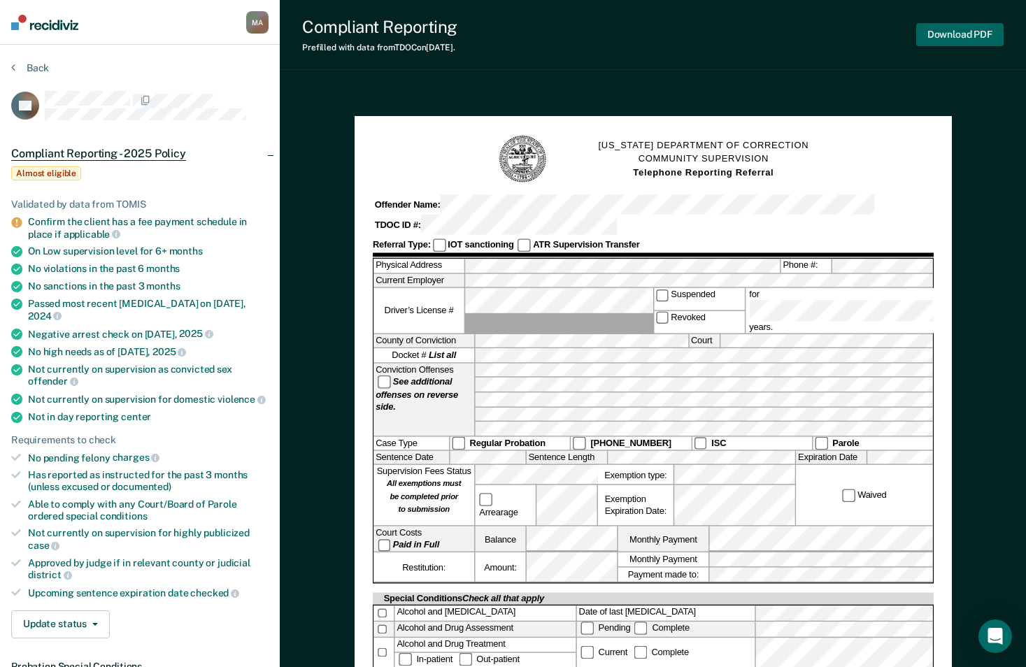
click at [973, 35] on button "Download PDF" at bounding box center [959, 34] width 87 height 23
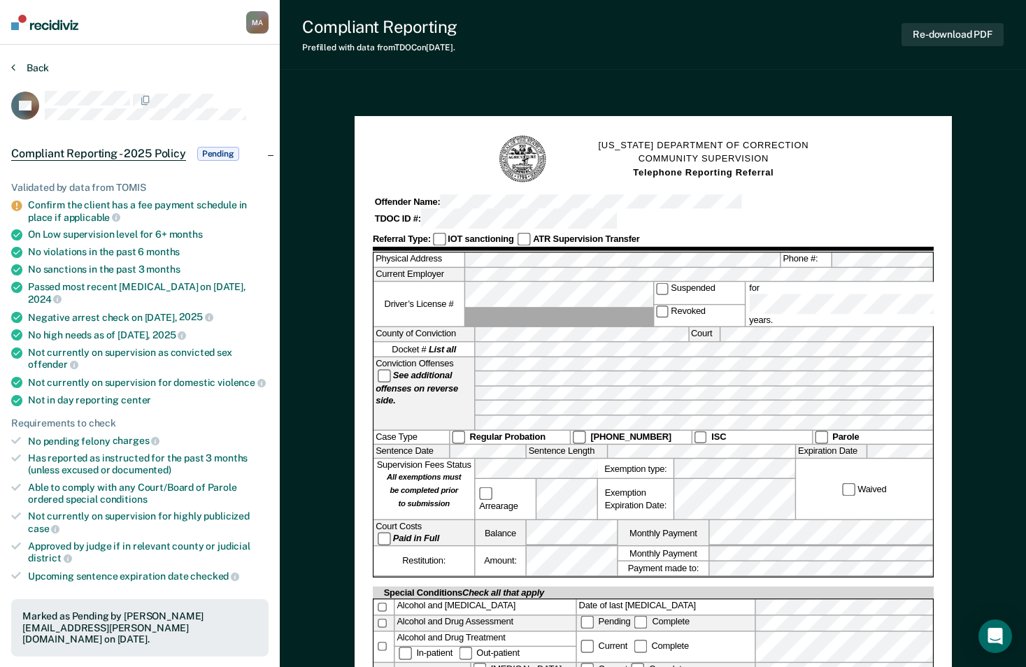
click at [38, 70] on button "Back" at bounding box center [30, 68] width 38 height 13
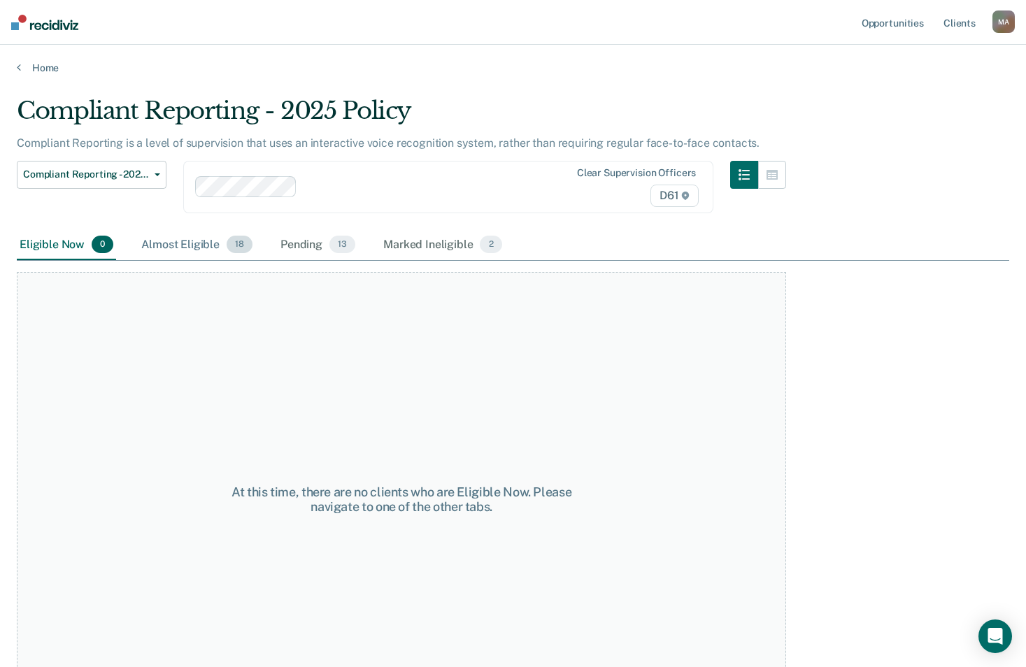
click at [187, 246] on div "Almost Eligible 18" at bounding box center [197, 245] width 117 height 31
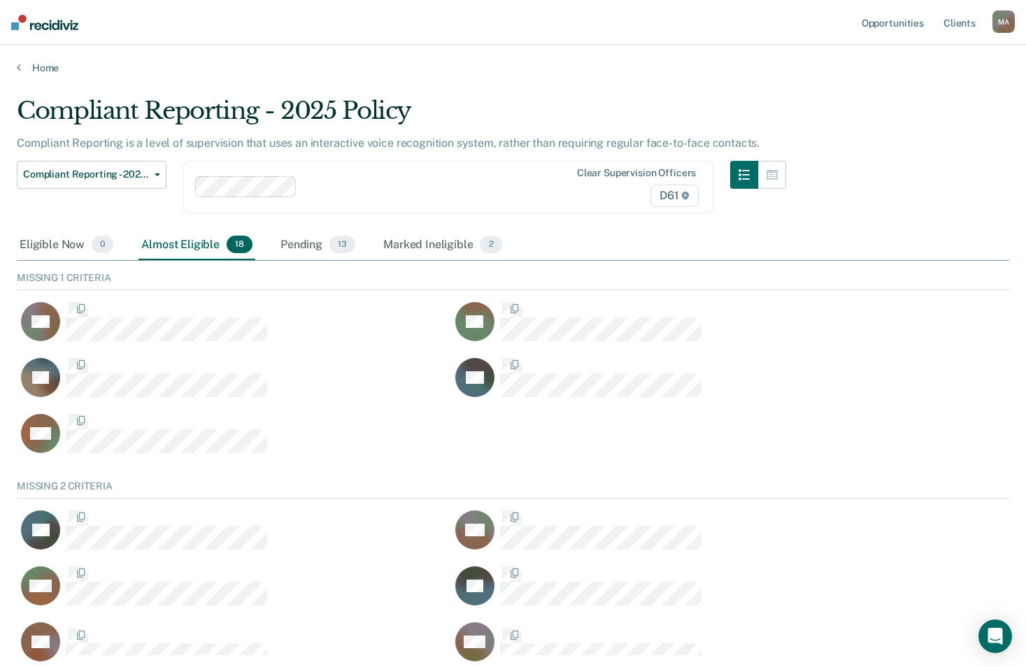
scroll to position [75, 982]
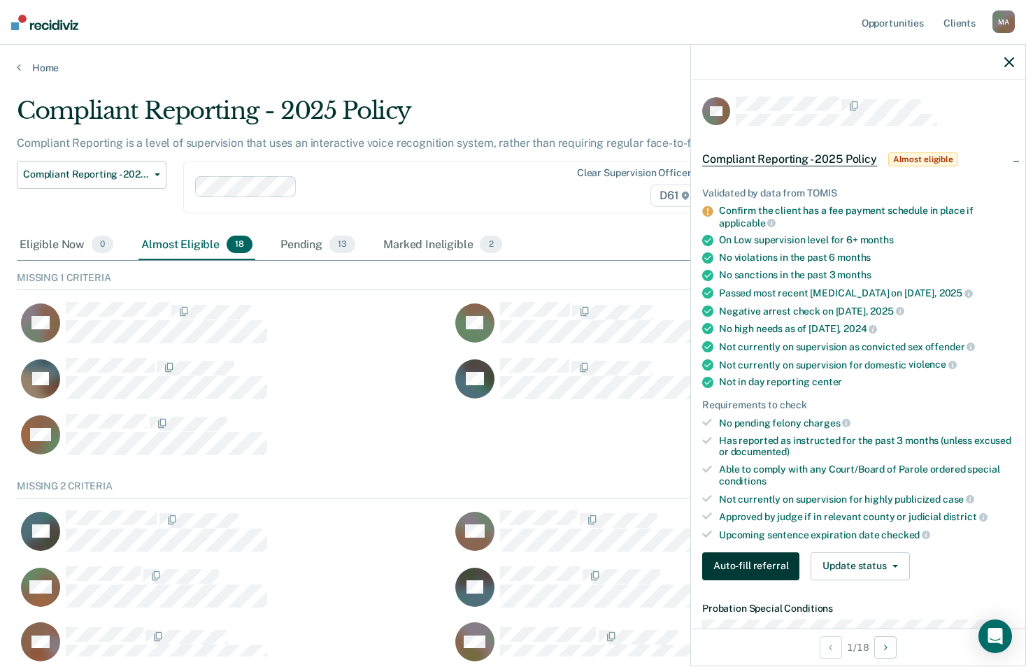
click at [767, 567] on button "Auto-fill referral" at bounding box center [750, 567] width 97 height 28
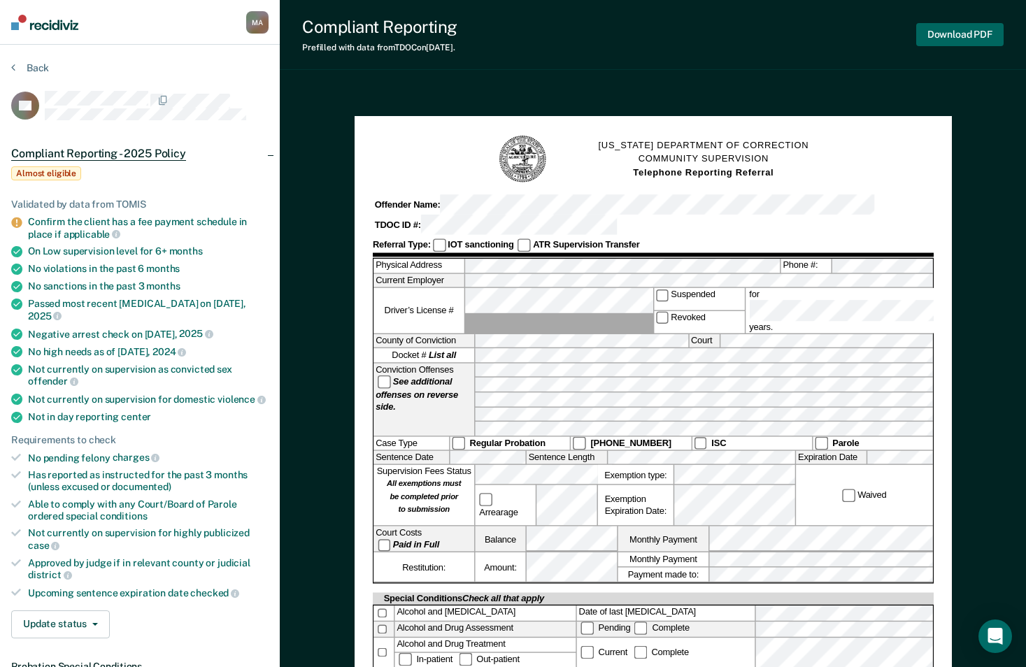
click at [963, 36] on button "Download PDF" at bounding box center [959, 34] width 87 height 23
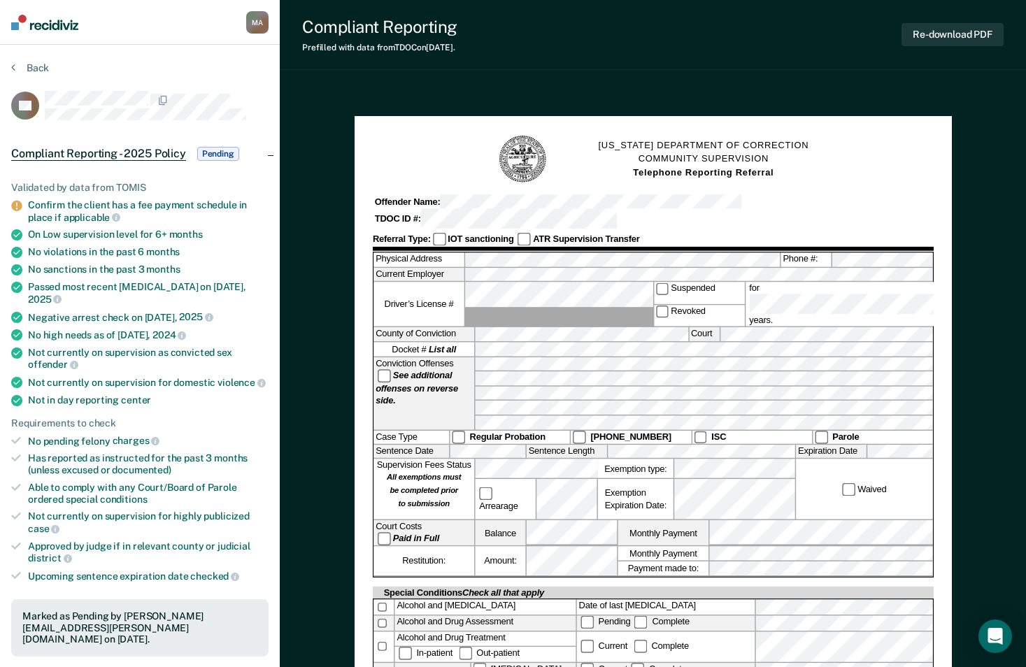
click at [32, 64] on button "Back" at bounding box center [30, 68] width 38 height 13
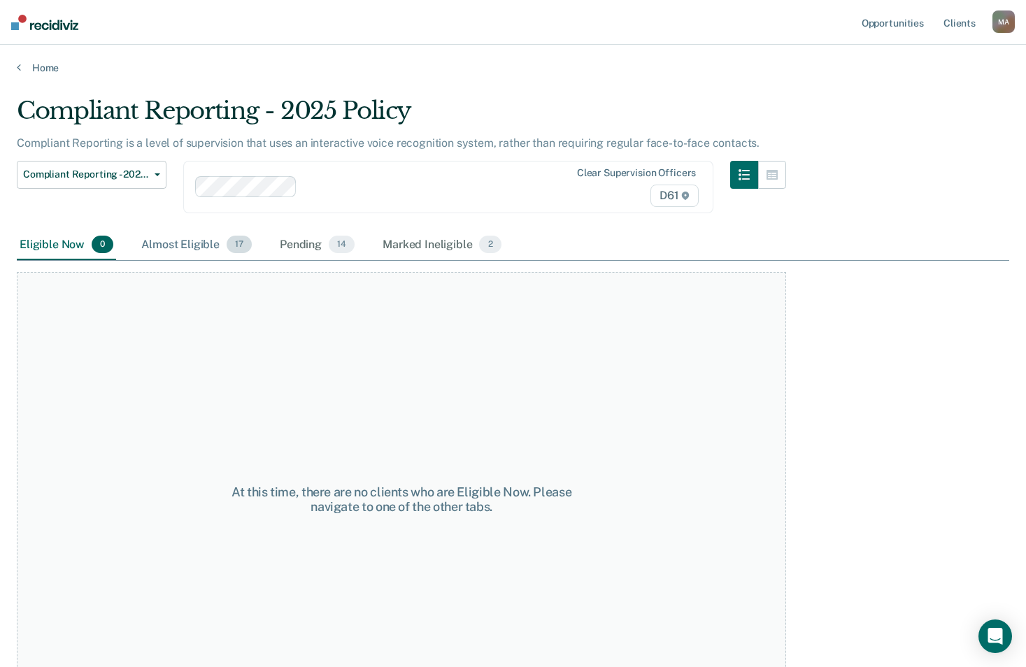
click at [174, 259] on div "Almost Eligible 17" at bounding box center [197, 245] width 116 height 31
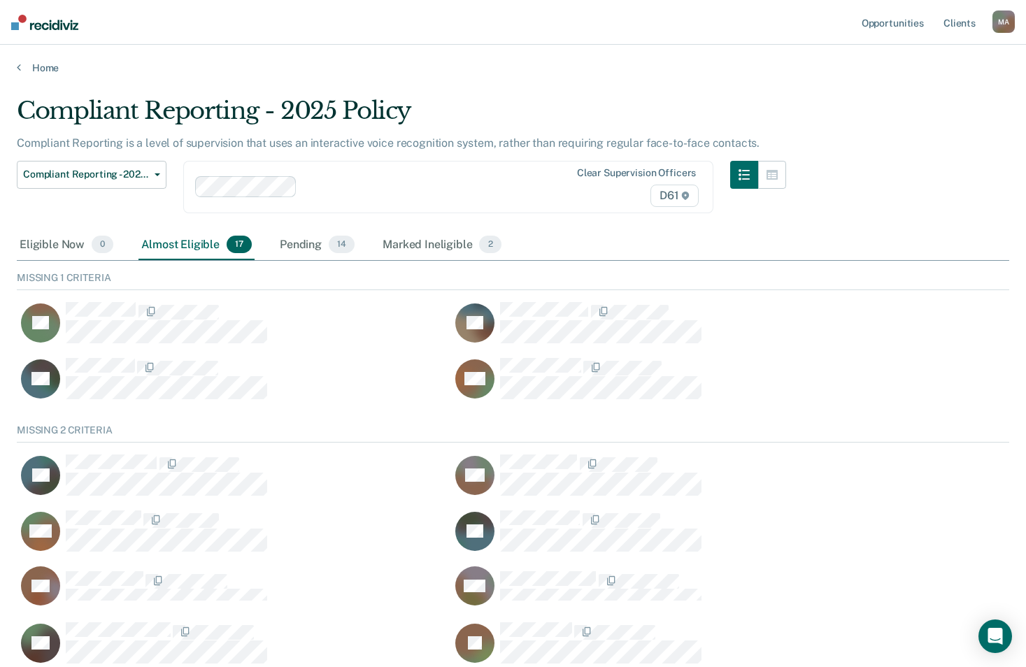
scroll to position [75, 982]
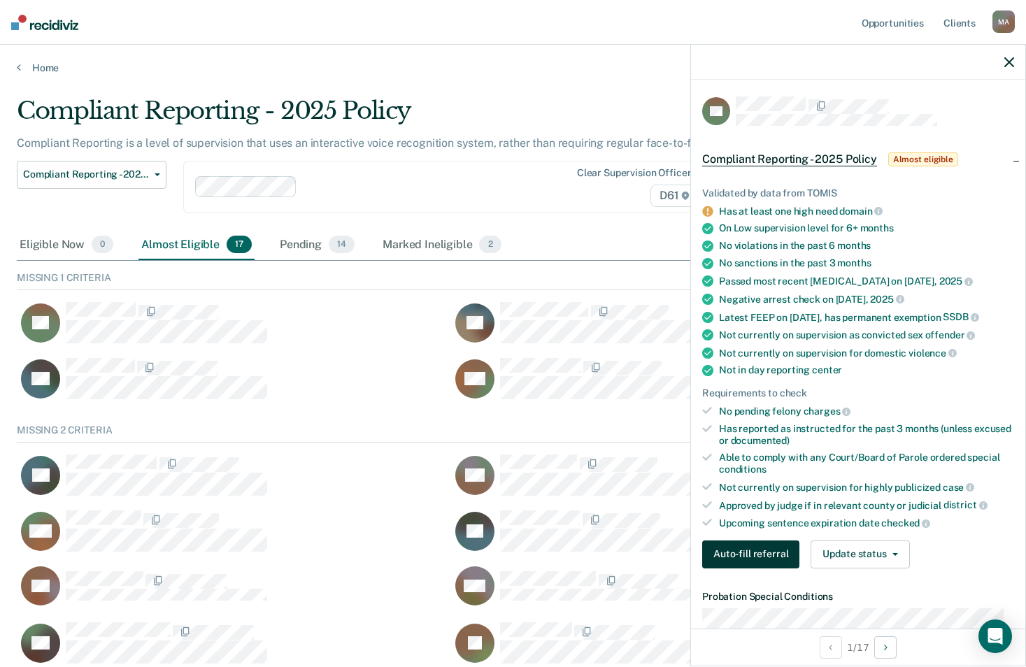
click at [742, 563] on button "Auto-fill referral" at bounding box center [750, 555] width 97 height 28
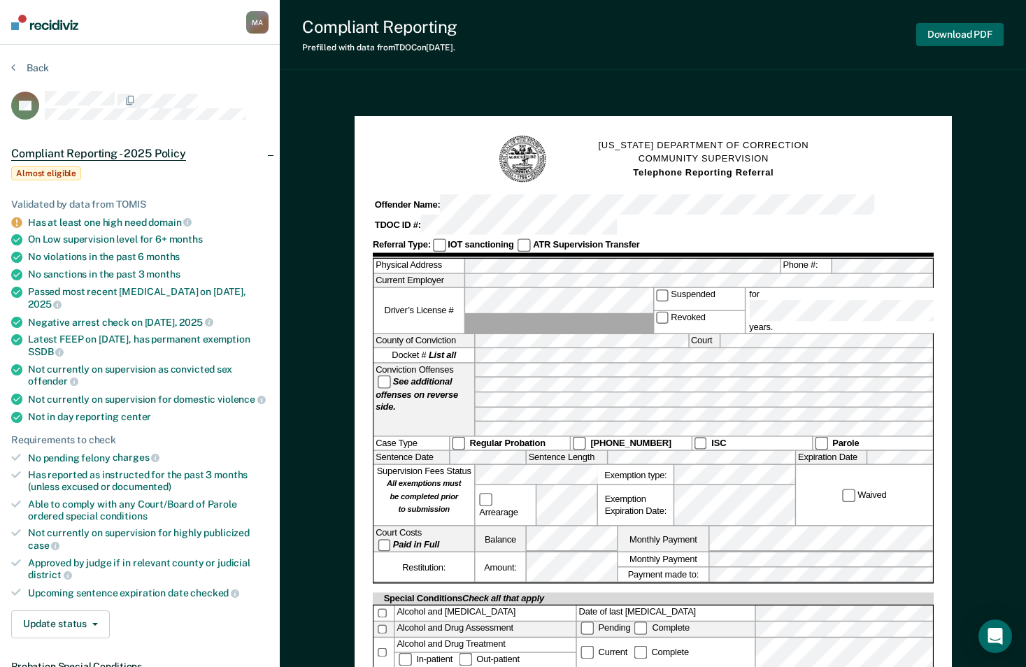
click at [949, 37] on button "Download PDF" at bounding box center [959, 34] width 87 height 23
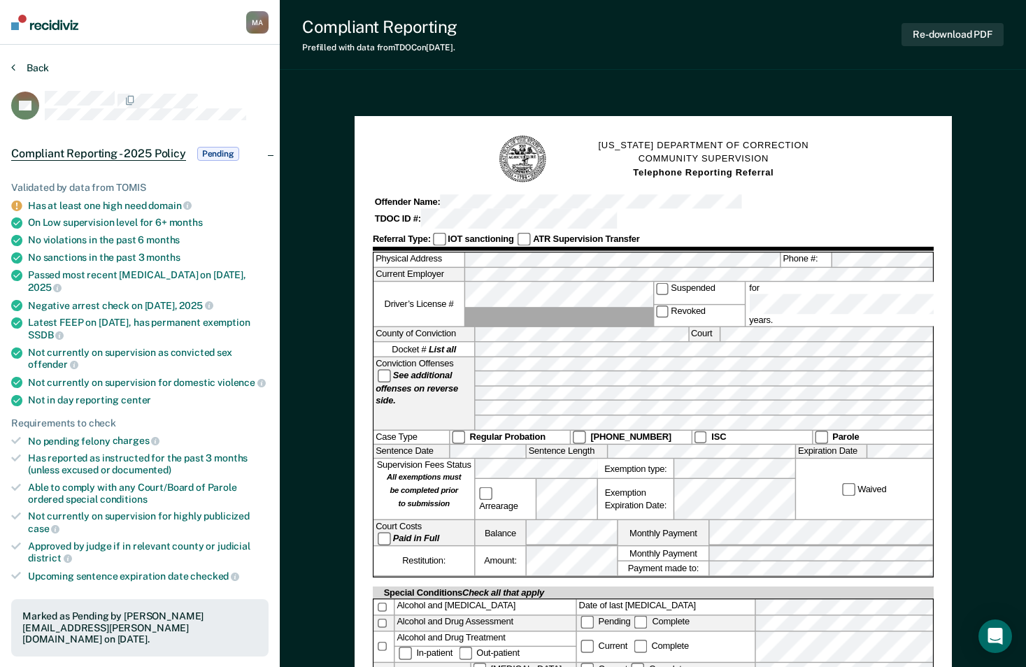
click at [34, 68] on button "Back" at bounding box center [30, 68] width 38 height 13
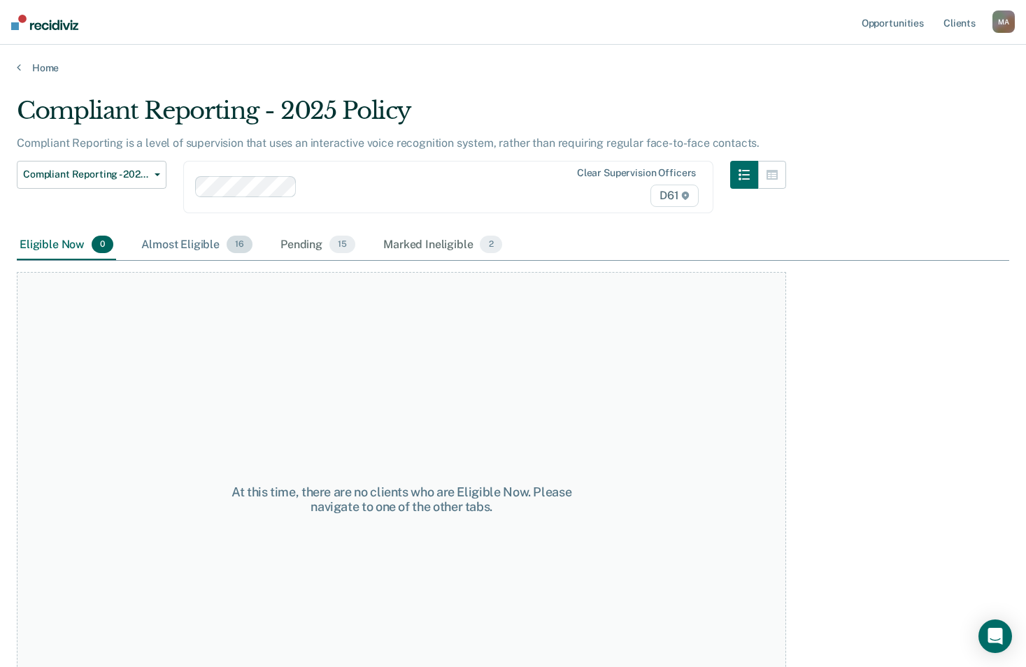
click at [162, 232] on div "Almost Eligible 16" at bounding box center [197, 245] width 117 height 31
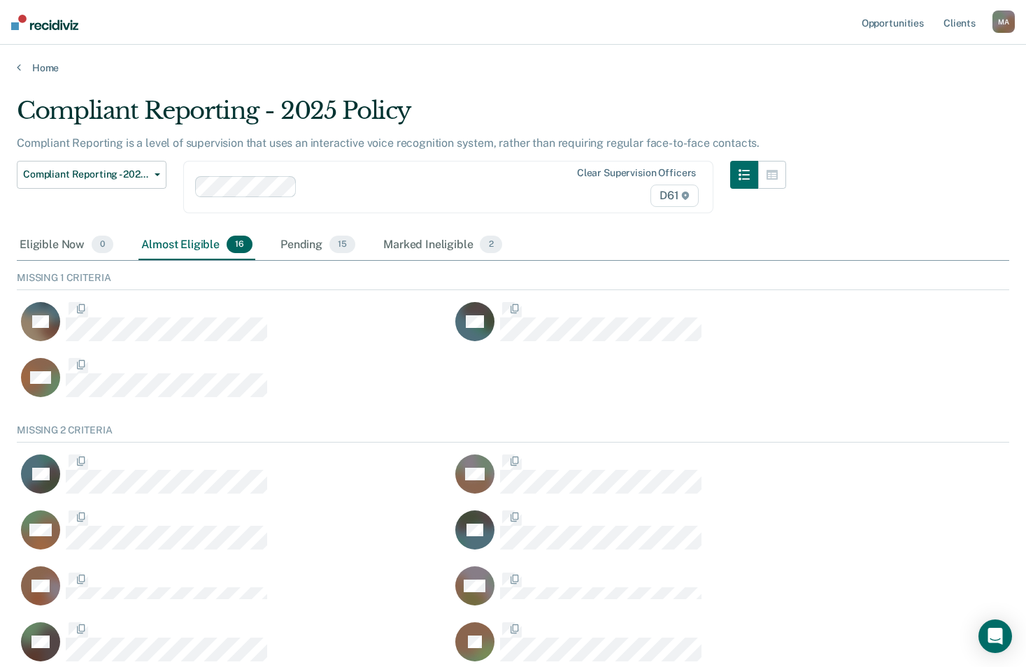
scroll to position [75, 982]
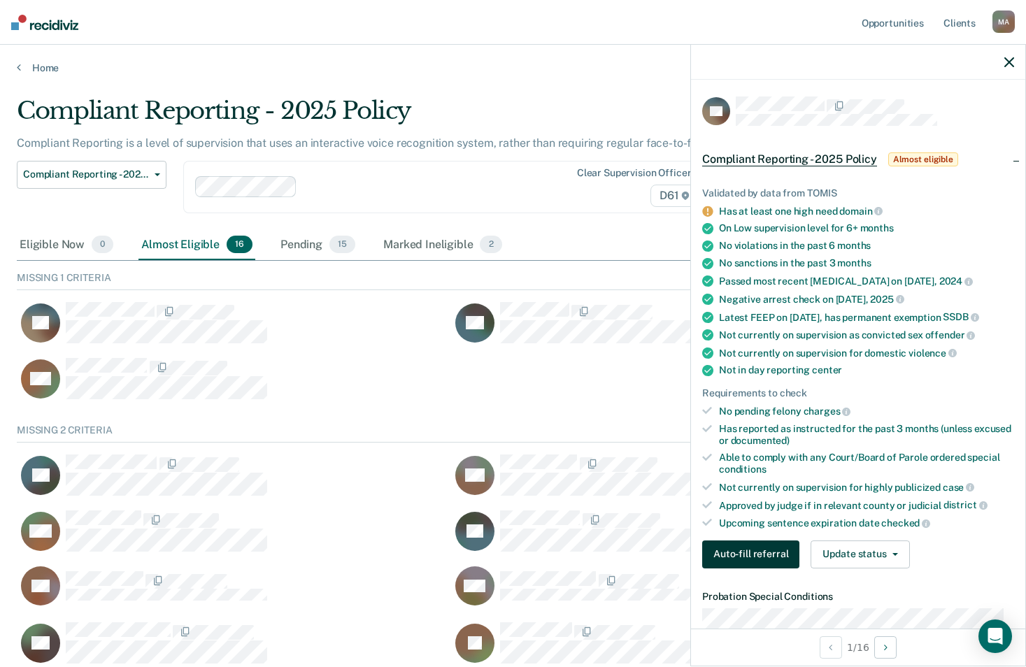
click at [748, 569] on button "Auto-fill referral" at bounding box center [750, 555] width 97 height 28
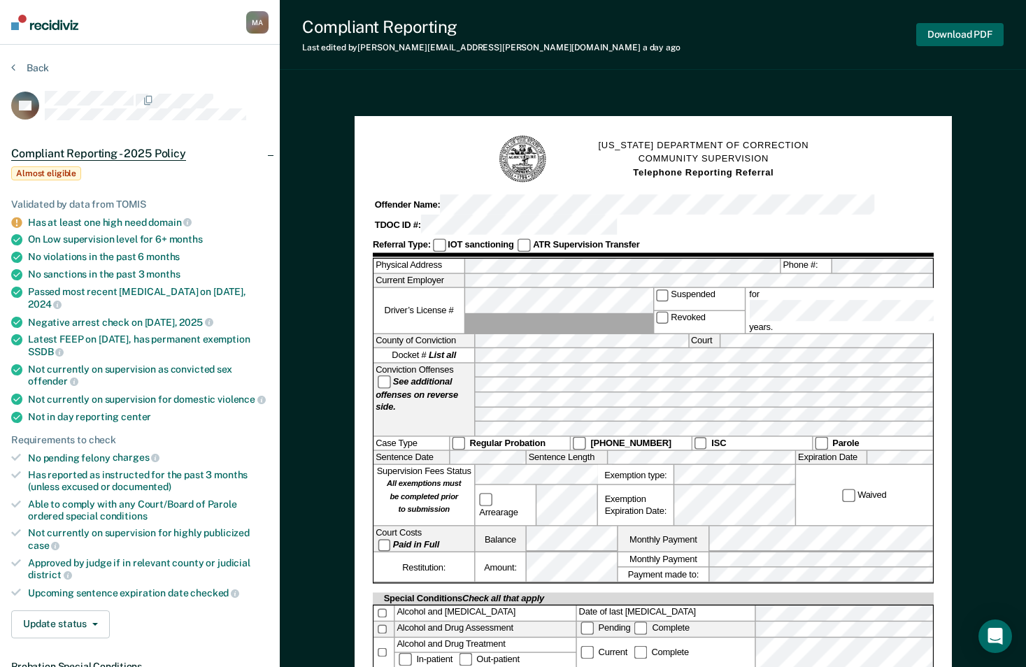
click at [964, 36] on button "Download PDF" at bounding box center [959, 34] width 87 height 23
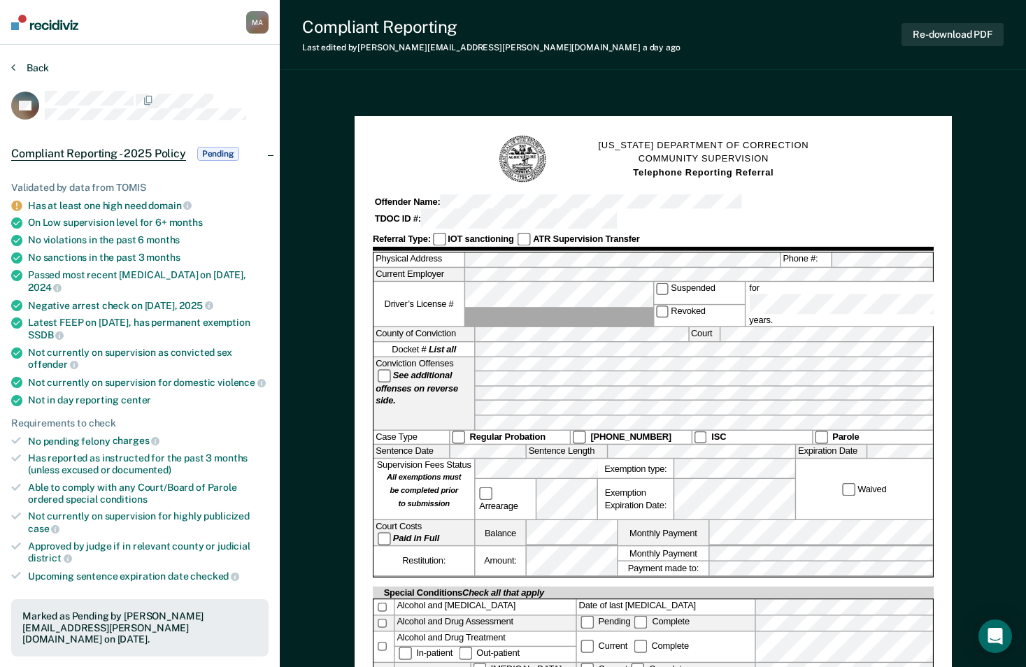
click at [38, 64] on button "Back" at bounding box center [30, 68] width 38 height 13
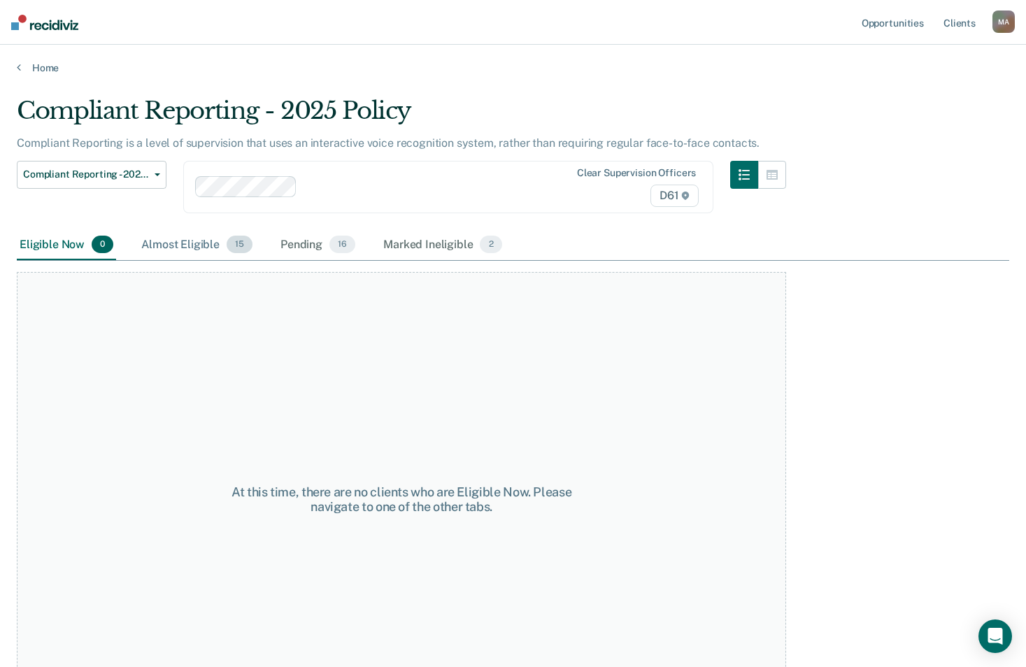
click at [178, 246] on div "Almost Eligible 15" at bounding box center [197, 245] width 117 height 31
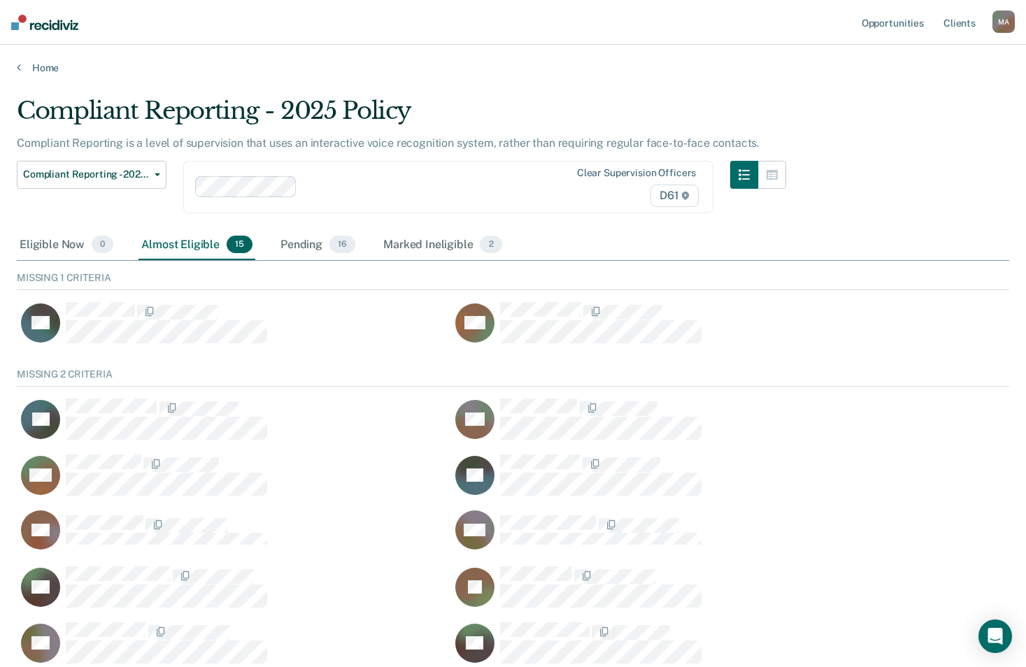
scroll to position [75, 982]
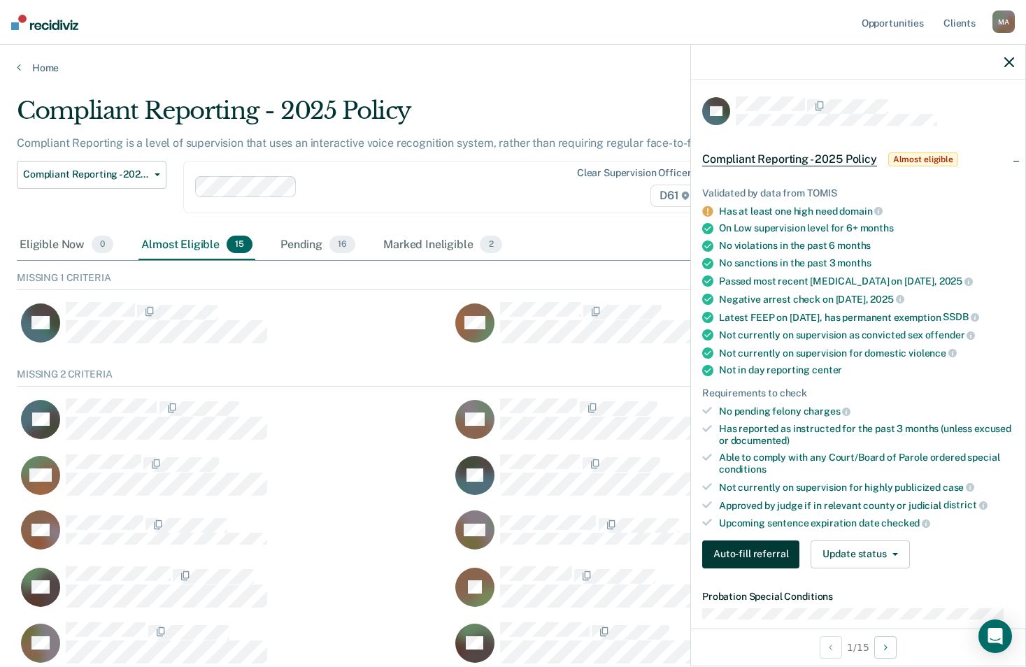
click at [750, 569] on button "Auto-fill referral" at bounding box center [750, 555] width 97 height 28
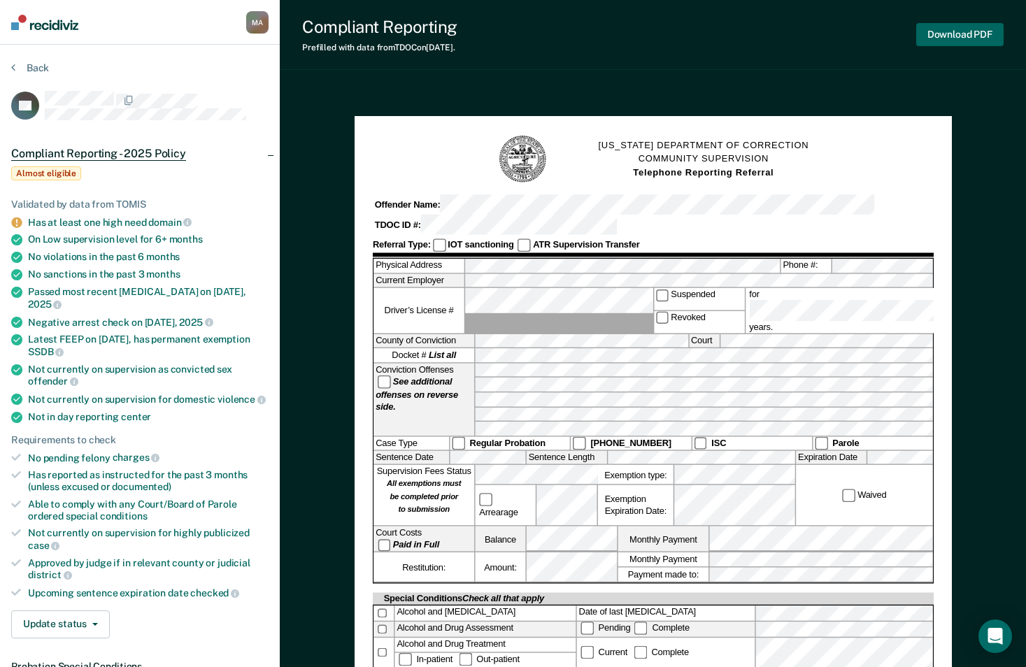
click at [966, 29] on button "Download PDF" at bounding box center [959, 34] width 87 height 23
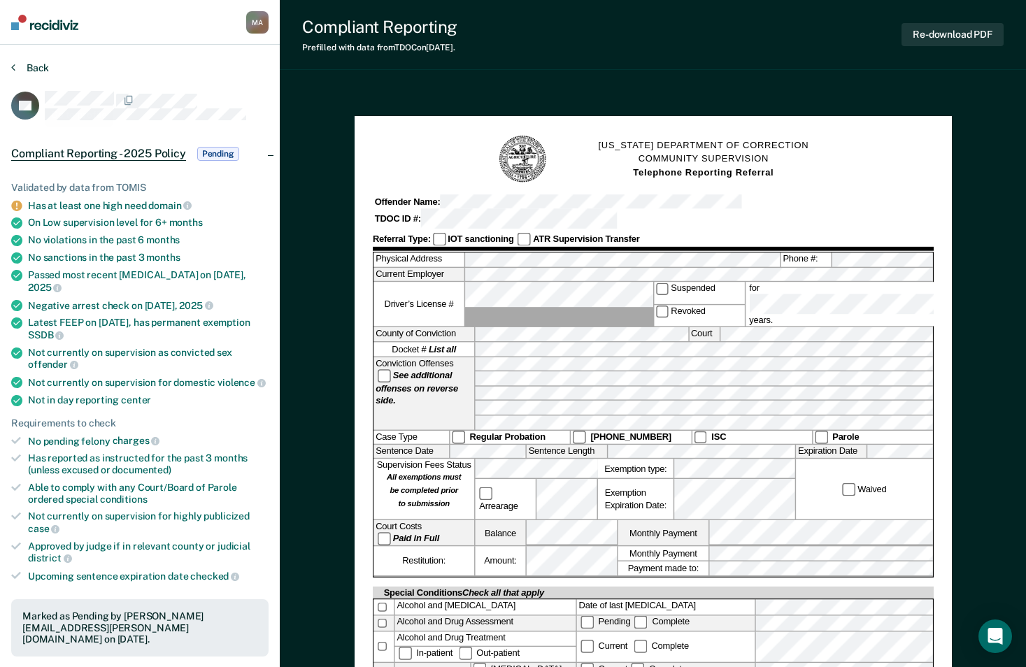
click at [34, 67] on button "Back" at bounding box center [30, 68] width 38 height 13
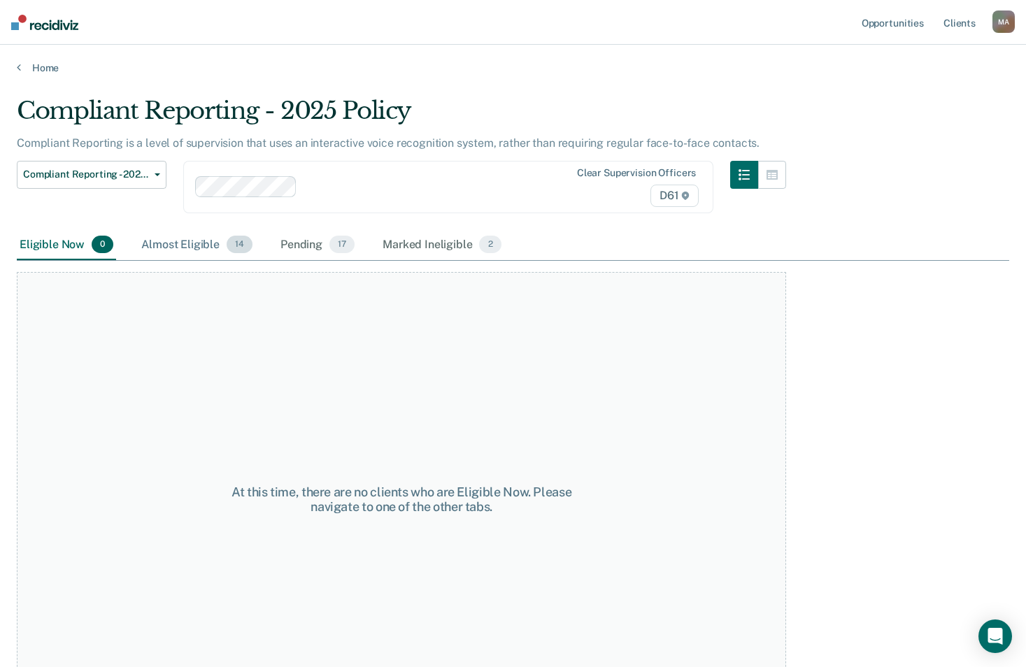
click at [174, 248] on div "Almost Eligible 14" at bounding box center [197, 245] width 117 height 31
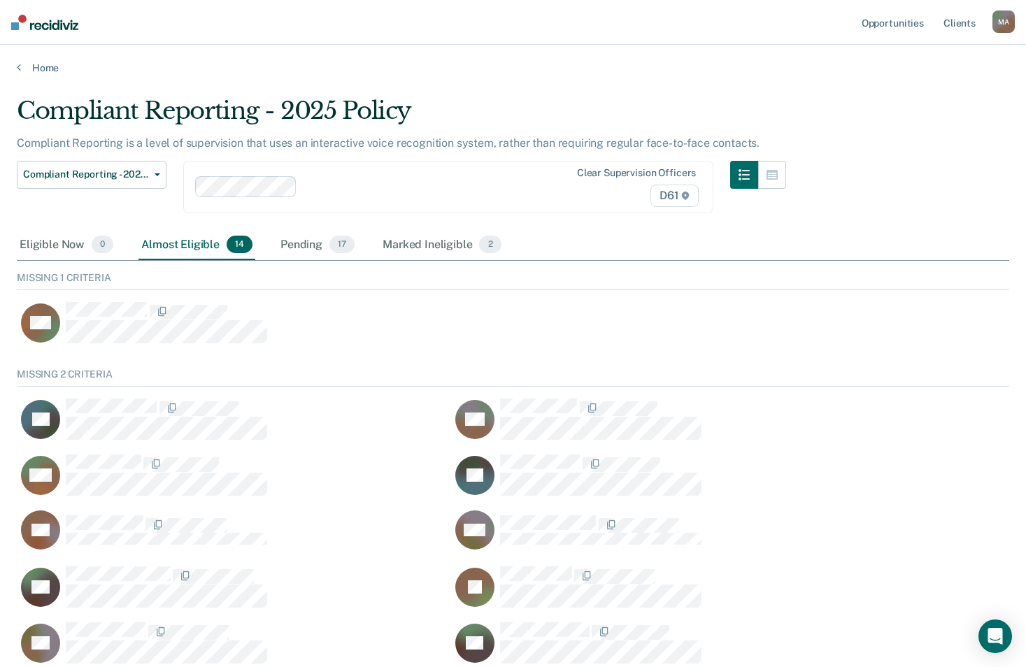
scroll to position [75, 982]
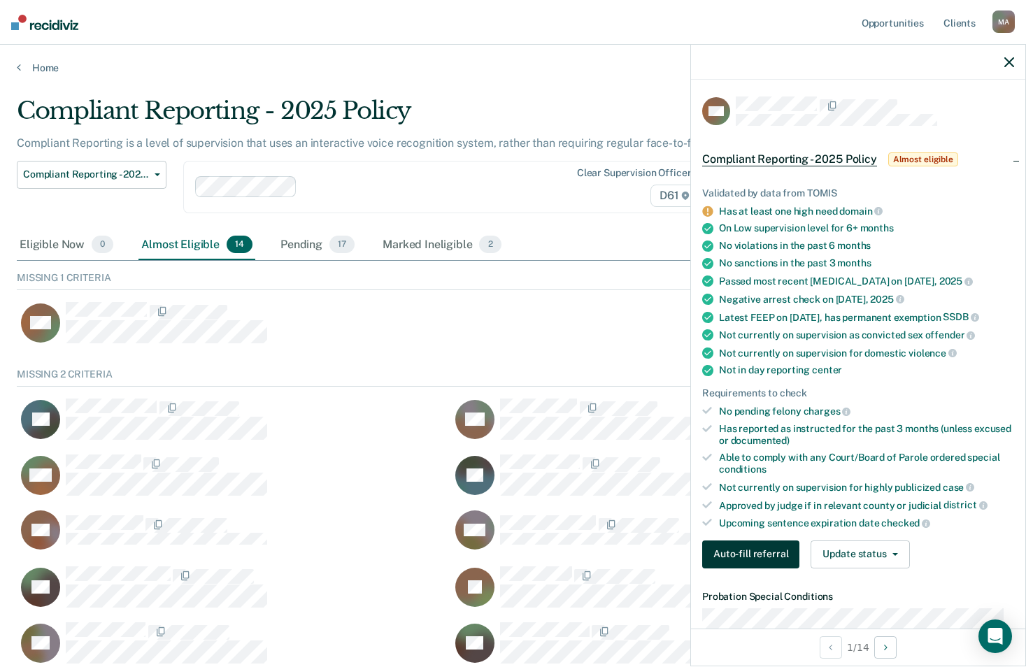
click at [748, 562] on button "Auto-fill referral" at bounding box center [750, 555] width 97 height 28
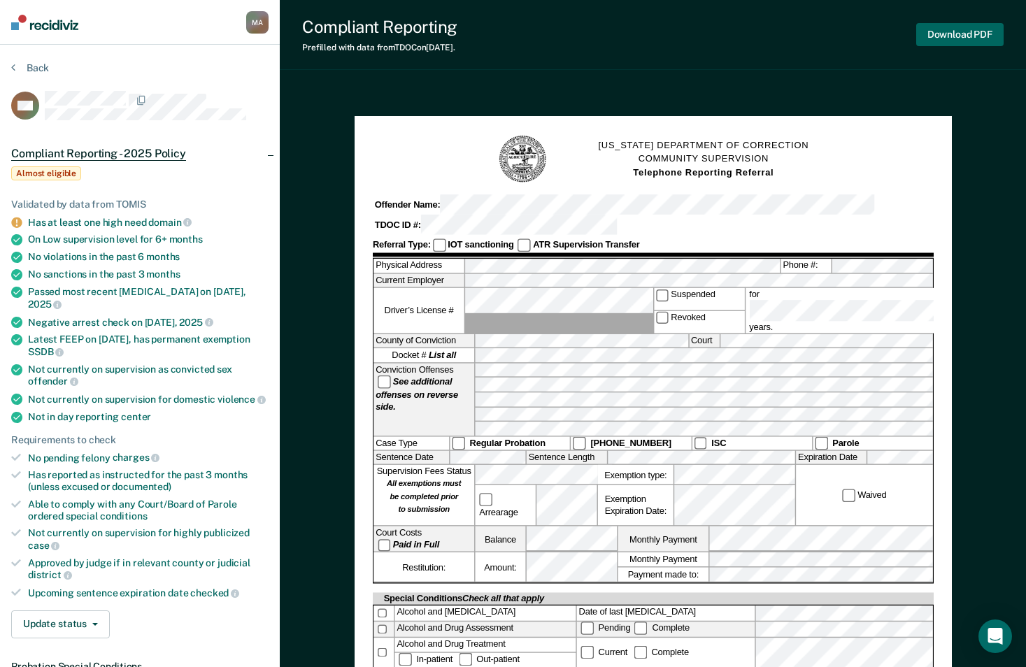
click at [963, 41] on button "Download PDF" at bounding box center [959, 34] width 87 height 23
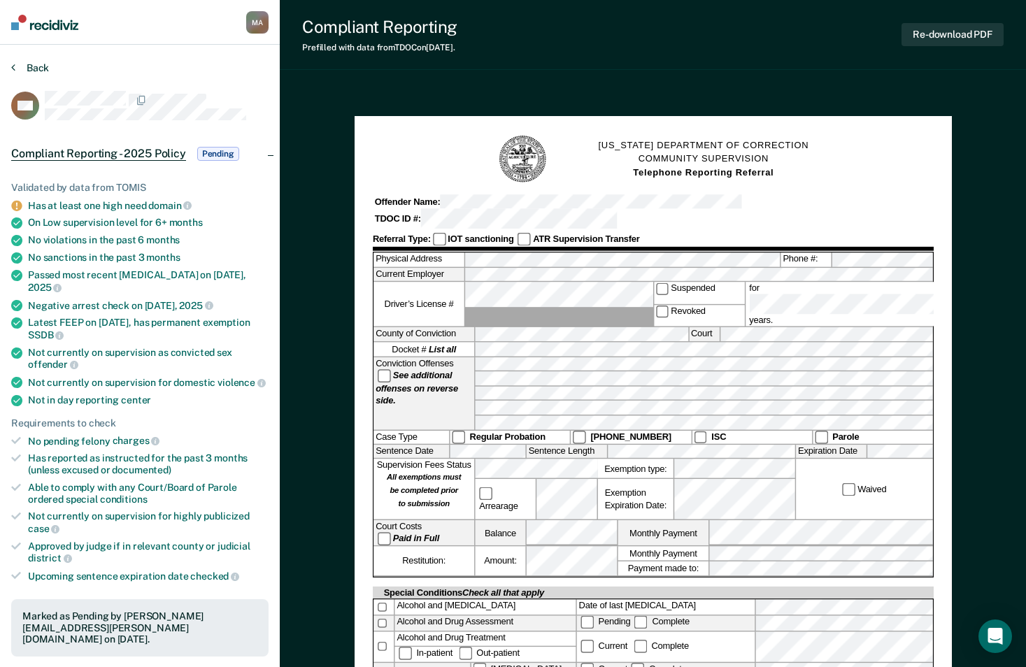
click at [32, 66] on button "Back" at bounding box center [30, 68] width 38 height 13
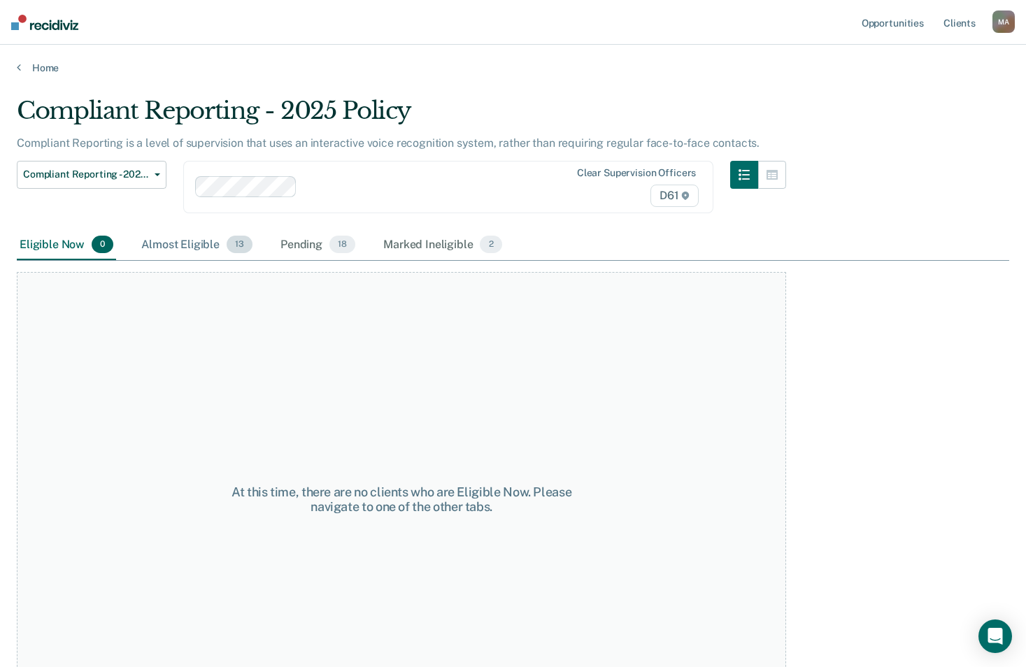
click at [191, 247] on div "Almost Eligible 13" at bounding box center [197, 245] width 117 height 31
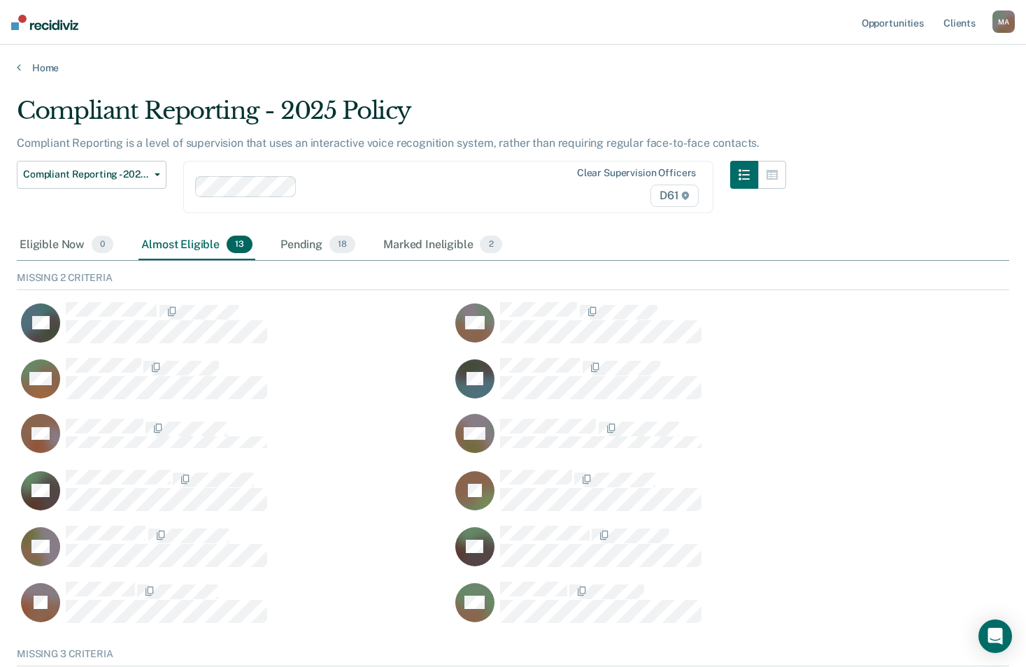
scroll to position [75, 982]
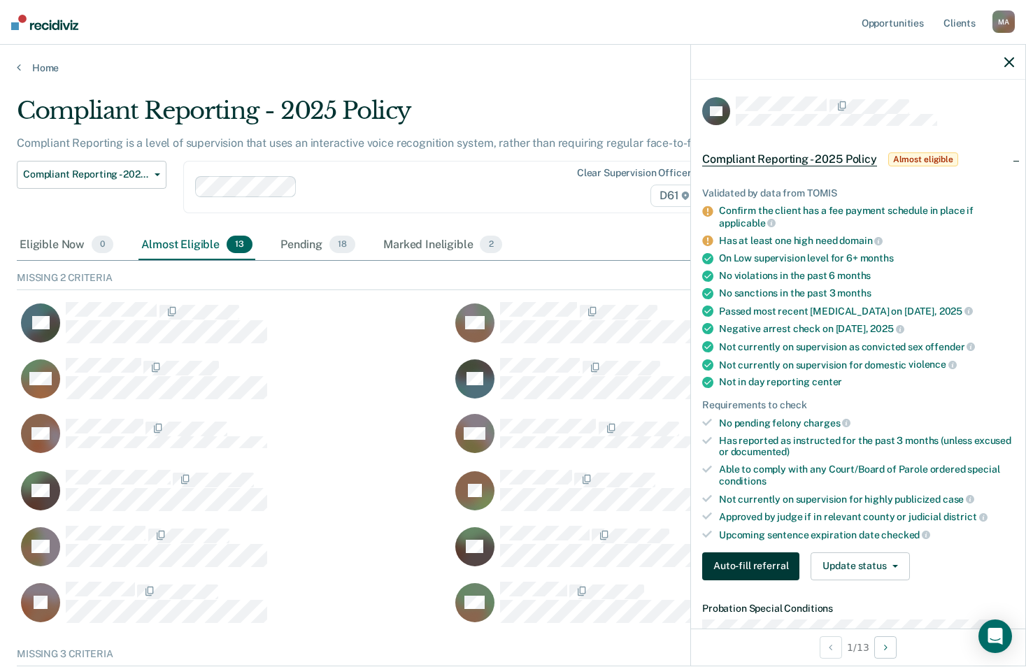
click at [737, 572] on button "Auto-fill referral" at bounding box center [750, 567] width 97 height 28
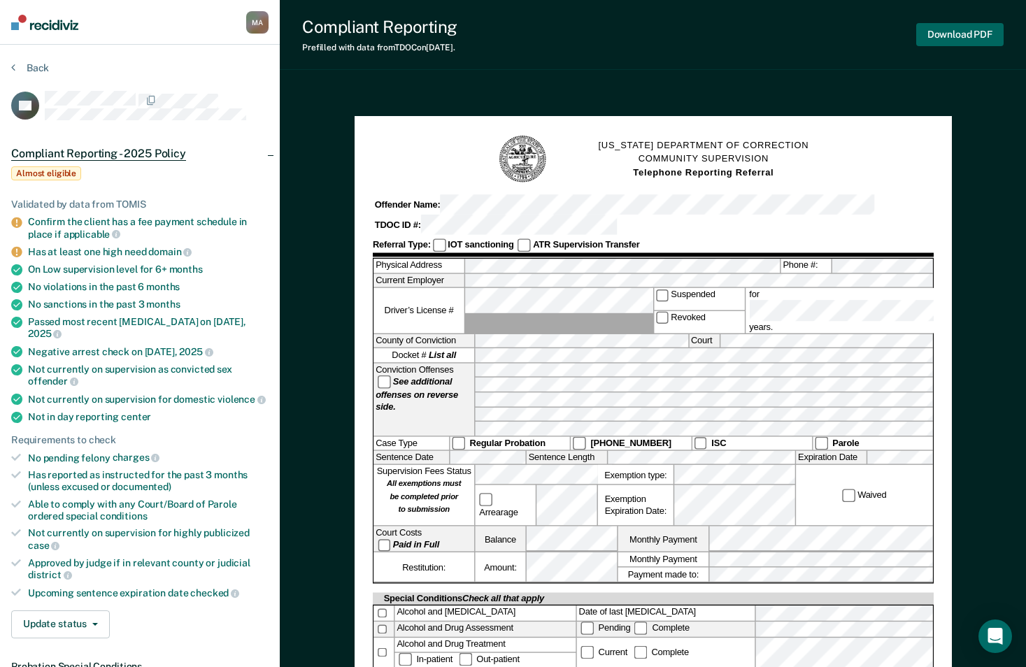
click at [953, 41] on button "Download PDF" at bounding box center [959, 34] width 87 height 23
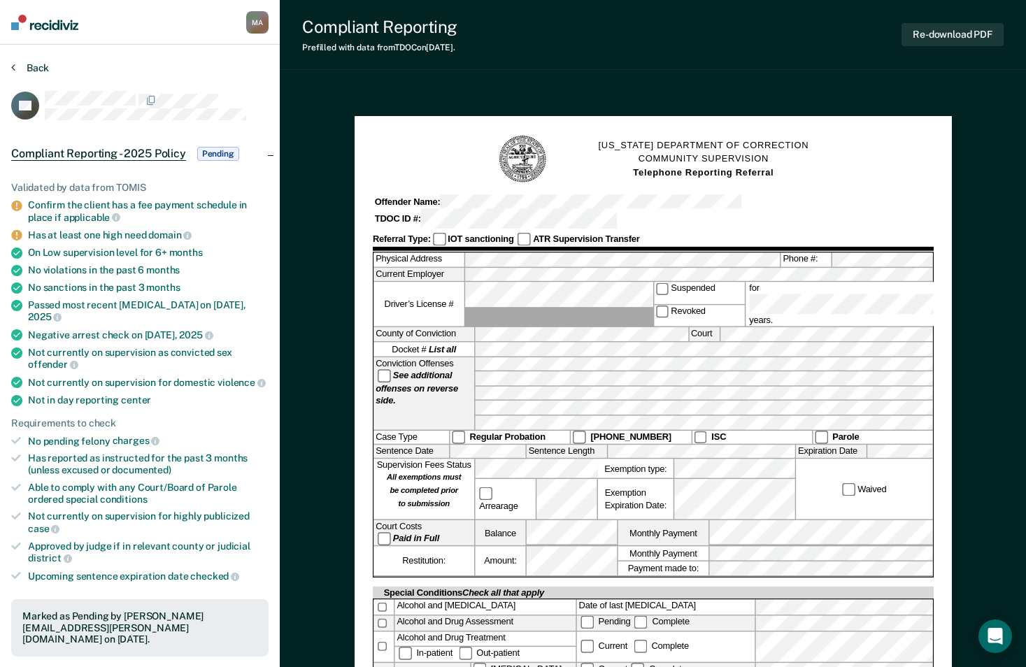
click at [31, 67] on button "Back" at bounding box center [30, 68] width 38 height 13
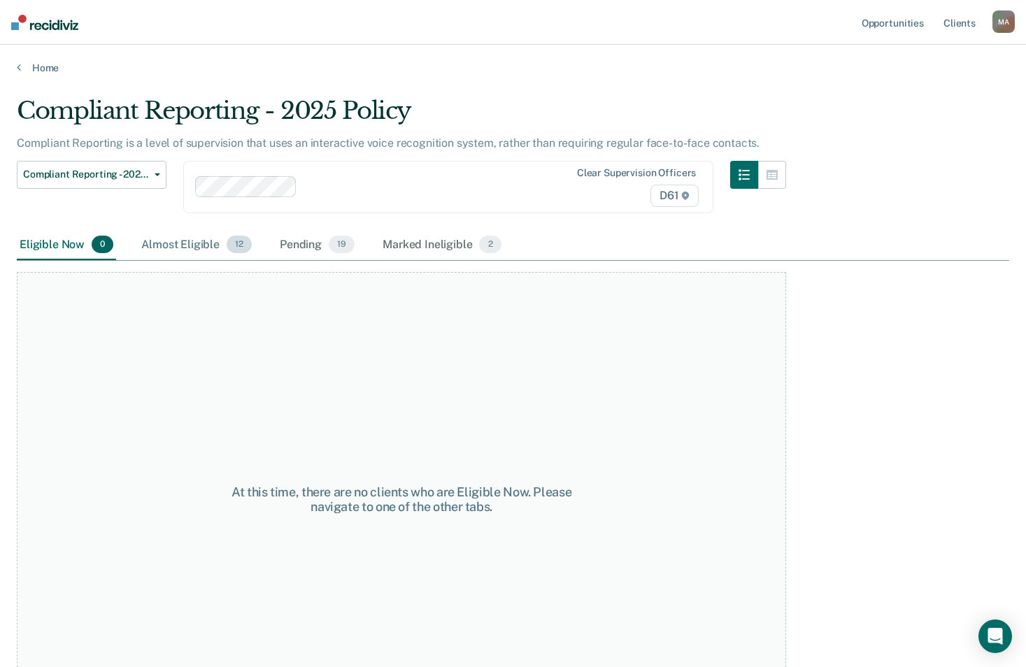
click at [201, 253] on div "Almost Eligible 12" at bounding box center [197, 245] width 116 height 31
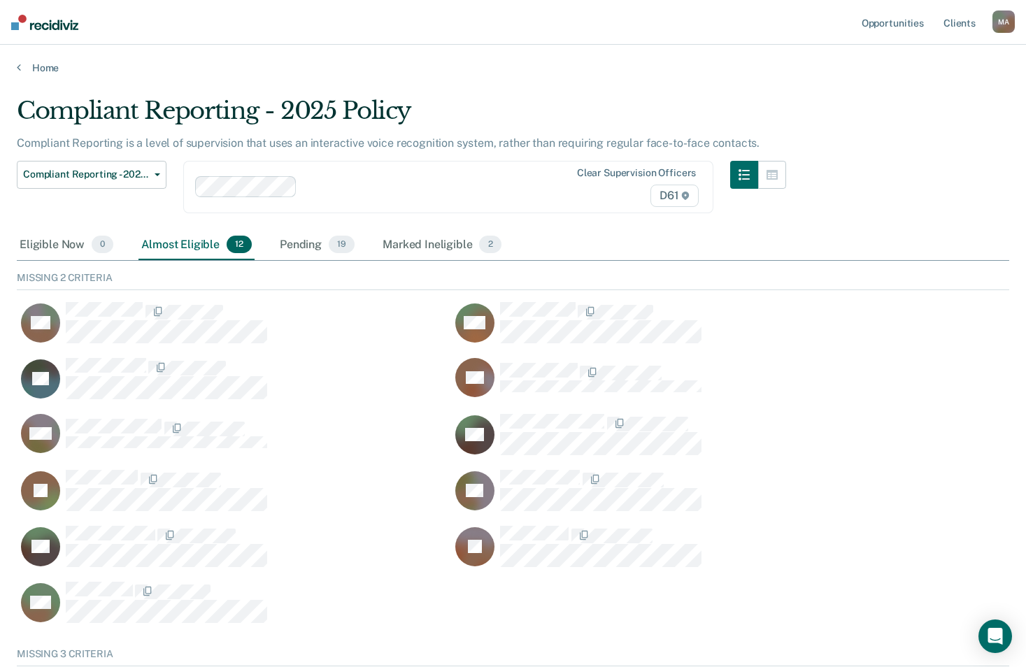
scroll to position [75, 982]
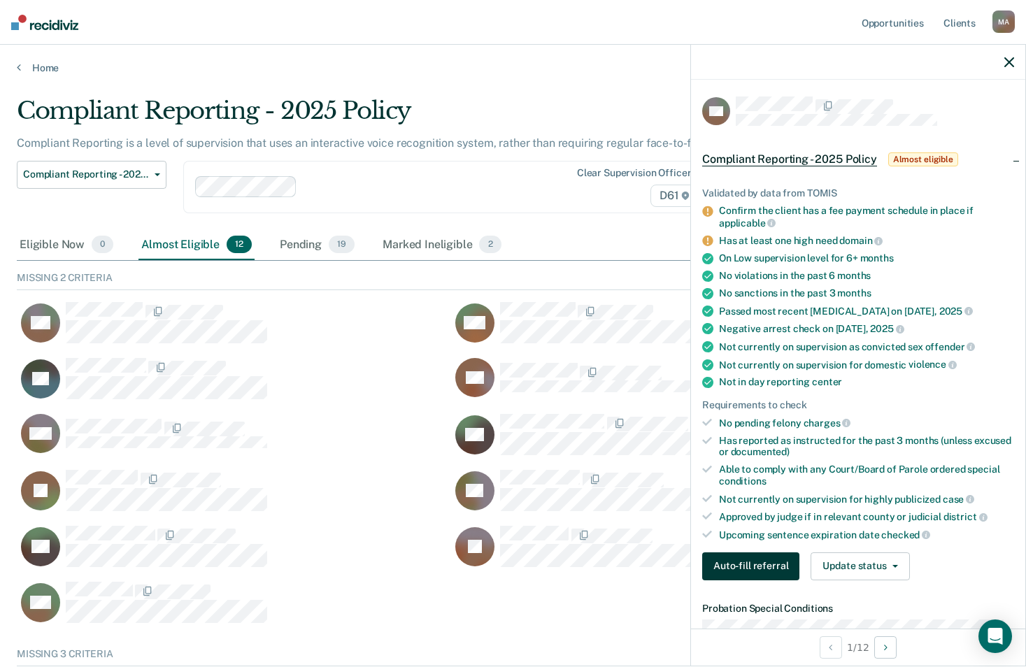
click at [753, 572] on button "Auto-fill referral" at bounding box center [750, 567] width 97 height 28
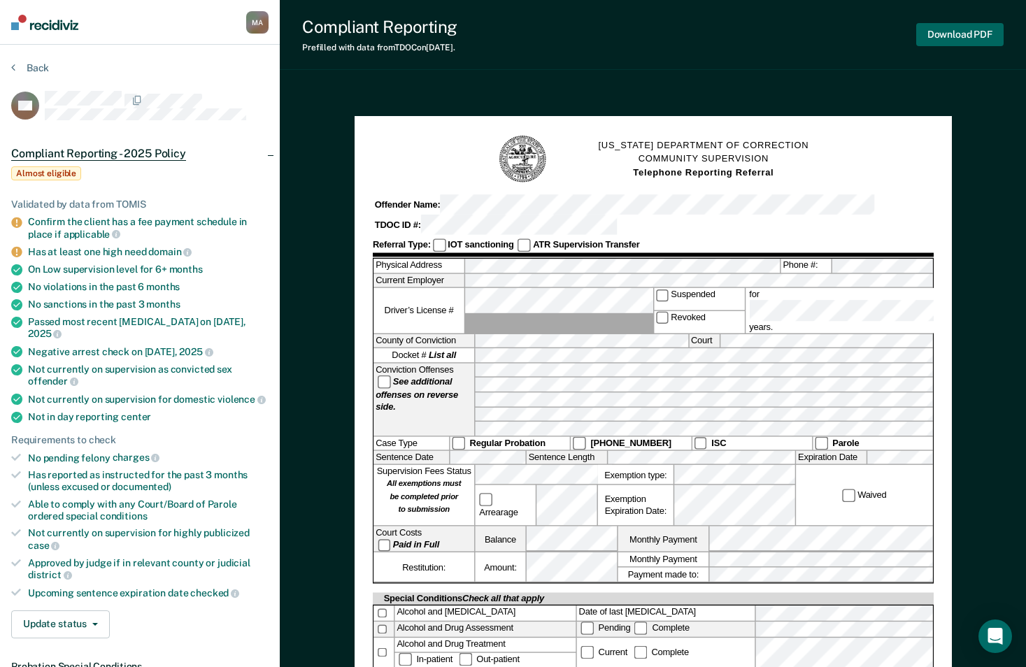
click at [961, 37] on button "Download PDF" at bounding box center [959, 34] width 87 height 23
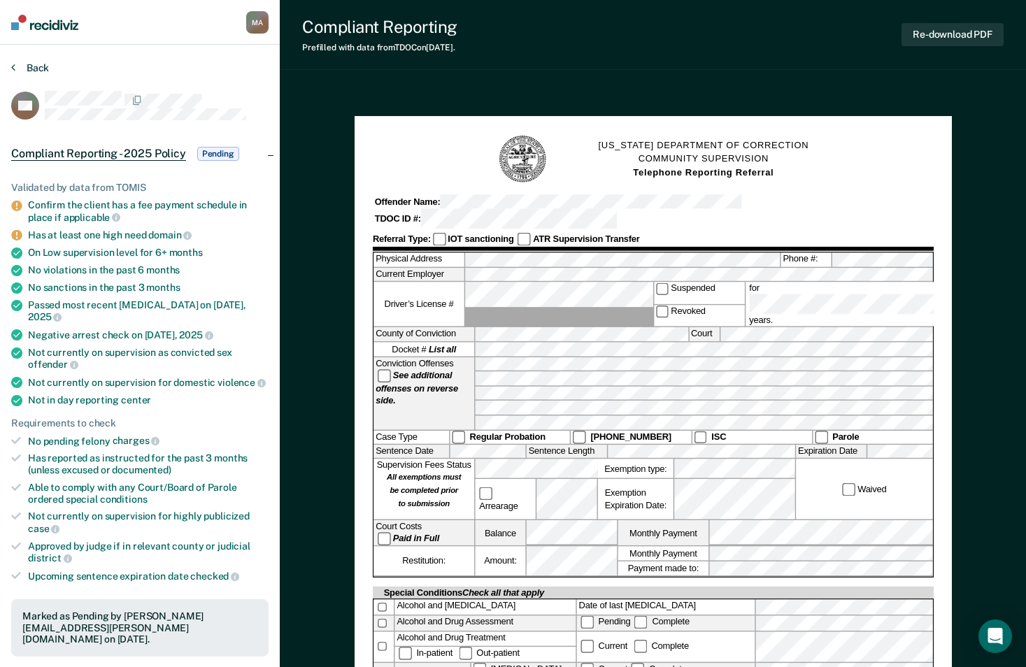
click at [41, 63] on button "Back" at bounding box center [30, 68] width 38 height 13
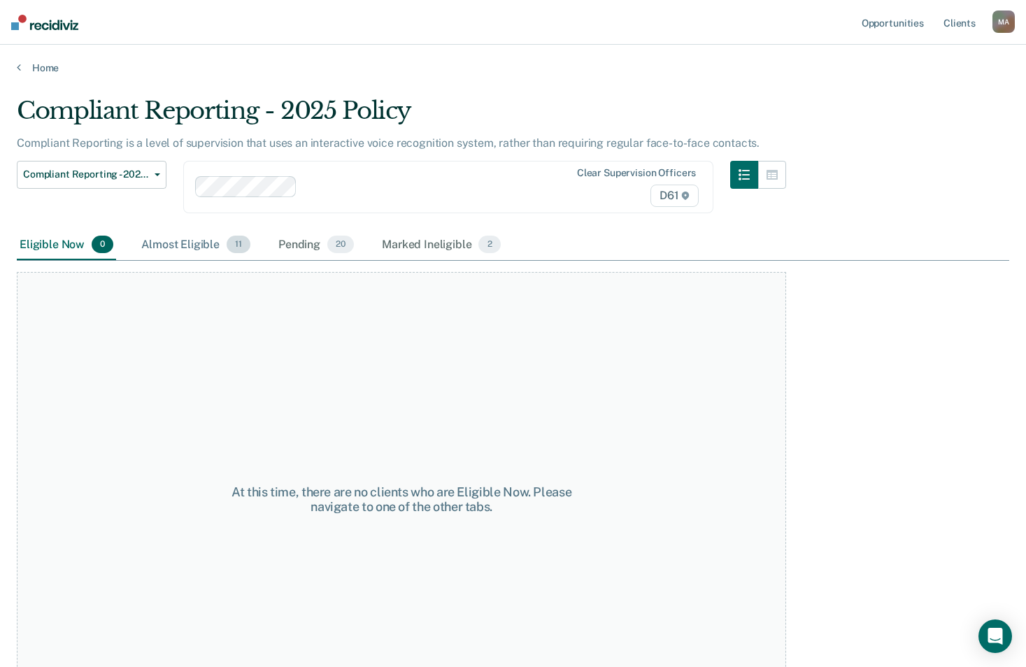
click at [177, 242] on div "Almost Eligible 11" at bounding box center [196, 245] width 115 height 31
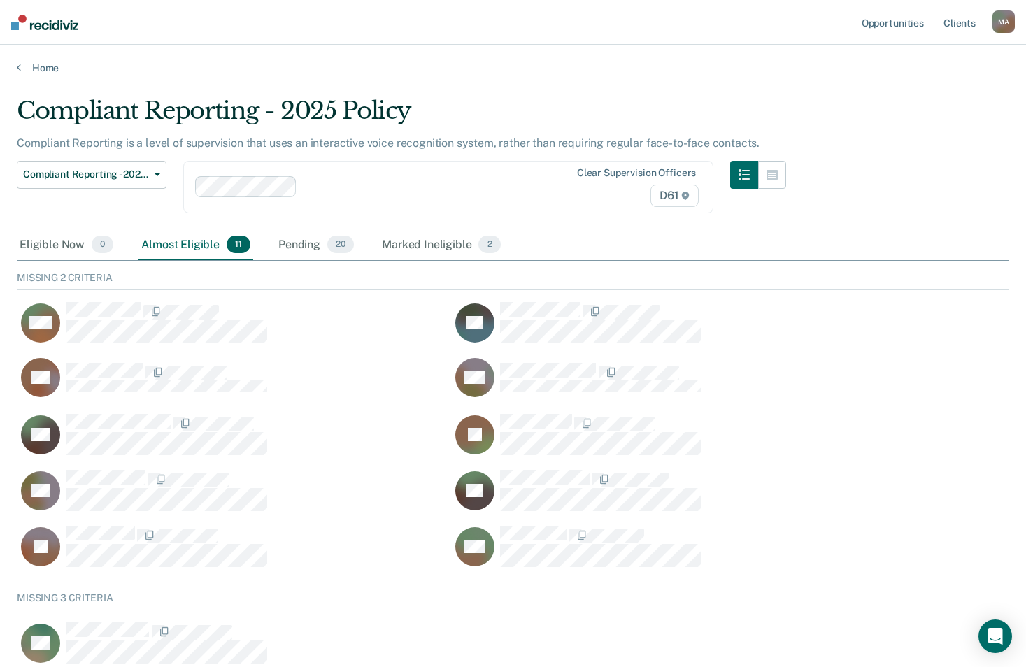
scroll to position [75, 982]
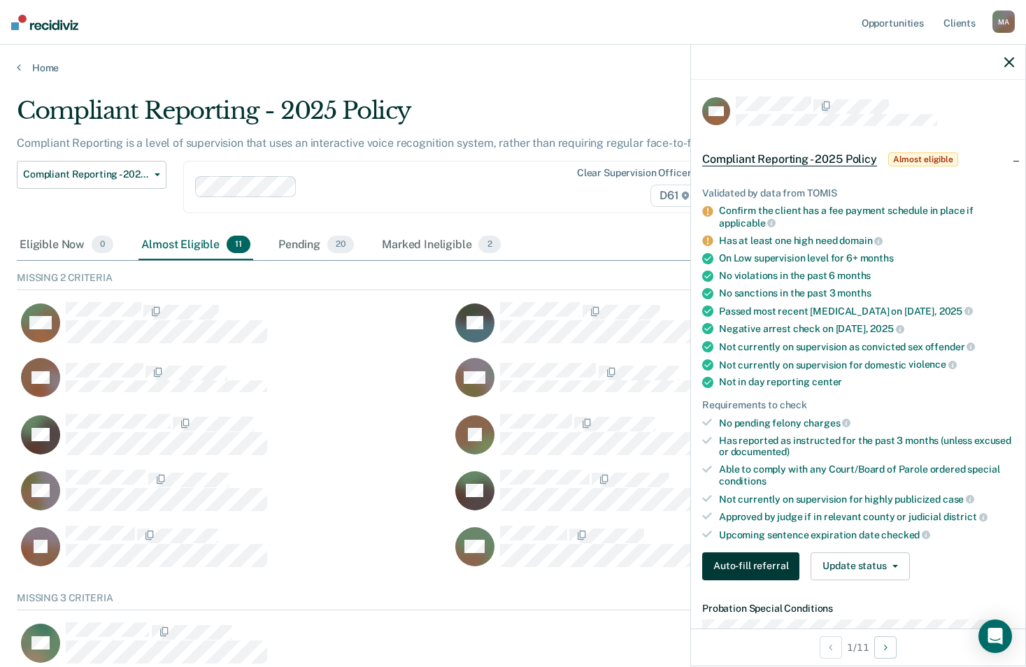
click at [725, 574] on button "Auto-fill referral" at bounding box center [750, 567] width 97 height 28
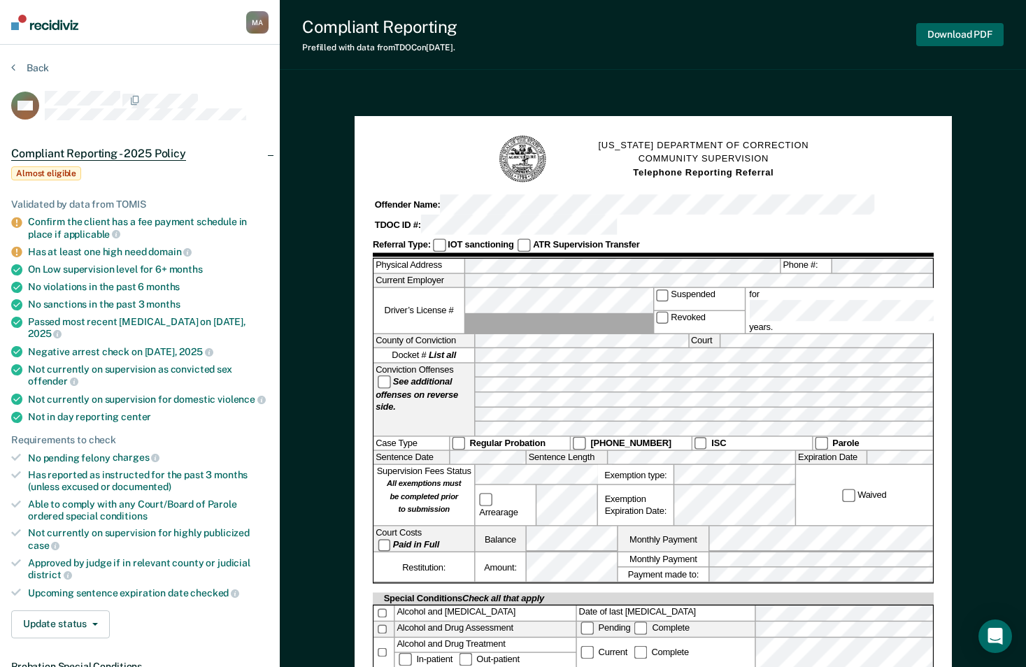
click at [938, 36] on button "Download PDF" at bounding box center [959, 34] width 87 height 23
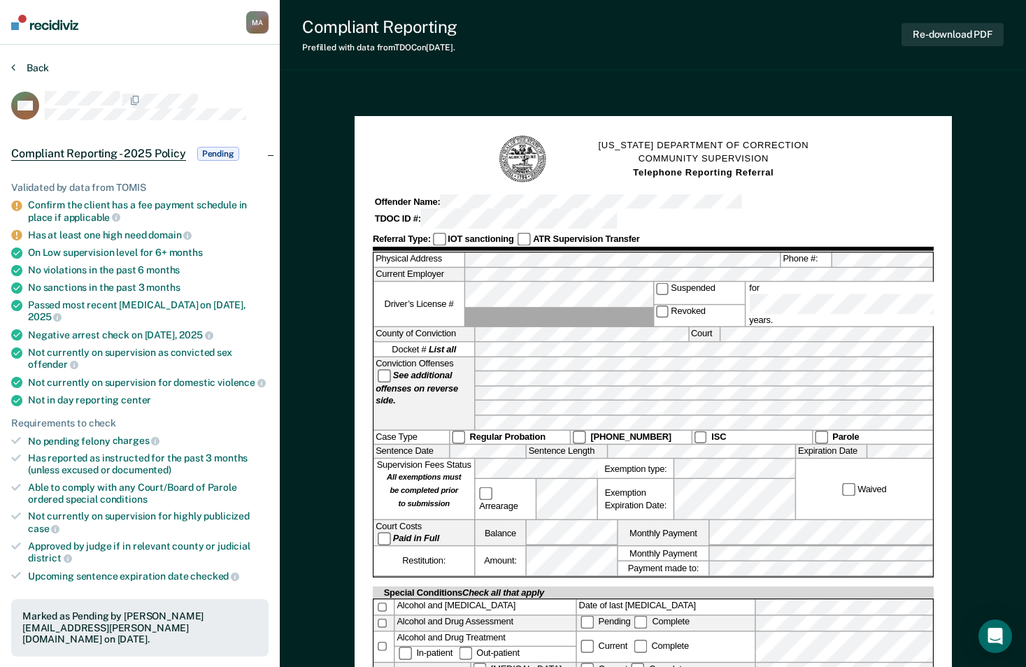
click at [29, 65] on button "Back" at bounding box center [30, 68] width 38 height 13
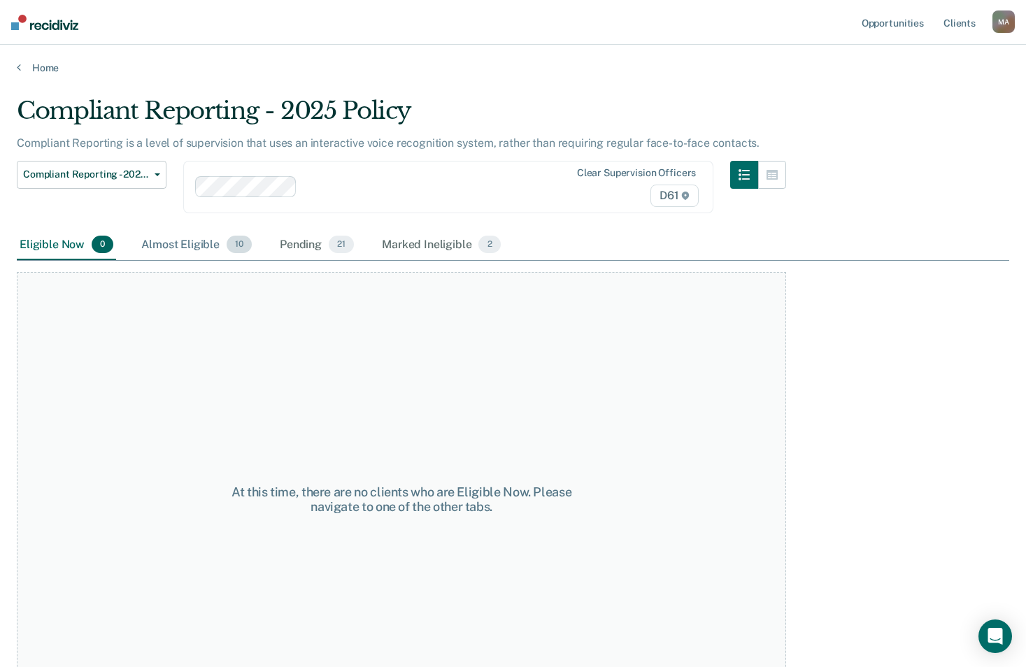
click at [169, 253] on div "Almost Eligible 10" at bounding box center [197, 245] width 116 height 31
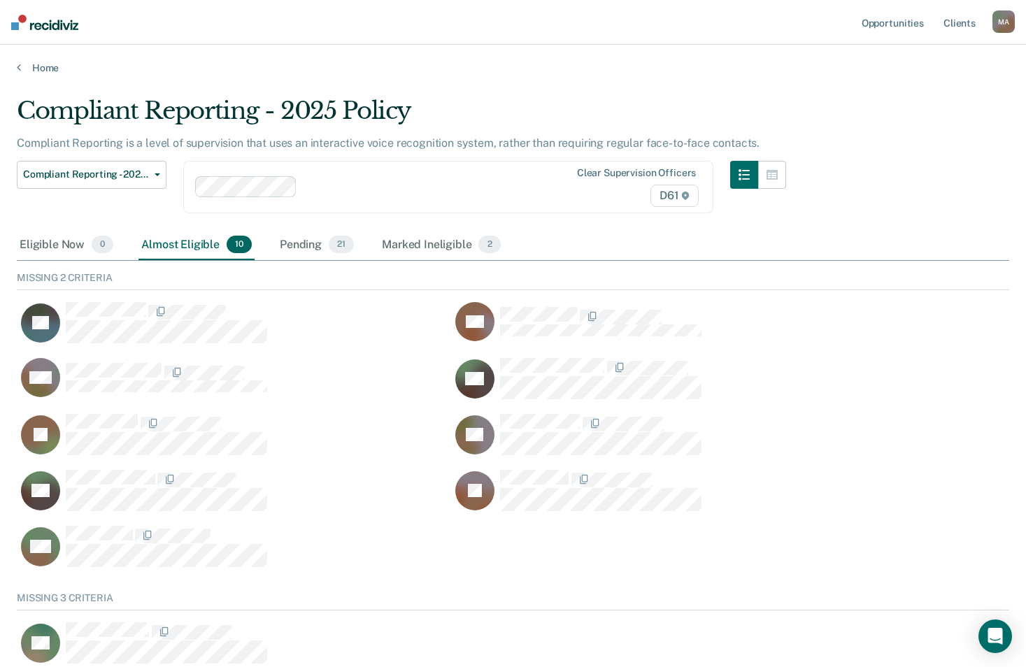
scroll to position [75, 982]
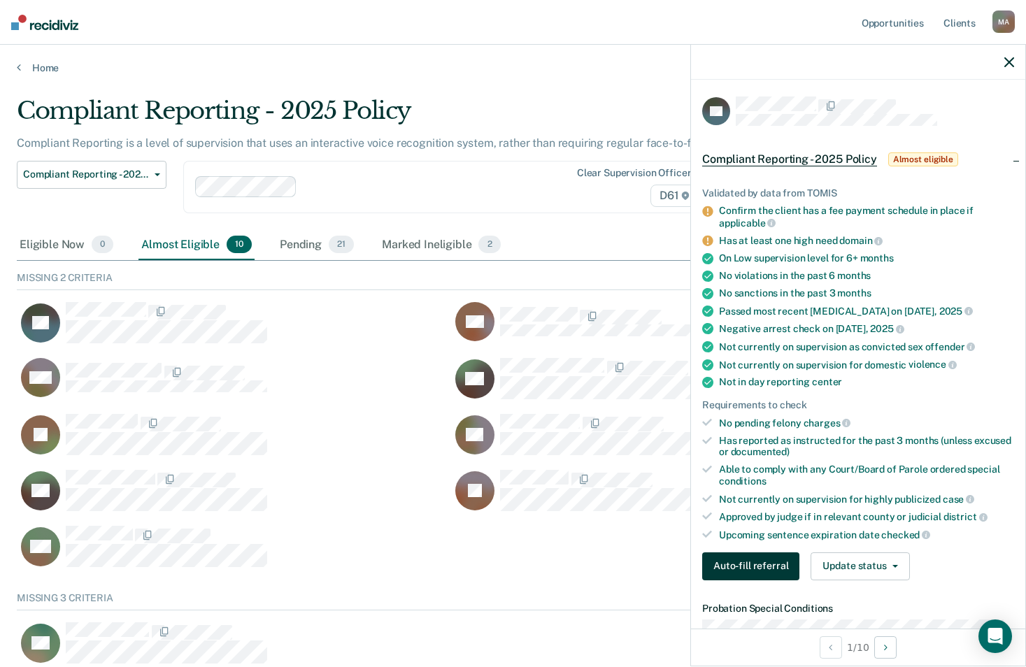
click at [750, 565] on button "Auto-fill referral" at bounding box center [750, 567] width 97 height 28
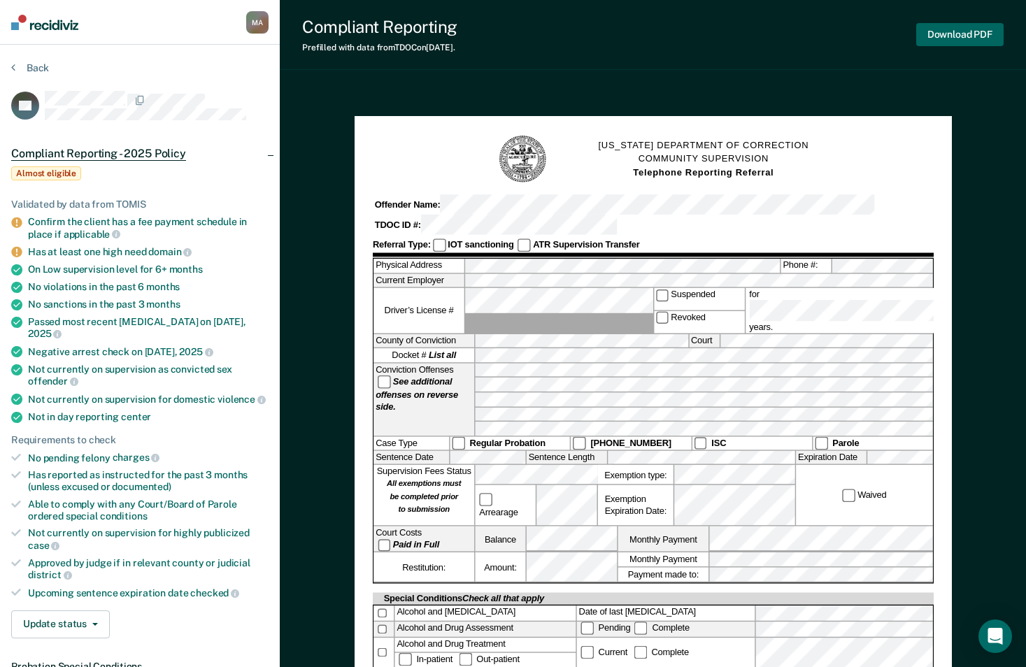
click at [937, 27] on button "Download PDF" at bounding box center [959, 34] width 87 height 23
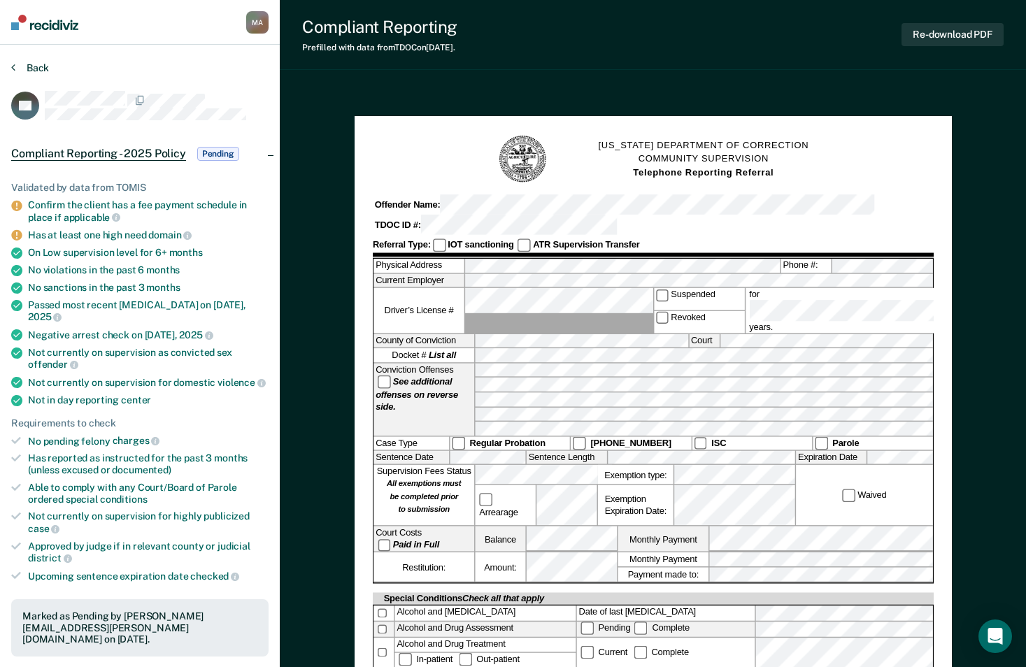
click at [30, 64] on button "Back" at bounding box center [30, 68] width 38 height 13
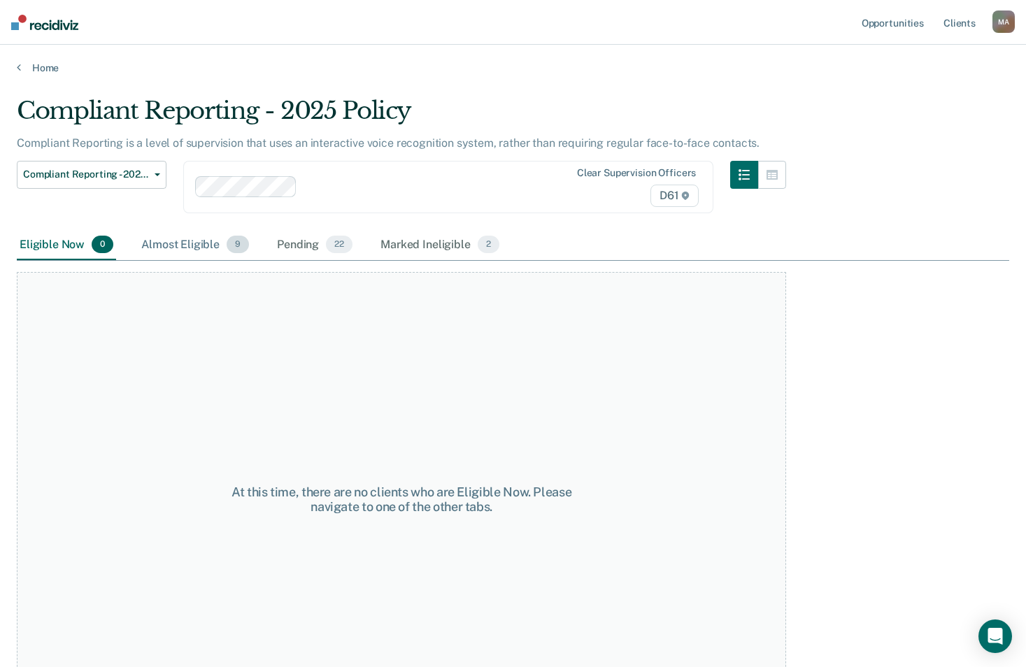
click at [184, 243] on div "Almost Eligible 9" at bounding box center [195, 245] width 113 height 31
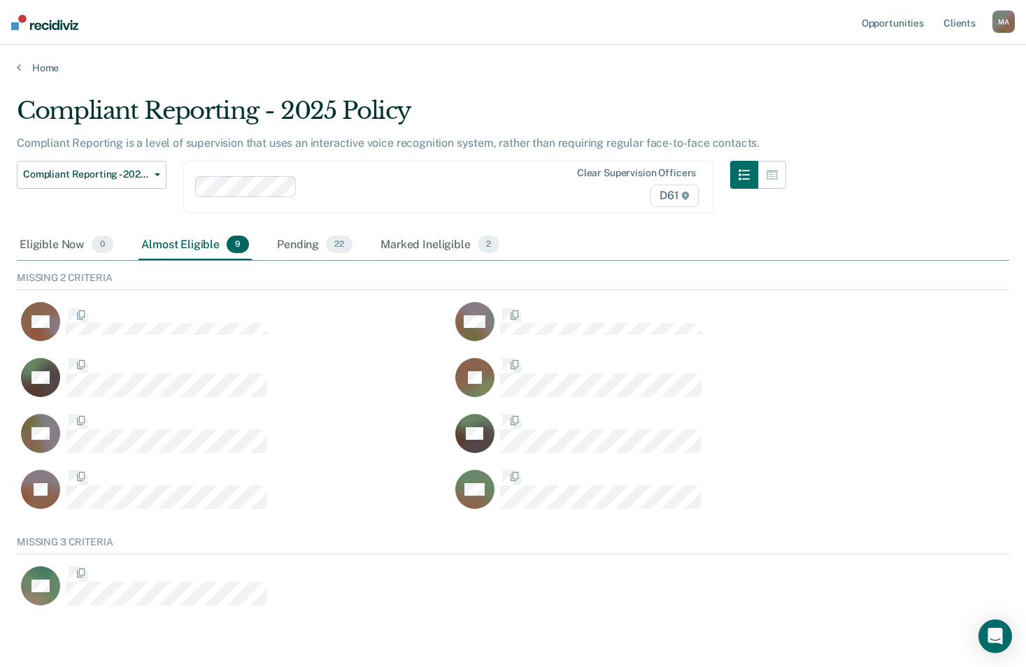
scroll to position [75, 982]
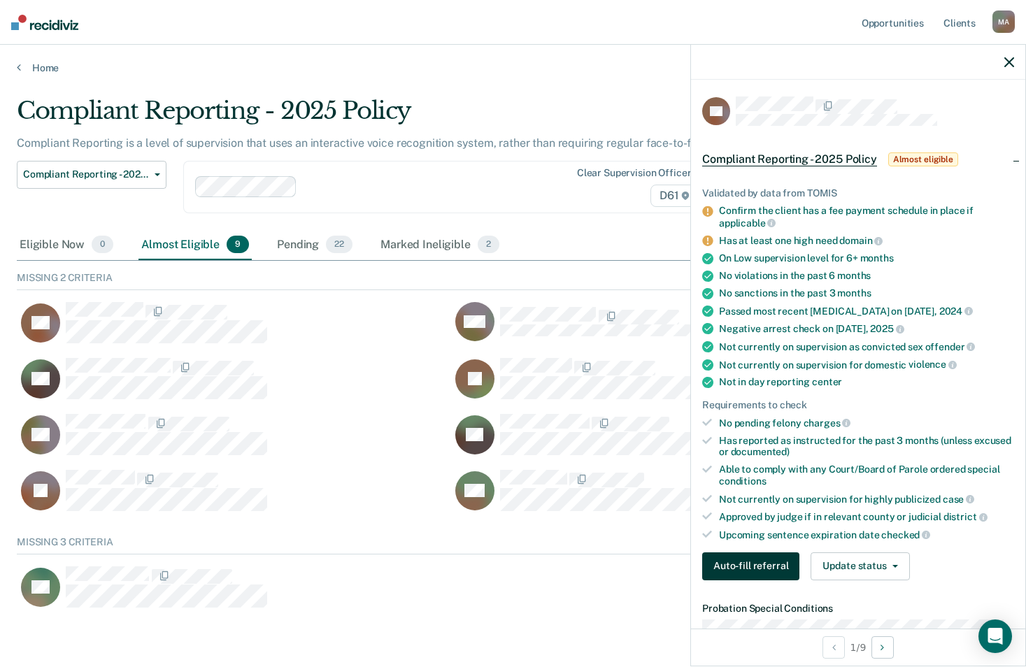
click at [749, 566] on button "Auto-fill referral" at bounding box center [750, 567] width 97 height 28
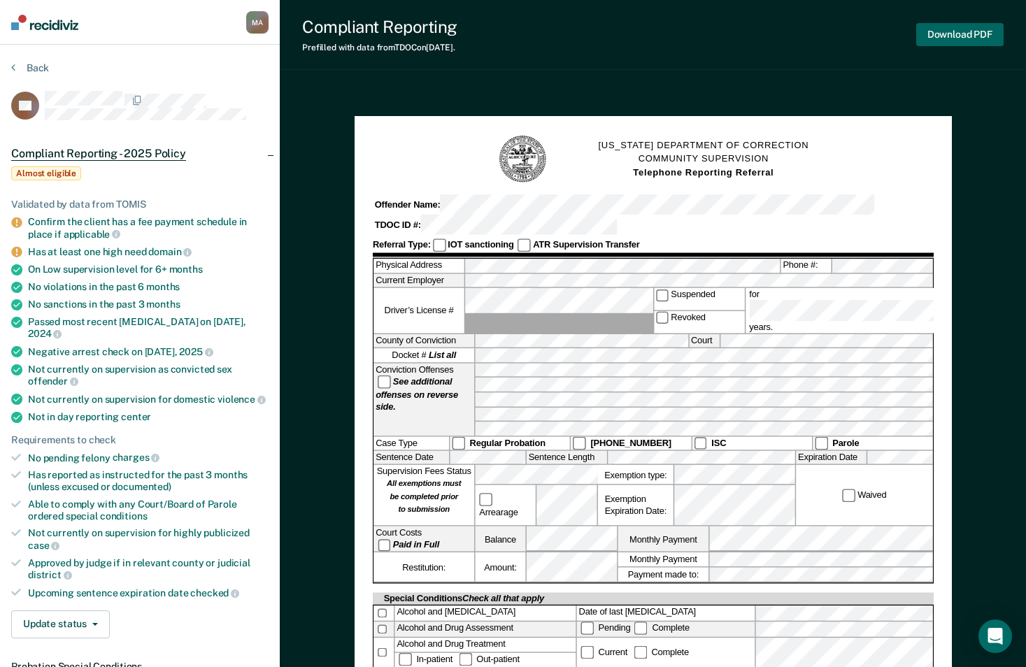
click at [952, 30] on button "Download PDF" at bounding box center [959, 34] width 87 height 23
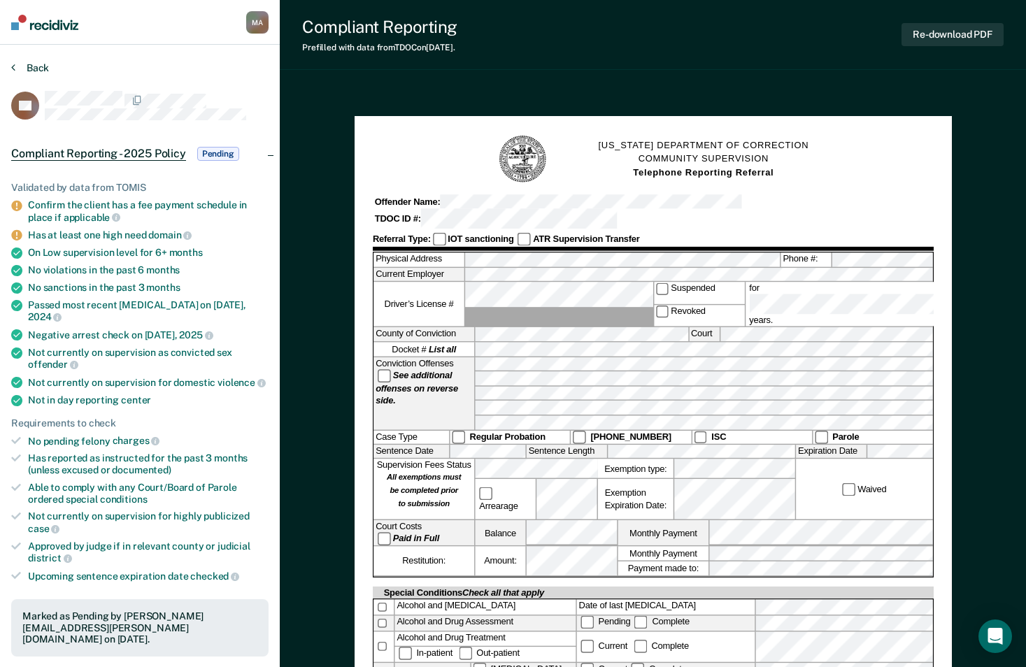
click at [40, 64] on button "Back" at bounding box center [30, 68] width 38 height 13
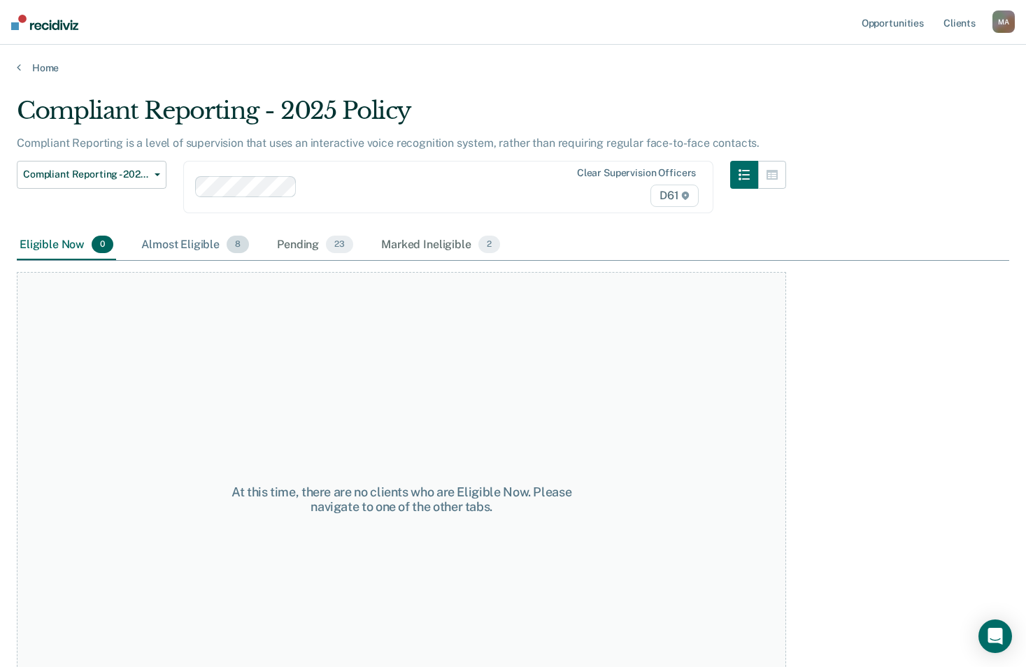
click at [180, 238] on div "Almost Eligible 8" at bounding box center [195, 245] width 113 height 31
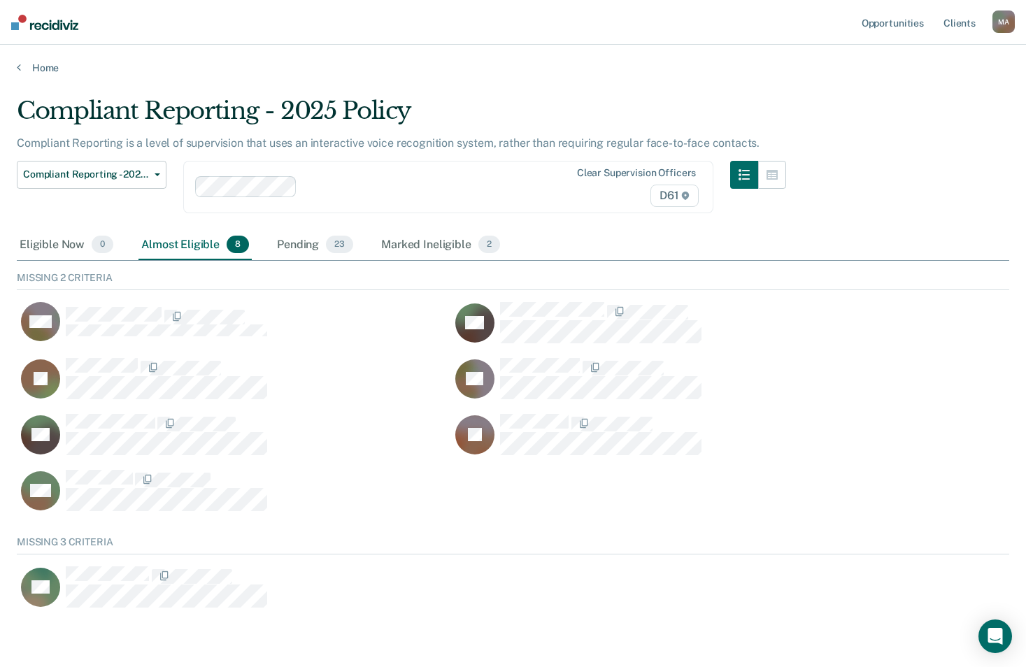
scroll to position [75, 982]
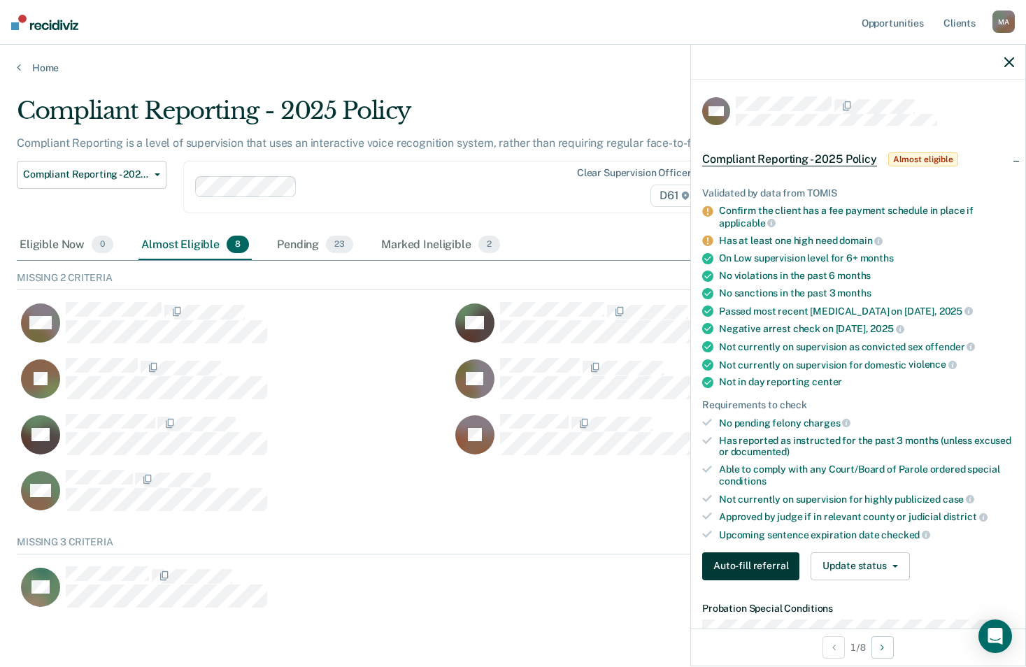
click at [746, 563] on button "Auto-fill referral" at bounding box center [750, 567] width 97 height 28
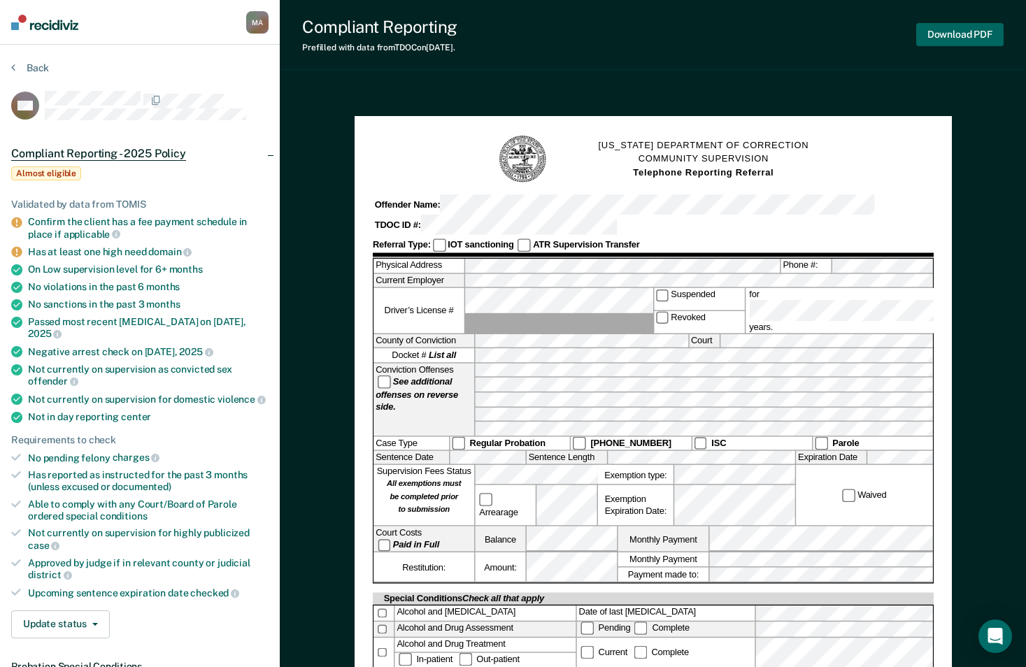
click at [963, 34] on button "Download PDF" at bounding box center [959, 34] width 87 height 23
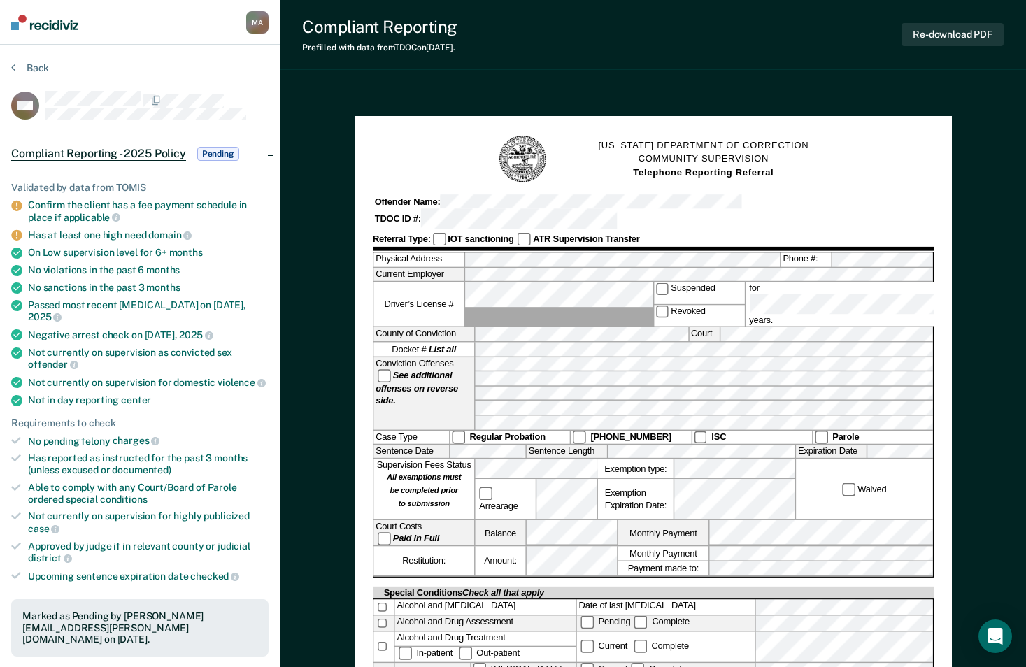
click at [31, 68] on button "Back" at bounding box center [30, 68] width 38 height 13
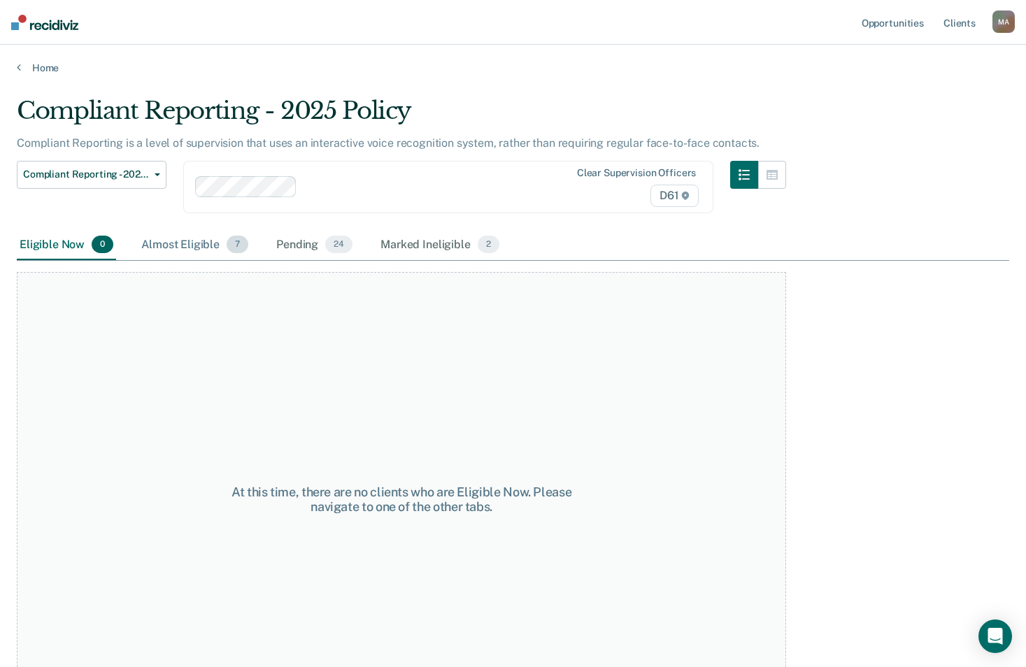
click at [169, 248] on div "Almost Eligible 7" at bounding box center [195, 245] width 113 height 31
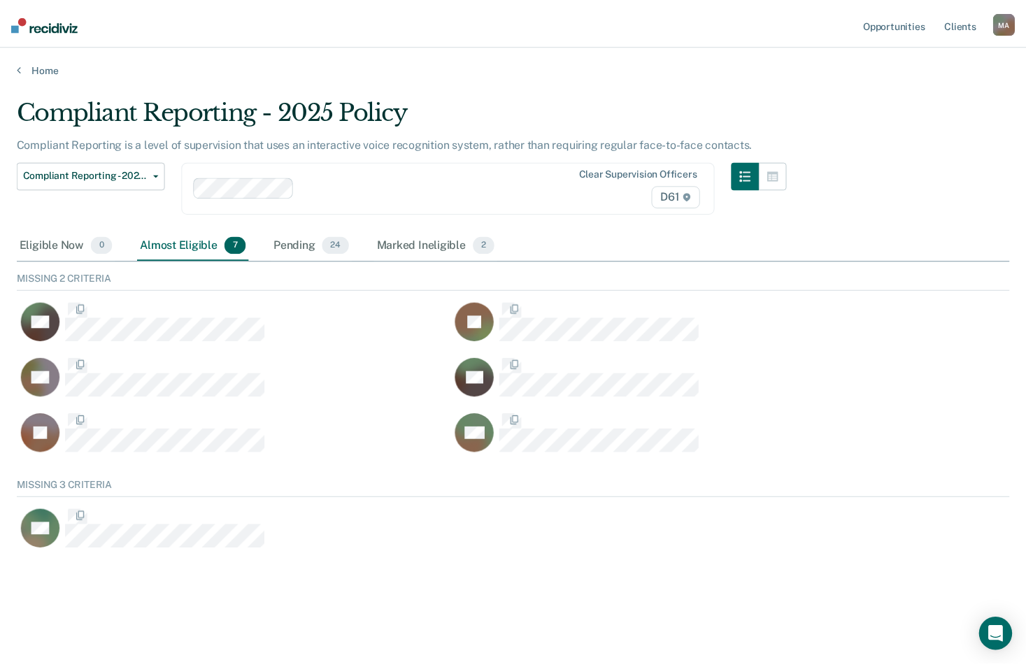
scroll to position [75, 993]
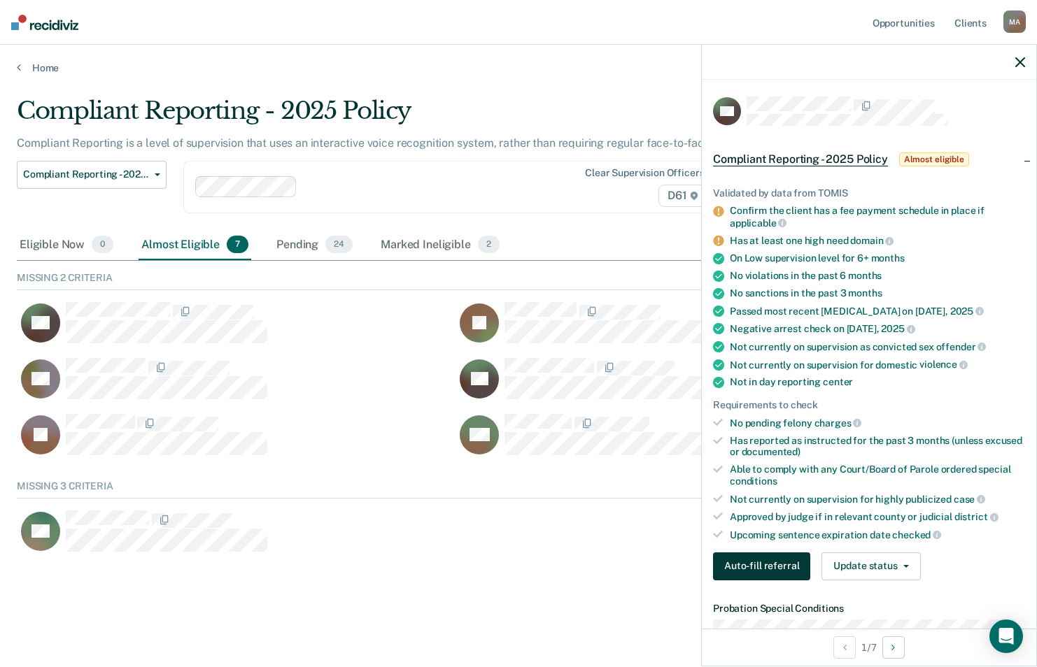
click at [773, 560] on button "Auto-fill referral" at bounding box center [761, 567] width 97 height 28
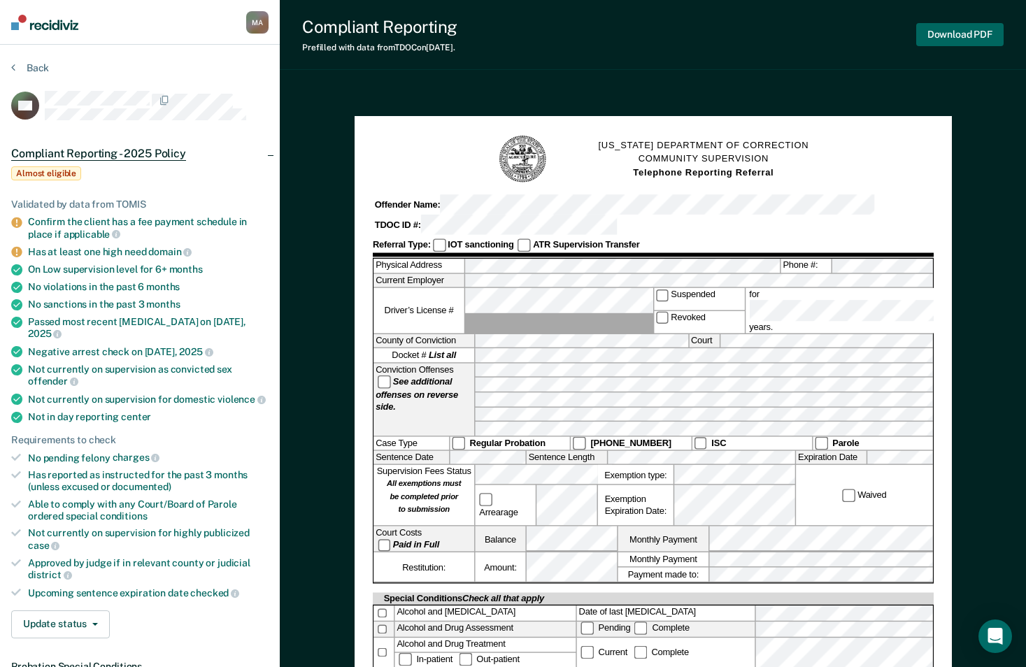
click at [950, 34] on button "Download PDF" at bounding box center [959, 34] width 87 height 23
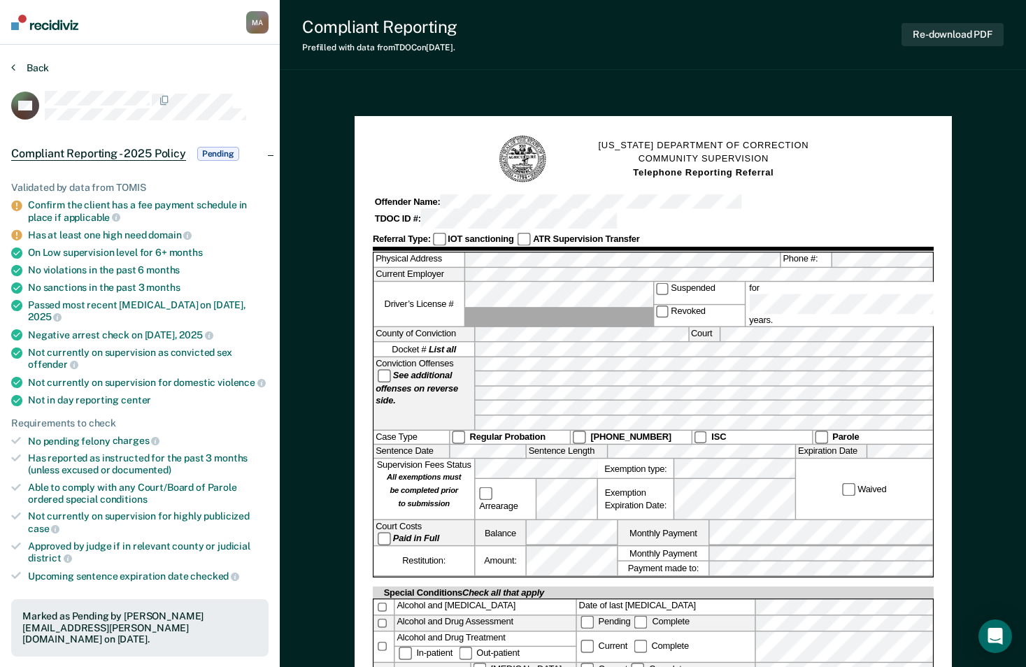
click at [31, 68] on button "Back" at bounding box center [30, 68] width 38 height 13
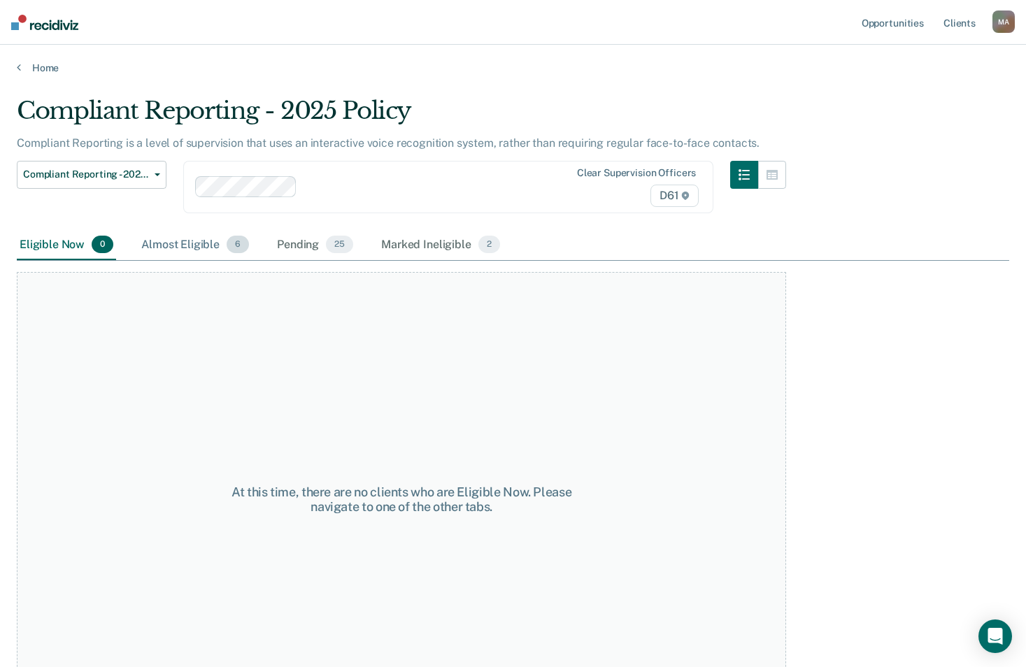
click at [182, 248] on div "Almost Eligible 6" at bounding box center [195, 245] width 113 height 31
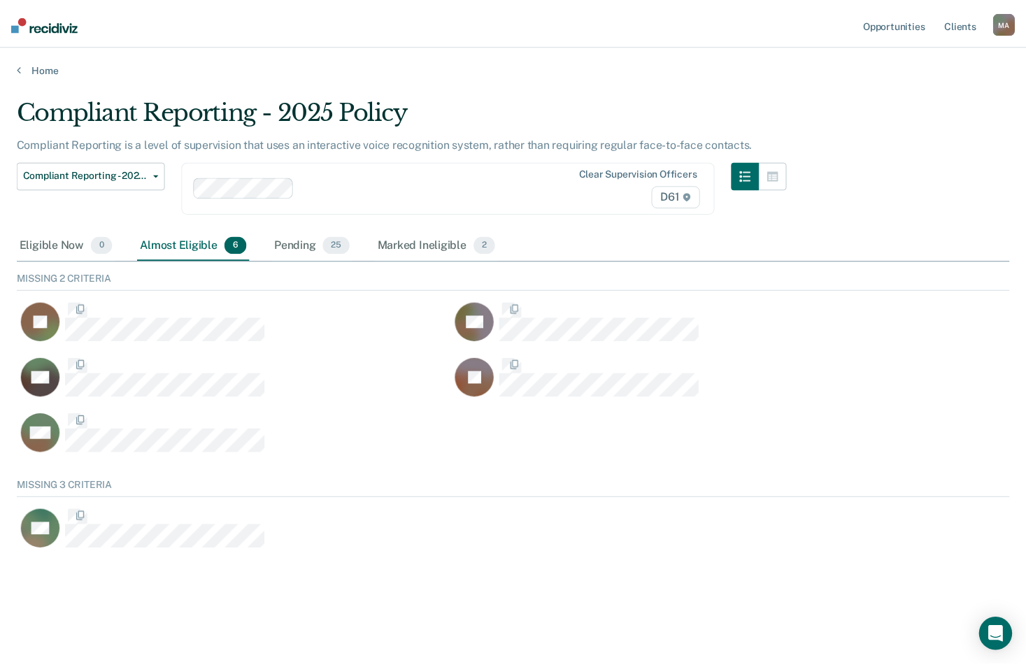
scroll to position [75, 993]
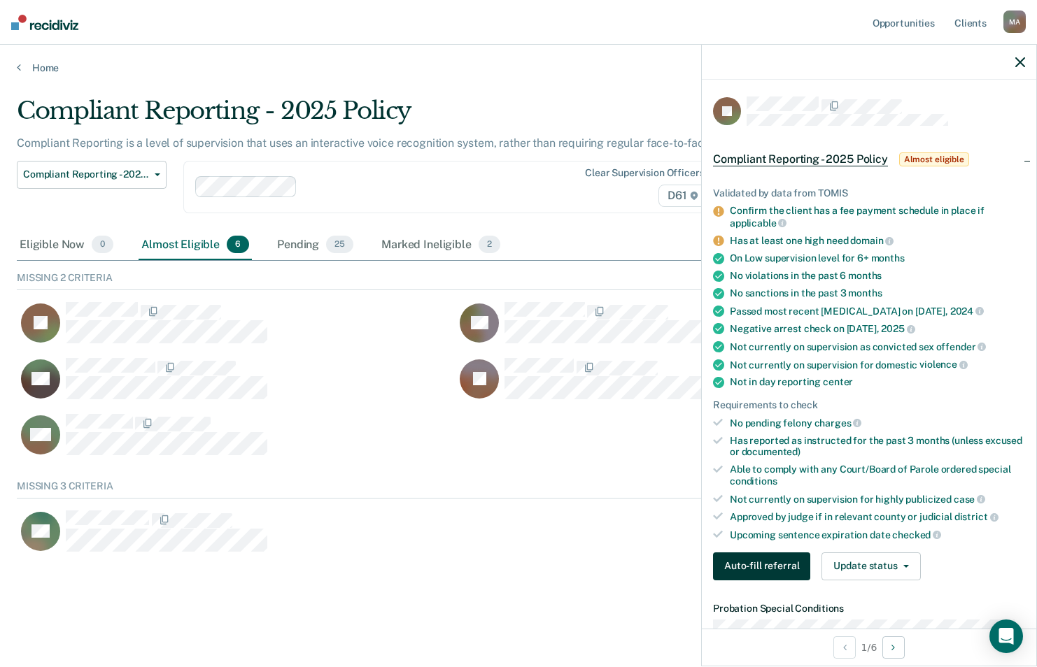
click at [753, 565] on button "Auto-fill referral" at bounding box center [761, 567] width 97 height 28
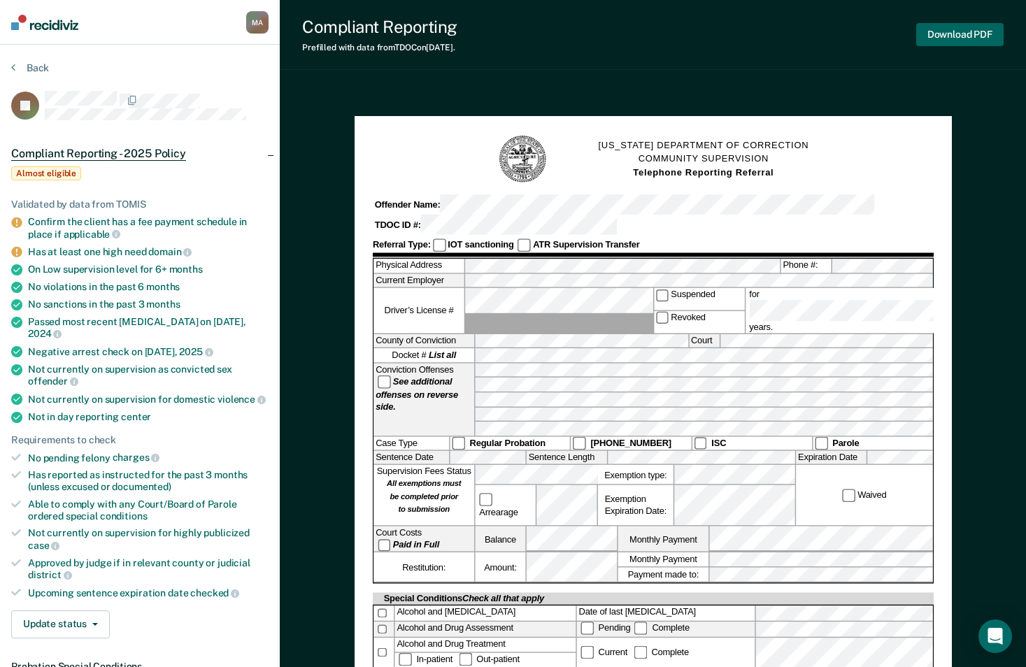
click at [949, 36] on button "Download PDF" at bounding box center [959, 34] width 87 height 23
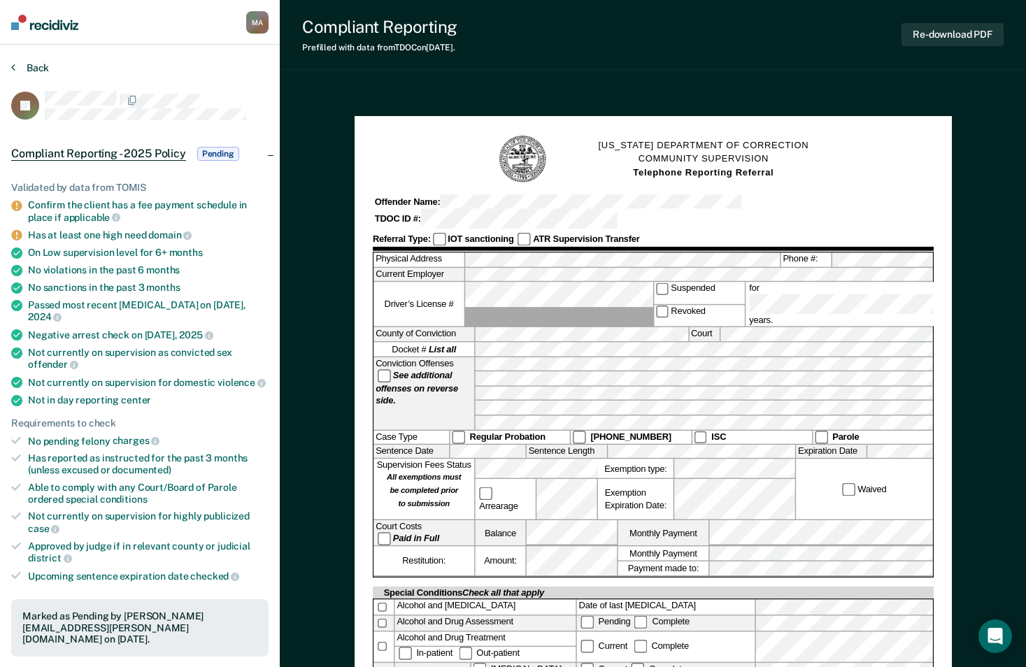
click at [24, 65] on button "Back" at bounding box center [30, 68] width 38 height 13
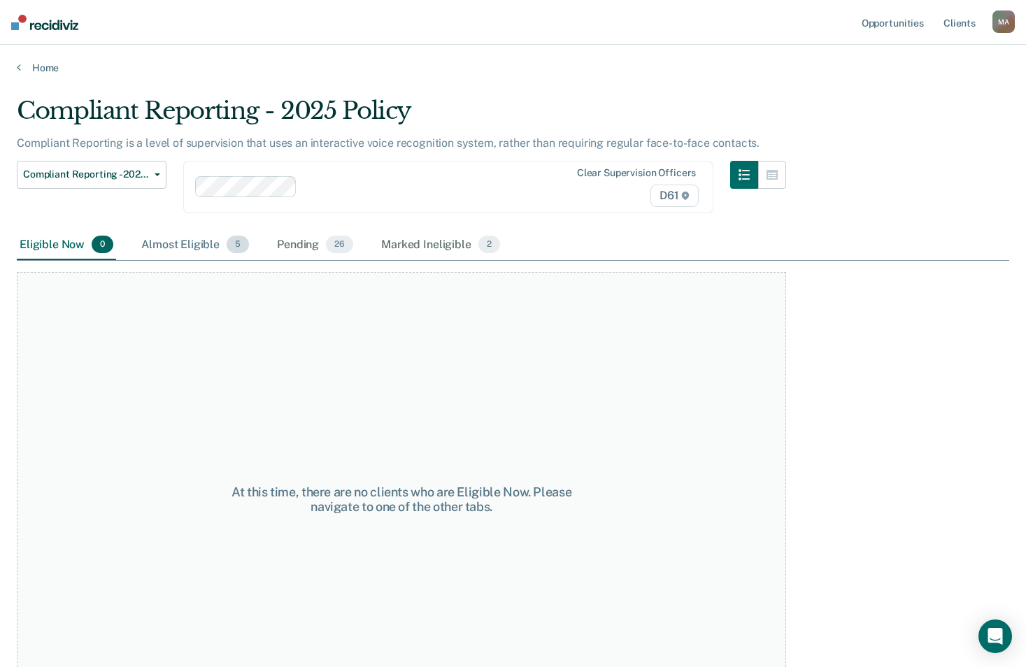
click at [164, 240] on div "Almost Eligible 5" at bounding box center [195, 245] width 113 height 31
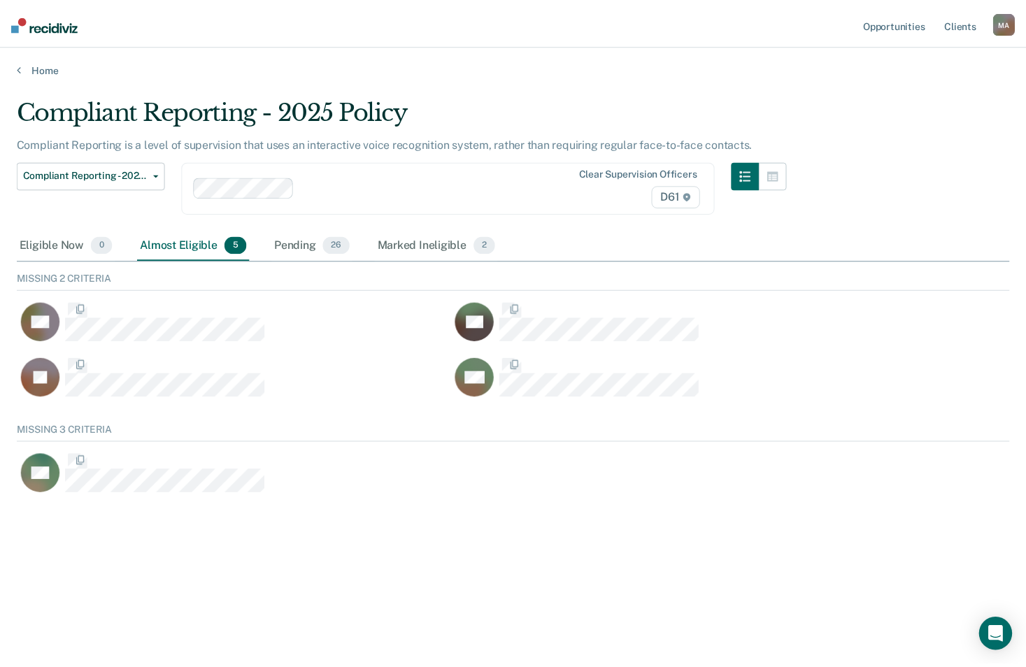
scroll to position [75, 993]
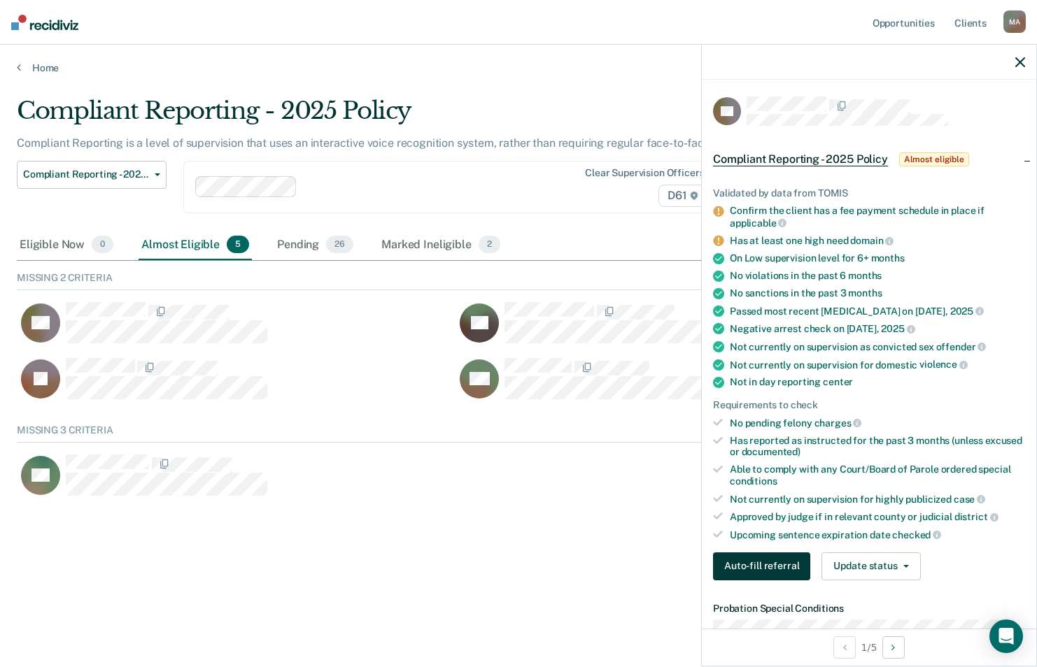
click at [759, 574] on button "Auto-fill referral" at bounding box center [761, 567] width 97 height 28
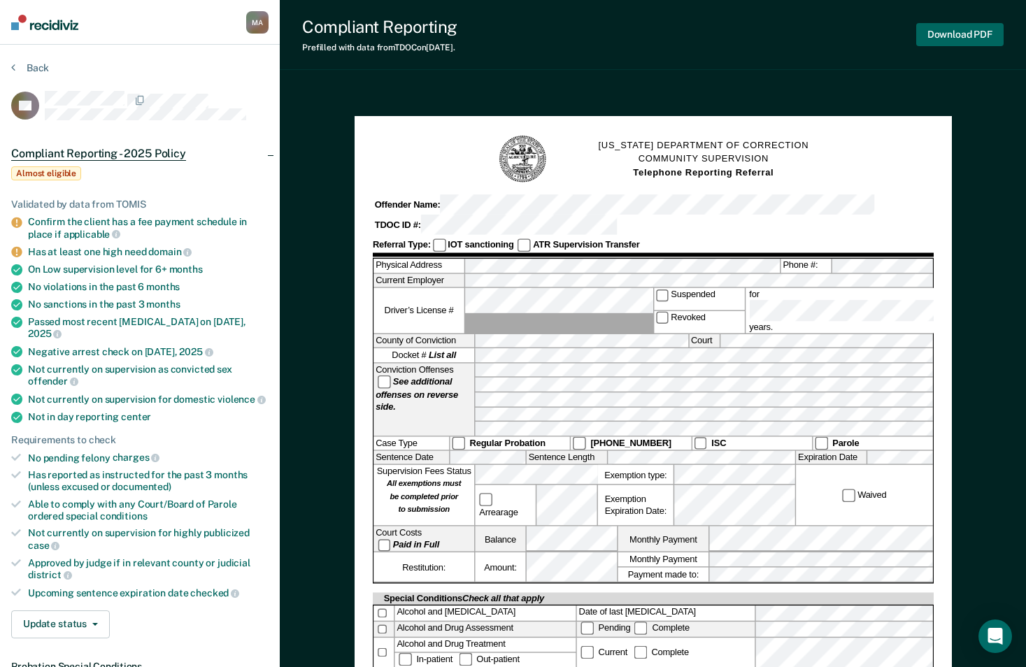
click at [969, 33] on button "Download PDF" at bounding box center [959, 34] width 87 height 23
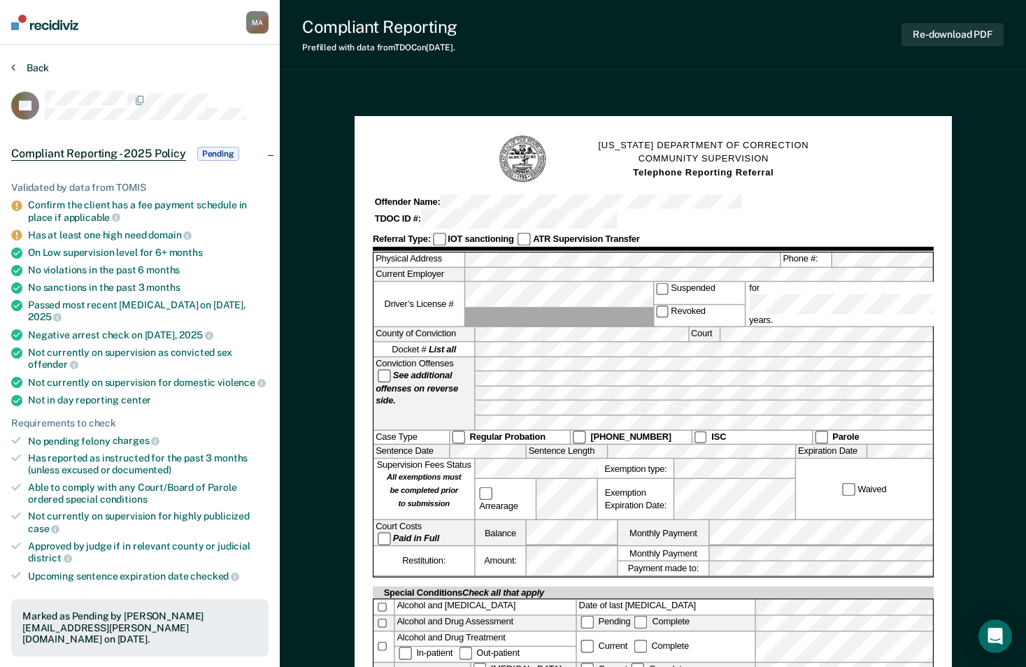
click at [44, 66] on button "Back" at bounding box center [30, 68] width 38 height 13
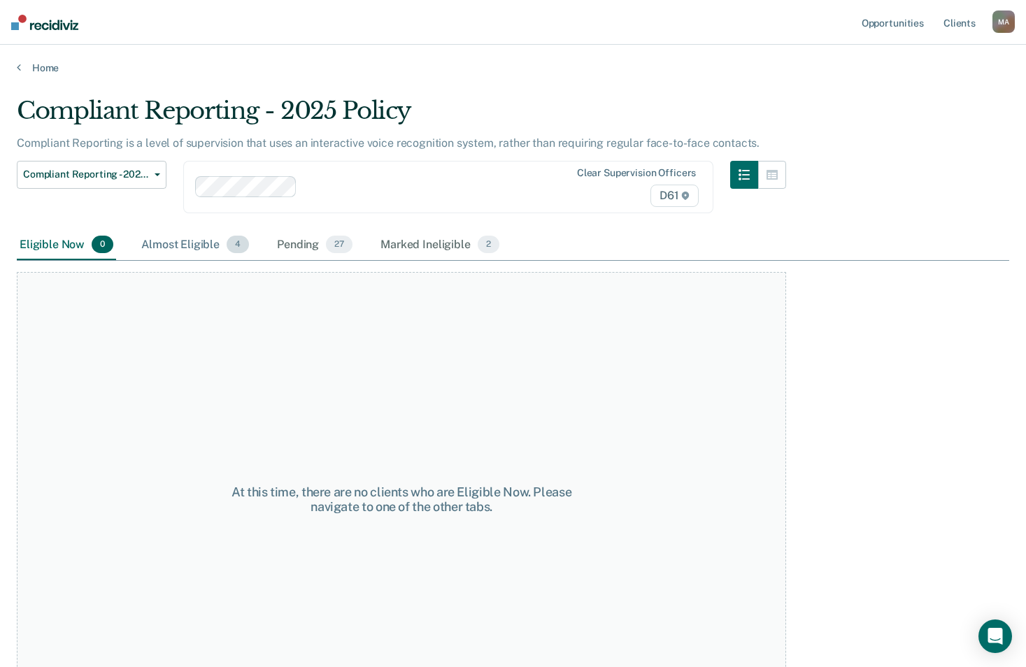
click at [176, 246] on div "Almost Eligible 4" at bounding box center [195, 245] width 113 height 31
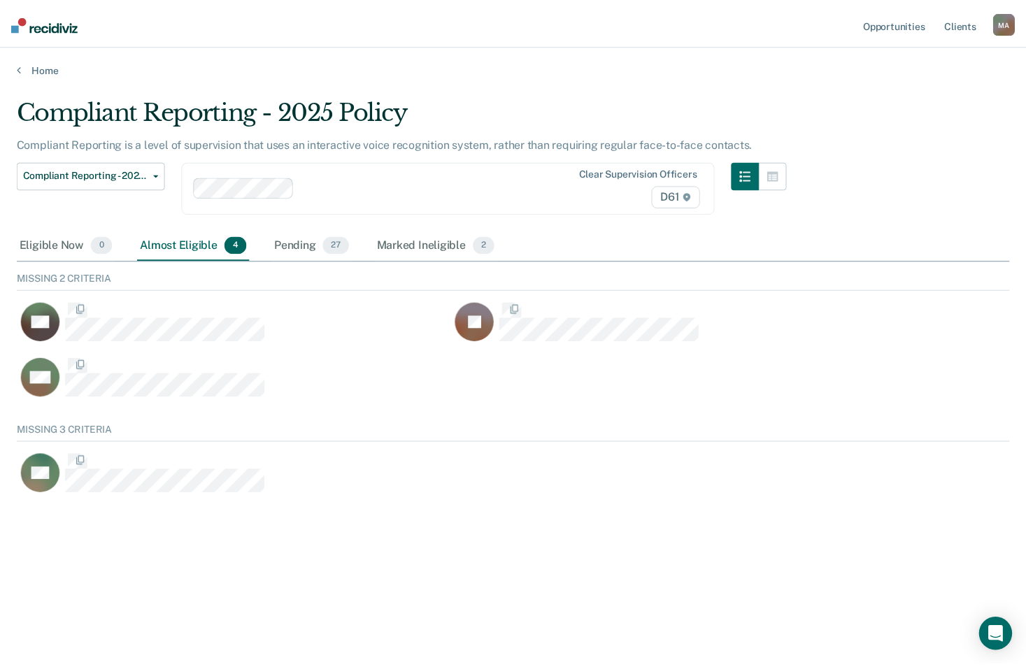
scroll to position [75, 993]
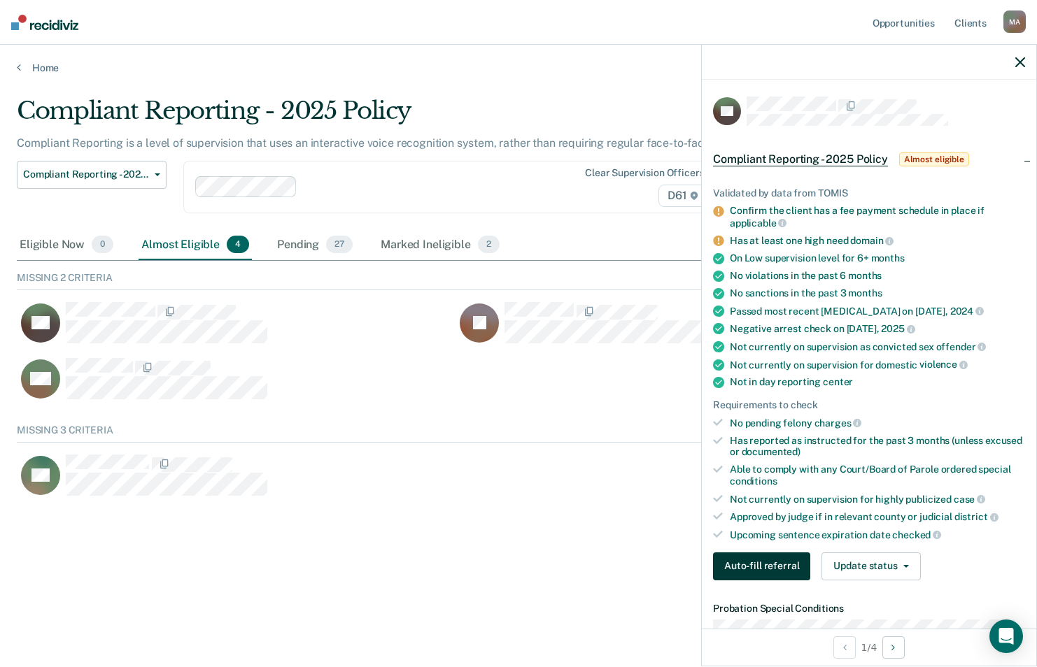
click at [762, 562] on button "Auto-fill referral" at bounding box center [761, 567] width 97 height 28
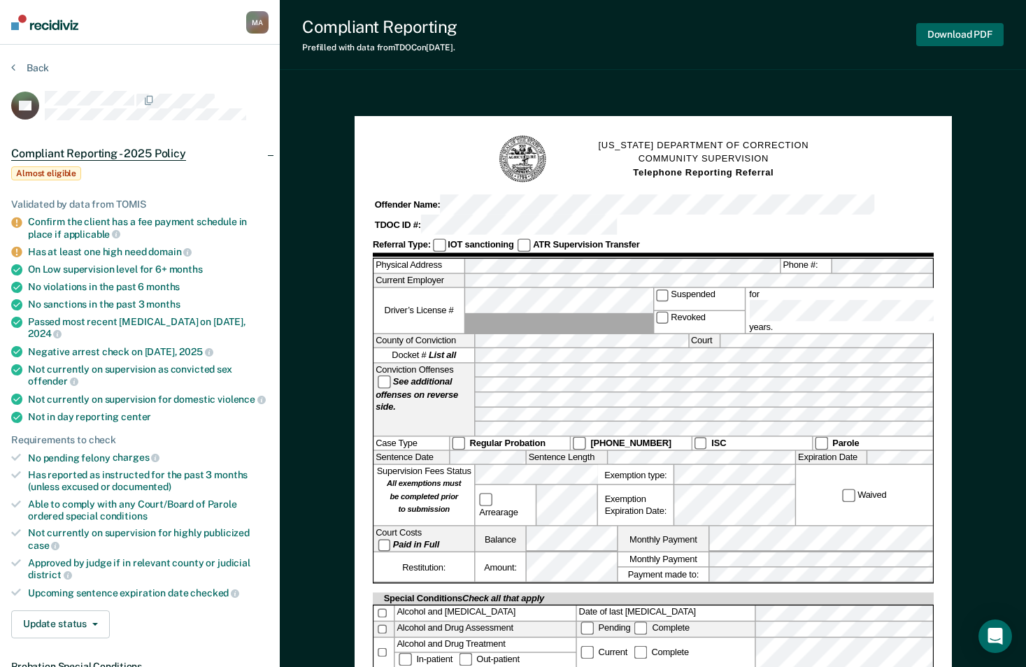
click at [969, 25] on button "Download PDF" at bounding box center [959, 34] width 87 height 23
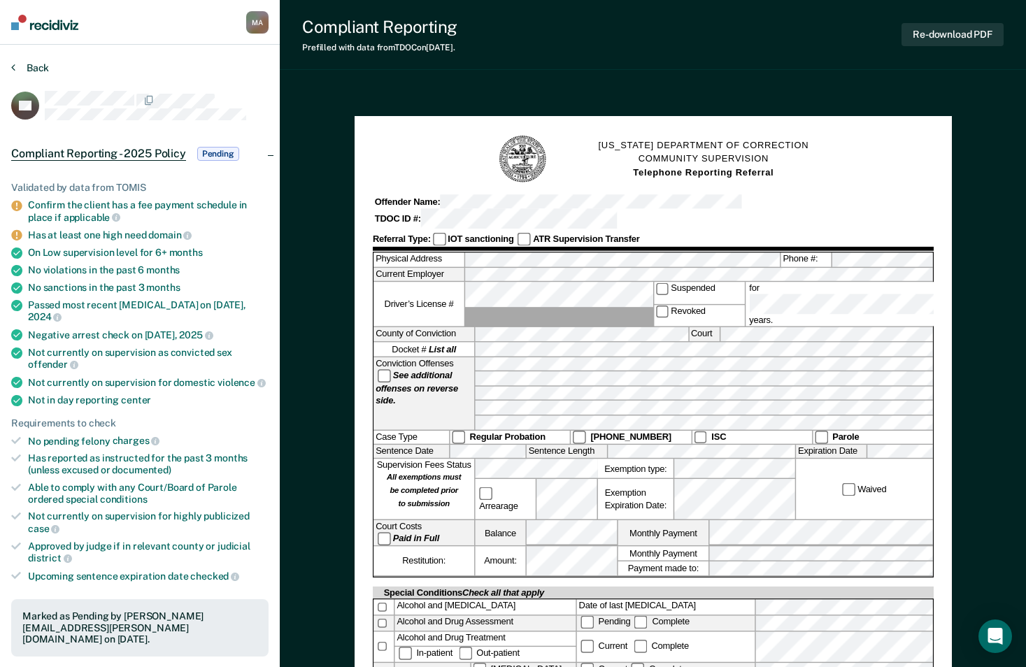
click at [38, 67] on button "Back" at bounding box center [30, 68] width 38 height 13
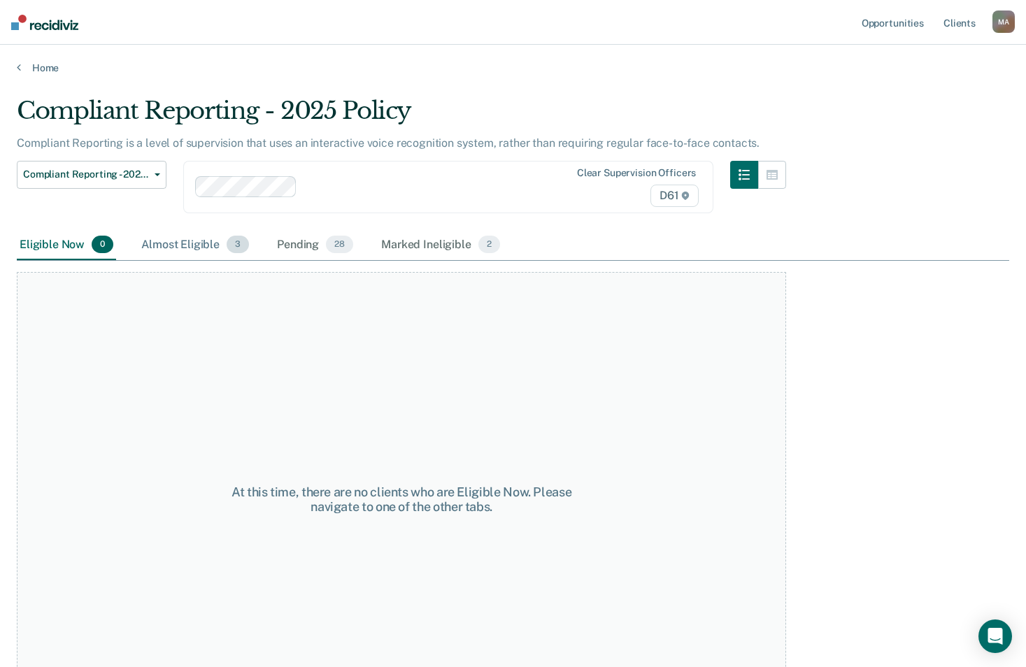
click at [164, 241] on div "Almost Eligible 3" at bounding box center [195, 245] width 113 height 31
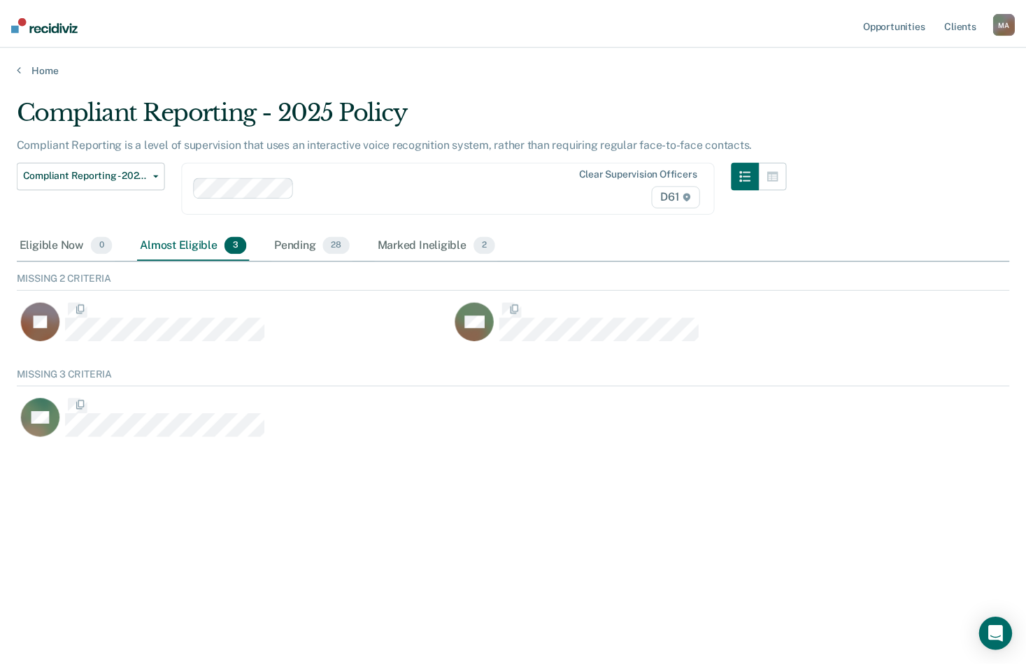
scroll to position [75, 993]
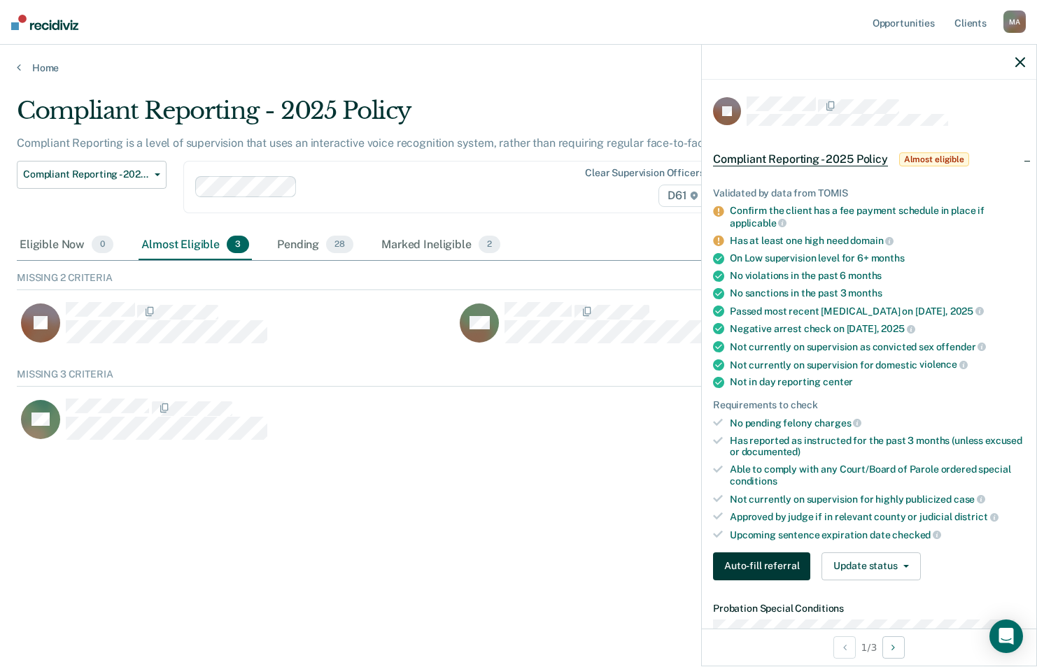
click at [760, 565] on button "Auto-fill referral" at bounding box center [761, 567] width 97 height 28
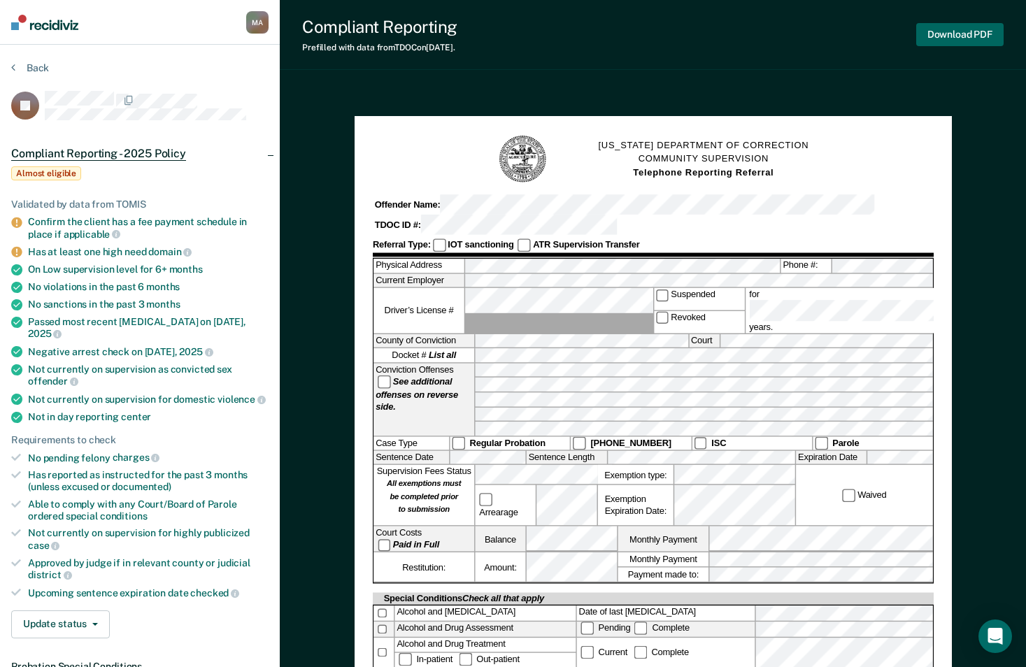
click at [951, 33] on button "Download PDF" at bounding box center [959, 34] width 87 height 23
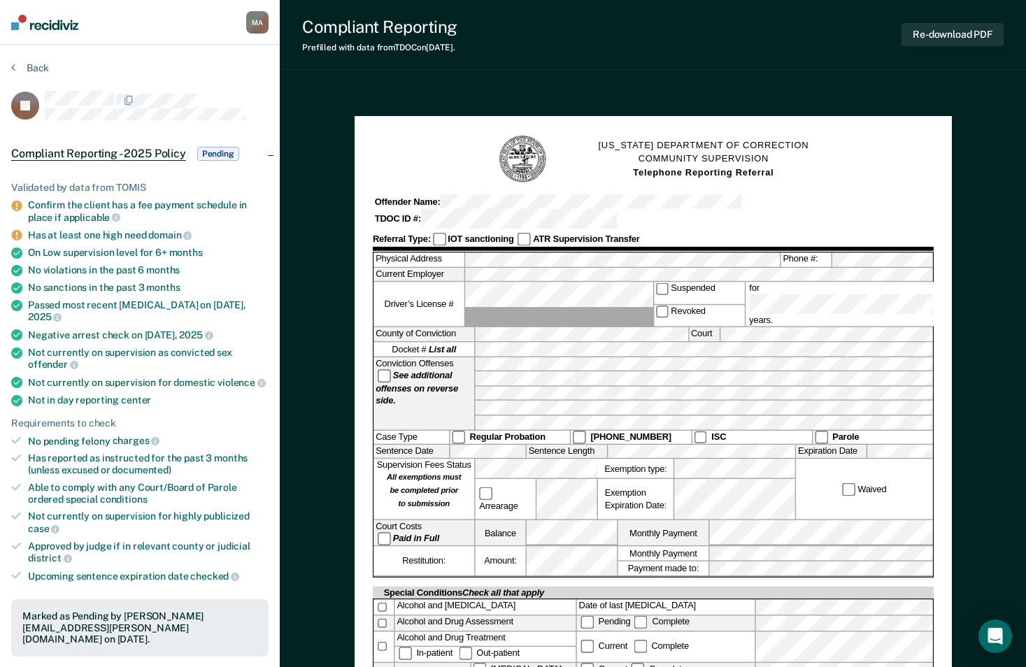
click at [35, 66] on button "Back" at bounding box center [30, 68] width 38 height 13
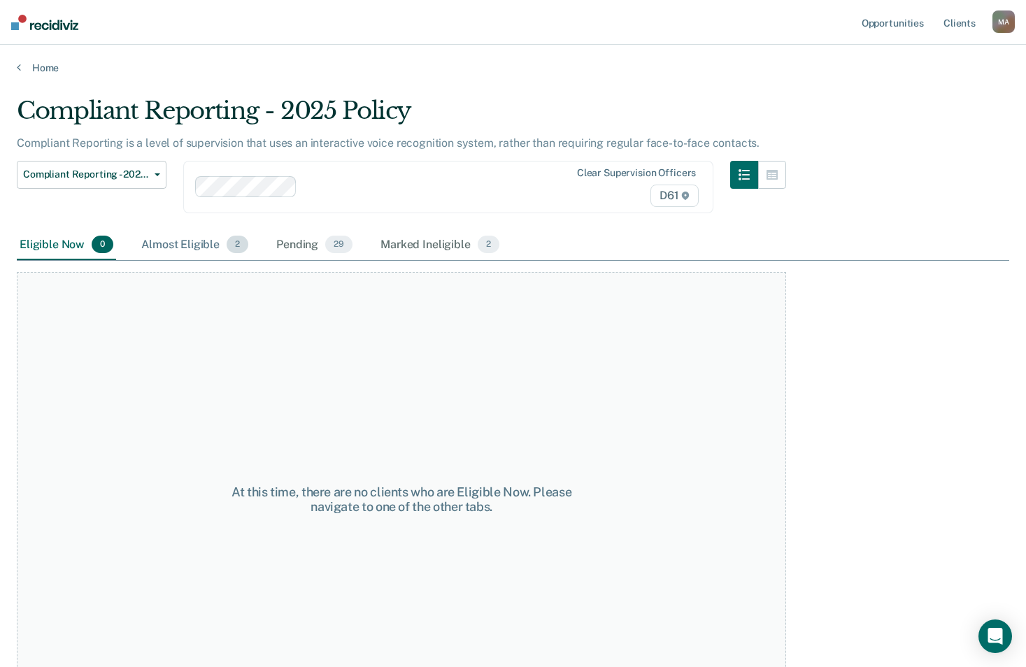
click at [193, 246] on div "Almost Eligible 2" at bounding box center [195, 245] width 113 height 31
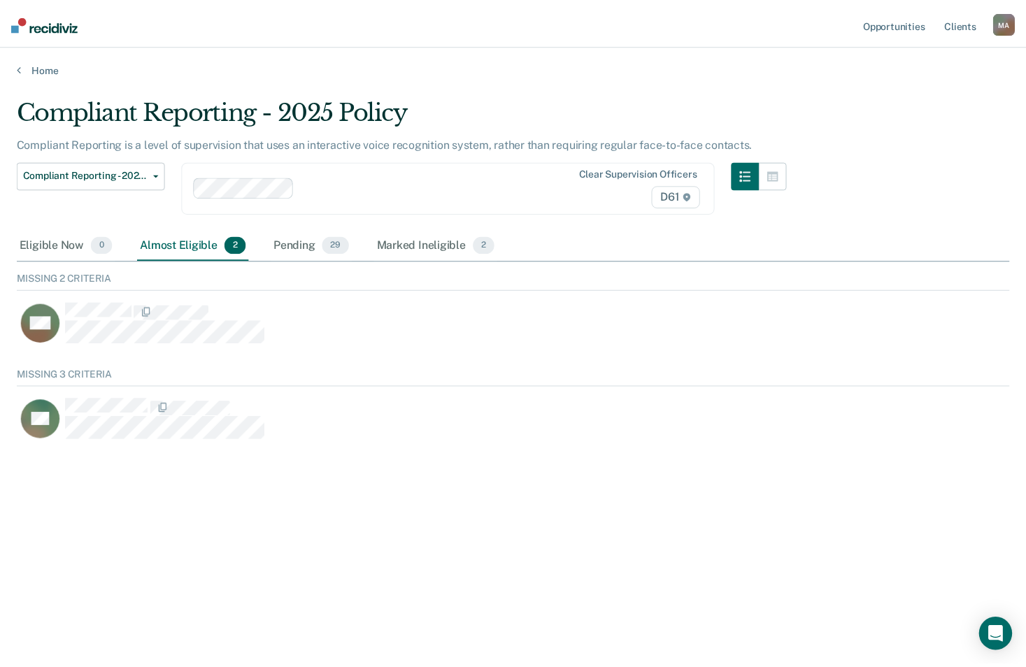
scroll to position [75, 993]
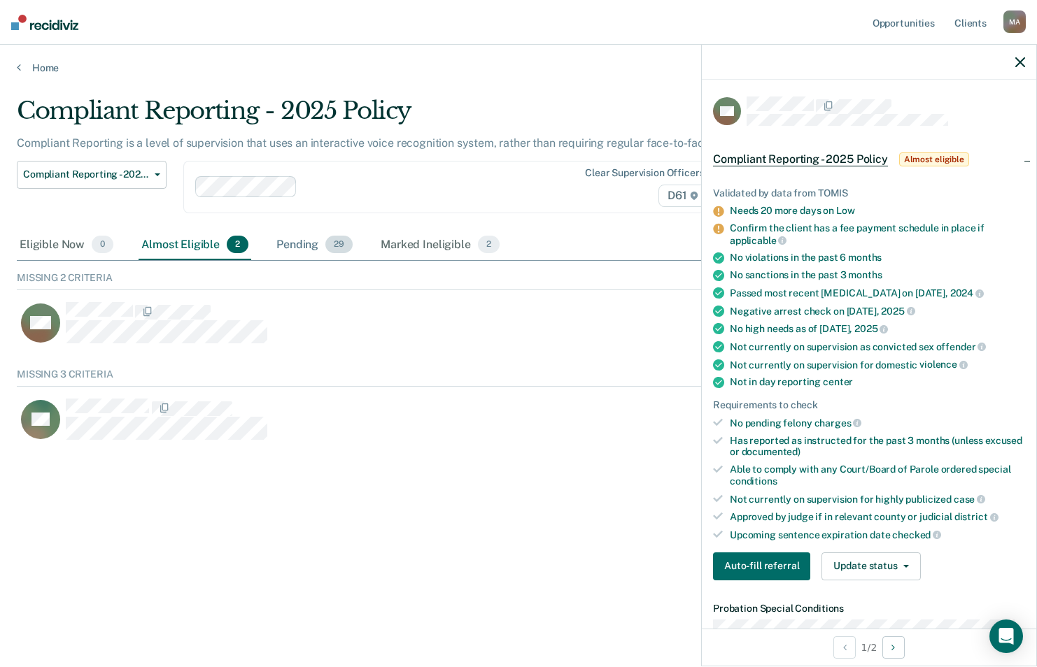
click at [306, 242] on div "Pending 29" at bounding box center [315, 245] width 82 height 31
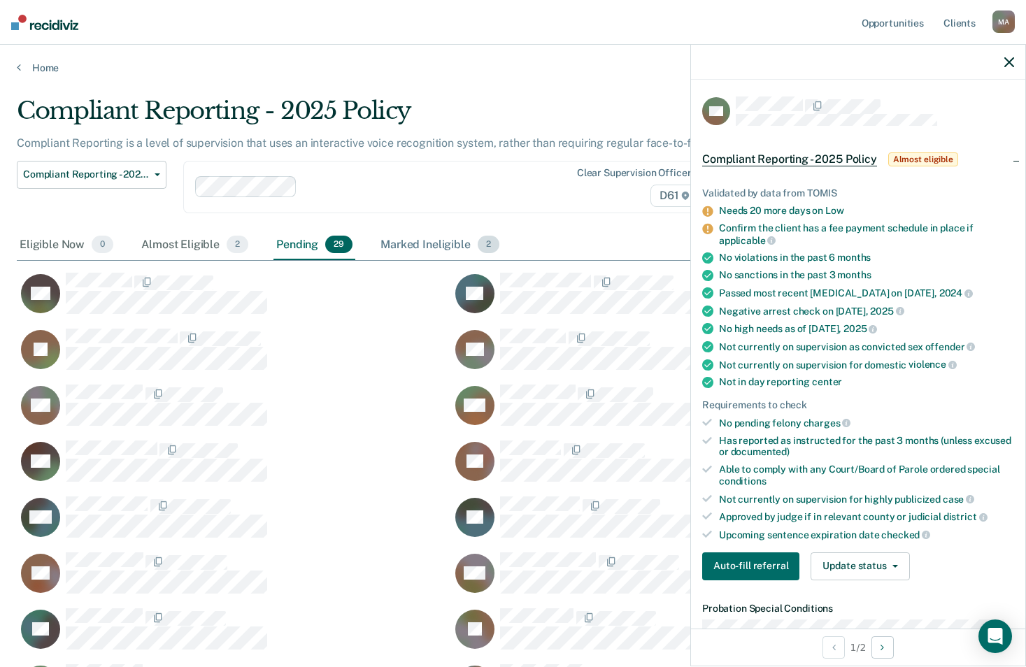
scroll to position [11, 11]
click at [396, 238] on div "Marked Ineligible 2" at bounding box center [440, 245] width 125 height 31
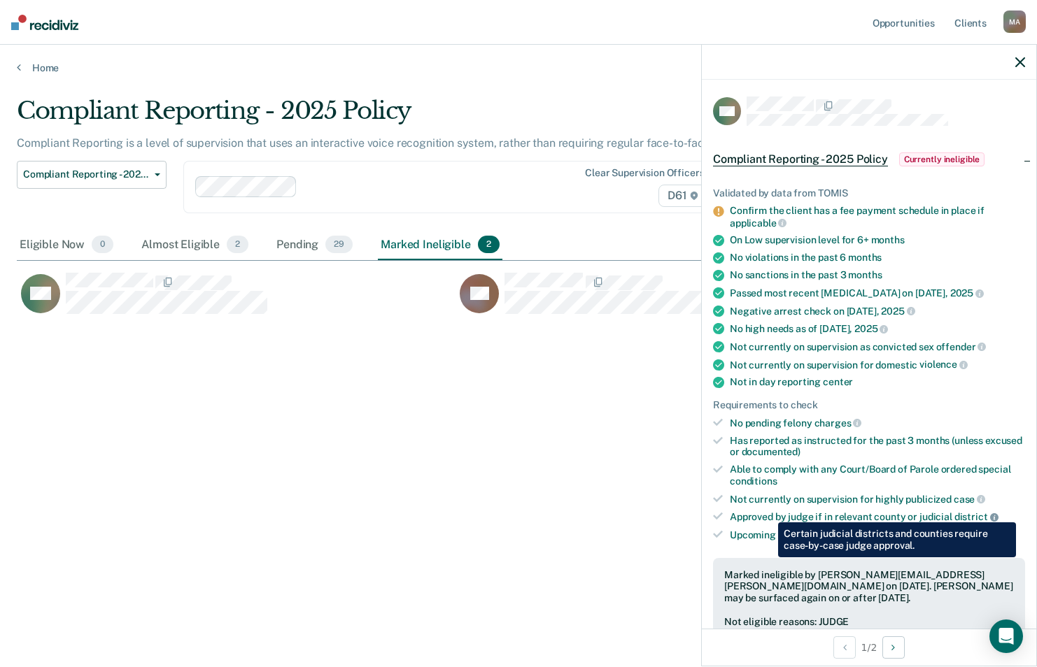
click at [991, 514] on icon at bounding box center [994, 518] width 8 height 8
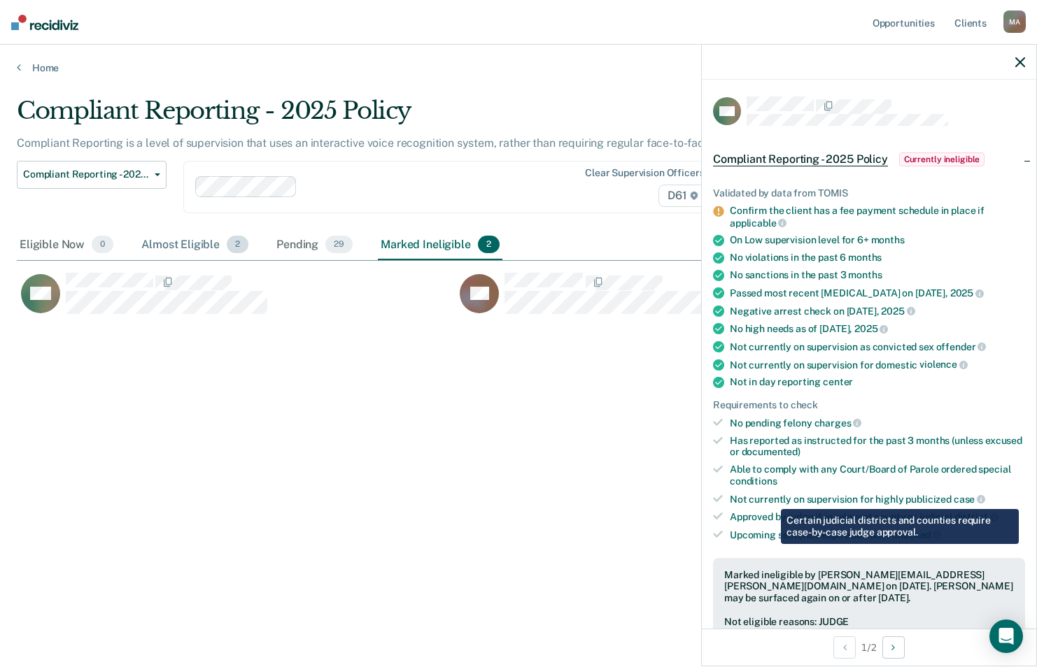
drag, startPoint x: 308, startPoint y: 248, endPoint x: 236, endPoint y: 246, distance: 72.1
click at [308, 248] on div "Pending 29" at bounding box center [315, 245] width 82 height 31
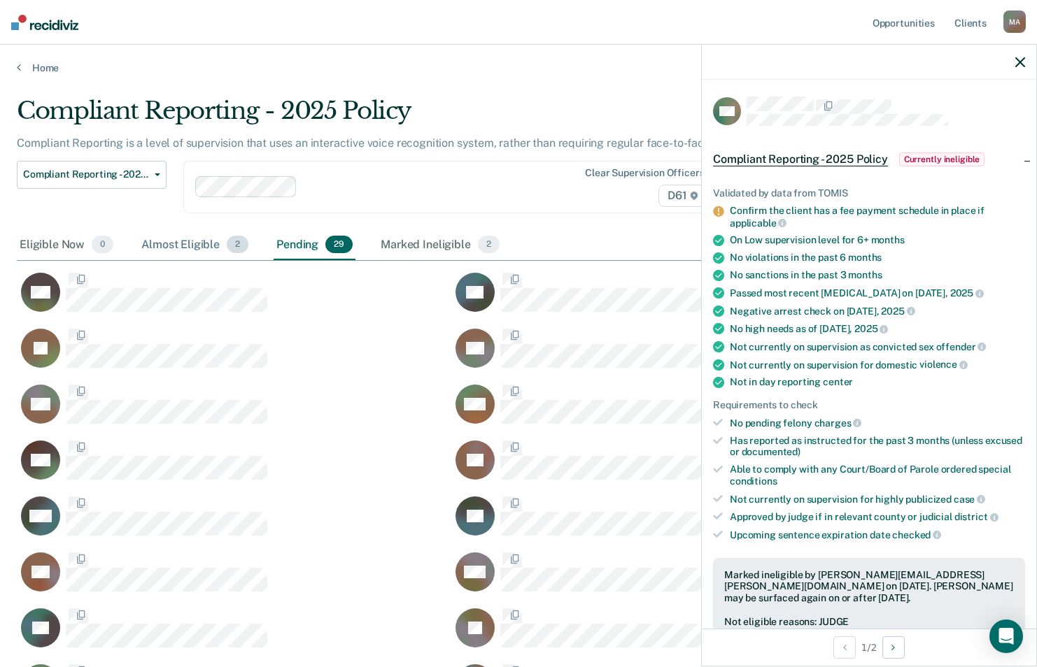
scroll to position [1000, 982]
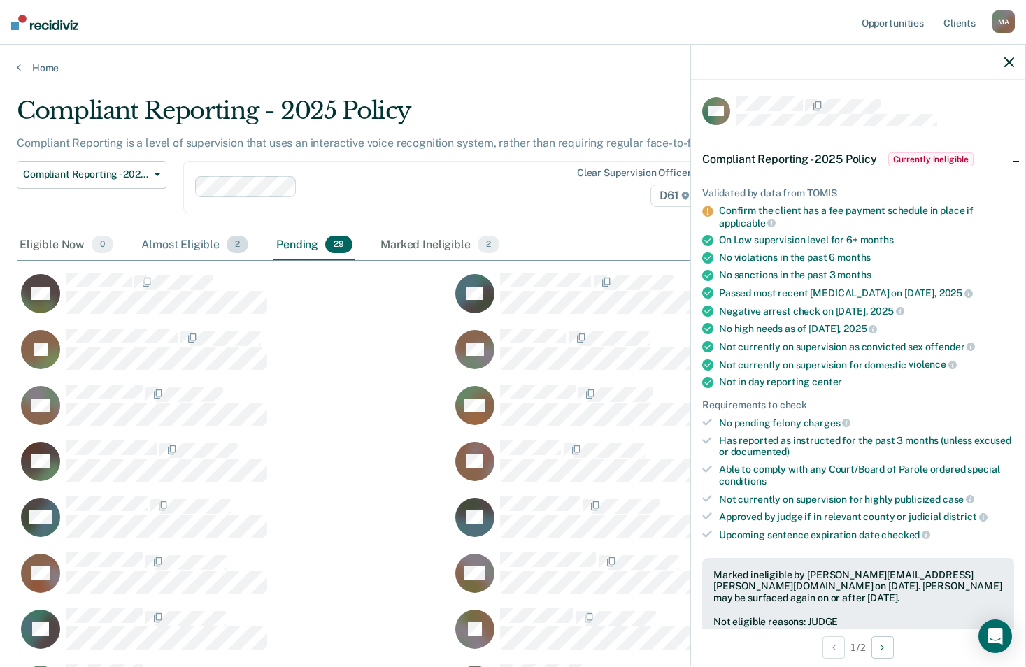
click at [205, 246] on div "Almost Eligible 2" at bounding box center [195, 245] width 113 height 31
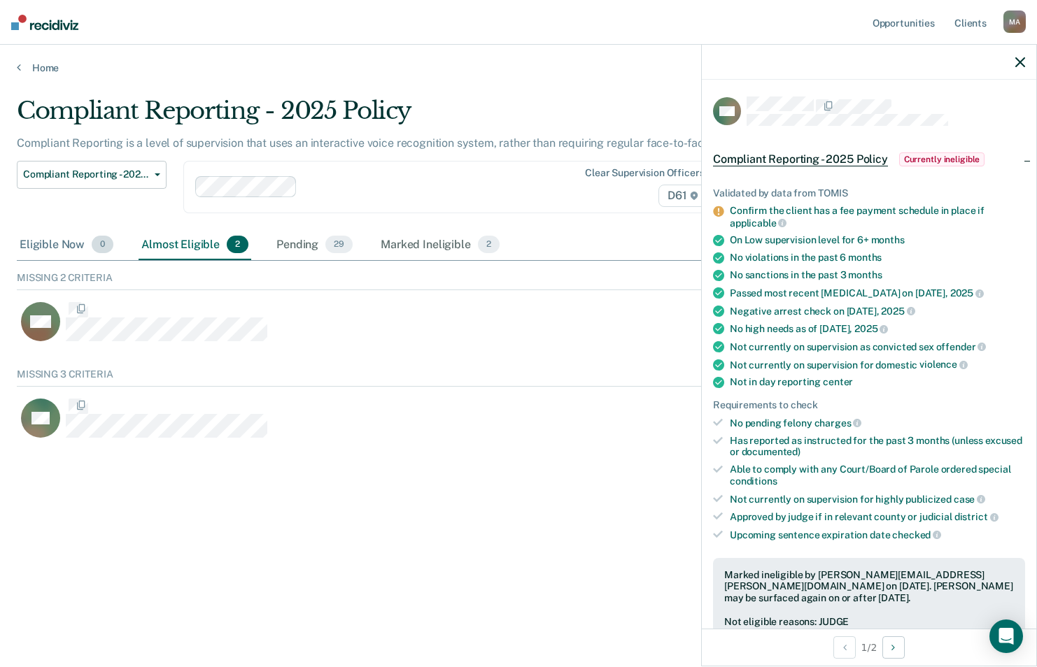
scroll to position [75, 993]
